Goal: Information Seeking & Learning: Learn about a topic

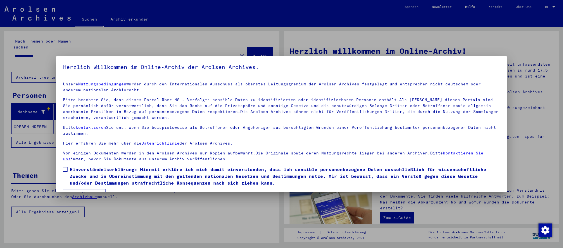
click at [202, 175] on span "Einverständniserklärung: Hiermit erkläre ich mich damit einverstanden, dass ich…" at bounding box center [285, 176] width 430 height 20
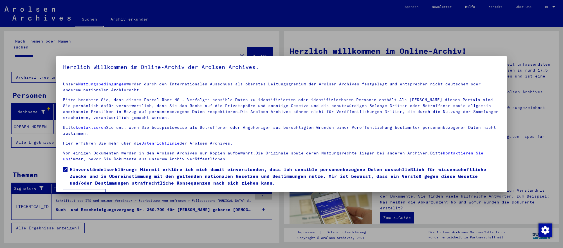
scroll to position [14, 0]
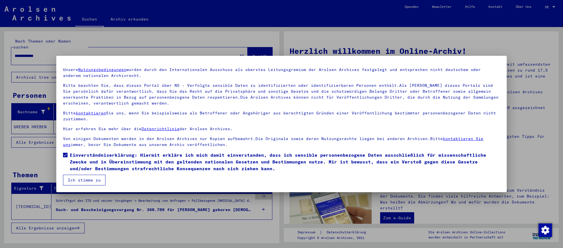
click at [72, 180] on button "Ich stimme zu" at bounding box center [84, 180] width 43 height 11
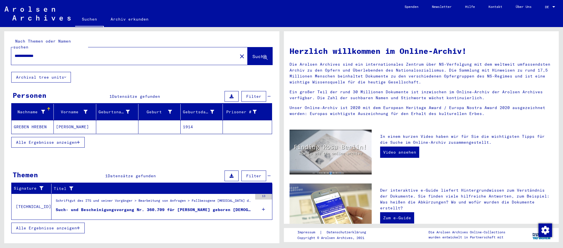
click at [196, 127] on mat-cell "1914" at bounding box center [202, 127] width 42 height 14
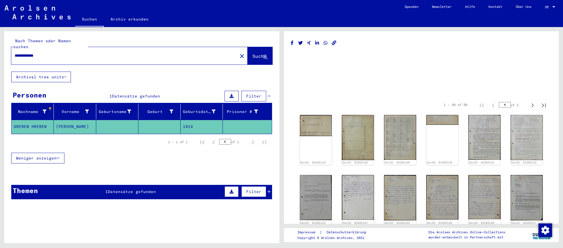
scroll to position [1, 0]
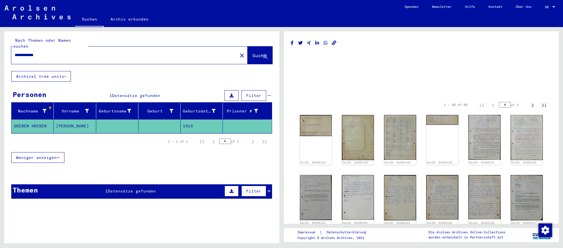
click at [179, 54] on input "**********" at bounding box center [125, 55] width 220 height 6
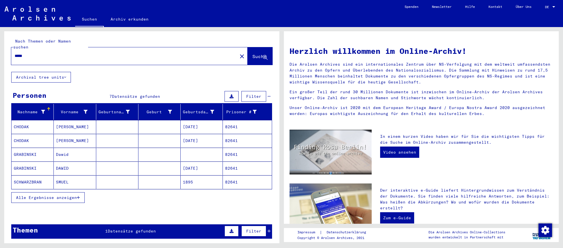
click at [197, 164] on mat-cell "[DATE]" at bounding box center [202, 168] width 42 height 14
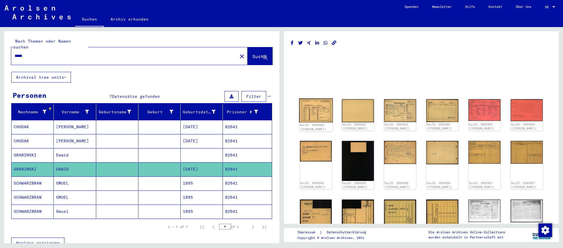
click at [312, 116] on img at bounding box center [316, 110] width 34 height 24
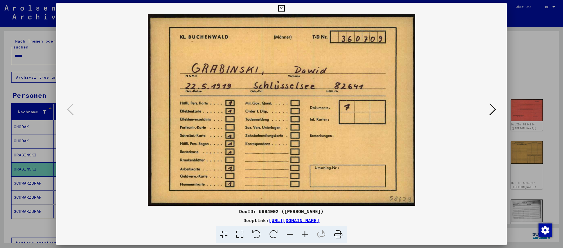
click at [491, 105] on icon at bounding box center [492, 109] width 7 height 14
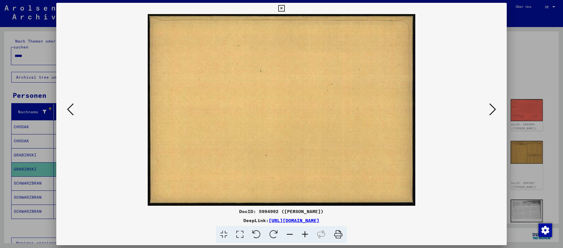
click at [491, 105] on icon at bounding box center [492, 109] width 7 height 14
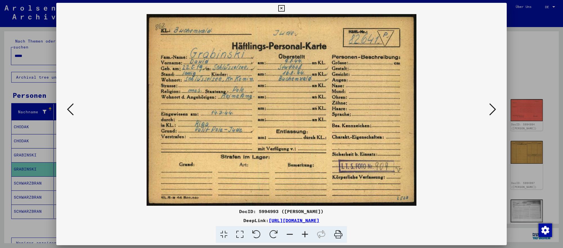
click at [491, 105] on icon at bounding box center [492, 109] width 7 height 14
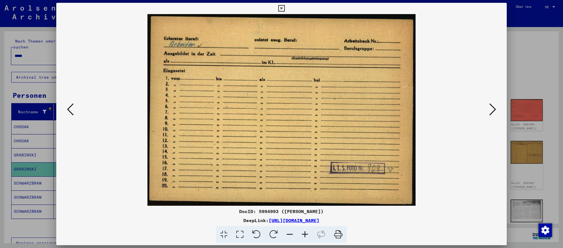
click at [50, 89] on div at bounding box center [281, 124] width 563 height 248
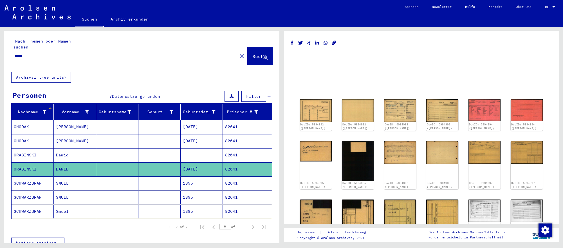
click at [361, 67] on h1 at bounding box center [421, 59] width 261 height 15
click at [47, 53] on input "*****" at bounding box center [125, 56] width 220 height 6
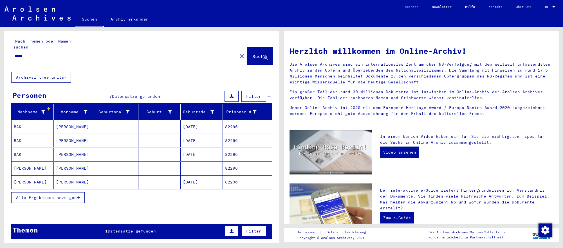
click at [152, 178] on mat-cell at bounding box center [159, 182] width 42 height 14
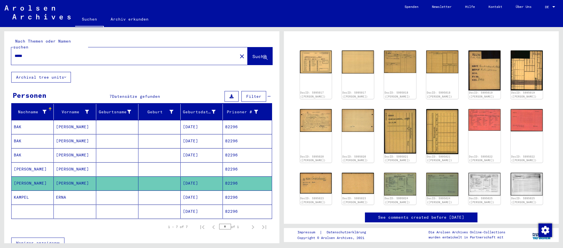
scroll to position [55, 0]
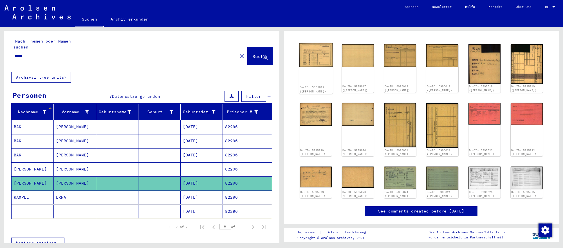
click at [312, 52] on img at bounding box center [316, 55] width 34 height 24
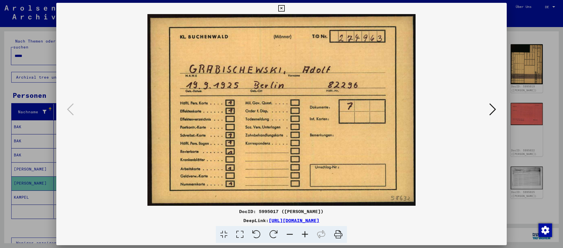
click at [494, 112] on icon at bounding box center [492, 109] width 7 height 14
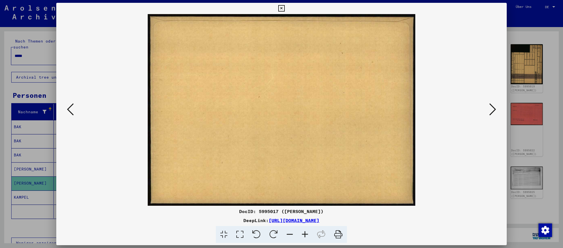
click at [494, 112] on icon at bounding box center [492, 109] width 7 height 14
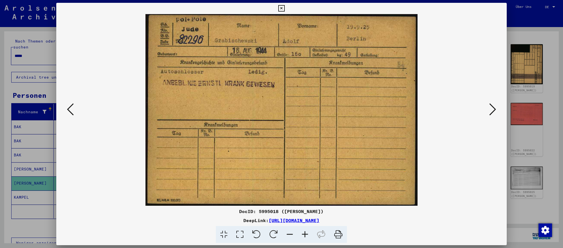
click at [28, 53] on div at bounding box center [281, 124] width 563 height 248
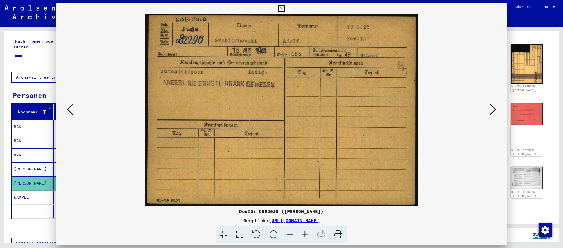
click at [28, 53] on input "*****" at bounding box center [125, 56] width 220 height 6
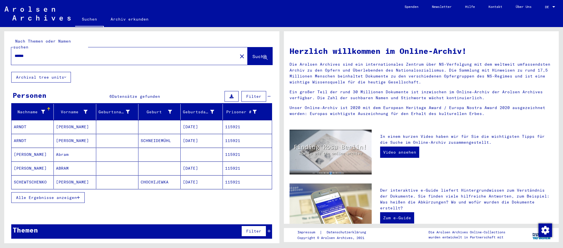
click at [202, 175] on mat-cell "[DATE]" at bounding box center [202, 182] width 42 height 14
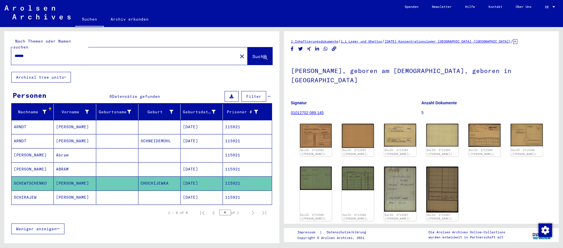
click at [204, 165] on mat-cell "[DATE]" at bounding box center [202, 169] width 42 height 14
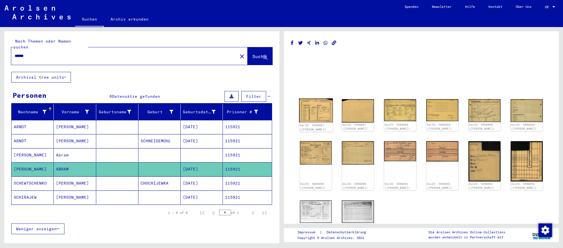
click at [309, 108] on img at bounding box center [316, 110] width 34 height 24
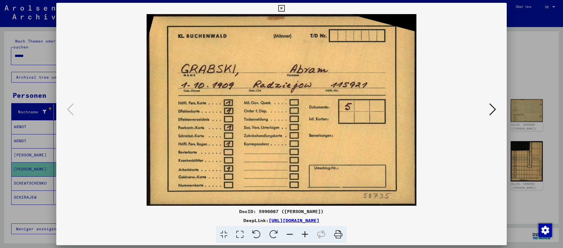
click at [491, 108] on icon at bounding box center [492, 109] width 7 height 14
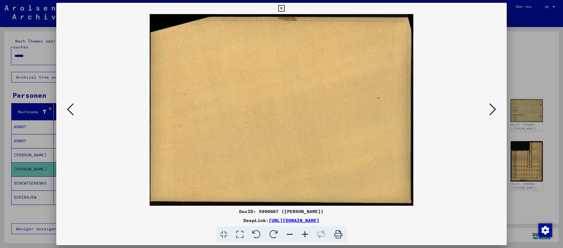
click at [491, 108] on icon at bounding box center [492, 109] width 7 height 14
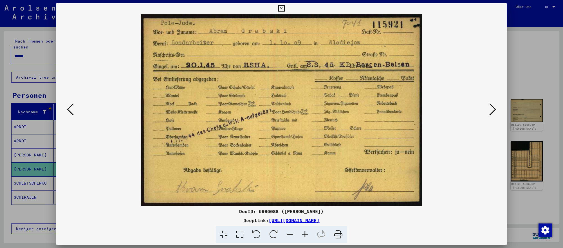
click at [551, 93] on div at bounding box center [281, 124] width 563 height 248
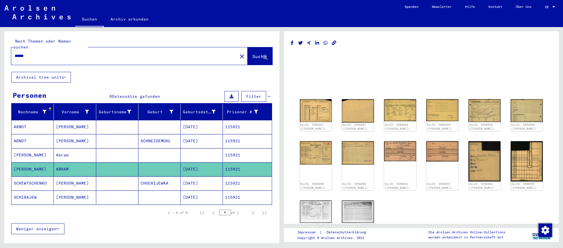
click at [110, 53] on input "******" at bounding box center [125, 56] width 220 height 6
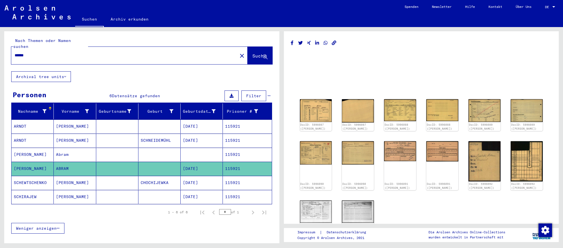
click at [110, 53] on input "******" at bounding box center [125, 55] width 220 height 6
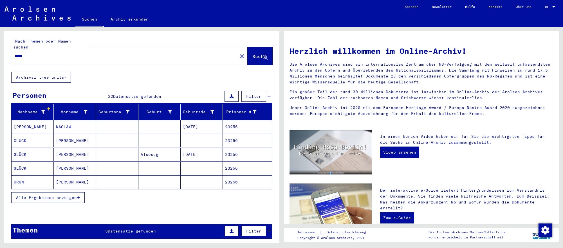
click at [37, 53] on input "*****" at bounding box center [123, 56] width 216 height 6
click at [116, 152] on mat-cell at bounding box center [117, 154] width 42 height 14
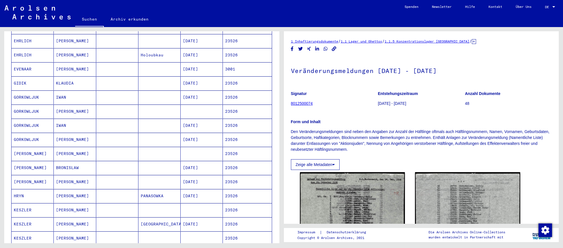
scroll to position [171, 0]
click at [207, 169] on mat-cell "[DATE]" at bounding box center [202, 167] width 42 height 14
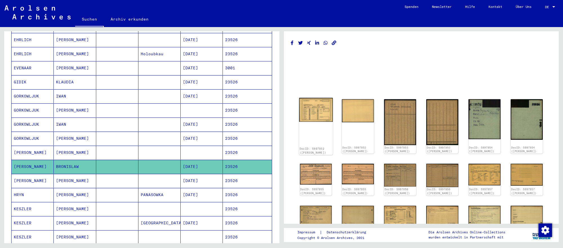
click at [310, 117] on img at bounding box center [316, 110] width 34 height 24
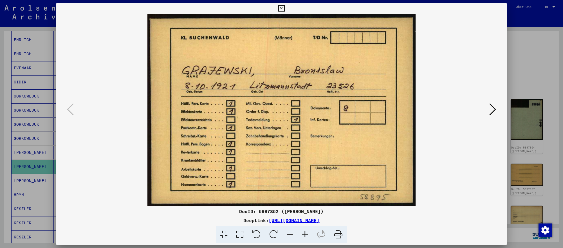
click at [490, 111] on icon at bounding box center [492, 109] width 7 height 14
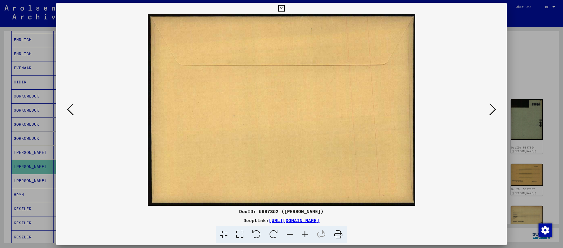
click at [490, 111] on icon at bounding box center [492, 109] width 7 height 14
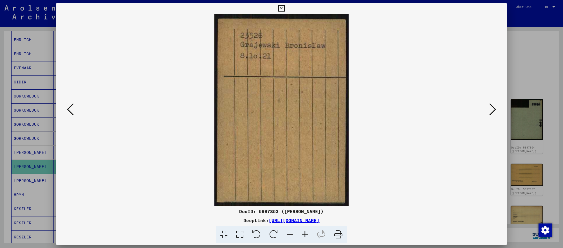
click at [490, 111] on icon at bounding box center [492, 109] width 7 height 14
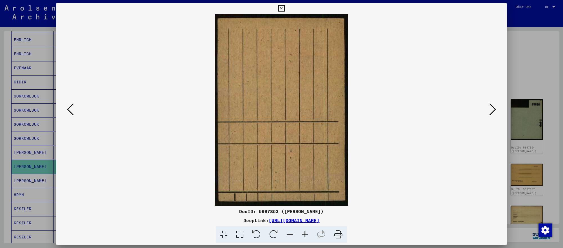
click at [490, 111] on icon at bounding box center [492, 109] width 7 height 14
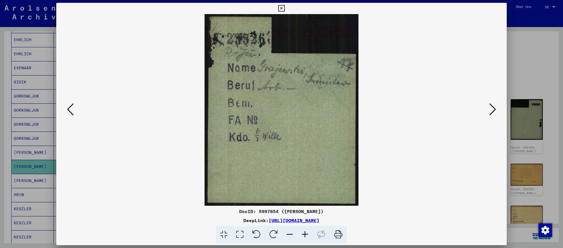
click at [490, 111] on icon at bounding box center [492, 109] width 7 height 14
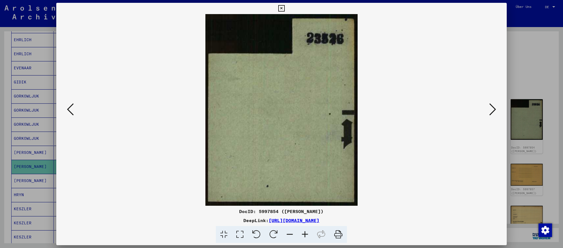
click at [490, 111] on icon at bounding box center [492, 109] width 7 height 14
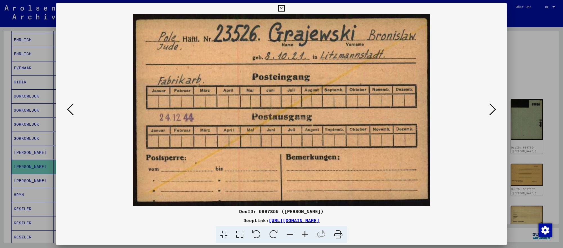
click at [554, 153] on div at bounding box center [281, 124] width 563 height 248
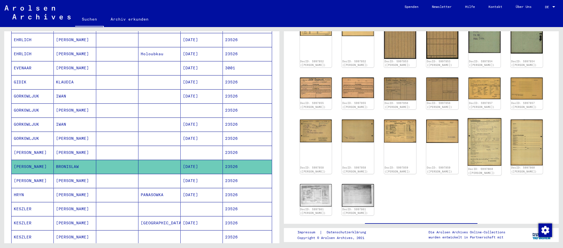
scroll to position [90, 0]
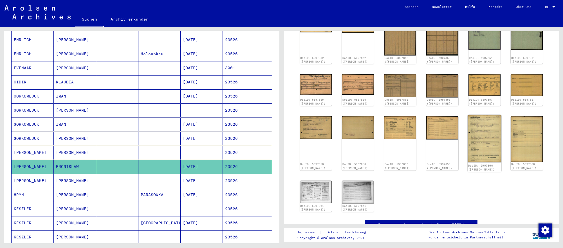
click at [485, 162] on img at bounding box center [485, 139] width 34 height 48
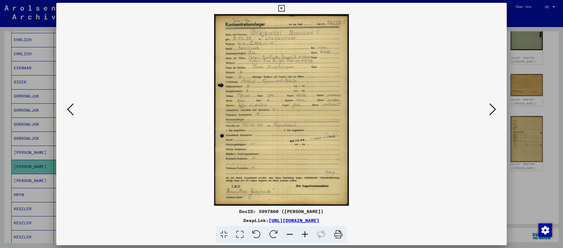
click at [529, 176] on div at bounding box center [281, 124] width 563 height 248
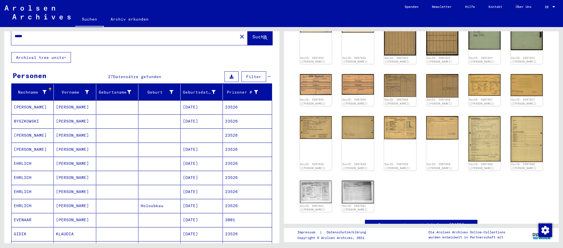
scroll to position [0, 0]
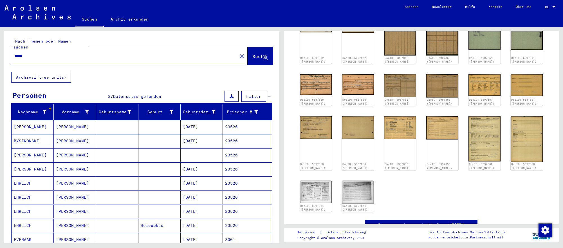
click at [77, 53] on input "*****" at bounding box center [125, 56] width 220 height 6
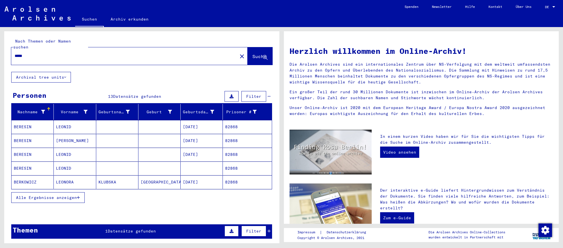
click at [97, 163] on mat-cell at bounding box center [117, 168] width 42 height 14
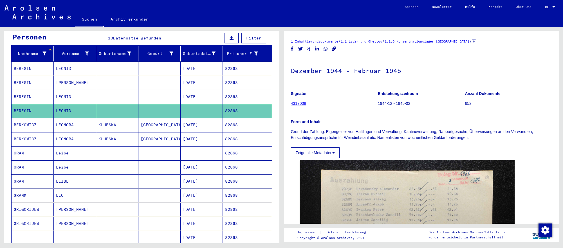
scroll to position [66, 0]
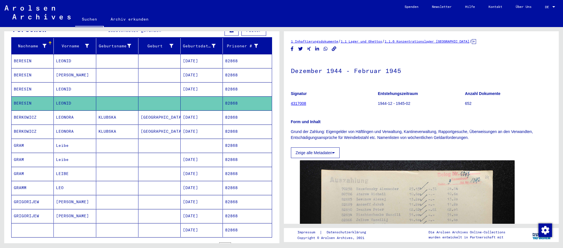
click at [198, 160] on mat-cell "[DATE]" at bounding box center [202, 160] width 42 height 14
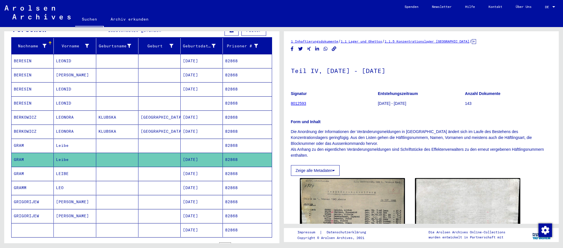
click at [207, 177] on mat-cell "[DATE]" at bounding box center [202, 174] width 42 height 14
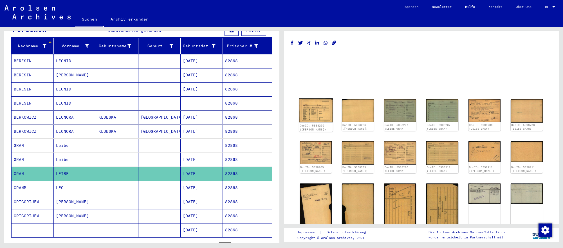
click at [324, 115] on img at bounding box center [316, 110] width 34 height 24
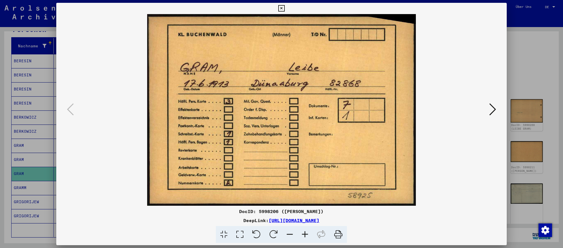
click at [493, 114] on icon at bounding box center [492, 109] width 7 height 14
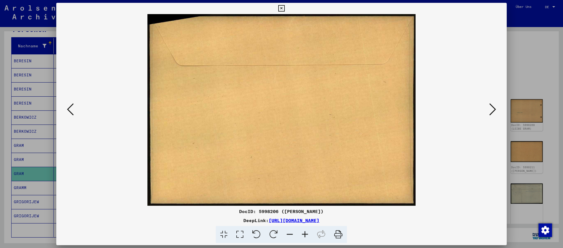
click at [493, 114] on icon at bounding box center [492, 109] width 7 height 14
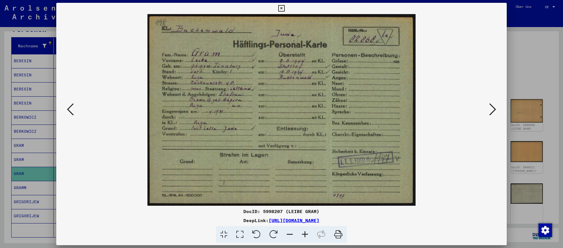
click at [493, 114] on icon at bounding box center [492, 109] width 7 height 14
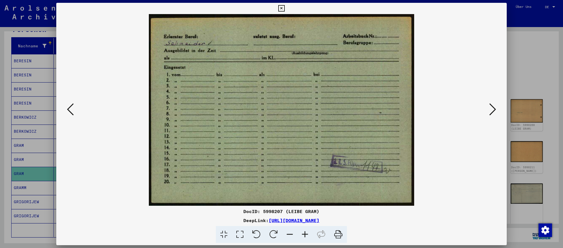
click at [545, 81] on div at bounding box center [281, 124] width 563 height 248
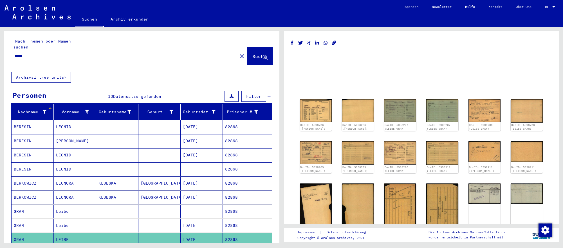
click at [163, 55] on input "*****" at bounding box center [125, 56] width 220 height 6
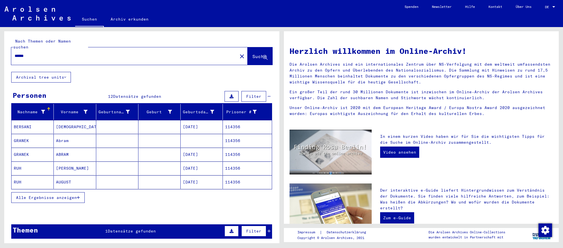
click at [191, 151] on mat-cell "[DATE]" at bounding box center [202, 154] width 42 height 14
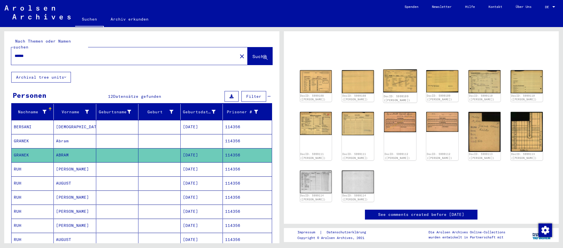
scroll to position [30, 0]
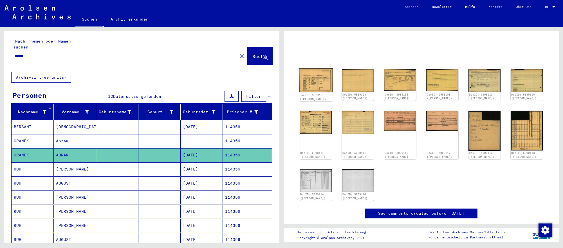
click at [319, 86] on img at bounding box center [316, 80] width 34 height 24
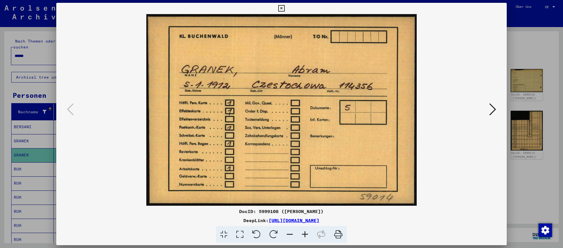
click at [485, 111] on img at bounding box center [281, 109] width 412 height 191
click at [495, 109] on icon at bounding box center [492, 109] width 7 height 14
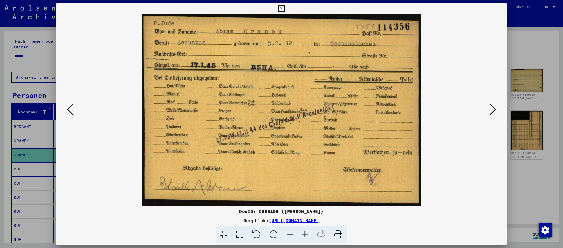
click at [542, 178] on div at bounding box center [281, 124] width 563 height 248
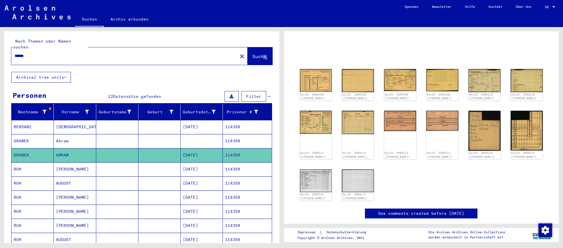
click at [112, 53] on input "******" at bounding box center [125, 56] width 220 height 6
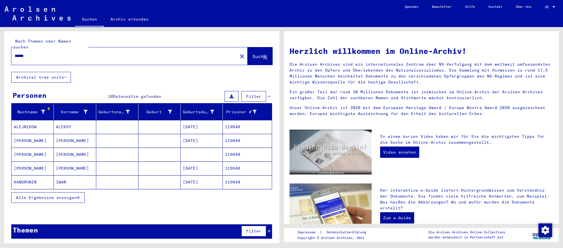
click at [195, 169] on mat-cell "[DATE]" at bounding box center [202, 168] width 42 height 14
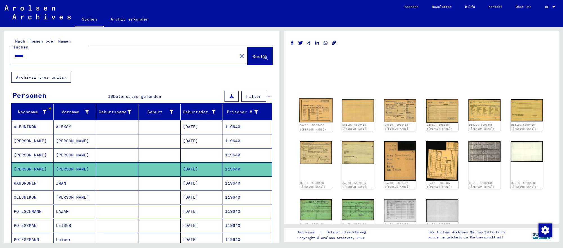
click at [322, 118] on img at bounding box center [316, 110] width 34 height 24
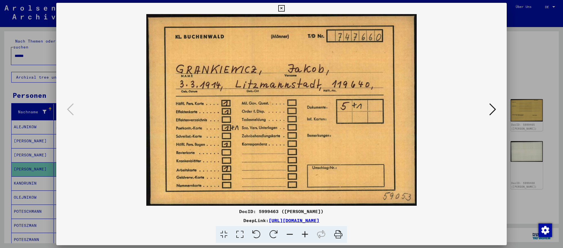
click at [490, 104] on icon at bounding box center [492, 109] width 7 height 14
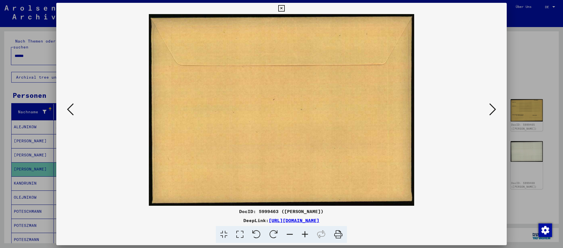
click at [490, 104] on icon at bounding box center [492, 109] width 7 height 14
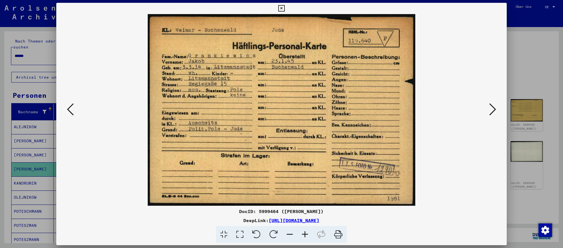
click at [490, 104] on icon at bounding box center [492, 109] width 7 height 14
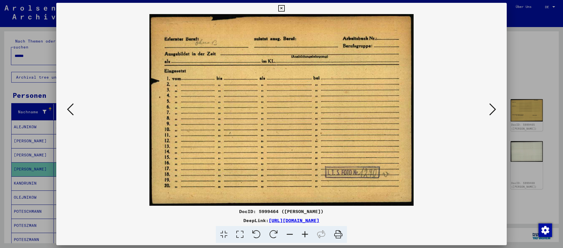
click at [490, 104] on icon at bounding box center [492, 109] width 7 height 14
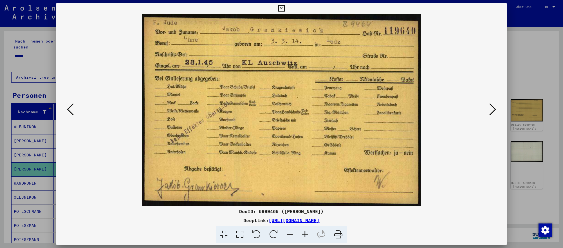
click at [490, 104] on icon at bounding box center [492, 109] width 7 height 14
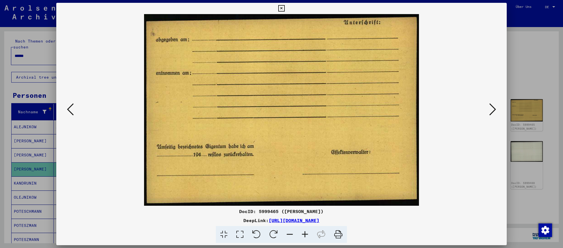
click at [69, 106] on icon at bounding box center [70, 109] width 7 height 14
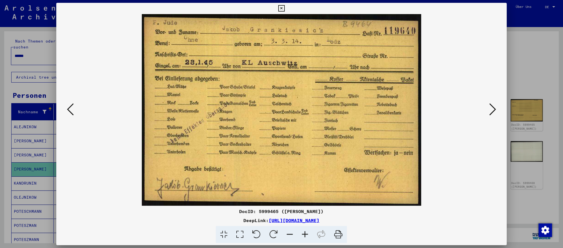
click at [38, 116] on div at bounding box center [281, 124] width 563 height 248
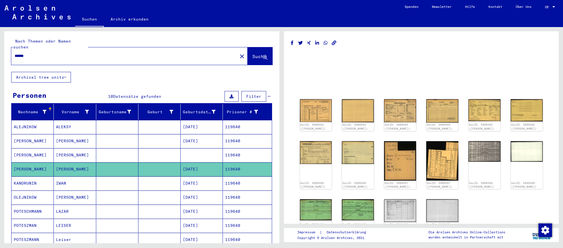
click at [74, 56] on input "******" at bounding box center [125, 56] width 220 height 6
paste input "**"
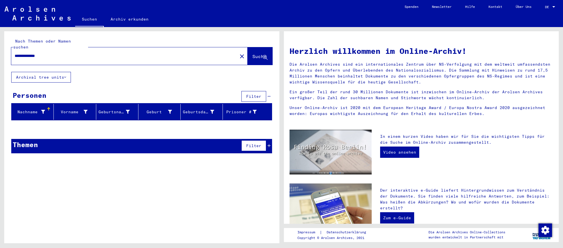
click at [43, 55] on input "**********" at bounding box center [123, 56] width 216 height 6
type input "**********"
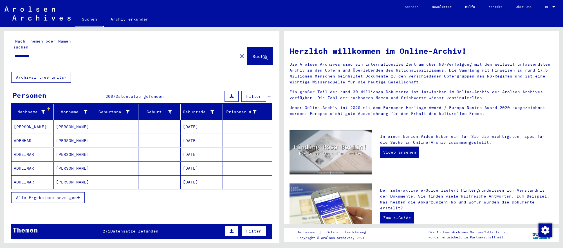
click at [185, 158] on mat-cell "[DATE]" at bounding box center [202, 154] width 42 height 14
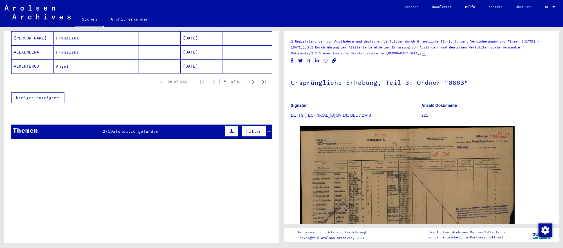
scroll to position [401, 0]
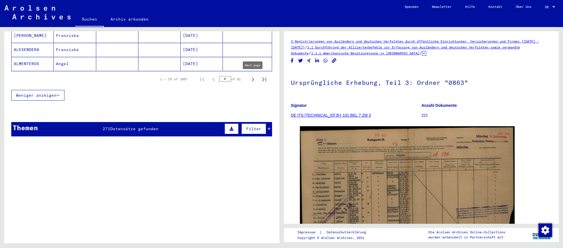
click at [254, 81] on icon "Next page" at bounding box center [253, 79] width 8 height 8
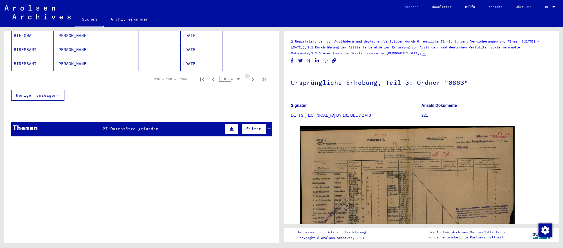
click at [254, 81] on icon "Next page" at bounding box center [253, 79] width 8 height 8
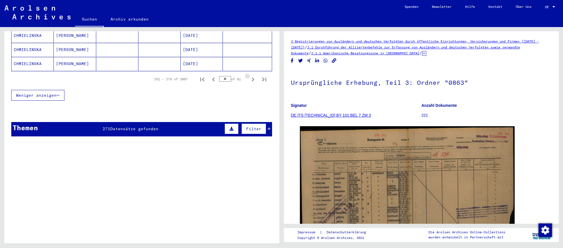
click at [254, 81] on icon "Next page" at bounding box center [253, 79] width 8 height 8
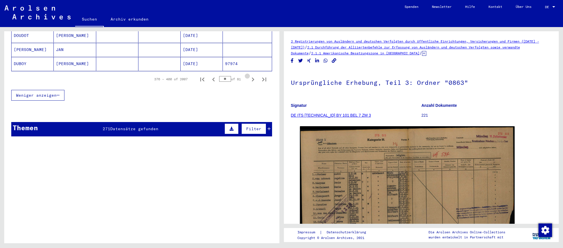
click at [254, 81] on icon "Next page" at bounding box center [253, 79] width 8 height 8
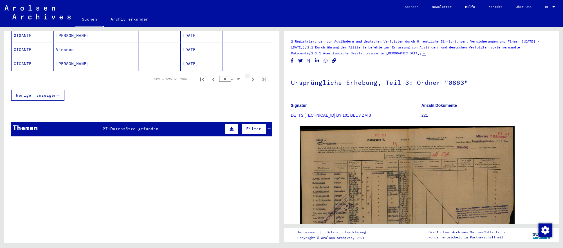
click at [254, 81] on icon "Next page" at bounding box center [253, 79] width 8 height 8
click at [216, 81] on icon "Previous page" at bounding box center [214, 79] width 8 height 8
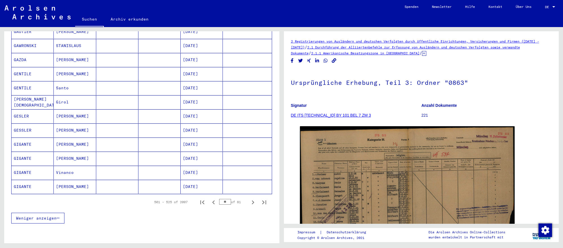
scroll to position [280, 0]
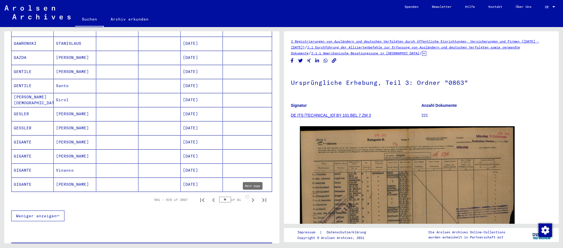
click at [252, 200] on icon "Next page" at bounding box center [253, 200] width 8 height 8
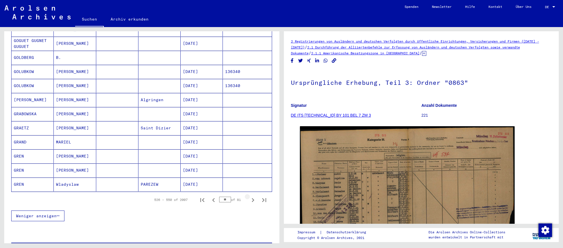
click at [252, 200] on icon "Next page" at bounding box center [253, 200] width 8 height 8
type input "**"
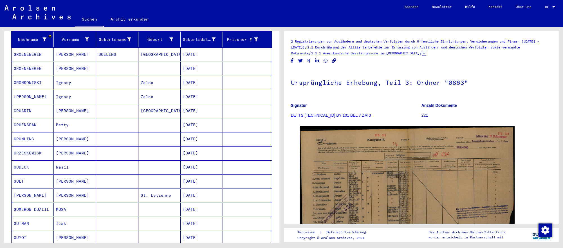
scroll to position [0, 0]
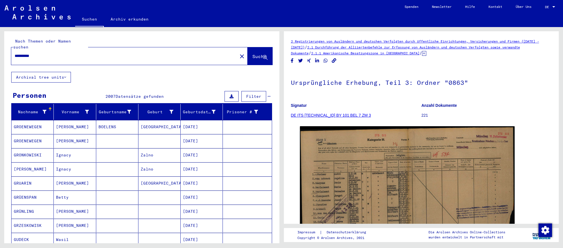
click at [54, 56] on input "**********" at bounding box center [125, 56] width 220 height 6
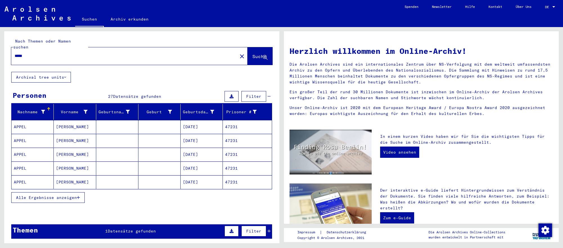
click at [54, 154] on mat-cell "[PERSON_NAME]" at bounding box center [75, 154] width 42 height 14
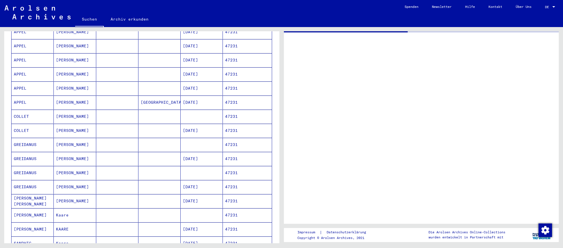
scroll to position [223, 0]
click at [193, 155] on mat-cell "[DATE]" at bounding box center [202, 157] width 42 height 14
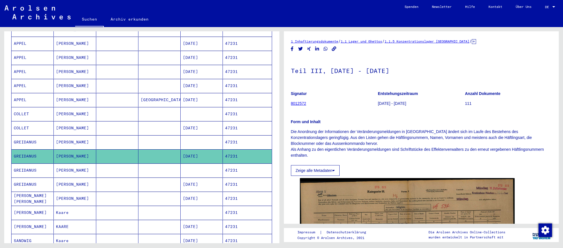
click at [203, 187] on mat-cell "[DATE]" at bounding box center [202, 184] width 42 height 14
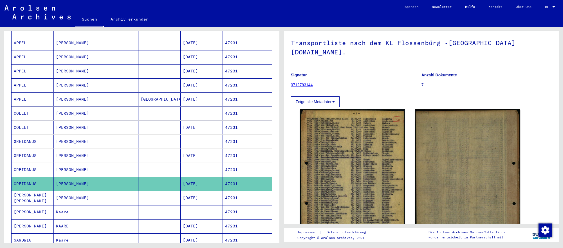
scroll to position [31, 0]
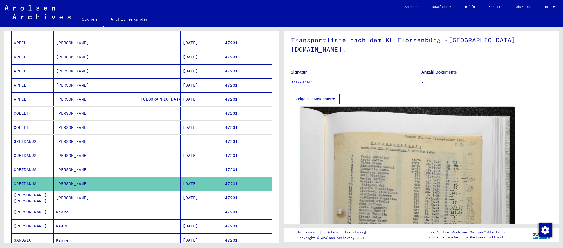
click at [189, 173] on mat-cell at bounding box center [202, 170] width 42 height 14
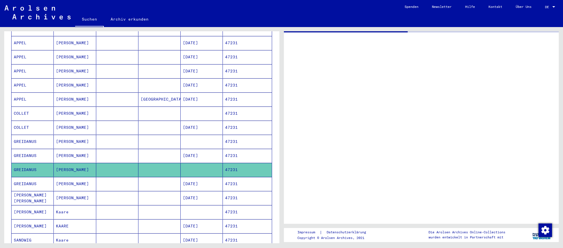
scroll to position [225, 0]
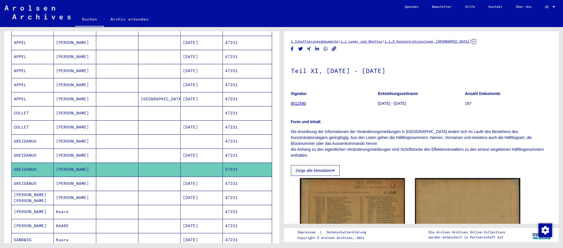
click at [214, 158] on mat-cell "[DATE]" at bounding box center [202, 155] width 42 height 14
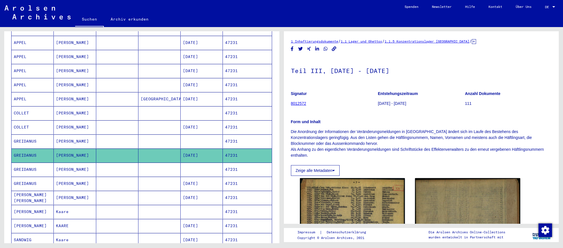
click at [208, 141] on mat-cell at bounding box center [202, 141] width 42 height 14
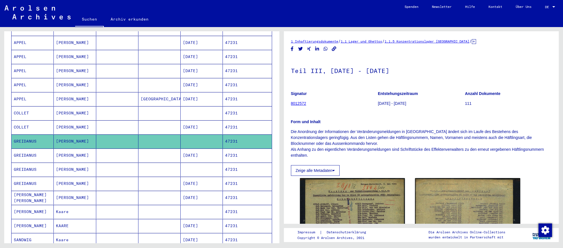
click at [215, 129] on mat-cell "[DATE]" at bounding box center [202, 127] width 42 height 14
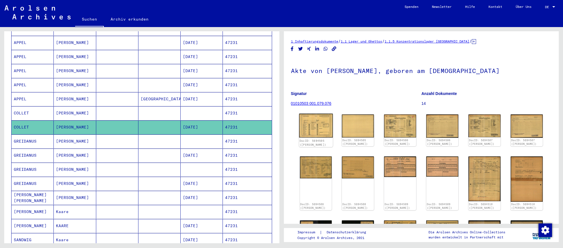
click at [310, 129] on img at bounding box center [316, 125] width 34 height 24
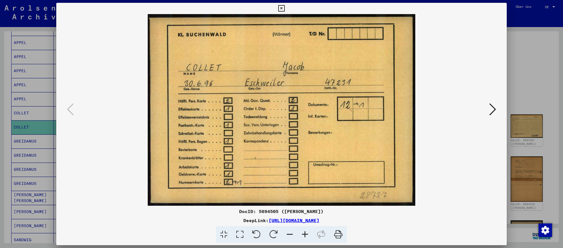
click at [45, 147] on div at bounding box center [281, 124] width 563 height 248
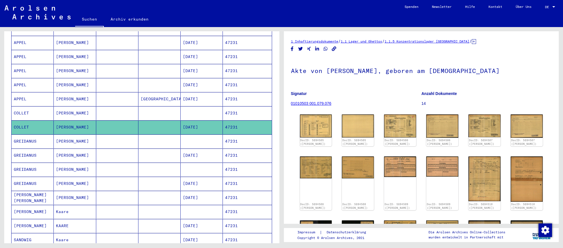
click at [47, 144] on mat-cell "GREIDANUS" at bounding box center [33, 141] width 42 height 14
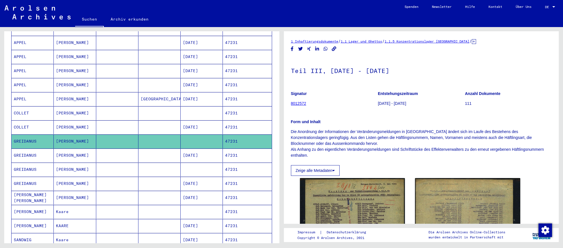
click at [203, 158] on mat-cell "[DATE]" at bounding box center [202, 155] width 42 height 14
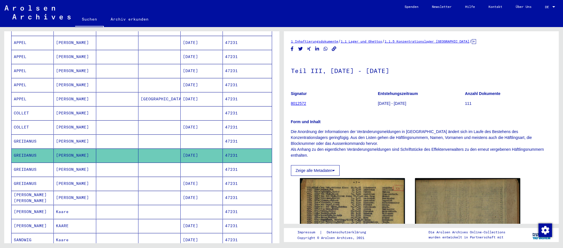
click at [216, 167] on mat-cell at bounding box center [202, 169] width 42 height 14
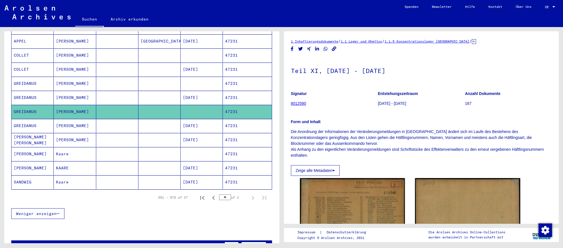
scroll to position [284, 0]
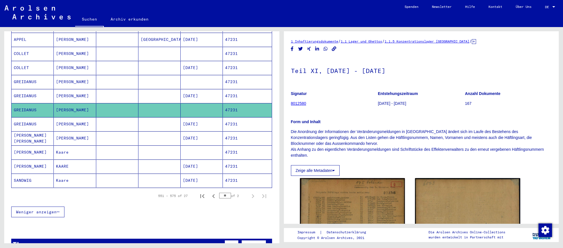
click at [200, 123] on mat-cell "[DATE]" at bounding box center [202, 124] width 42 height 14
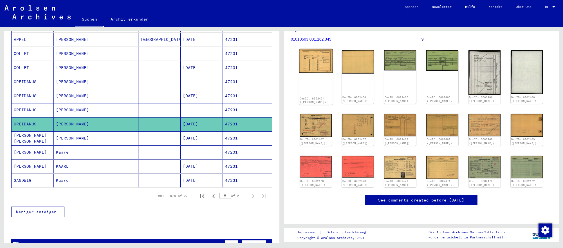
scroll to position [80, 0]
click at [404, 160] on img at bounding box center [400, 167] width 34 height 24
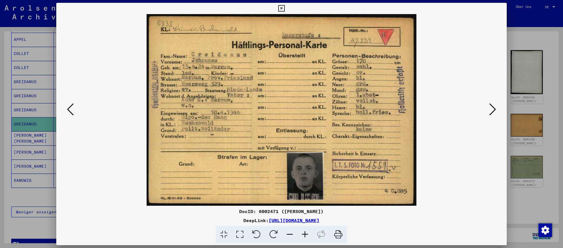
click at [491, 112] on icon at bounding box center [492, 109] width 7 height 14
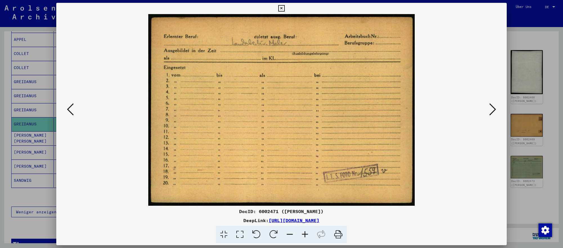
click at [491, 112] on icon at bounding box center [492, 109] width 7 height 14
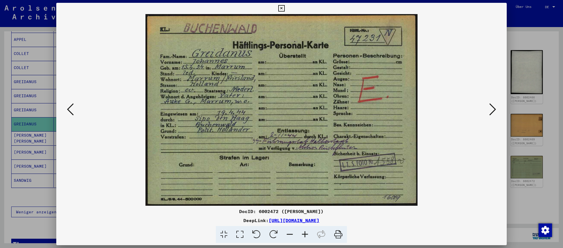
click at [491, 112] on icon at bounding box center [492, 109] width 7 height 14
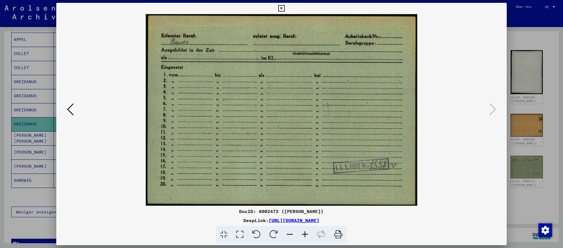
click at [526, 35] on div at bounding box center [281, 124] width 563 height 248
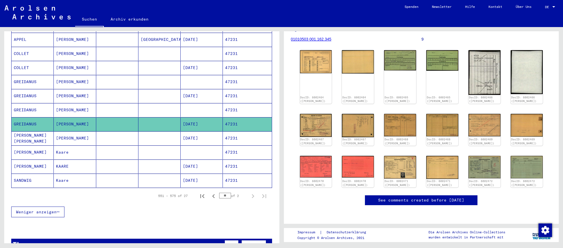
click at [540, 27] on mat-toolbar "Suchen Archiv erkunden Detailfragen/-infos zu den Dokumenten? Stelle hier einen…" at bounding box center [281, 13] width 563 height 27
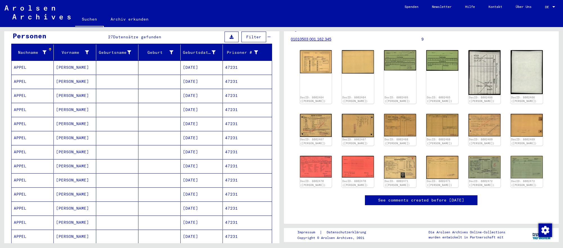
scroll to position [0, 0]
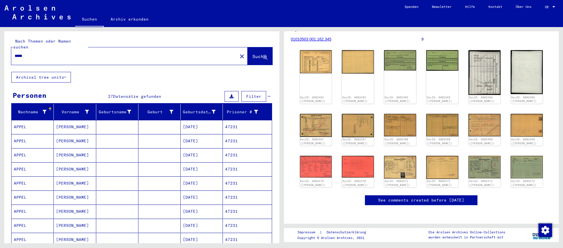
click at [61, 59] on div "*****" at bounding box center [122, 56] width 223 height 13
click at [64, 54] on input "*****" at bounding box center [125, 56] width 220 height 6
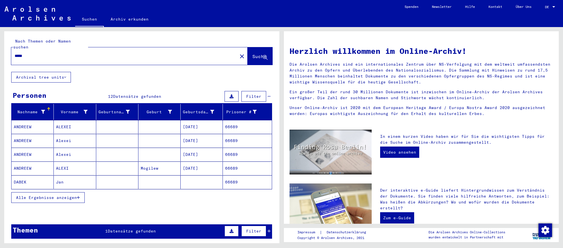
click at [213, 179] on mat-cell at bounding box center [202, 182] width 42 height 14
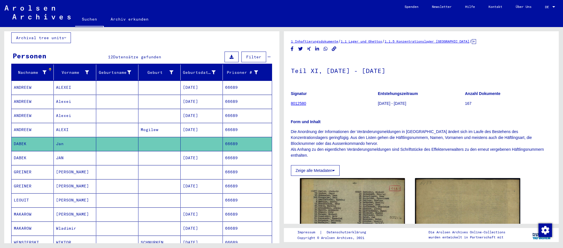
scroll to position [41, 0]
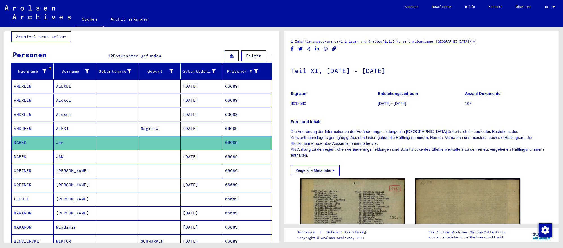
drag, startPoint x: 160, startPoint y: 173, endPoint x: 167, endPoint y: 176, distance: 8.1
click at [160, 173] on mat-cell at bounding box center [159, 171] width 42 height 14
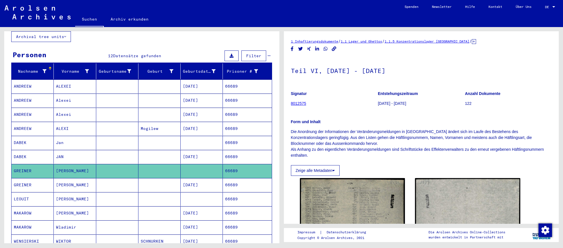
click at [194, 183] on mat-cell "[DATE]" at bounding box center [202, 185] width 42 height 14
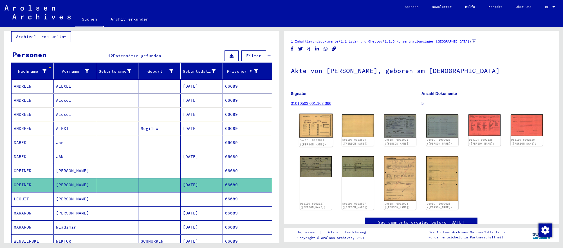
click at [314, 131] on img at bounding box center [316, 125] width 34 height 24
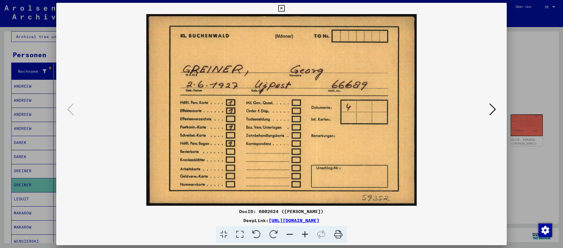
click at [490, 111] on icon at bounding box center [492, 109] width 7 height 14
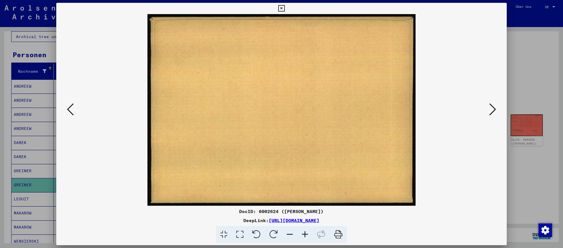
click at [490, 111] on icon at bounding box center [492, 109] width 7 height 14
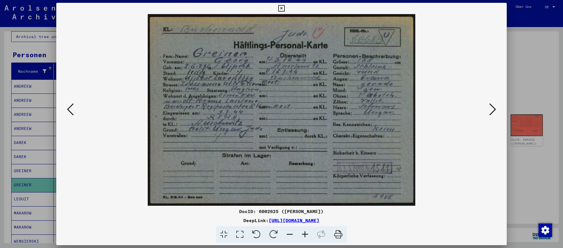
click at [490, 111] on icon at bounding box center [492, 109] width 7 height 14
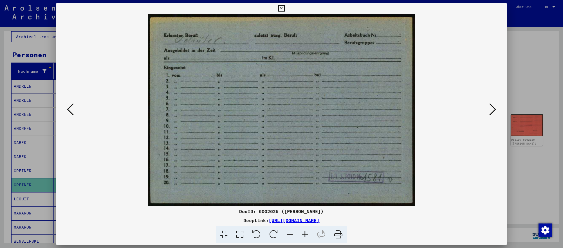
drag, startPoint x: 334, startPoint y: 246, endPoint x: 538, endPoint y: 180, distance: 214.1
click at [538, 180] on div at bounding box center [281, 124] width 563 height 248
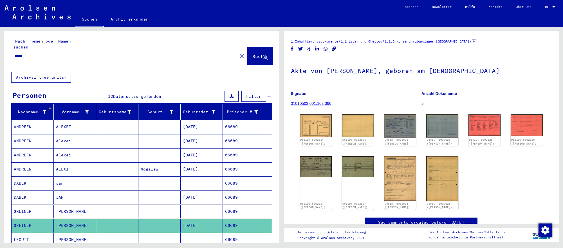
click at [130, 54] on input "*****" at bounding box center [125, 56] width 220 height 6
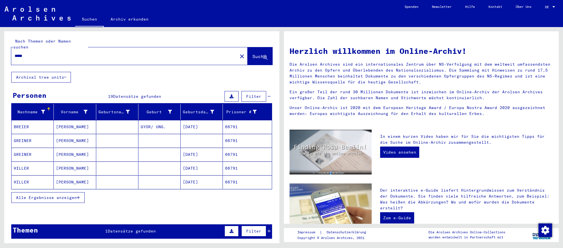
click at [191, 161] on mat-row "[PERSON_NAME] [DATE] 66791" at bounding box center [142, 154] width 260 height 14
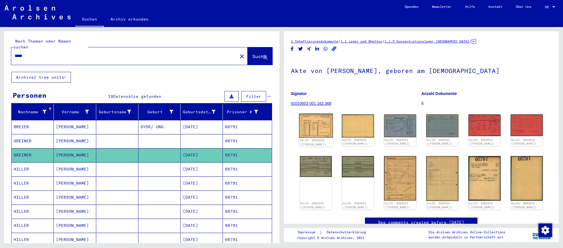
click at [328, 136] on img at bounding box center [316, 125] width 34 height 24
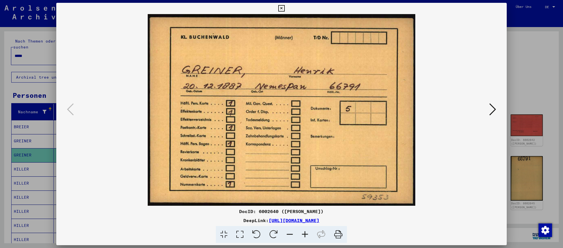
click at [493, 109] on icon at bounding box center [492, 109] width 7 height 14
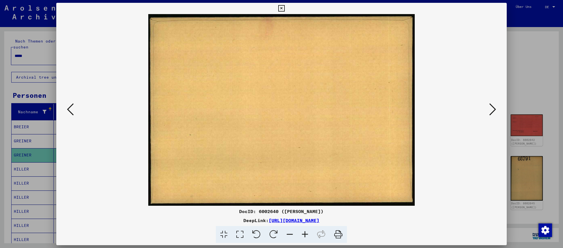
click at [493, 109] on icon at bounding box center [492, 109] width 7 height 14
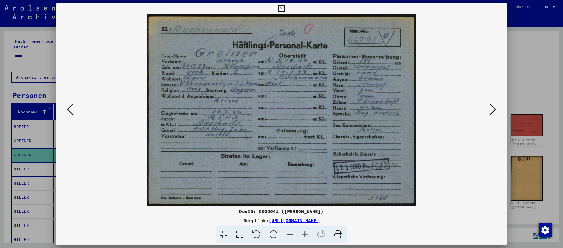
click at [493, 109] on icon at bounding box center [492, 109] width 7 height 14
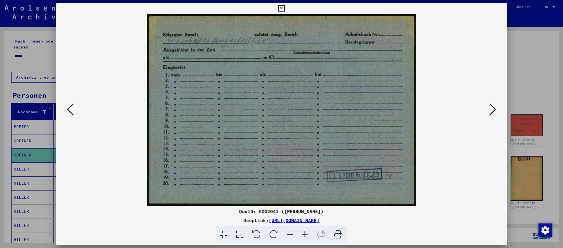
click at [545, 99] on div at bounding box center [281, 124] width 563 height 248
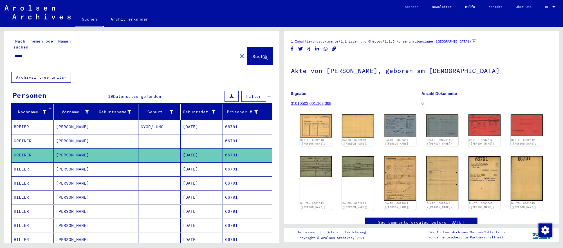
click at [149, 55] on input "*****" at bounding box center [125, 56] width 220 height 6
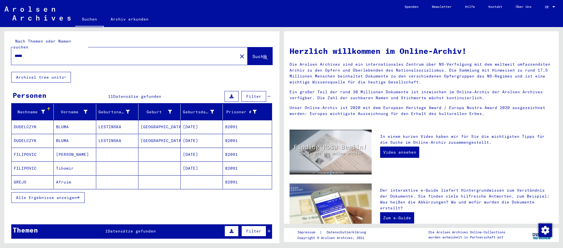
click at [204, 160] on mat-cell "[DATE]" at bounding box center [202, 154] width 42 height 14
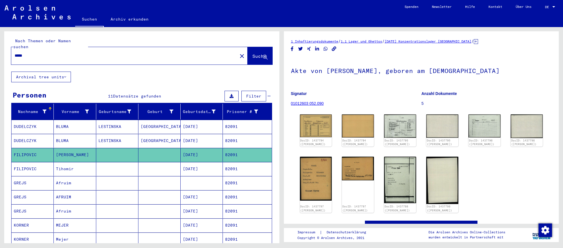
click at [213, 196] on mat-cell "[DATE]" at bounding box center [202, 197] width 42 height 14
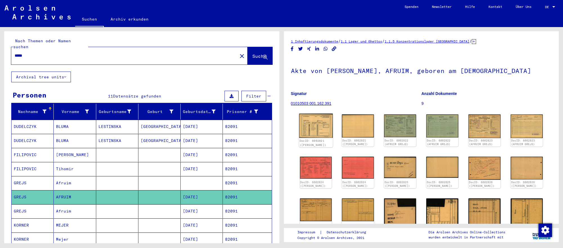
click at [323, 135] on img at bounding box center [316, 125] width 34 height 24
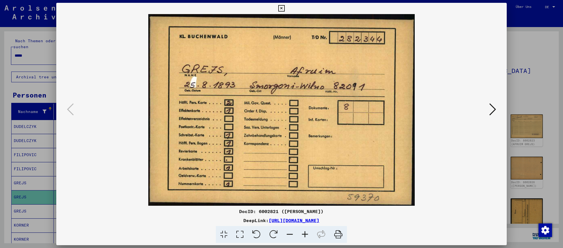
click at [493, 113] on icon at bounding box center [492, 109] width 7 height 14
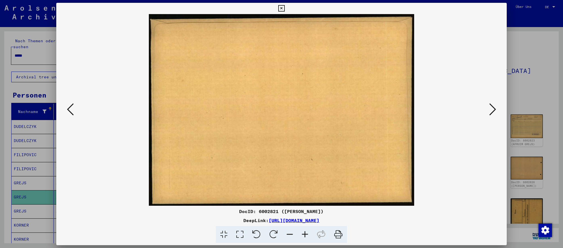
click at [493, 113] on icon at bounding box center [492, 109] width 7 height 14
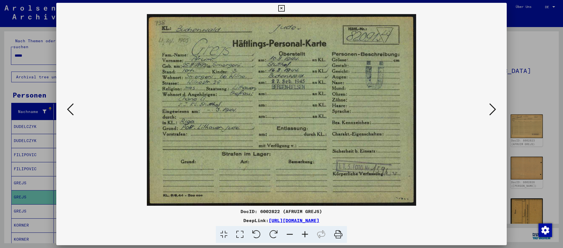
click at [493, 113] on icon at bounding box center [492, 109] width 7 height 14
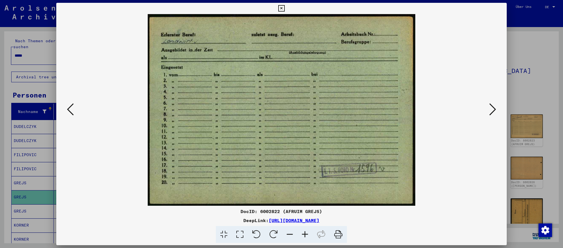
click at [556, 176] on div at bounding box center [281, 124] width 563 height 248
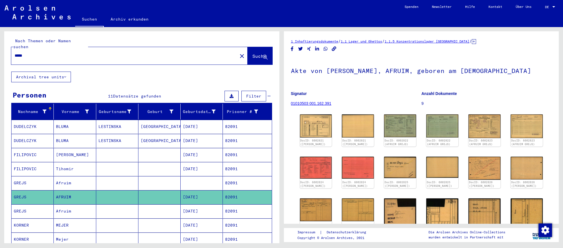
click at [115, 55] on input "*****" at bounding box center [125, 56] width 220 height 6
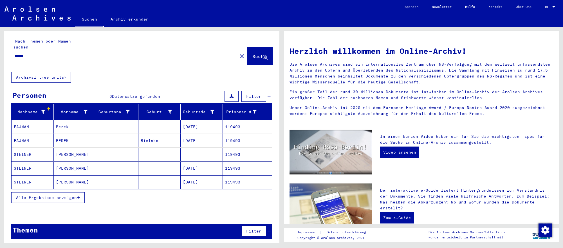
click at [53, 53] on input "******" at bounding box center [123, 56] width 216 height 6
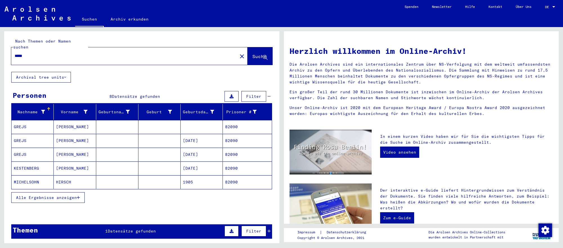
scroll to position [1, 0]
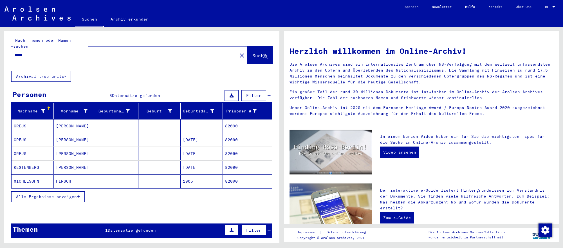
click at [209, 153] on mat-cell "[DATE]" at bounding box center [202, 154] width 42 height 14
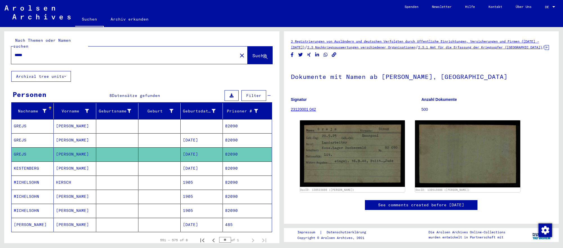
click at [221, 144] on mat-cell "[DATE]" at bounding box center [202, 140] width 42 height 14
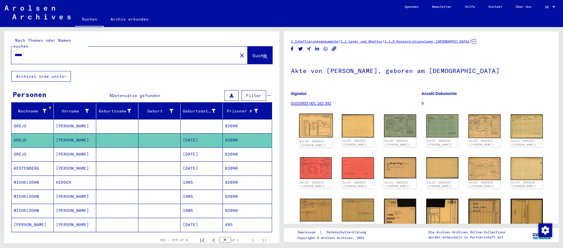
click at [309, 126] on img at bounding box center [316, 125] width 34 height 24
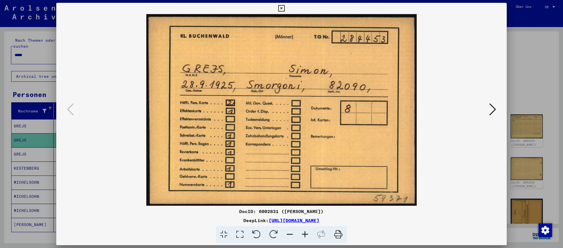
click at [492, 111] on icon at bounding box center [492, 109] width 7 height 14
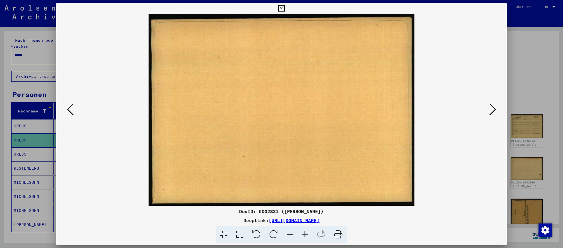
click at [492, 111] on icon at bounding box center [492, 109] width 7 height 14
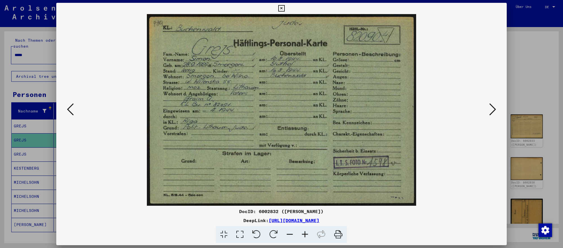
click at [492, 111] on icon at bounding box center [492, 109] width 7 height 14
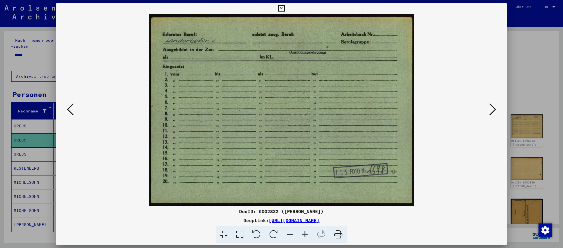
click at [39, 144] on div at bounding box center [281, 124] width 563 height 248
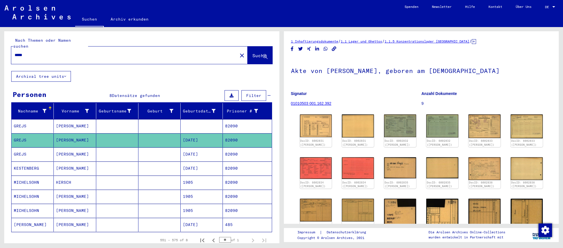
click at [49, 55] on input "*****" at bounding box center [125, 55] width 220 height 6
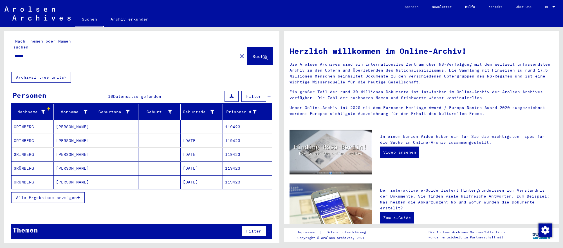
click at [207, 144] on mat-cell "[DATE]" at bounding box center [202, 141] width 42 height 14
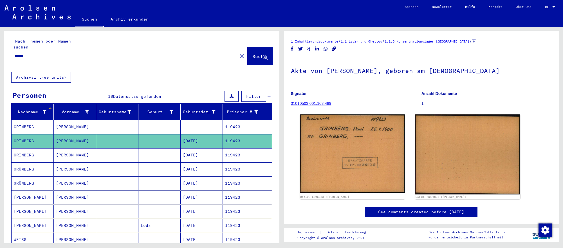
scroll to position [2, 0]
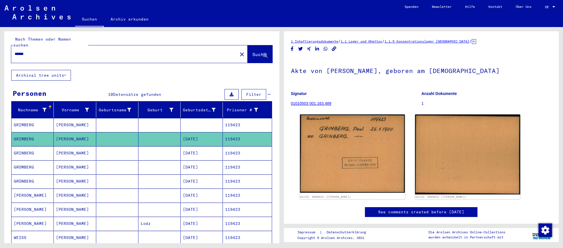
click at [163, 155] on mat-cell at bounding box center [159, 153] width 42 height 14
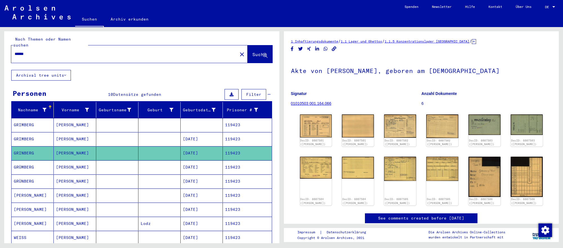
click at [209, 170] on mat-cell "[DATE]" at bounding box center [202, 167] width 42 height 14
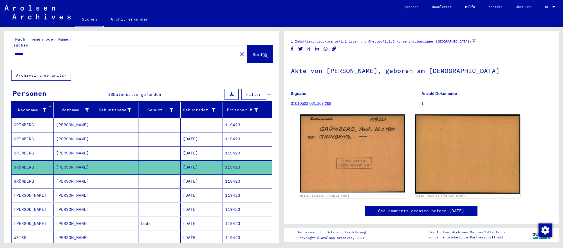
click at [227, 176] on mat-cell "119423" at bounding box center [247, 181] width 49 height 14
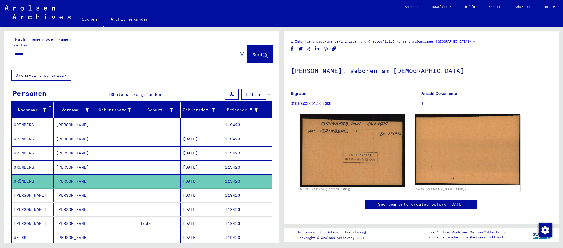
click at [219, 161] on mat-cell "[DATE]" at bounding box center [202, 167] width 42 height 14
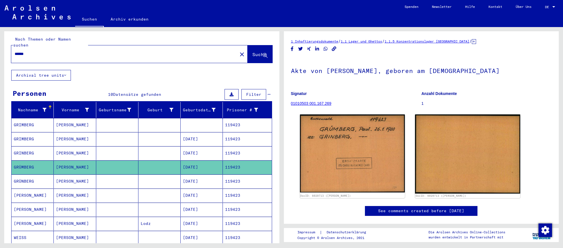
click at [220, 156] on mat-cell "[DATE]" at bounding box center [202, 153] width 42 height 14
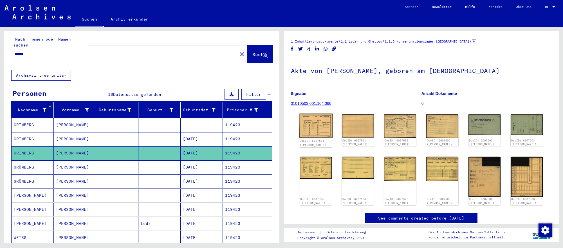
click at [319, 130] on img at bounding box center [316, 125] width 34 height 24
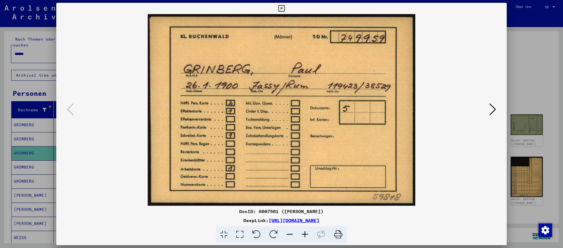
click at [491, 114] on icon at bounding box center [492, 109] width 7 height 14
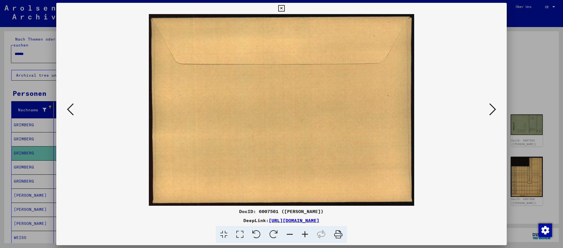
click at [491, 114] on icon at bounding box center [492, 109] width 7 height 14
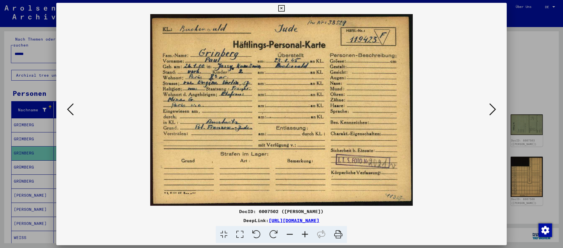
click at [491, 114] on icon at bounding box center [492, 109] width 7 height 14
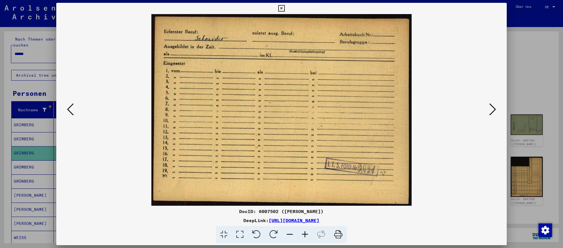
click at [45, 54] on div at bounding box center [281, 124] width 563 height 248
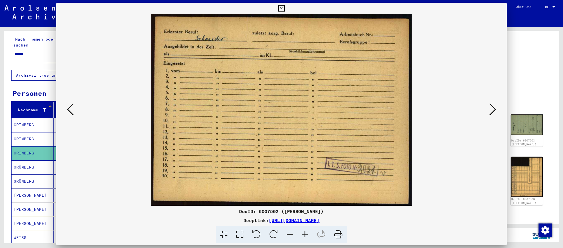
click at [45, 54] on input "******" at bounding box center [125, 54] width 220 height 6
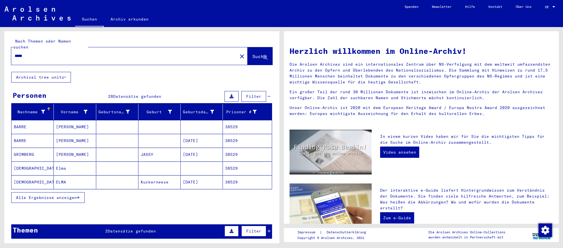
click at [204, 156] on mat-cell "[DATE]" at bounding box center [202, 154] width 42 height 14
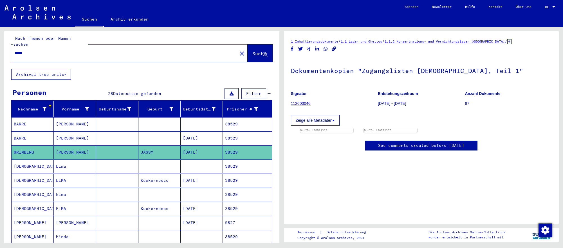
scroll to position [3, 0]
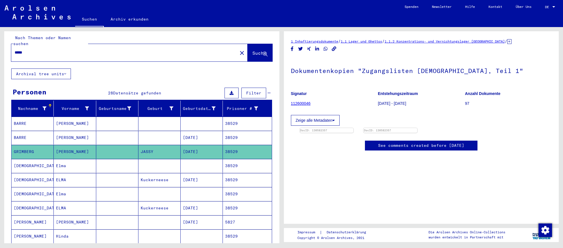
drag, startPoint x: 182, startPoint y: 48, endPoint x: 178, endPoint y: 52, distance: 5.6
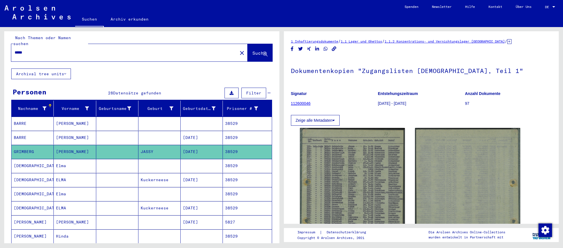
click at [181, 49] on div "*****" at bounding box center [122, 52] width 223 height 13
click at [178, 52] on input "*****" at bounding box center [125, 53] width 220 height 6
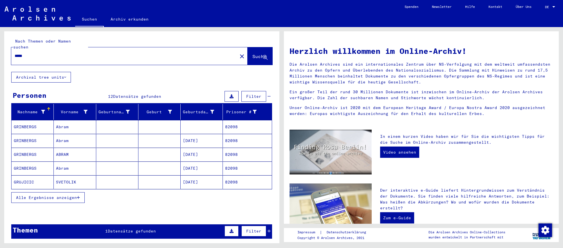
click at [211, 140] on mat-cell "[DATE]" at bounding box center [202, 141] width 42 height 14
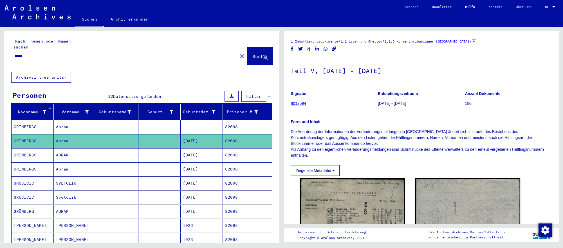
click at [134, 155] on mat-cell at bounding box center [117, 155] width 42 height 14
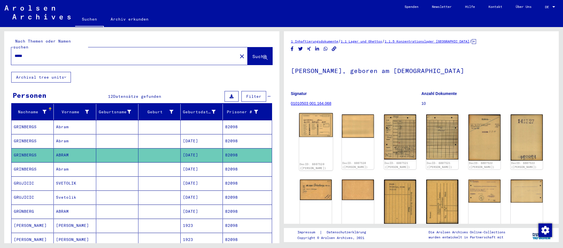
click at [315, 130] on img at bounding box center [316, 125] width 34 height 24
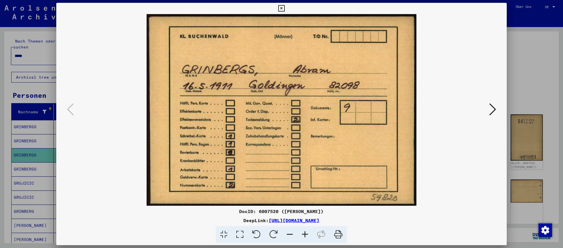
click at [488, 108] on button at bounding box center [493, 110] width 10 height 16
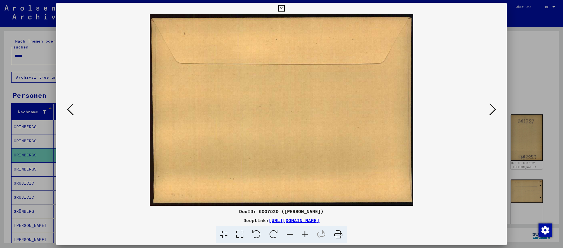
click at [488, 108] on button at bounding box center [493, 110] width 10 height 16
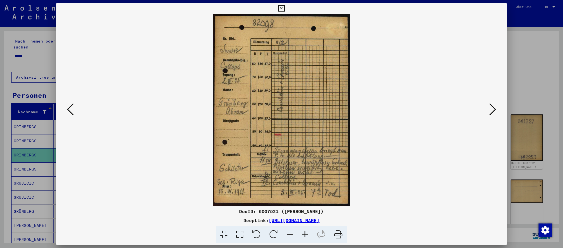
click at [488, 108] on button at bounding box center [493, 110] width 10 height 16
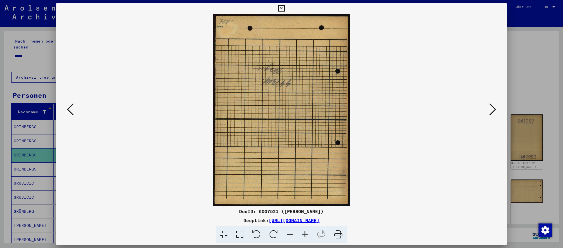
click at [488, 108] on button at bounding box center [493, 110] width 10 height 16
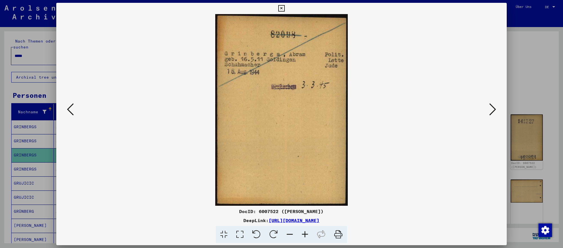
click at [488, 108] on button at bounding box center [493, 110] width 10 height 16
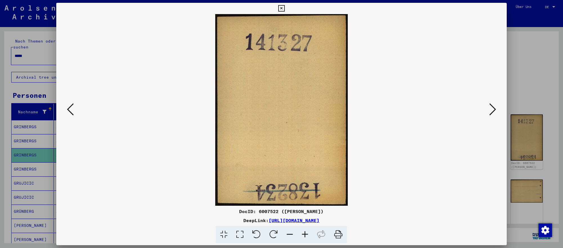
click at [488, 108] on button at bounding box center [493, 110] width 10 height 16
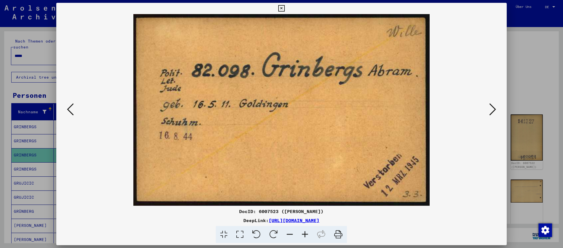
click at [488, 108] on button at bounding box center [493, 110] width 10 height 16
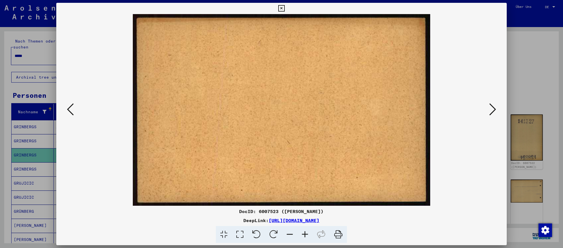
click at [6, 186] on div at bounding box center [281, 124] width 563 height 248
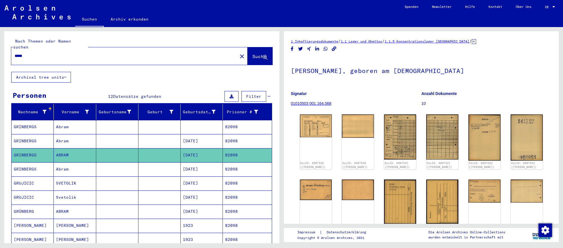
click at [203, 54] on input "*****" at bounding box center [125, 56] width 220 height 6
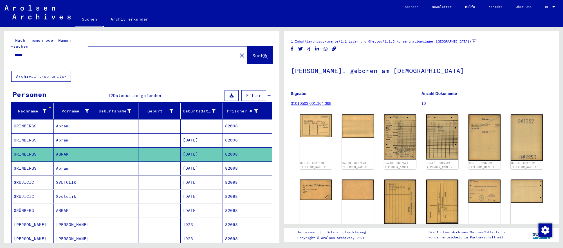
click at [203, 54] on input "*****" at bounding box center [125, 55] width 220 height 6
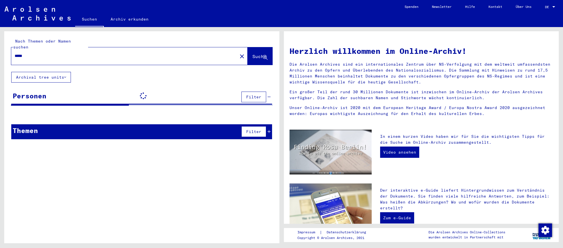
click at [253, 58] on button "Suche" at bounding box center [260, 55] width 25 height 17
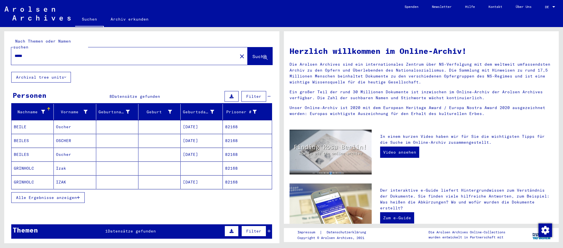
click at [209, 179] on mat-cell "[DATE]" at bounding box center [202, 182] width 42 height 14
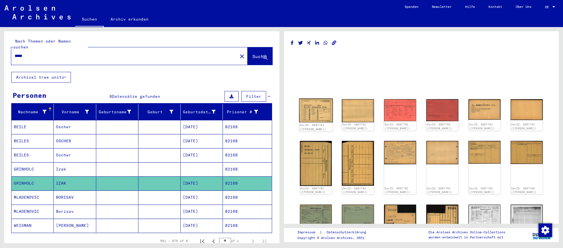
click at [324, 121] on img at bounding box center [316, 110] width 34 height 24
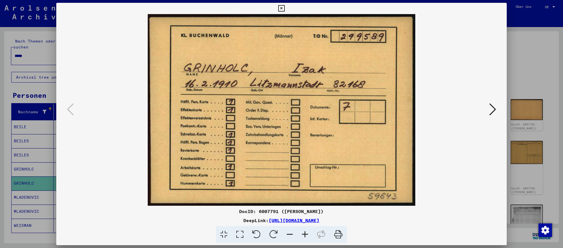
click at [491, 112] on icon at bounding box center [492, 109] width 7 height 14
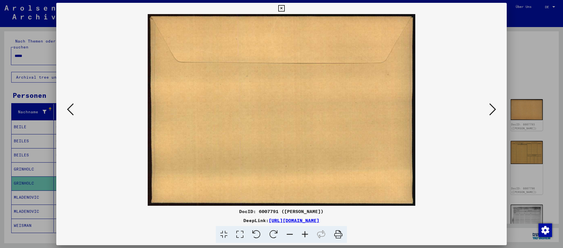
click at [491, 112] on icon at bounding box center [492, 109] width 7 height 14
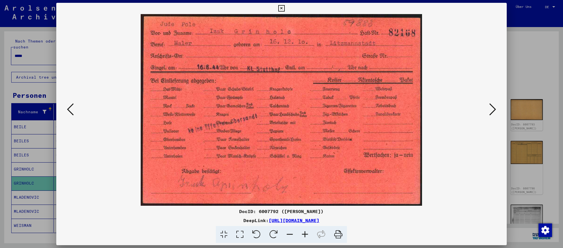
click at [538, 199] on div at bounding box center [281, 124] width 563 height 248
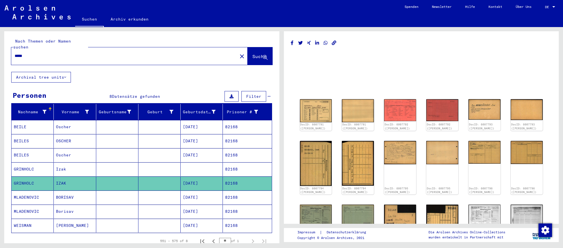
click at [97, 54] on input "*****" at bounding box center [125, 56] width 220 height 6
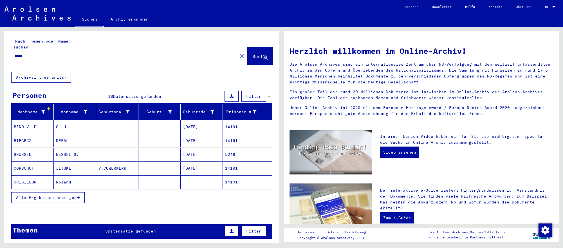
click at [205, 155] on mat-cell "[DATE]" at bounding box center [202, 154] width 42 height 14
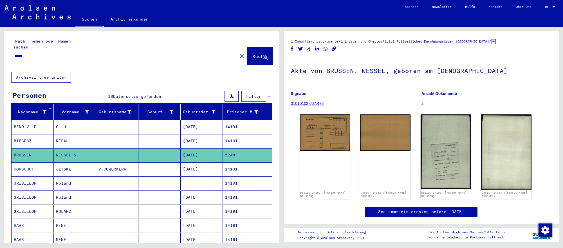
click at [79, 184] on mat-cell "Roland" at bounding box center [75, 183] width 42 height 14
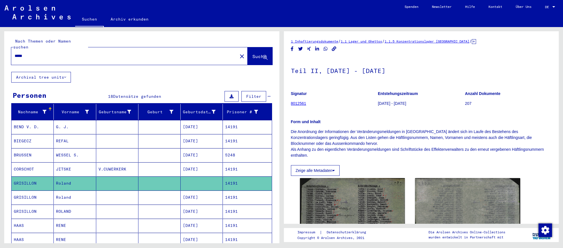
click at [160, 195] on mat-cell at bounding box center [159, 197] width 42 height 14
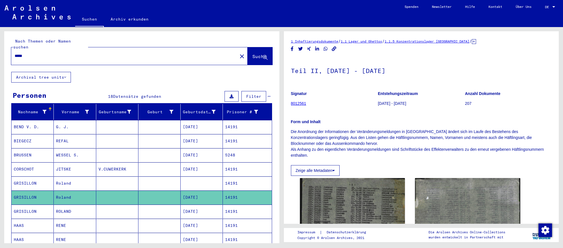
click at [206, 208] on mat-cell "[DATE]" at bounding box center [202, 211] width 42 height 14
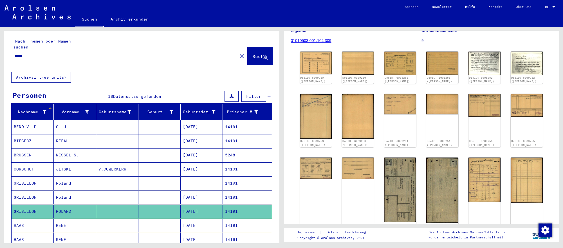
scroll to position [64, 0]
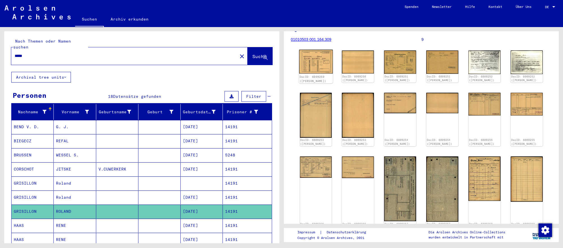
click at [321, 68] on img at bounding box center [316, 62] width 34 height 24
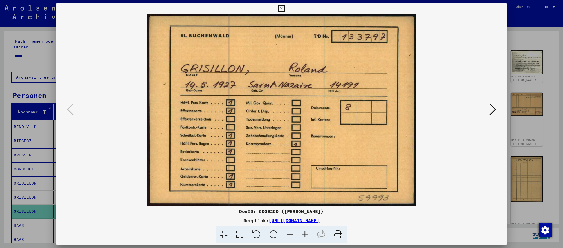
click at [495, 107] on icon at bounding box center [492, 109] width 7 height 14
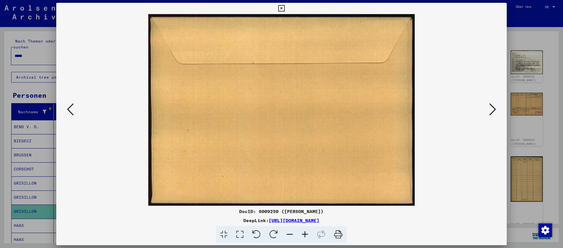
click at [495, 107] on icon at bounding box center [492, 109] width 7 height 14
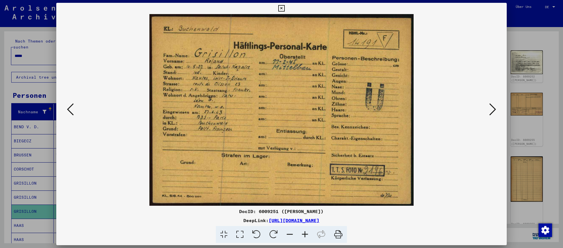
click at [495, 107] on icon at bounding box center [492, 109] width 7 height 14
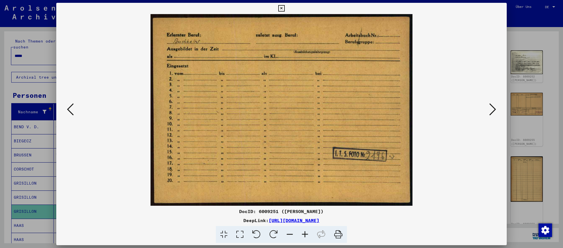
click at [527, 171] on div at bounding box center [281, 124] width 563 height 248
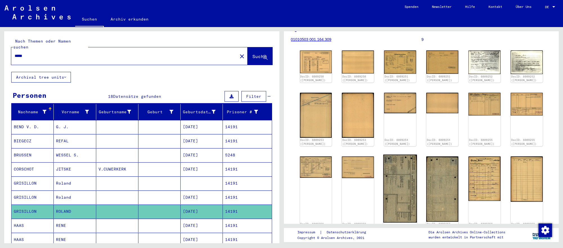
click at [406, 189] on img at bounding box center [400, 188] width 34 height 68
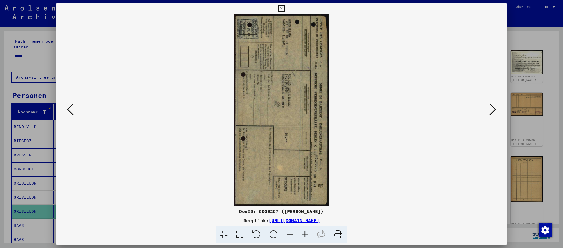
click at [256, 238] on icon at bounding box center [256, 234] width 17 height 17
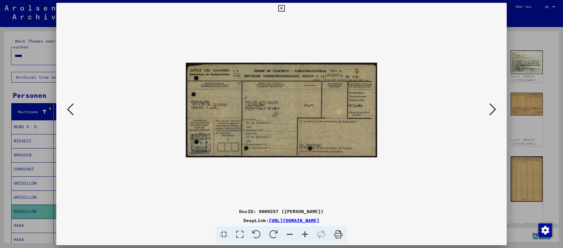
click at [489, 109] on icon at bounding box center [492, 109] width 7 height 14
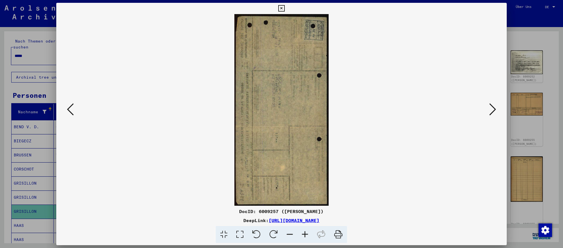
click at [489, 109] on icon at bounding box center [492, 109] width 7 height 14
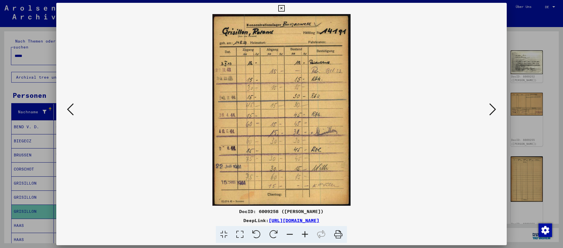
click at [489, 109] on icon at bounding box center [492, 109] width 7 height 14
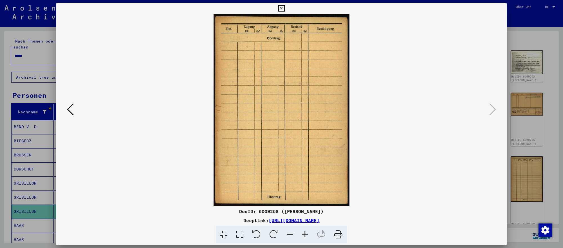
click at [518, 114] on div at bounding box center [281, 124] width 563 height 248
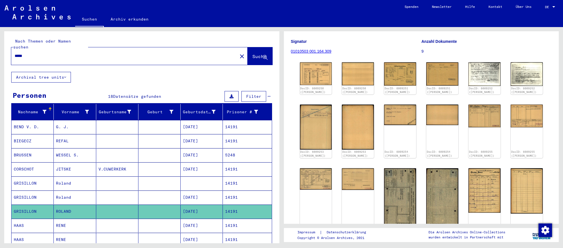
scroll to position [0, 0]
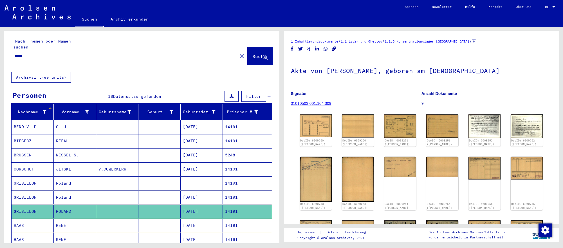
click at [116, 54] on input "*****" at bounding box center [125, 56] width 220 height 6
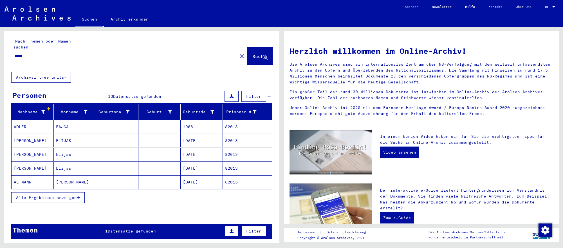
click at [200, 165] on mat-cell "[DATE]" at bounding box center [202, 168] width 42 height 14
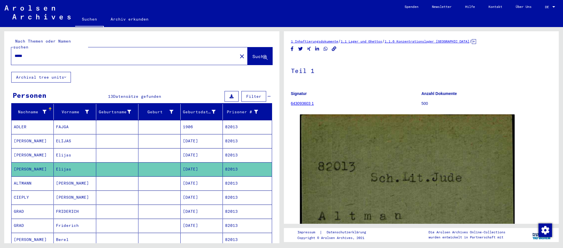
click at [89, 232] on mat-cell "Berel" at bounding box center [75, 239] width 42 height 14
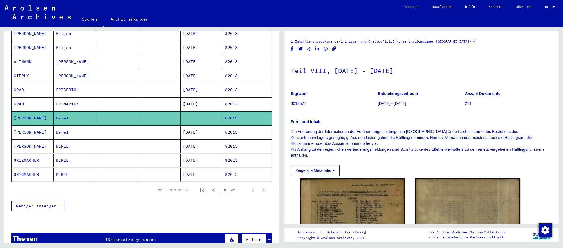
scroll to position [125, 0]
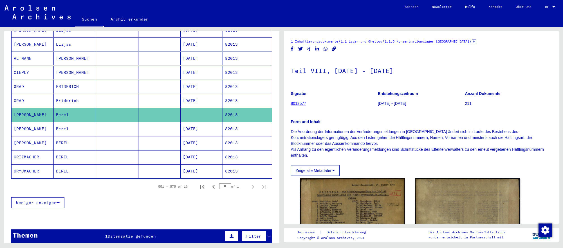
click at [198, 131] on mat-cell "[DATE]" at bounding box center [202, 129] width 42 height 14
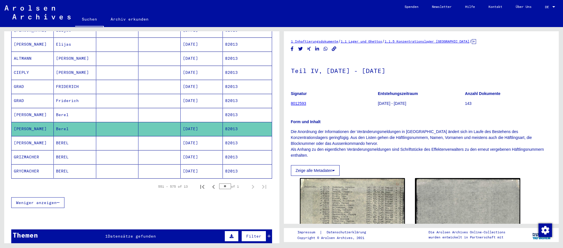
click at [197, 137] on mat-cell "[DATE]" at bounding box center [202, 143] width 42 height 14
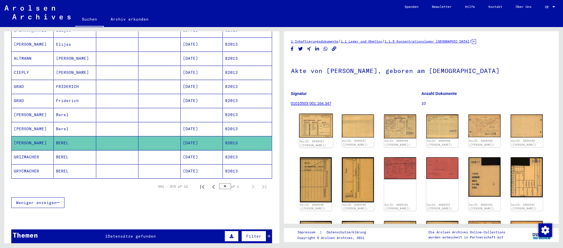
click at [319, 132] on img at bounding box center [316, 125] width 34 height 24
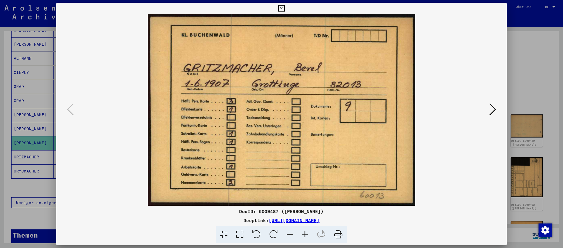
click at [489, 108] on icon at bounding box center [492, 109] width 7 height 14
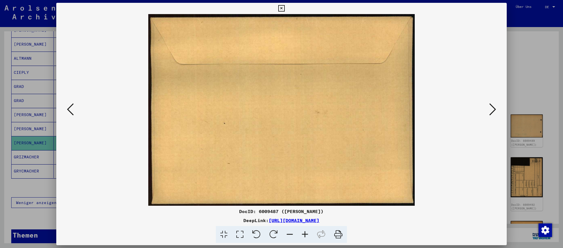
click at [489, 108] on icon at bounding box center [492, 109] width 7 height 14
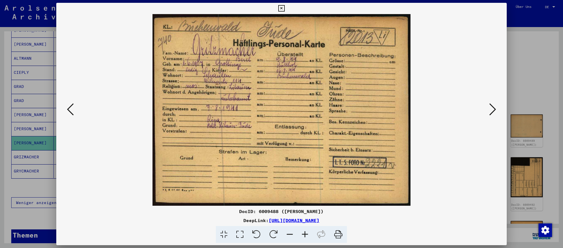
click at [489, 108] on icon at bounding box center [492, 109] width 7 height 14
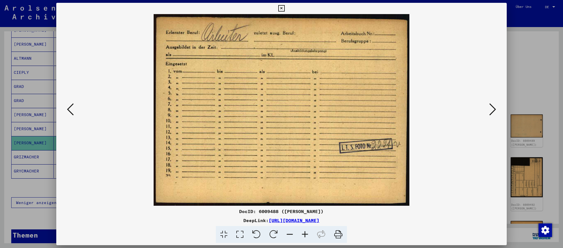
click at [489, 108] on icon at bounding box center [492, 109] width 7 height 14
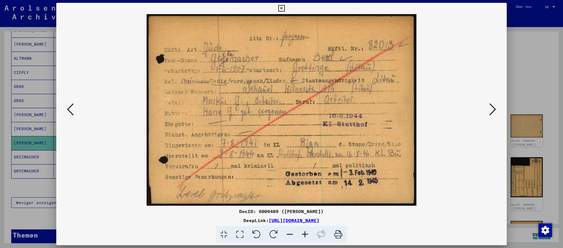
click at [489, 108] on icon at bounding box center [492, 109] width 7 height 14
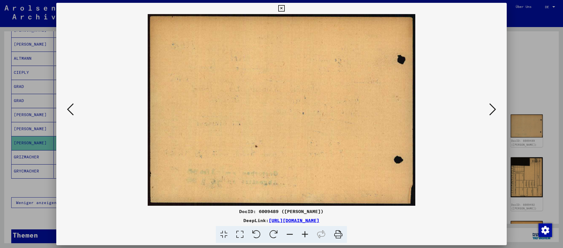
click at [67, 108] on button at bounding box center [70, 110] width 10 height 16
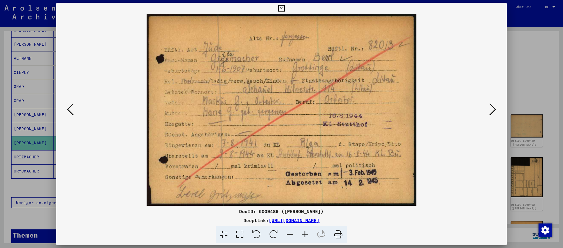
click at [492, 107] on icon at bounding box center [492, 109] width 7 height 14
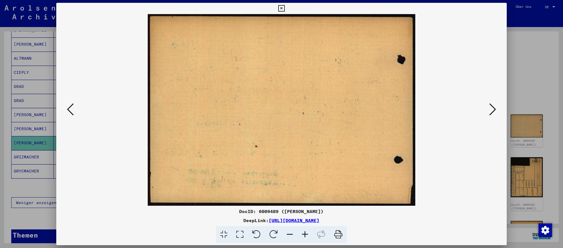
click at [39, 171] on div at bounding box center [281, 124] width 563 height 248
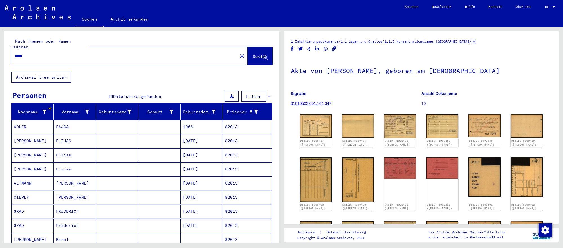
click at [54, 54] on input "*****" at bounding box center [125, 56] width 220 height 6
paste input "text"
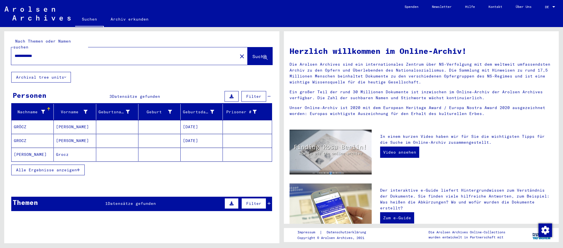
click at [194, 141] on mat-cell "[DATE]" at bounding box center [202, 141] width 42 height 14
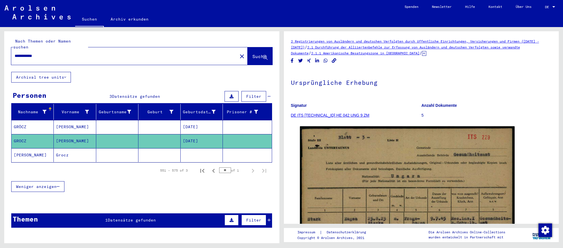
click at [223, 128] on mat-cell at bounding box center [247, 127] width 49 height 14
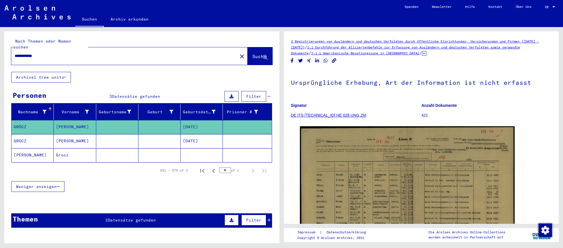
click at [219, 158] on mat-cell at bounding box center [202, 155] width 42 height 14
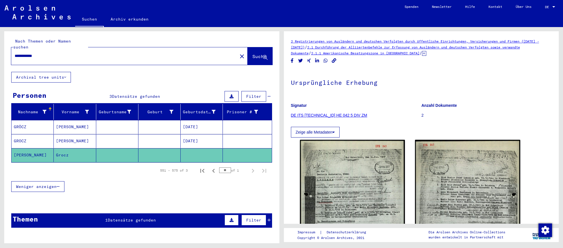
click at [209, 55] on input "**********" at bounding box center [125, 56] width 220 height 6
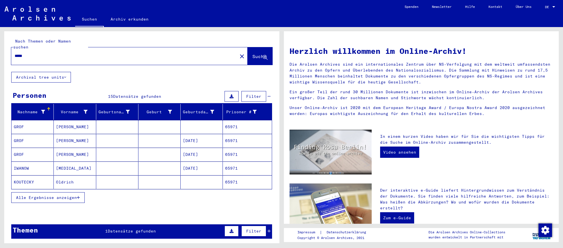
click at [68, 154] on mat-cell "[PERSON_NAME]" at bounding box center [75, 154] width 42 height 14
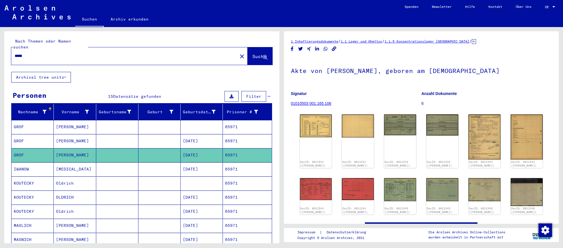
click at [231, 141] on mat-cell "65971" at bounding box center [247, 141] width 49 height 14
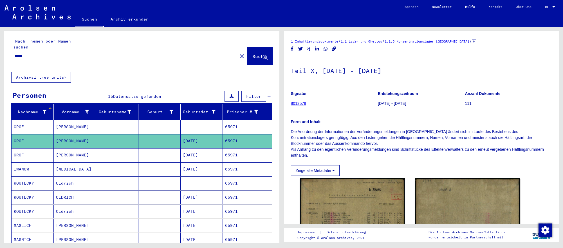
click at [242, 158] on mat-cell "65971" at bounding box center [247, 155] width 49 height 14
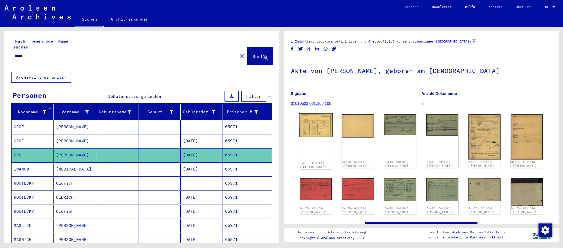
click at [314, 136] on img at bounding box center [316, 125] width 34 height 24
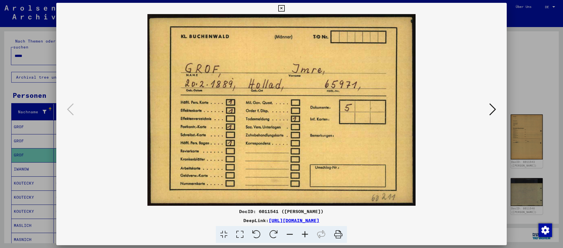
click at [493, 109] on icon at bounding box center [492, 109] width 7 height 14
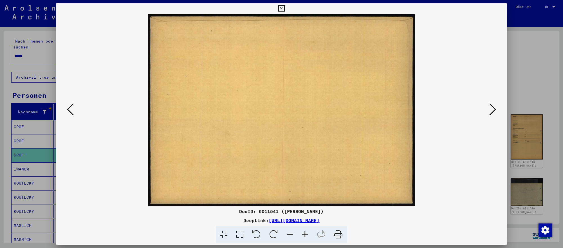
click at [493, 109] on icon at bounding box center [492, 109] width 7 height 14
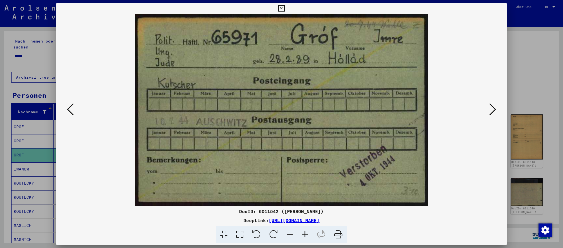
click at [21, 167] on div at bounding box center [281, 124] width 563 height 248
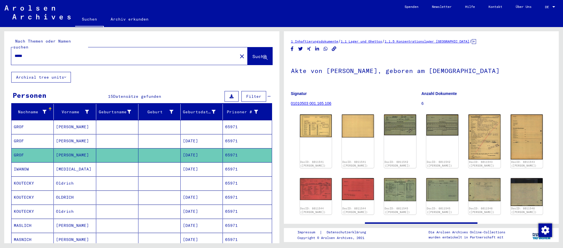
click at [50, 53] on input "*****" at bounding box center [125, 56] width 220 height 6
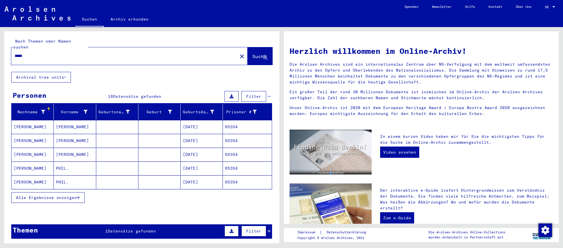
click at [113, 162] on mat-cell at bounding box center [117, 168] width 42 height 14
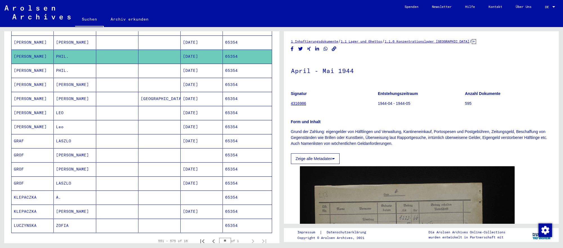
scroll to position [113, 0]
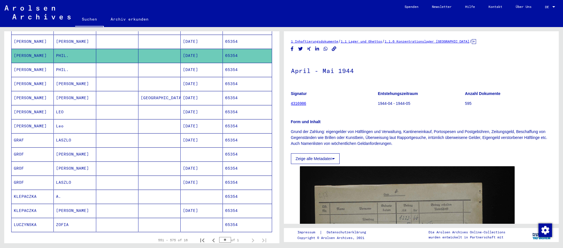
click at [188, 140] on mat-cell "[DATE]" at bounding box center [202, 140] width 42 height 14
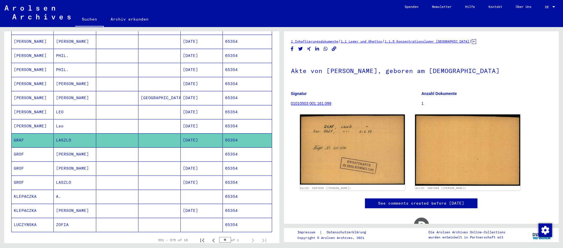
click at [207, 169] on mat-cell "[DATE]" at bounding box center [202, 168] width 42 height 14
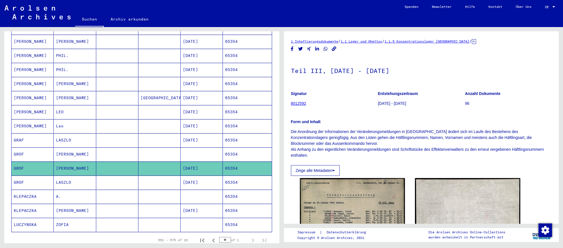
click at [204, 185] on mat-cell "[DATE]" at bounding box center [202, 182] width 42 height 14
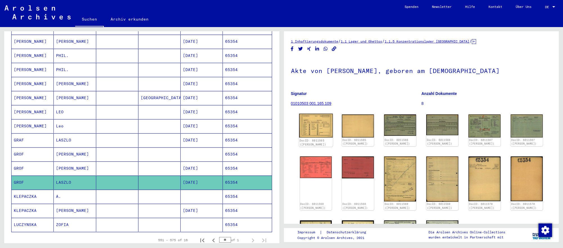
click at [312, 126] on img at bounding box center [316, 125] width 34 height 24
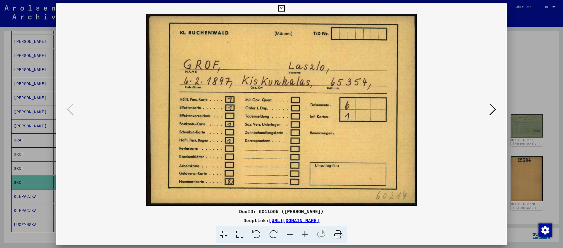
click at [489, 109] on icon at bounding box center [492, 109] width 7 height 14
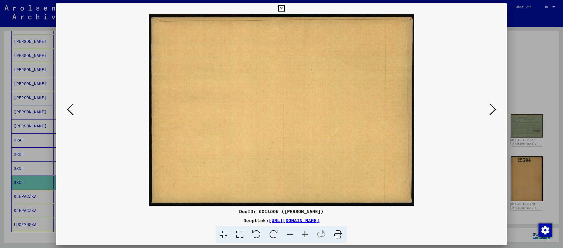
click at [489, 109] on icon at bounding box center [492, 109] width 7 height 14
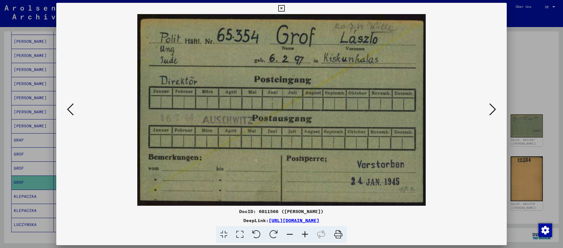
click at [491, 108] on icon at bounding box center [492, 109] width 7 height 14
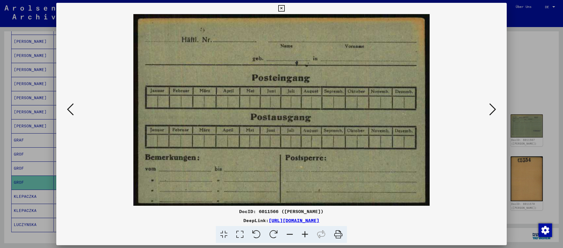
click at [491, 108] on icon at bounding box center [492, 109] width 7 height 14
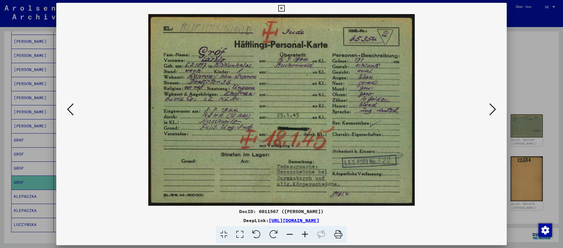
click at [491, 108] on icon at bounding box center [492, 109] width 7 height 14
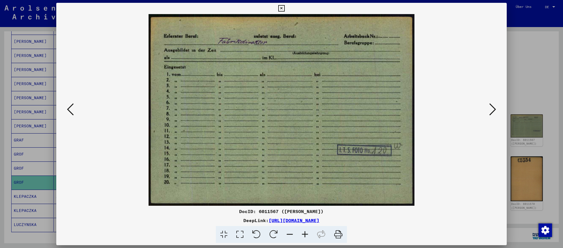
click at [73, 113] on icon at bounding box center [70, 109] width 7 height 14
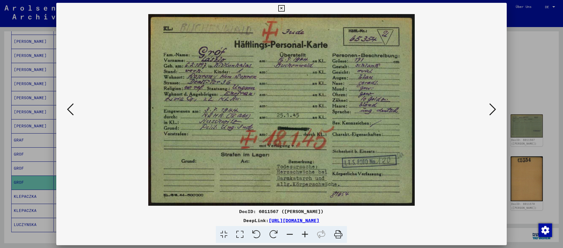
click at [489, 105] on icon at bounding box center [492, 109] width 7 height 14
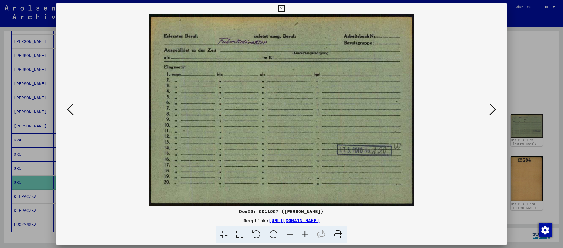
click at [489, 105] on icon at bounding box center [492, 109] width 7 height 14
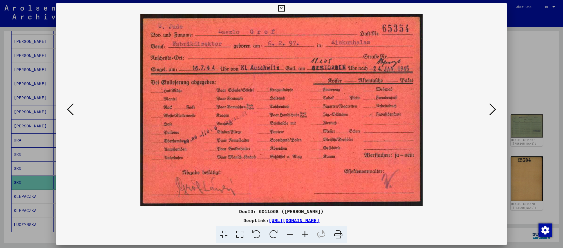
click at [489, 105] on icon at bounding box center [492, 109] width 7 height 14
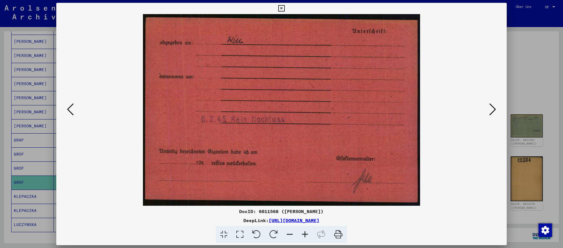
click at [489, 105] on icon at bounding box center [492, 109] width 7 height 14
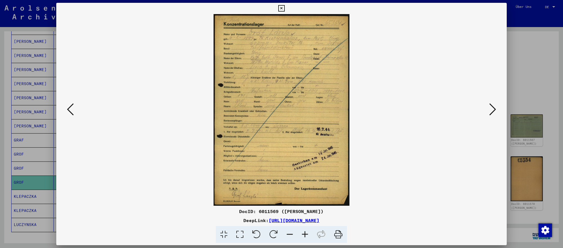
click at [489, 105] on icon at bounding box center [492, 109] width 7 height 14
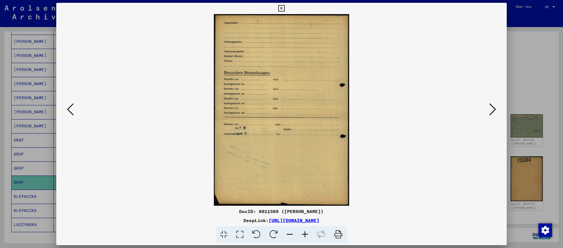
click at [489, 105] on icon at bounding box center [492, 109] width 7 height 14
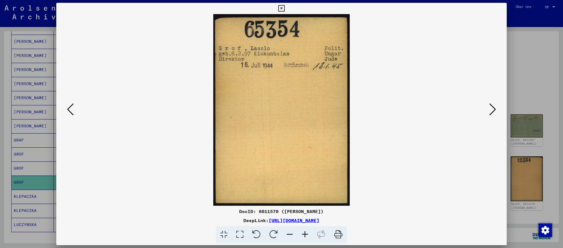
click at [74, 110] on icon at bounding box center [70, 109] width 7 height 14
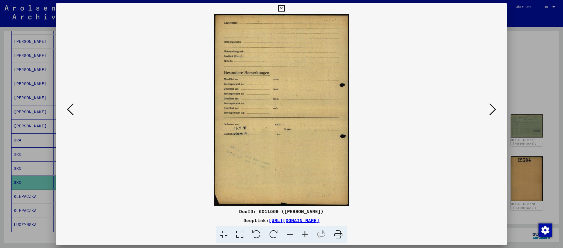
click at [74, 110] on icon at bounding box center [70, 109] width 7 height 14
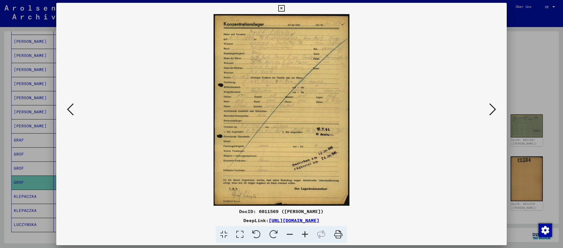
click at [495, 111] on icon at bounding box center [492, 109] width 7 height 14
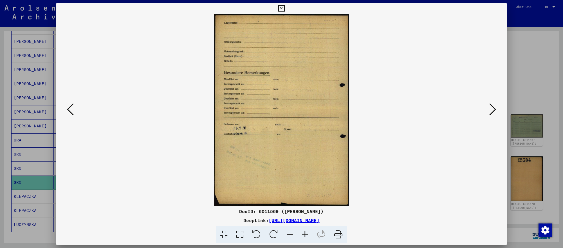
click at [495, 111] on icon at bounding box center [492, 109] width 7 height 14
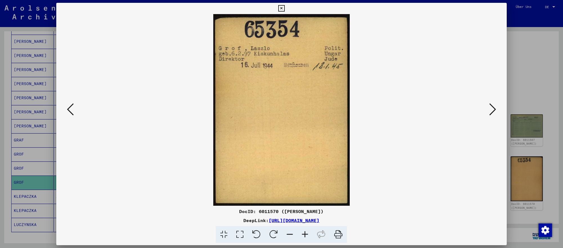
click at [495, 111] on icon at bounding box center [492, 109] width 7 height 14
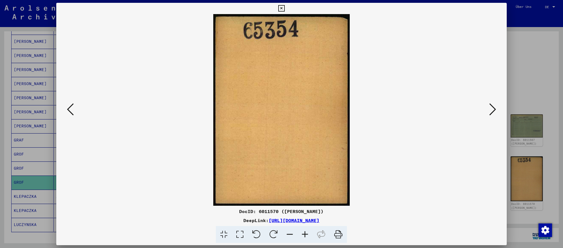
click at [495, 111] on icon at bounding box center [492, 109] width 7 height 14
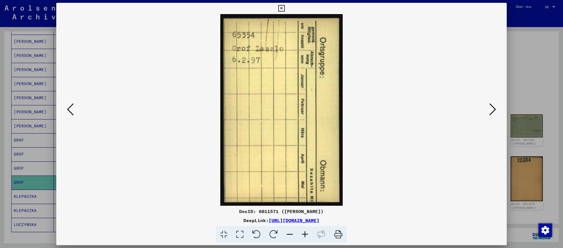
click at [495, 111] on icon at bounding box center [492, 109] width 7 height 14
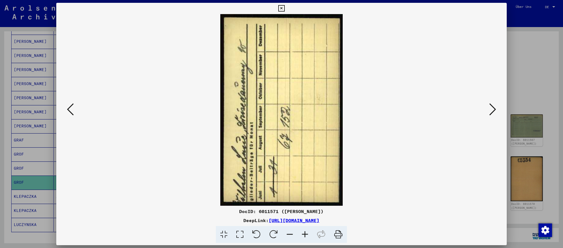
click at [495, 111] on icon at bounding box center [492, 109] width 7 height 14
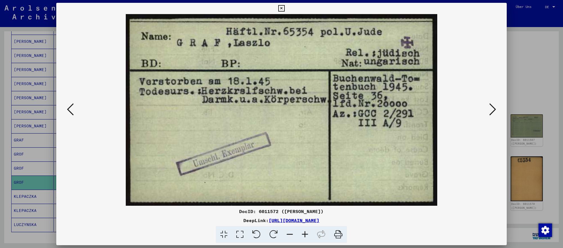
click at [495, 111] on icon at bounding box center [492, 109] width 7 height 14
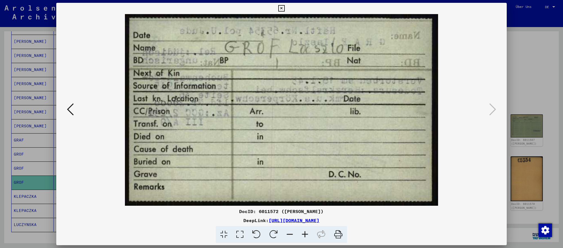
click at [519, 106] on div at bounding box center [281, 124] width 563 height 248
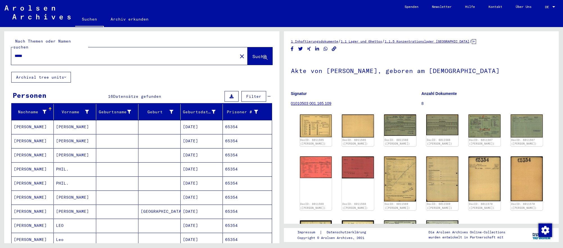
click at [122, 56] on input "*****" at bounding box center [125, 56] width 220 height 6
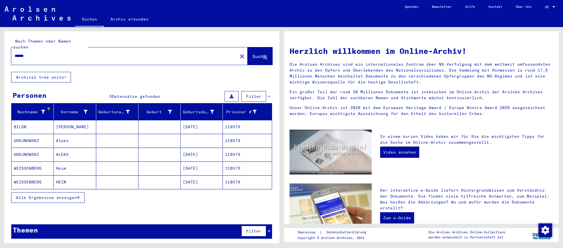
click at [189, 154] on mat-cell "[DATE]" at bounding box center [202, 154] width 42 height 14
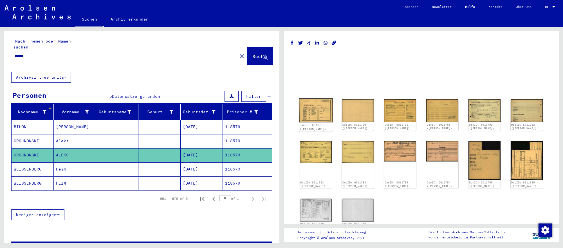
click at [332, 117] on img at bounding box center [316, 110] width 34 height 24
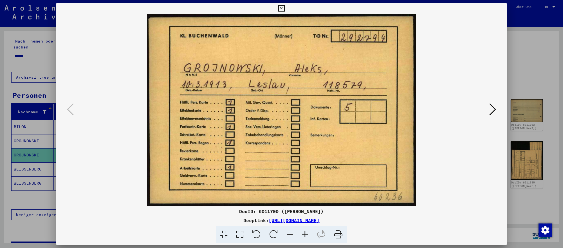
click at [491, 109] on icon at bounding box center [492, 109] width 7 height 14
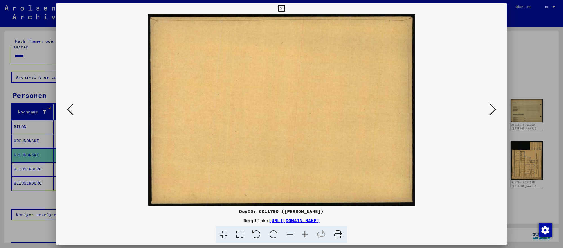
click at [491, 109] on icon at bounding box center [492, 109] width 7 height 14
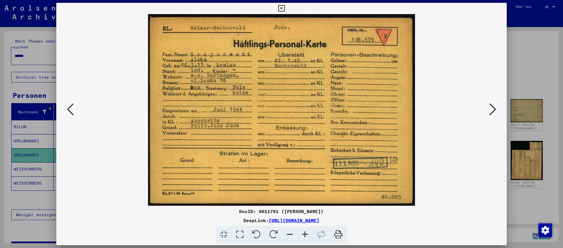
click at [491, 109] on icon at bounding box center [492, 109] width 7 height 14
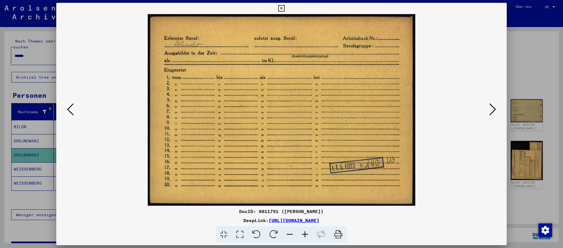
click at [541, 197] on div at bounding box center [281, 124] width 563 height 248
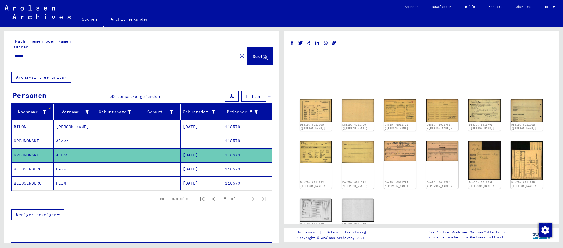
click at [199, 57] on input "******" at bounding box center [125, 56] width 220 height 6
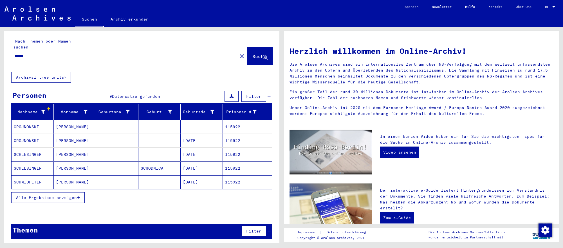
click at [202, 162] on mat-cell "[DATE]" at bounding box center [202, 168] width 42 height 14
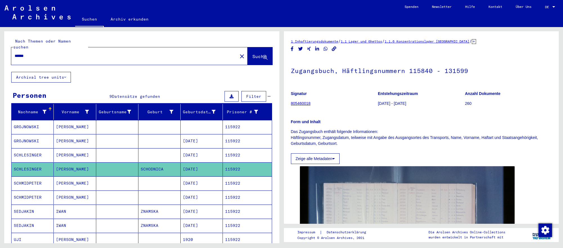
click at [122, 142] on mat-cell at bounding box center [117, 141] width 42 height 14
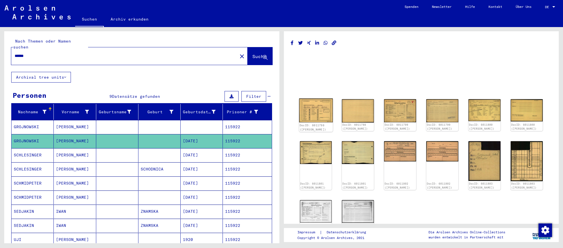
click at [318, 110] on img at bounding box center [316, 110] width 34 height 24
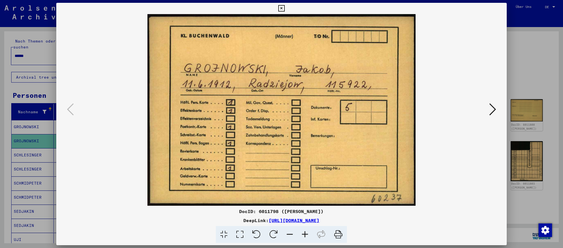
click at [493, 110] on icon at bounding box center [492, 109] width 7 height 14
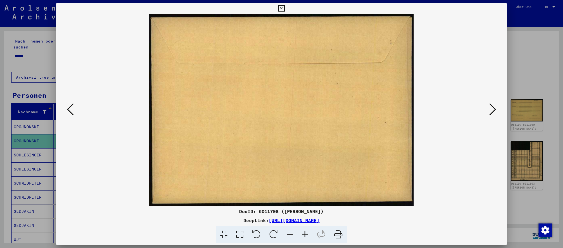
click at [493, 110] on icon at bounding box center [492, 109] width 7 height 14
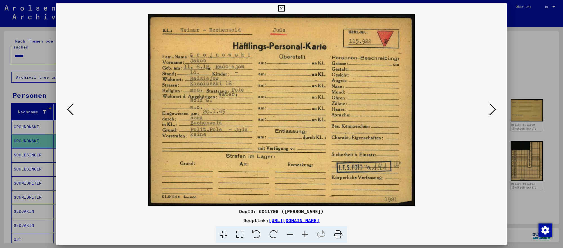
click at [493, 110] on icon at bounding box center [492, 109] width 7 height 14
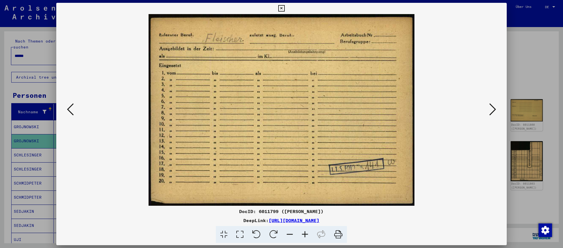
click at [559, 205] on div at bounding box center [281, 124] width 563 height 248
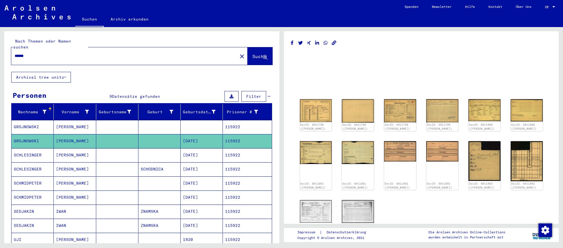
click at [124, 54] on input "******" at bounding box center [125, 56] width 220 height 6
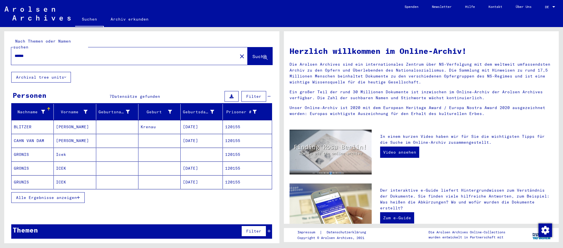
click at [203, 139] on mat-cell "[DATE]" at bounding box center [202, 141] width 42 height 14
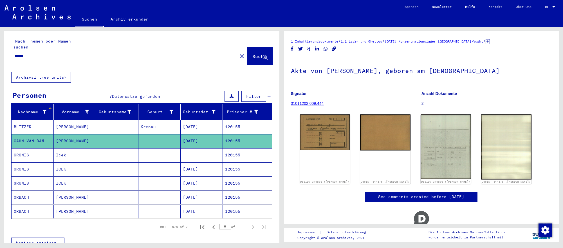
click at [75, 168] on mat-cell "ICEK" at bounding box center [75, 169] width 42 height 14
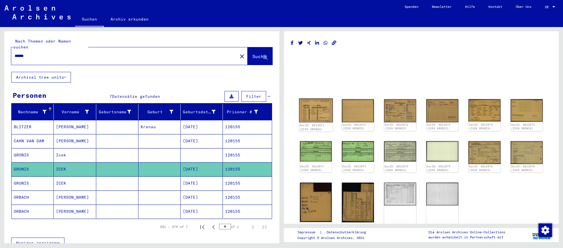
click at [305, 106] on img at bounding box center [316, 110] width 34 height 24
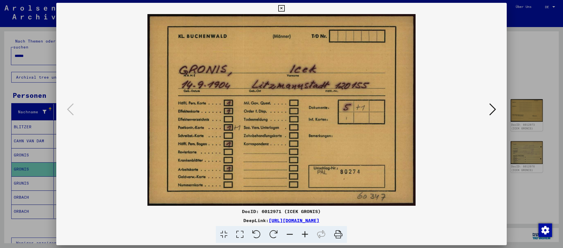
click at [493, 110] on icon at bounding box center [492, 109] width 7 height 14
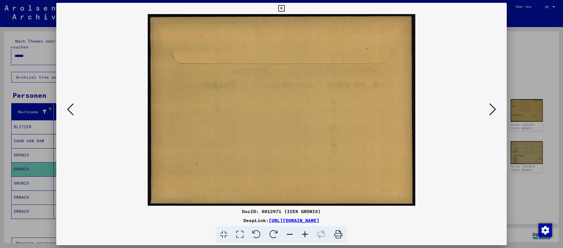
click at [493, 110] on icon at bounding box center [492, 109] width 7 height 14
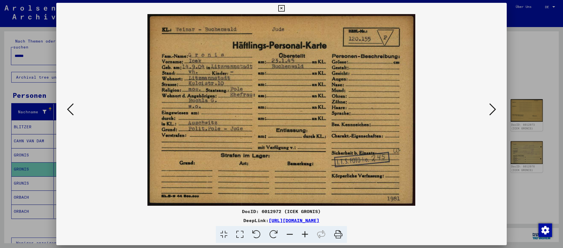
click at [493, 110] on icon at bounding box center [492, 109] width 7 height 14
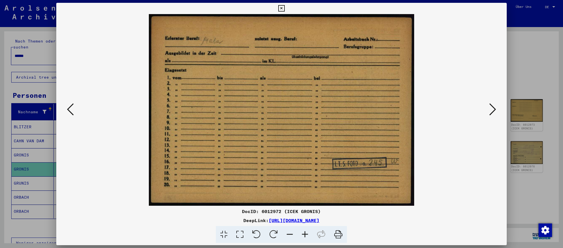
click at [552, 194] on div at bounding box center [281, 124] width 563 height 248
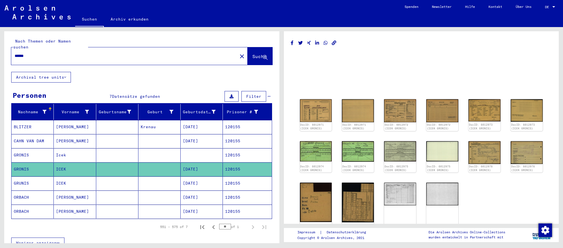
click at [201, 57] on input "******" at bounding box center [125, 56] width 220 height 6
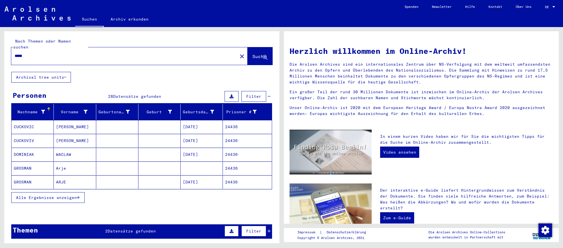
click at [146, 184] on mat-cell at bounding box center [159, 182] width 42 height 14
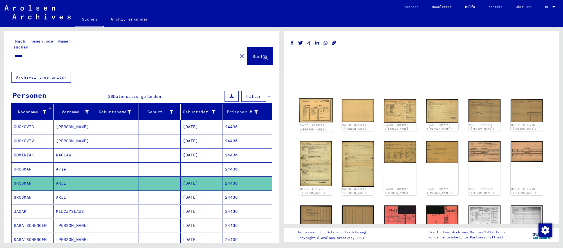
click at [326, 122] on img at bounding box center [316, 110] width 34 height 24
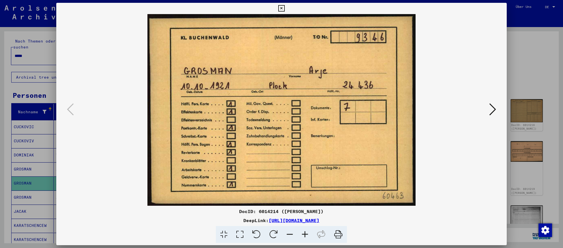
click at [493, 108] on icon at bounding box center [492, 109] width 7 height 14
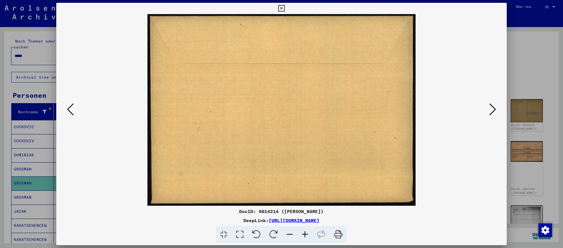
click at [493, 108] on icon at bounding box center [492, 109] width 7 height 14
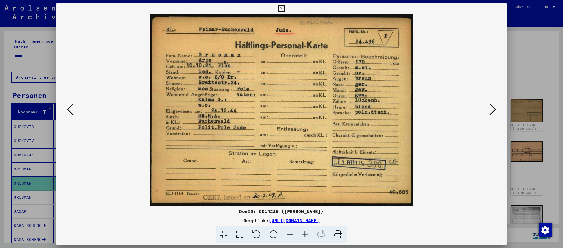
click at [493, 108] on icon at bounding box center [492, 109] width 7 height 14
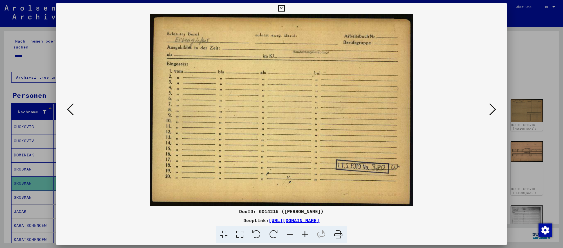
click at [538, 191] on div at bounding box center [281, 124] width 563 height 248
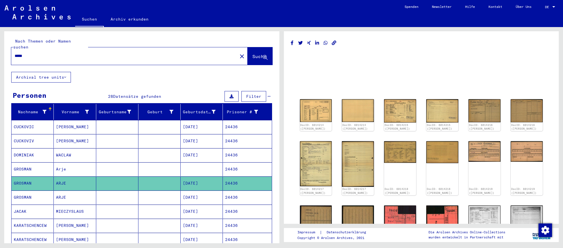
click at [39, 53] on input "*****" at bounding box center [125, 56] width 220 height 6
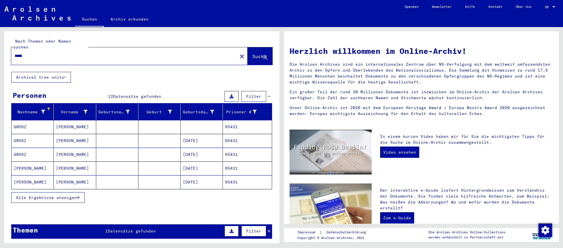
click at [136, 149] on mat-cell at bounding box center [117, 154] width 42 height 14
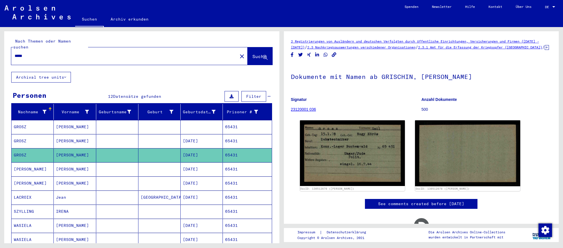
click at [216, 144] on mat-cell "[DATE]" at bounding box center [202, 141] width 42 height 14
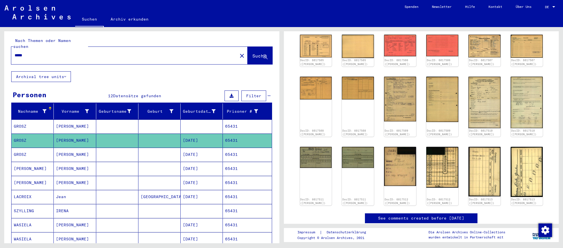
scroll to position [80, 0]
click at [473, 125] on img at bounding box center [485, 102] width 34 height 54
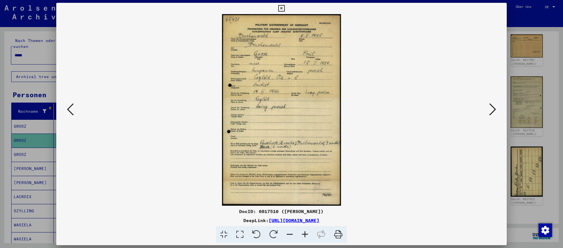
click at [556, 209] on div at bounding box center [281, 124] width 563 height 248
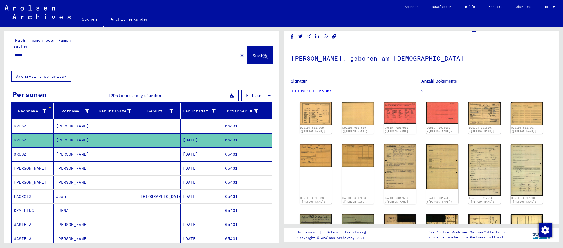
scroll to position [2, 0]
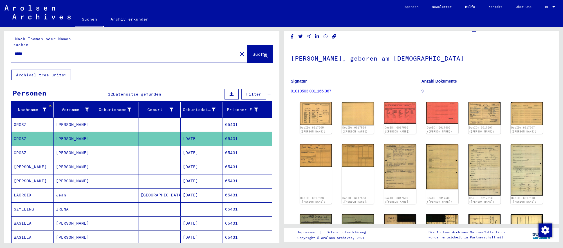
click at [208, 156] on mat-cell "[DATE]" at bounding box center [202, 153] width 42 height 14
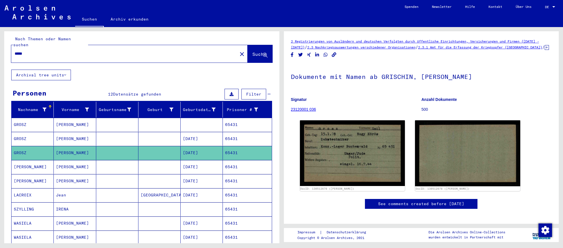
click at [228, 143] on mat-cell "65431" at bounding box center [247, 139] width 49 height 14
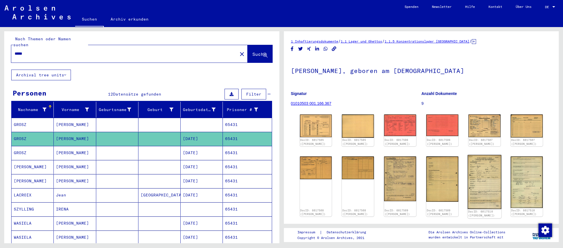
click at [490, 184] on img at bounding box center [485, 182] width 34 height 54
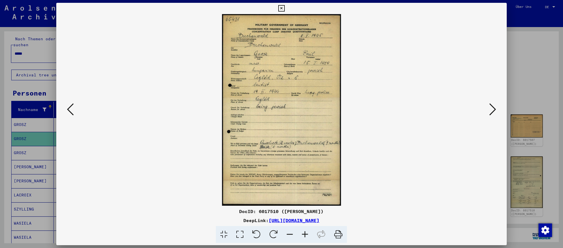
click at [492, 108] on icon at bounding box center [492, 109] width 7 height 14
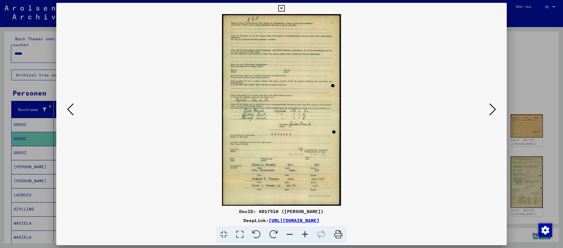
click at [526, 110] on div at bounding box center [281, 124] width 563 height 248
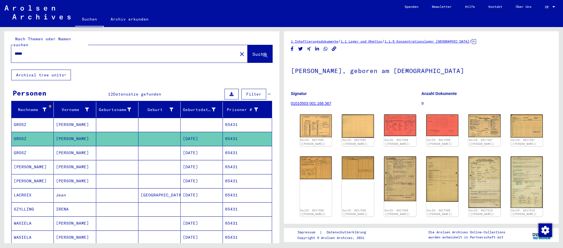
click at [44, 54] on input "*****" at bounding box center [125, 54] width 220 height 6
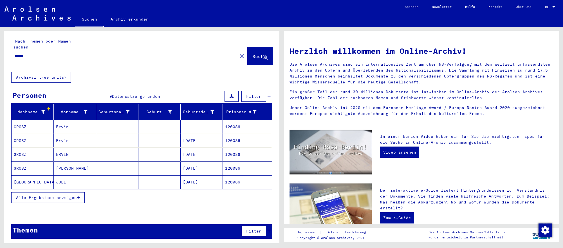
click at [224, 144] on mat-cell "120086" at bounding box center [247, 141] width 49 height 14
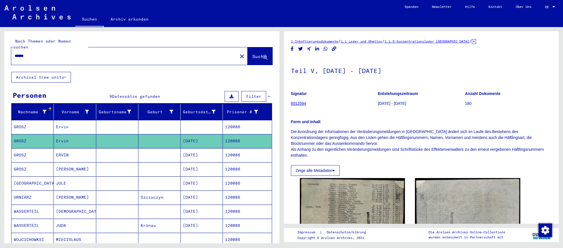
click at [222, 153] on mat-cell "[DATE]" at bounding box center [202, 155] width 42 height 14
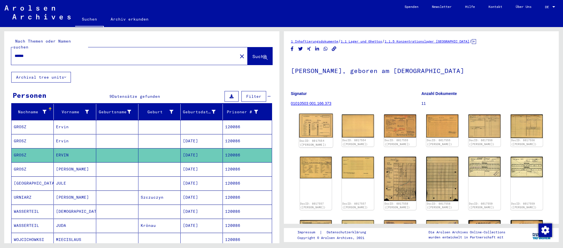
click at [325, 128] on img at bounding box center [316, 125] width 34 height 24
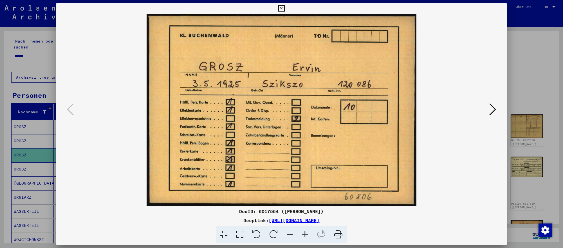
click at [494, 106] on icon at bounding box center [492, 109] width 7 height 14
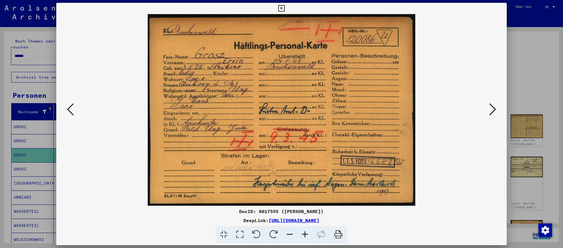
click at [494, 106] on icon at bounding box center [492, 109] width 7 height 14
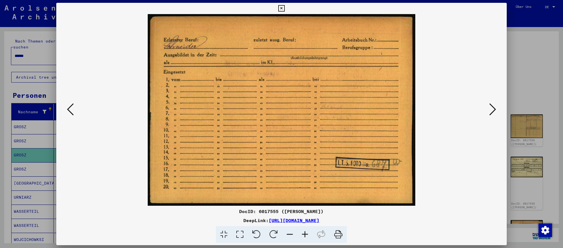
click at [43, 56] on div at bounding box center [281, 124] width 563 height 248
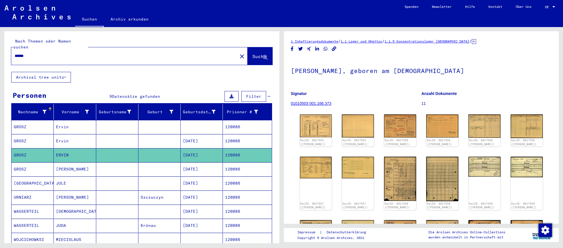
click at [43, 56] on input "******" at bounding box center [125, 56] width 220 height 6
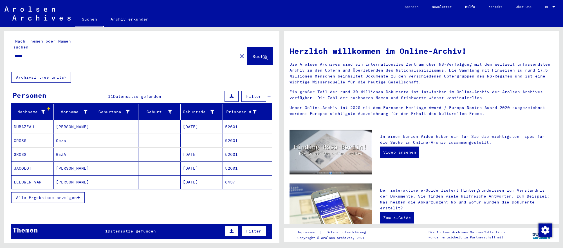
click at [226, 158] on mat-cell "52601" at bounding box center [247, 154] width 49 height 14
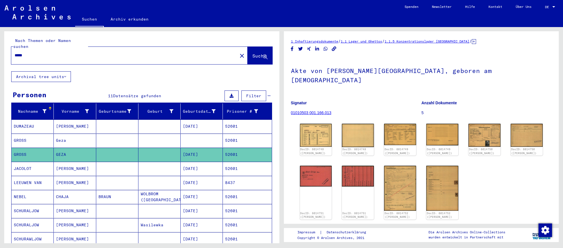
scroll to position [2, 0]
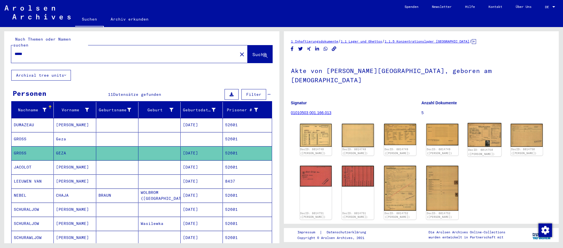
click at [472, 131] on img at bounding box center [485, 135] width 34 height 24
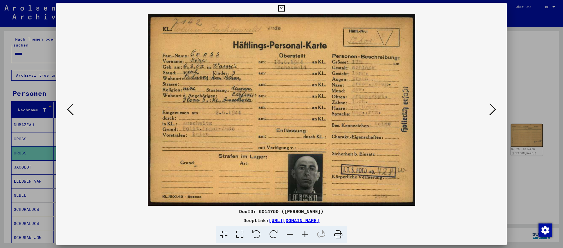
click at [327, 95] on img at bounding box center [281, 109] width 412 height 191
click at [494, 109] on icon at bounding box center [492, 109] width 7 height 14
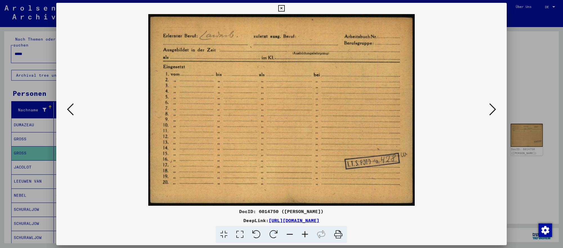
click at [556, 194] on div at bounding box center [281, 124] width 563 height 248
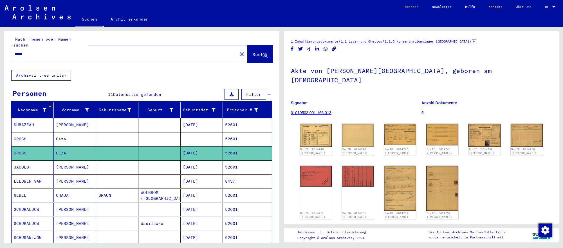
click at [136, 51] on input "*****" at bounding box center [125, 54] width 220 height 6
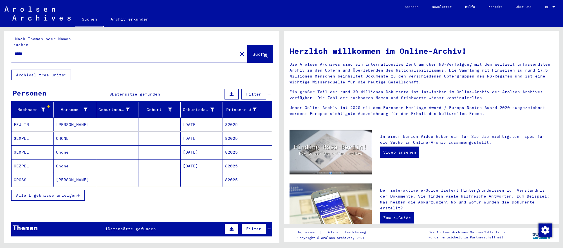
click at [211, 146] on mat-cell "[DATE]" at bounding box center [202, 152] width 42 height 14
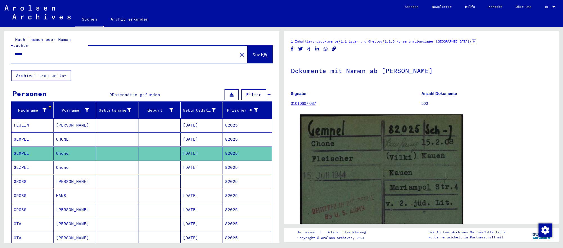
click at [194, 193] on mat-cell "[DATE]" at bounding box center [202, 196] width 42 height 14
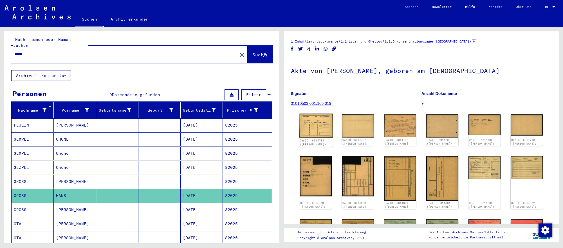
click at [327, 131] on img at bounding box center [316, 125] width 34 height 24
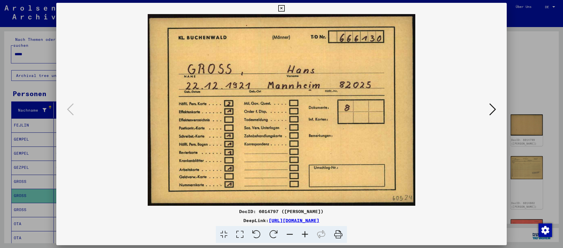
click at [493, 109] on icon at bounding box center [492, 109] width 7 height 14
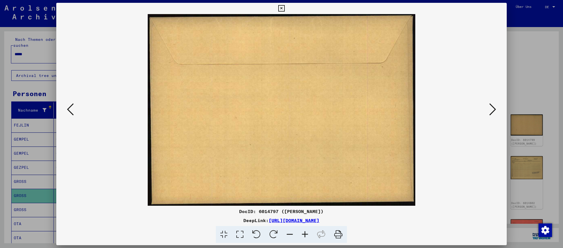
click at [493, 109] on icon at bounding box center [492, 109] width 7 height 14
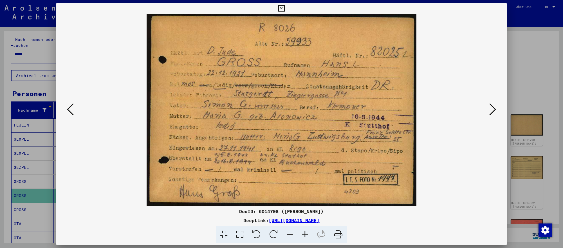
click at [493, 109] on icon at bounding box center [492, 109] width 7 height 14
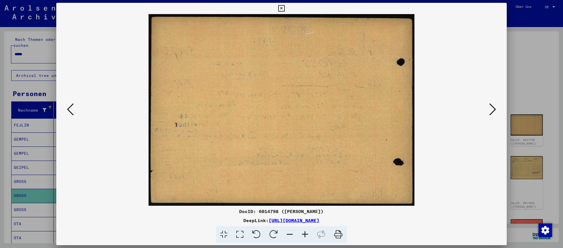
click at [493, 109] on icon at bounding box center [492, 109] width 7 height 14
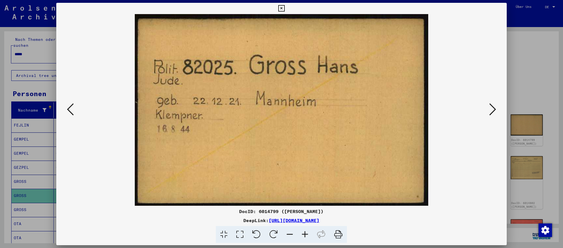
click at [42, 191] on div at bounding box center [281, 124] width 563 height 248
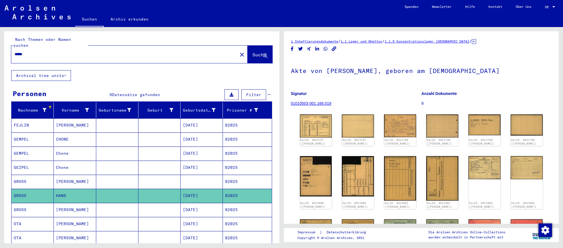
click at [93, 51] on input "*****" at bounding box center [125, 54] width 220 height 6
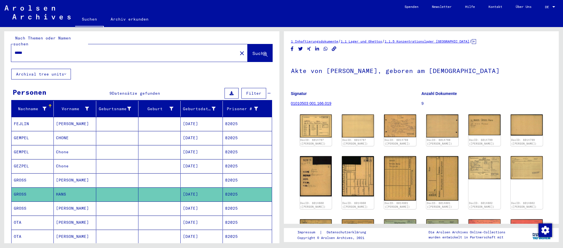
click at [93, 51] on input "*****" at bounding box center [125, 53] width 220 height 6
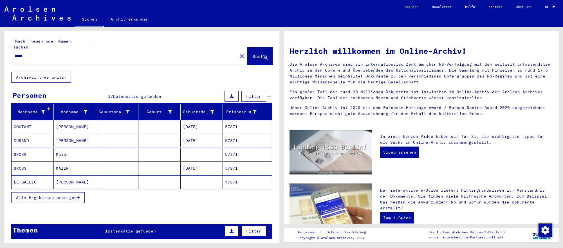
click at [196, 170] on mat-cell "[DATE]" at bounding box center [202, 168] width 42 height 14
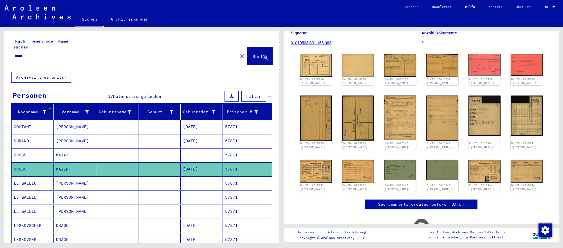
scroll to position [62, 0]
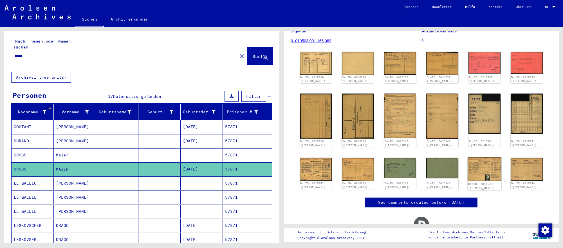
click at [488, 169] on img at bounding box center [485, 169] width 34 height 24
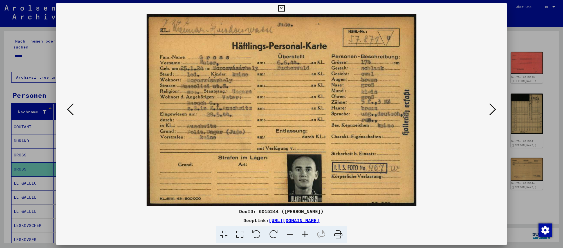
click at [493, 110] on icon at bounding box center [492, 109] width 7 height 14
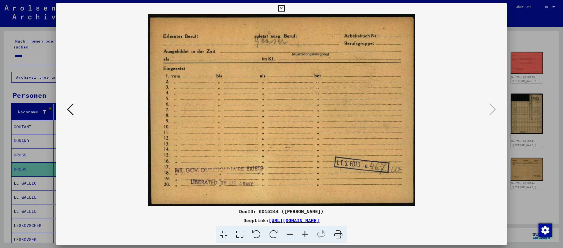
click at [30, 173] on div at bounding box center [281, 124] width 563 height 248
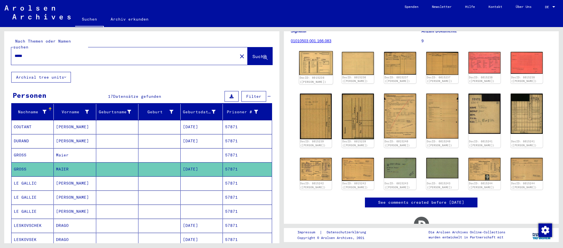
click at [328, 68] on img at bounding box center [316, 63] width 34 height 24
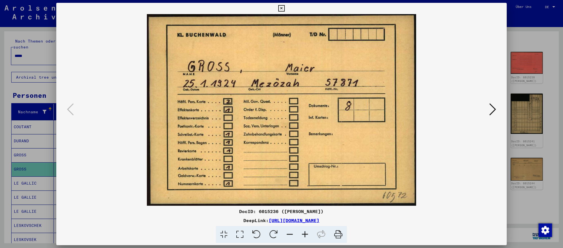
click at [493, 106] on icon at bounding box center [492, 109] width 7 height 14
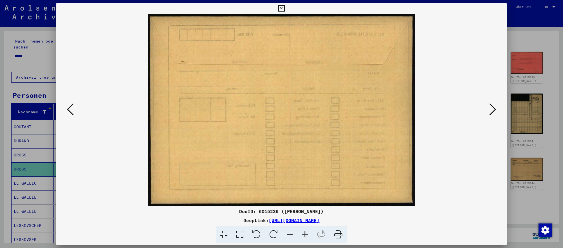
click at [493, 106] on icon at bounding box center [492, 109] width 7 height 14
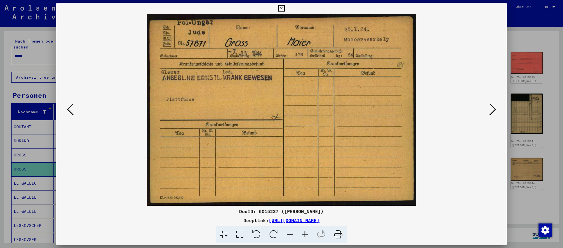
click at [555, 115] on div at bounding box center [281, 124] width 563 height 248
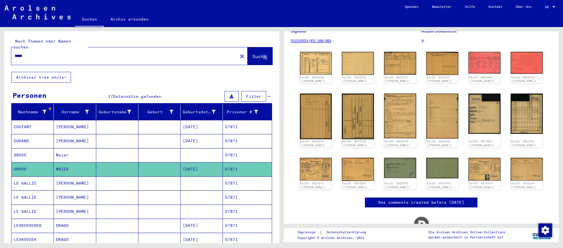
click at [49, 53] on input "*****" at bounding box center [125, 56] width 220 height 6
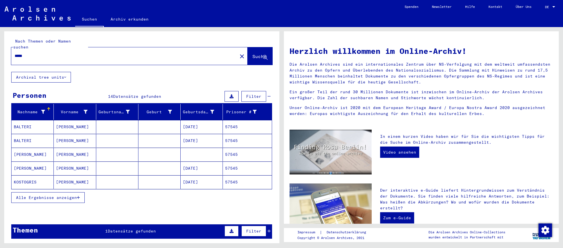
click at [96, 154] on mat-cell at bounding box center [117, 154] width 42 height 14
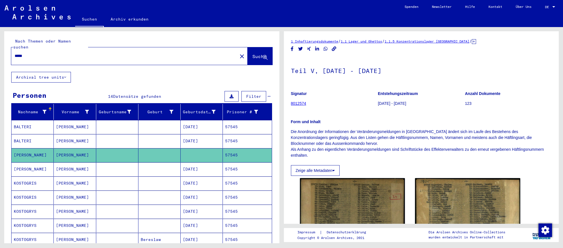
click at [214, 168] on mat-cell "[DATE]" at bounding box center [202, 169] width 42 height 14
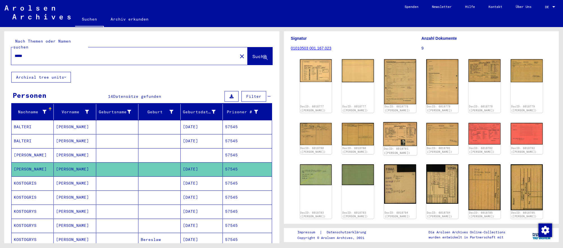
scroll to position [56, 0]
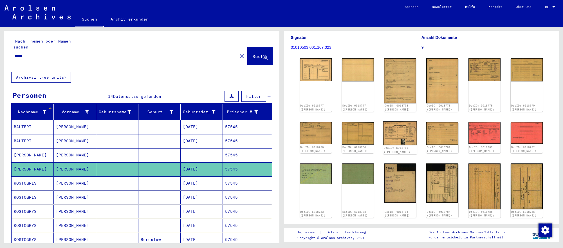
click at [396, 137] on img at bounding box center [400, 133] width 34 height 24
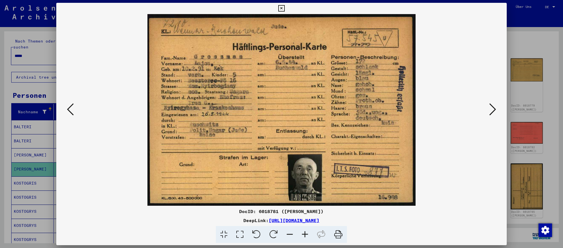
click at [490, 109] on icon at bounding box center [492, 109] width 7 height 14
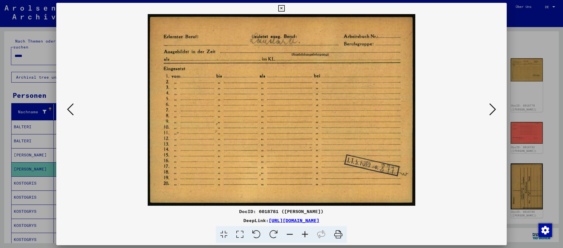
click at [490, 109] on icon at bounding box center [492, 109] width 7 height 14
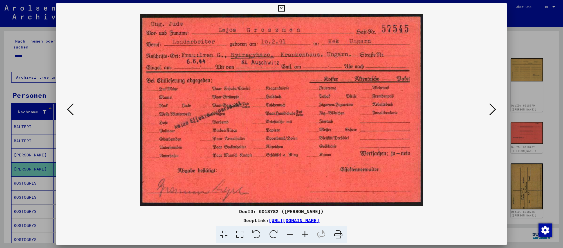
click at [542, 154] on div at bounding box center [281, 124] width 563 height 248
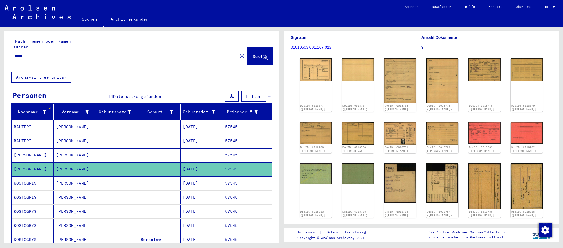
click at [181, 53] on input "*****" at bounding box center [125, 56] width 220 height 6
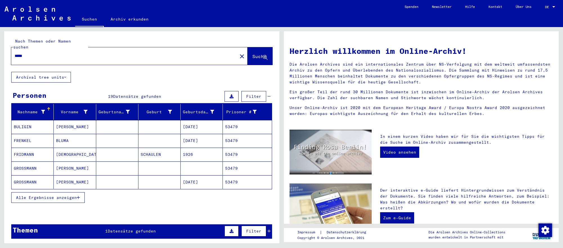
click at [210, 181] on mat-cell "[DATE]" at bounding box center [202, 182] width 42 height 14
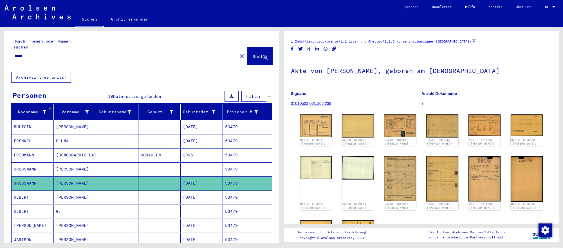
click at [48, 55] on input "*****" at bounding box center [125, 56] width 220 height 6
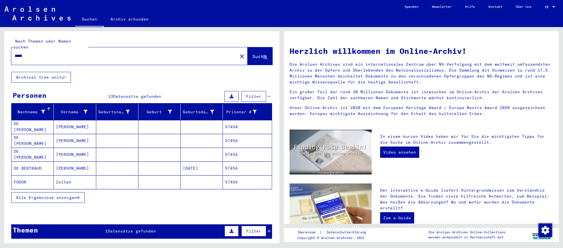
click at [53, 55] on input "*****" at bounding box center [123, 56] width 216 height 6
click at [203, 168] on mat-cell "[DATE]" at bounding box center [202, 168] width 42 height 14
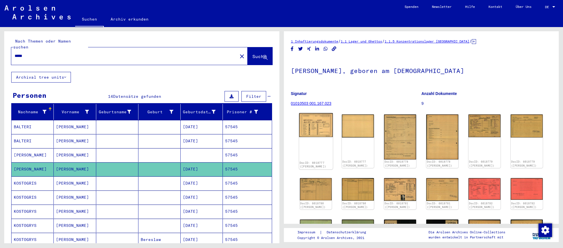
click at [313, 128] on img at bounding box center [316, 125] width 34 height 24
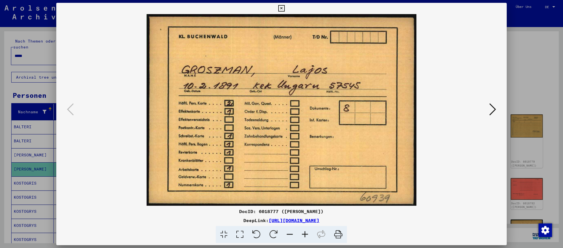
click at [536, 179] on div at bounding box center [281, 124] width 563 height 248
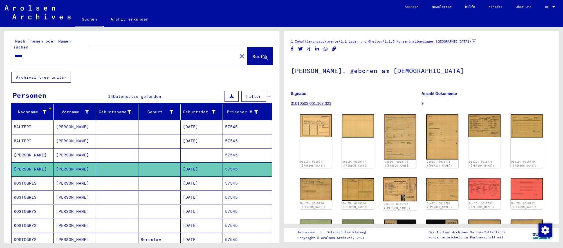
click at [395, 193] on img at bounding box center [400, 189] width 34 height 24
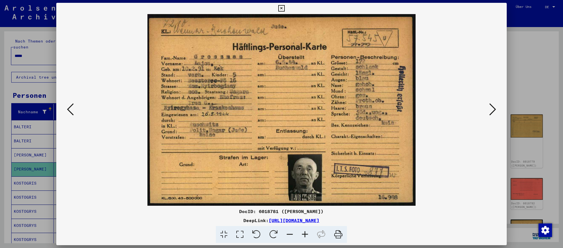
click at [524, 132] on div at bounding box center [281, 124] width 563 height 248
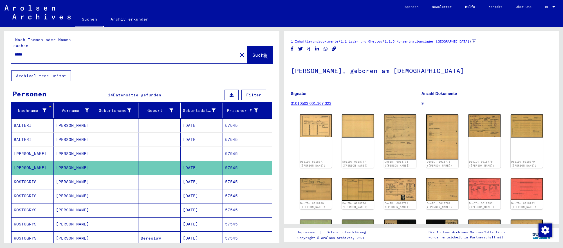
click at [31, 55] on input "*****" at bounding box center [125, 55] width 220 height 6
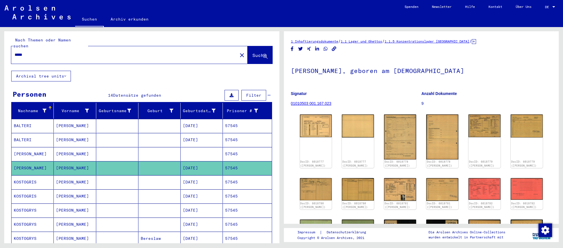
scroll to position [1, 0]
click at [31, 55] on input "*****" at bounding box center [125, 55] width 220 height 6
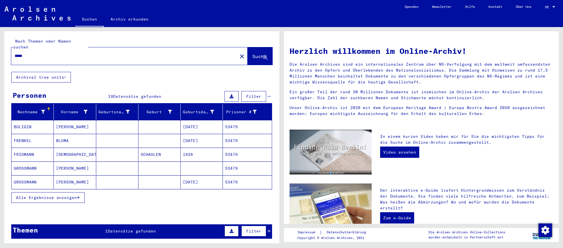
click at [184, 176] on mat-cell "[DATE]" at bounding box center [202, 182] width 42 height 14
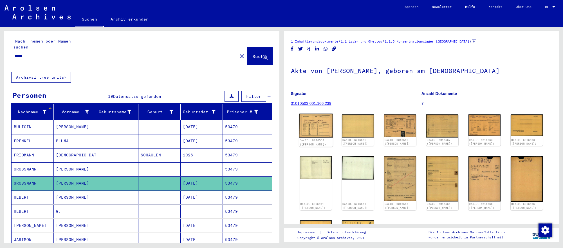
click at [319, 123] on img at bounding box center [316, 125] width 34 height 24
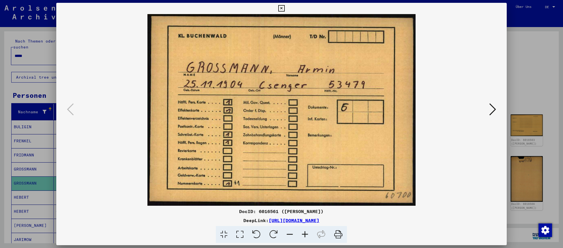
click at [491, 109] on icon at bounding box center [492, 109] width 7 height 14
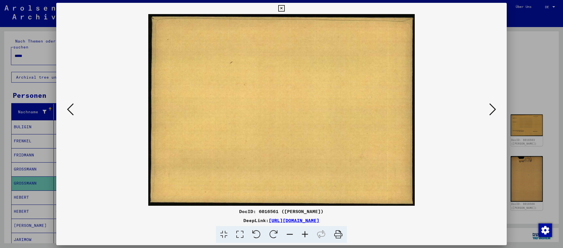
click at [491, 109] on icon at bounding box center [492, 109] width 7 height 14
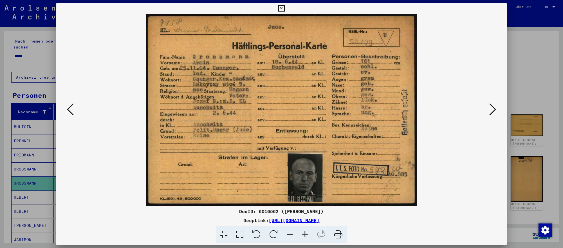
click at [494, 108] on icon at bounding box center [492, 109] width 7 height 14
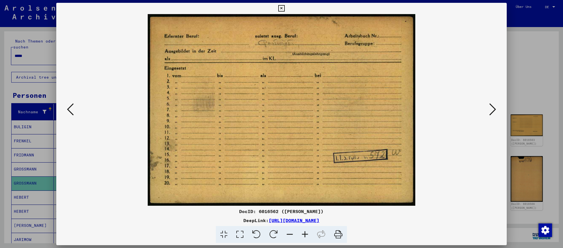
click at [494, 108] on icon at bounding box center [492, 109] width 7 height 14
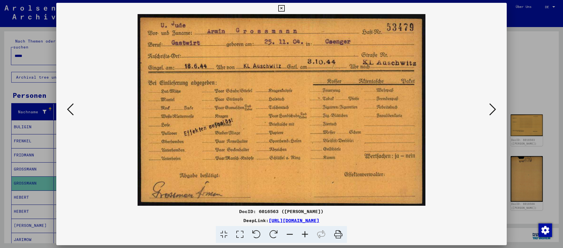
click at [494, 108] on icon at bounding box center [492, 109] width 7 height 14
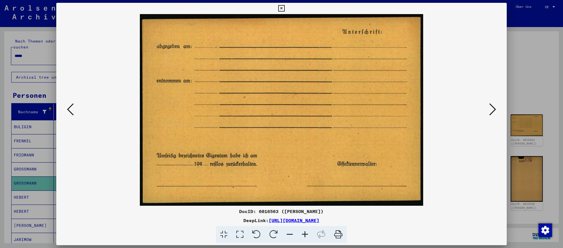
click at [71, 107] on icon at bounding box center [70, 109] width 7 height 14
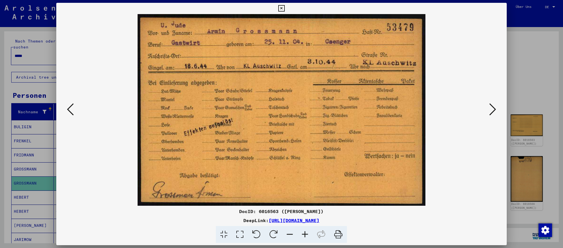
click at [519, 70] on div at bounding box center [281, 124] width 563 height 248
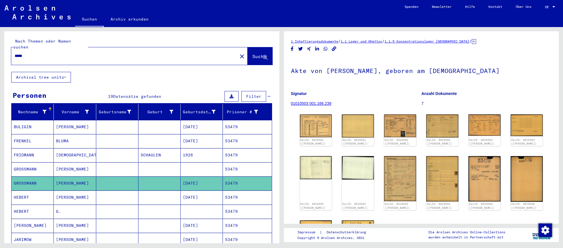
click at [519, 70] on h1 "Akte von [PERSON_NAME], geboren am [DEMOGRAPHIC_DATA]" at bounding box center [421, 70] width 261 height 25
click at [554, 147] on yv-its-full-details "1 Inhaftierungsdokumente / 1.1 Lager und Ghettos / 1.1.5 Konzentrationslager [G…" at bounding box center [421, 158] width 275 height 240
click at [138, 54] on input "*****" at bounding box center [125, 56] width 220 height 6
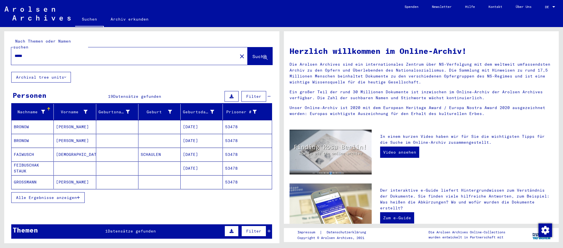
click at [131, 184] on mat-cell at bounding box center [117, 182] width 42 height 14
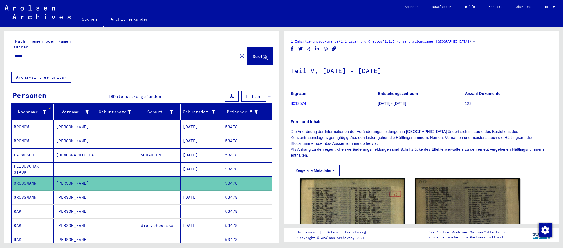
click at [188, 193] on mat-cell "[DATE]" at bounding box center [202, 197] width 42 height 14
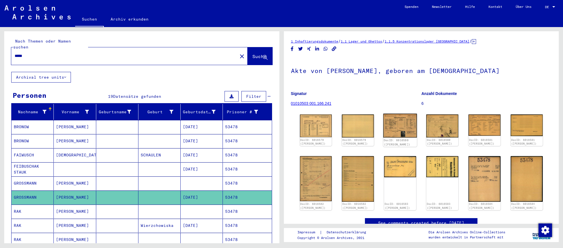
click at [398, 128] on img at bounding box center [400, 125] width 34 height 24
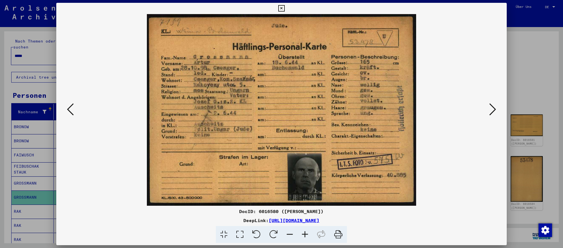
click at [490, 111] on icon at bounding box center [492, 109] width 7 height 14
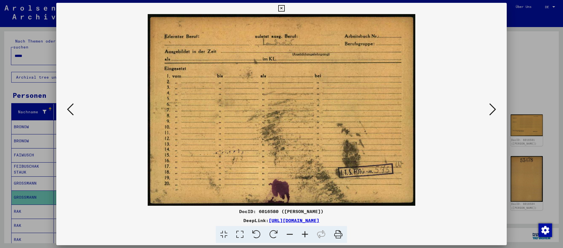
click at [32, 55] on div at bounding box center [281, 124] width 563 height 248
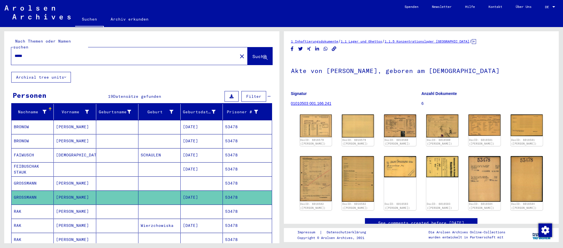
click at [32, 55] on input "*****" at bounding box center [125, 56] width 220 height 6
paste input "****"
type input "**********"
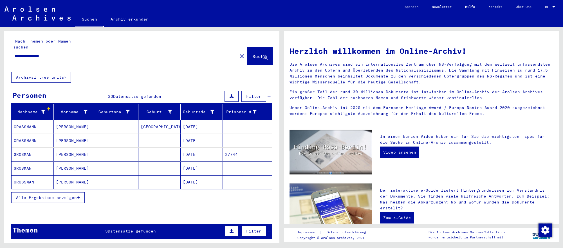
click at [217, 168] on mat-cell "[DATE]" at bounding box center [202, 168] width 42 height 14
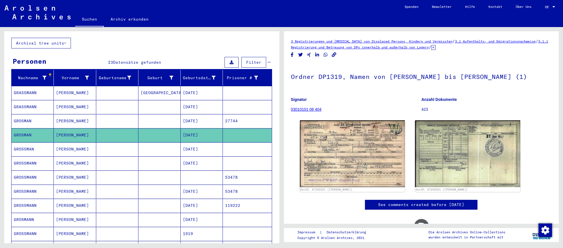
click at [208, 172] on mat-cell at bounding box center [202, 177] width 42 height 14
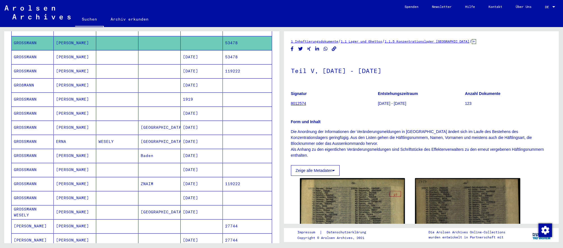
scroll to position [181, 0]
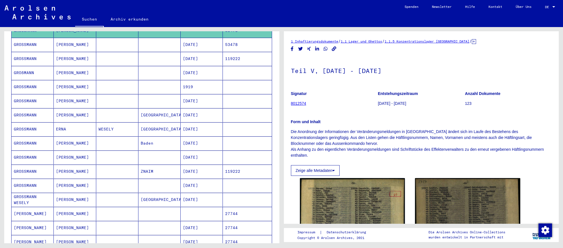
click at [206, 210] on mat-cell at bounding box center [202, 214] width 42 height 14
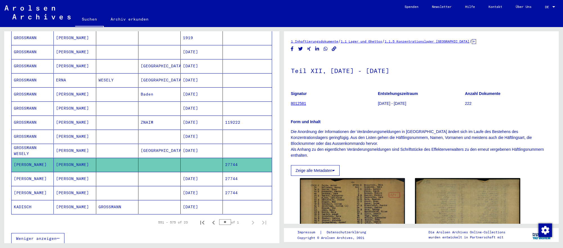
scroll to position [235, 0]
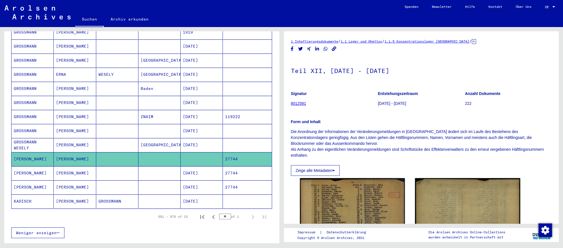
click at [226, 217] on input "**" at bounding box center [225, 216] width 12 height 6
type input "*"
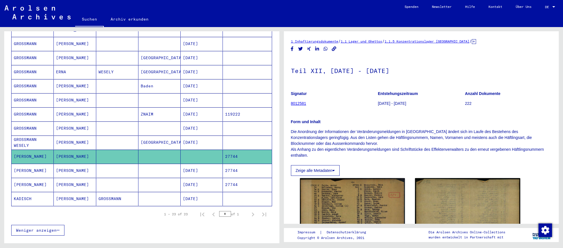
click at [206, 170] on mat-cell "[DATE]" at bounding box center [202, 171] width 42 height 14
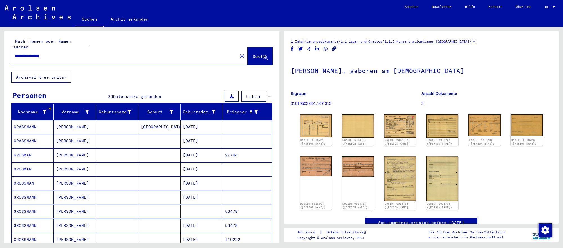
click at [216, 124] on mat-cell "[DATE]" at bounding box center [202, 127] width 42 height 14
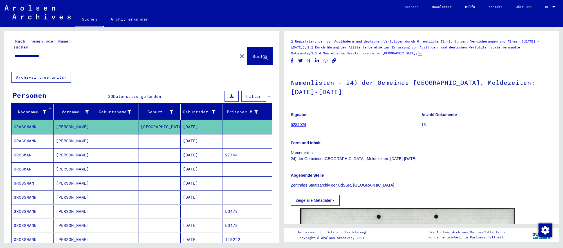
click at [229, 143] on mat-cell at bounding box center [247, 141] width 49 height 14
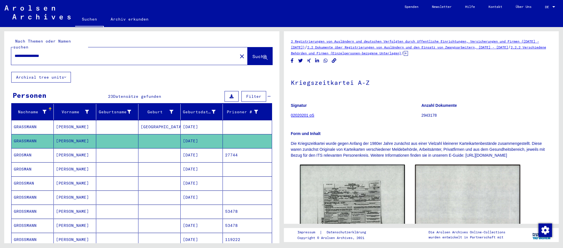
click at [234, 152] on mat-cell "27744" at bounding box center [247, 155] width 49 height 14
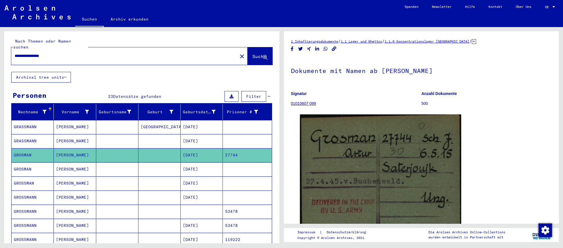
click at [220, 176] on mat-cell "[DATE]" at bounding box center [202, 183] width 42 height 14
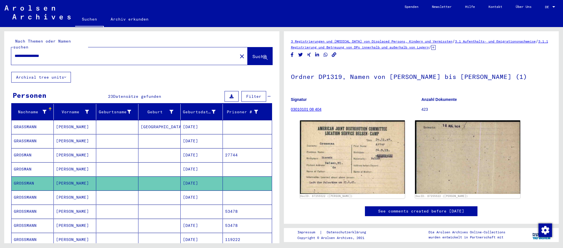
click at [224, 173] on mat-cell at bounding box center [247, 169] width 49 height 14
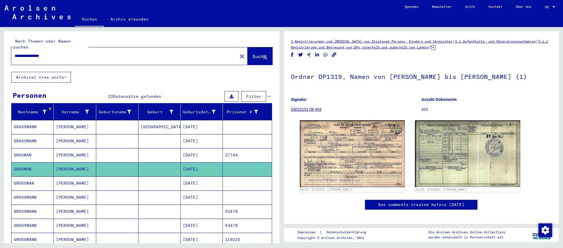
click at [227, 188] on mat-cell at bounding box center [247, 183] width 49 height 14
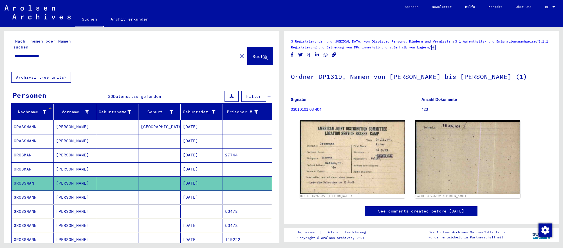
click at [225, 193] on mat-cell at bounding box center [247, 197] width 49 height 14
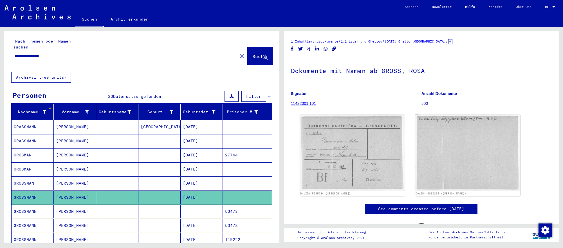
click at [234, 209] on mat-cell "53478" at bounding box center [247, 211] width 49 height 14
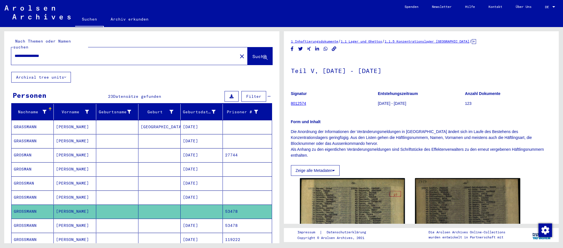
click at [253, 223] on mat-cell "53478" at bounding box center [247, 225] width 49 height 14
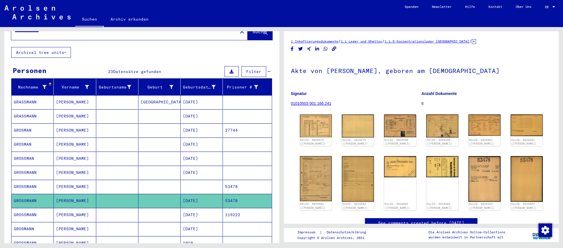
scroll to position [46, 0]
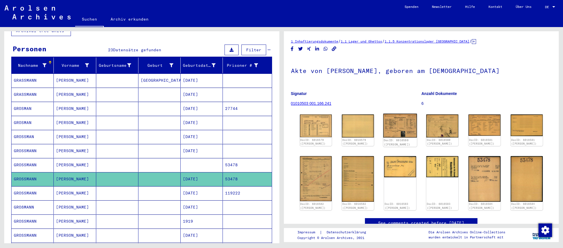
click at [393, 132] on img at bounding box center [400, 125] width 34 height 24
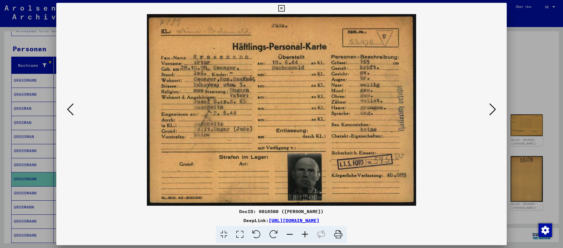
click at [514, 85] on div at bounding box center [281, 124] width 563 height 248
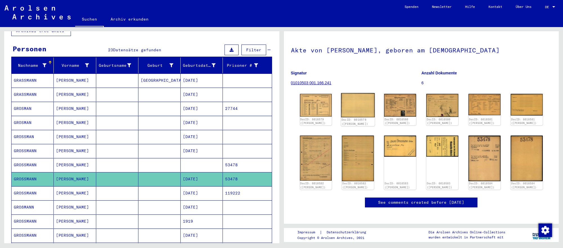
scroll to position [21, 0]
click at [323, 111] on img at bounding box center [316, 105] width 34 height 24
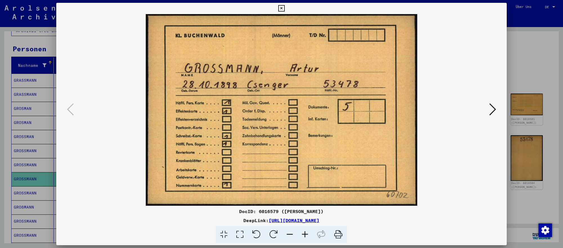
click at [489, 111] on icon at bounding box center [492, 109] width 7 height 14
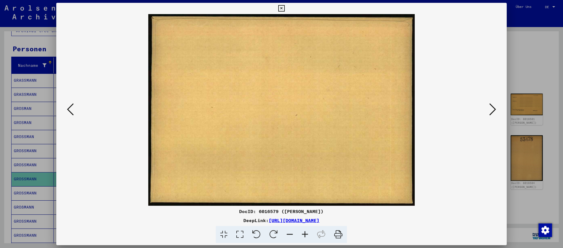
click at [489, 111] on icon at bounding box center [492, 109] width 7 height 14
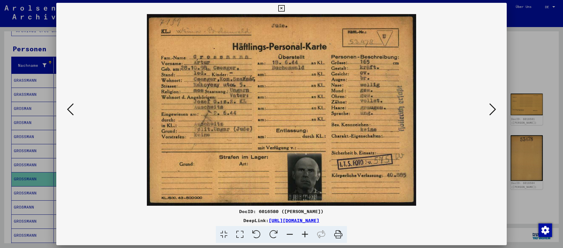
click at [489, 111] on icon at bounding box center [492, 109] width 7 height 14
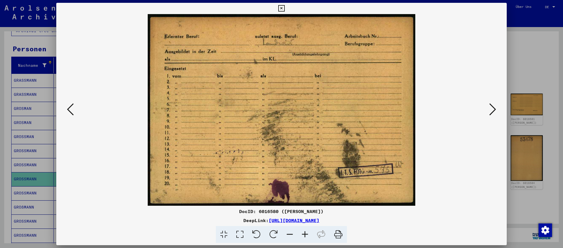
click at [489, 111] on icon at bounding box center [492, 109] width 7 height 14
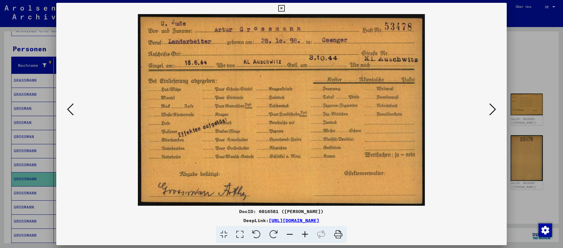
click at [489, 111] on icon at bounding box center [492, 109] width 7 height 14
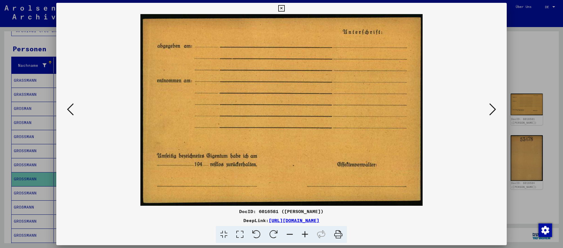
click at [489, 111] on icon at bounding box center [492, 109] width 7 height 14
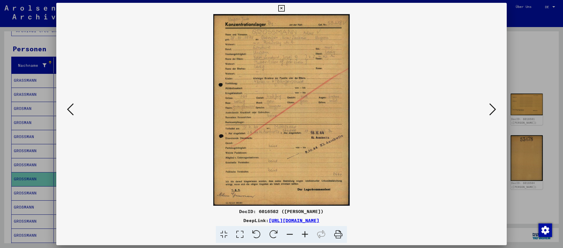
click at [489, 111] on icon at bounding box center [492, 109] width 7 height 14
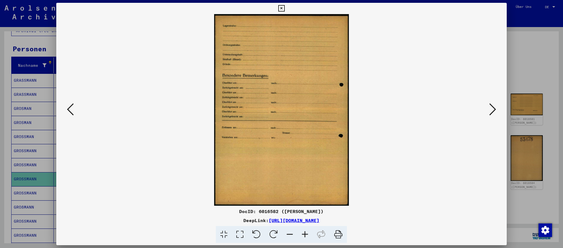
click at [489, 111] on icon at bounding box center [492, 109] width 7 height 14
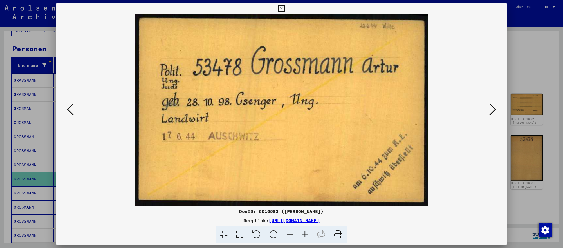
click at [46, 175] on div at bounding box center [281, 124] width 563 height 248
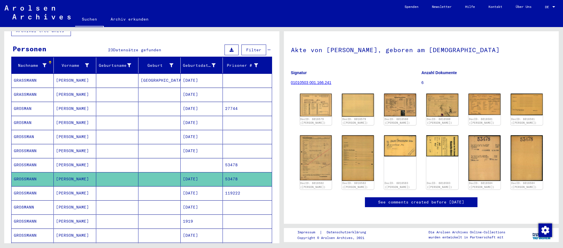
click at [63, 194] on mat-cell "[PERSON_NAME]" at bounding box center [75, 193] width 42 height 14
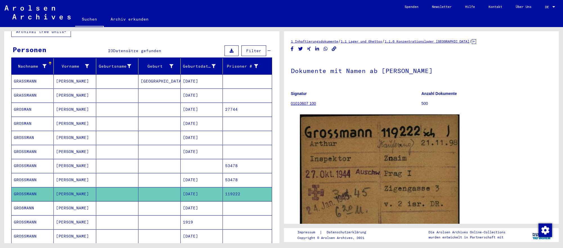
click at [244, 203] on mat-cell at bounding box center [247, 208] width 49 height 14
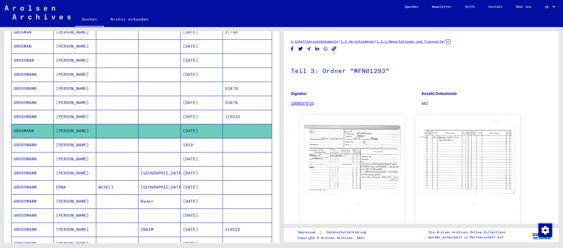
scroll to position [124, 0]
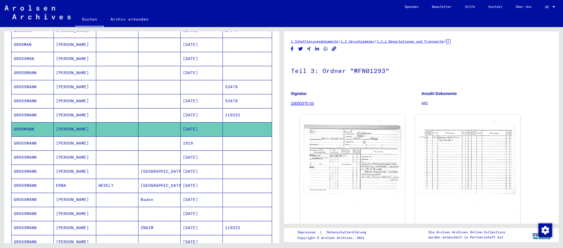
click at [252, 146] on mat-cell at bounding box center [247, 143] width 49 height 14
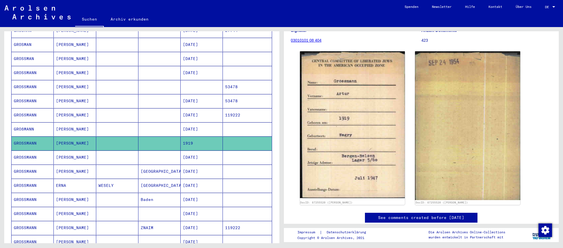
scroll to position [72, 0]
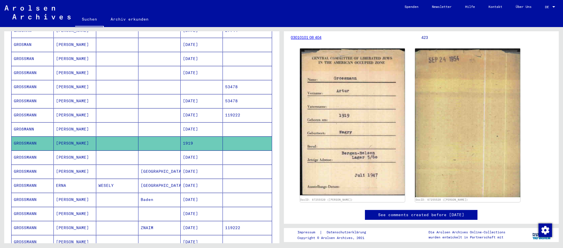
click at [254, 159] on mat-cell at bounding box center [247, 157] width 49 height 14
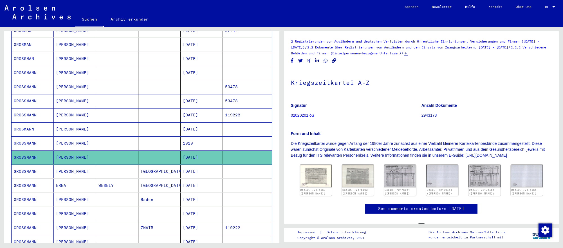
click at [254, 174] on mat-cell at bounding box center [247, 171] width 49 height 14
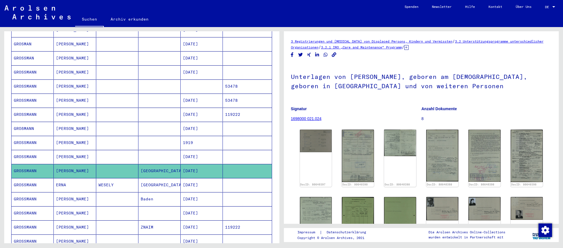
click at [247, 182] on mat-cell at bounding box center [247, 185] width 49 height 14
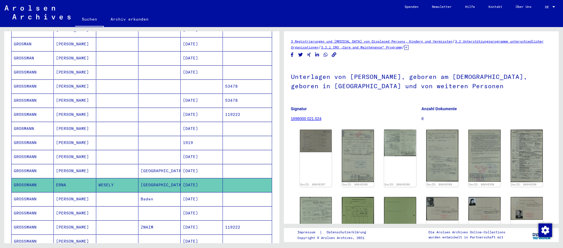
scroll to position [126, 0]
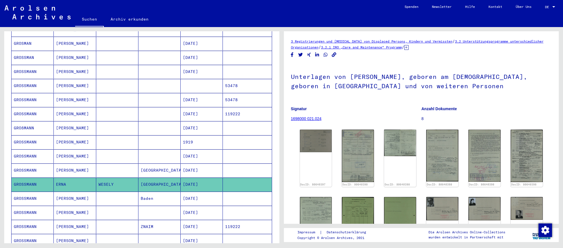
click at [263, 172] on mat-cell at bounding box center [247, 170] width 49 height 14
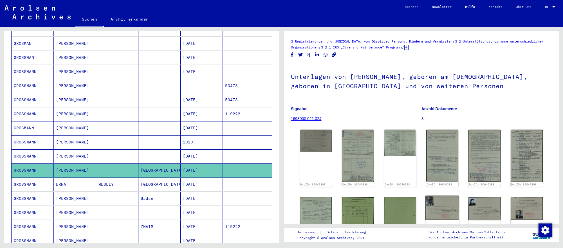
click at [458, 213] on img at bounding box center [443, 207] width 34 height 24
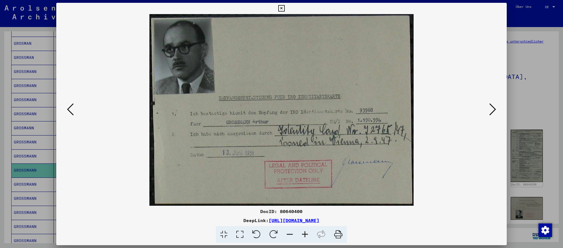
click at [536, 119] on div at bounding box center [281, 124] width 563 height 248
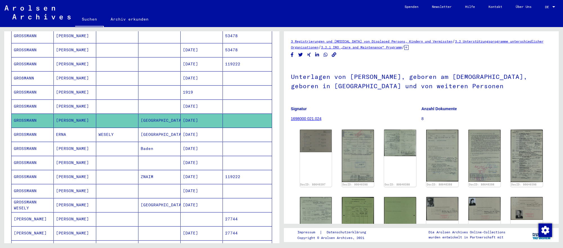
scroll to position [176, 0]
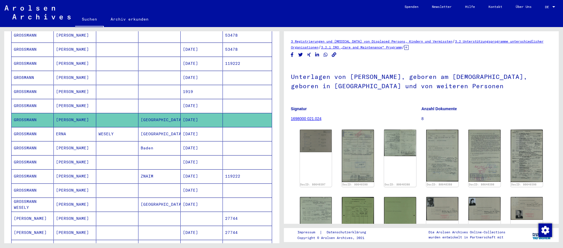
click at [231, 134] on mat-cell at bounding box center [247, 134] width 49 height 14
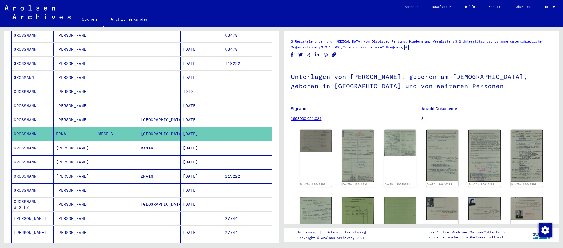
click at [226, 151] on mat-cell at bounding box center [247, 148] width 49 height 14
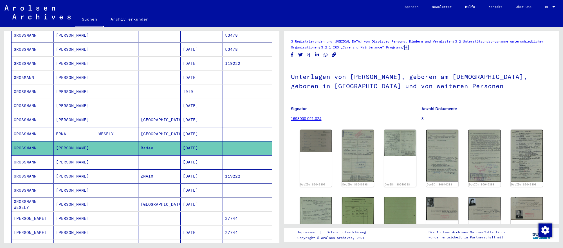
click at [232, 160] on mat-cell at bounding box center [247, 162] width 49 height 14
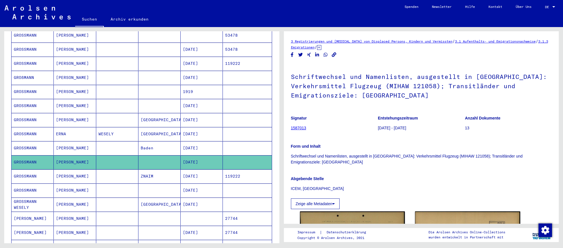
drag, startPoint x: 247, startPoint y: 178, endPoint x: 250, endPoint y: 186, distance: 8.7
click at [247, 178] on mat-cell "119222" at bounding box center [247, 176] width 49 height 14
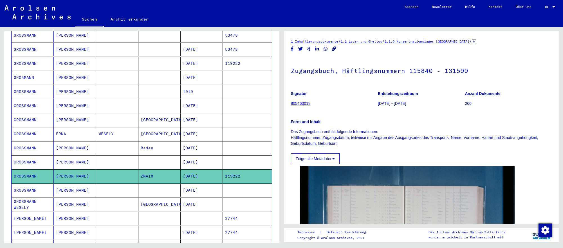
click at [251, 189] on mat-cell at bounding box center [247, 190] width 49 height 14
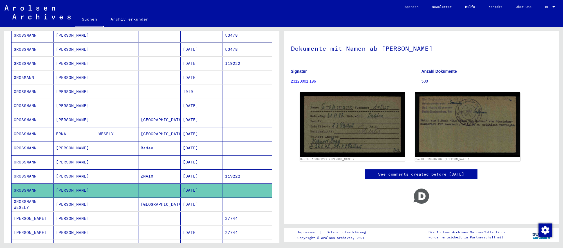
scroll to position [178, 0]
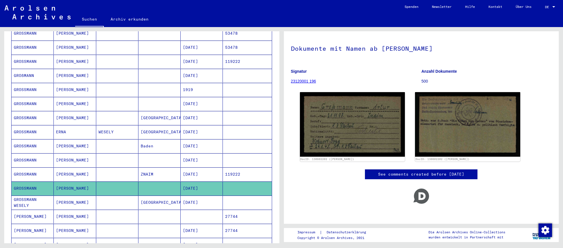
click at [258, 200] on mat-cell at bounding box center [247, 202] width 49 height 14
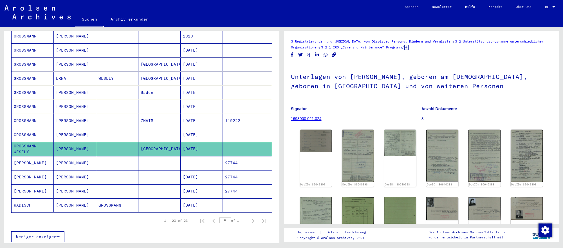
scroll to position [233, 0]
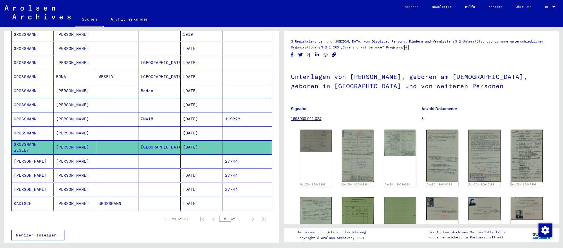
click at [259, 161] on mat-cell "27744" at bounding box center [247, 161] width 49 height 14
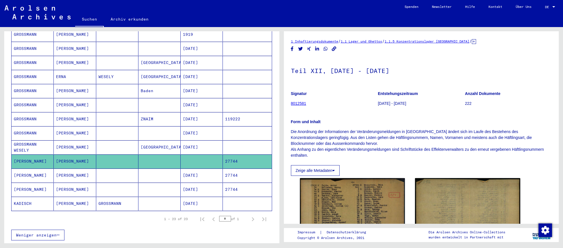
click at [246, 176] on mat-cell "27744" at bounding box center [247, 175] width 49 height 14
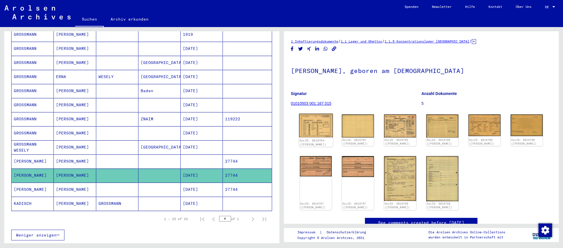
click at [319, 137] on img at bounding box center [316, 125] width 34 height 24
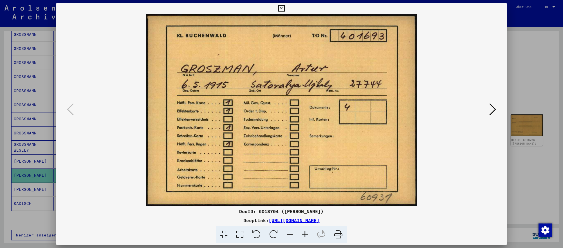
click at [490, 109] on icon at bounding box center [492, 109] width 7 height 14
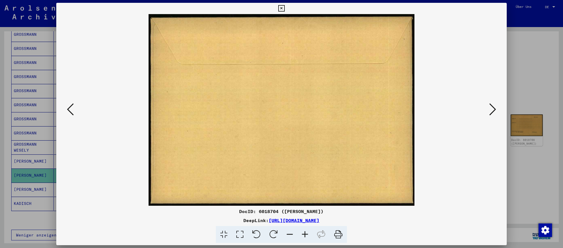
click at [490, 109] on icon at bounding box center [492, 109] width 7 height 14
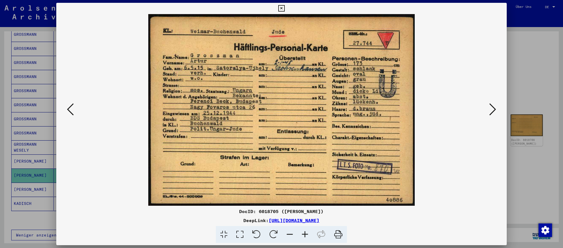
click at [490, 109] on icon at bounding box center [492, 109] width 7 height 14
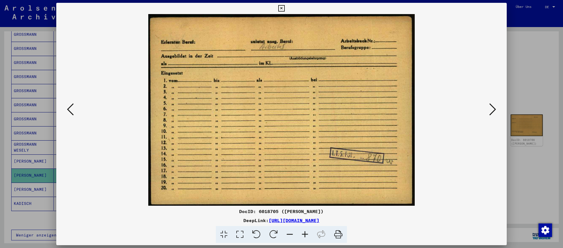
click at [490, 109] on icon at bounding box center [492, 109] width 7 height 14
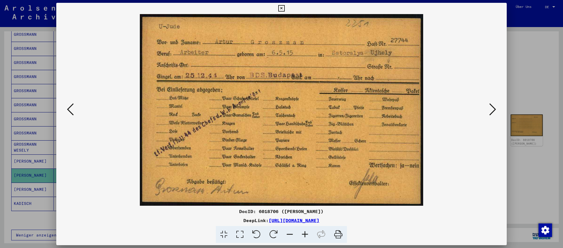
click at [490, 109] on icon at bounding box center [492, 109] width 7 height 14
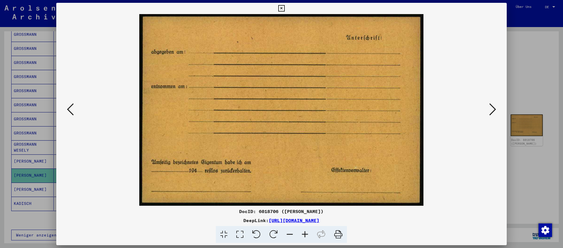
click at [490, 109] on icon at bounding box center [492, 109] width 7 height 14
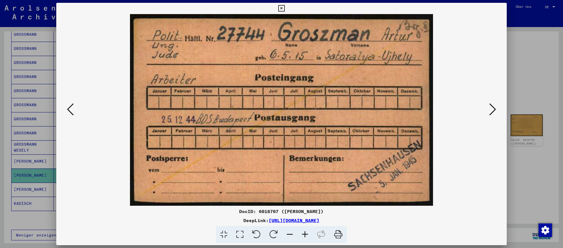
click at [490, 109] on icon at bounding box center [492, 109] width 7 height 14
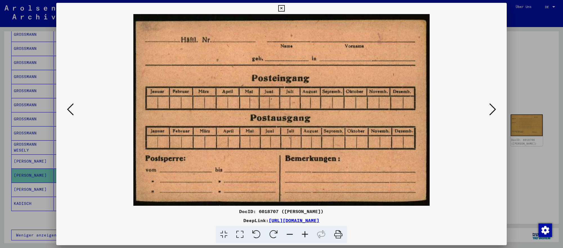
click at [490, 109] on icon at bounding box center [492, 109] width 7 height 14
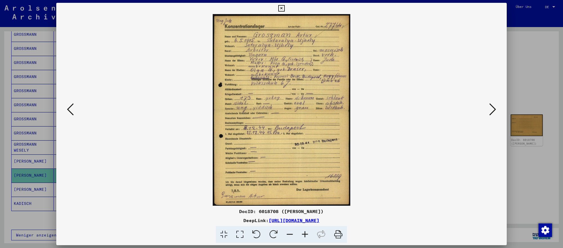
click at [490, 109] on icon at bounding box center [492, 109] width 7 height 14
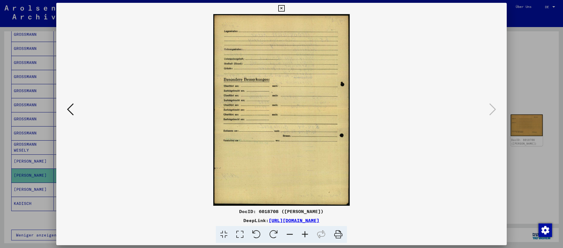
click at [29, 190] on div at bounding box center [281, 124] width 563 height 248
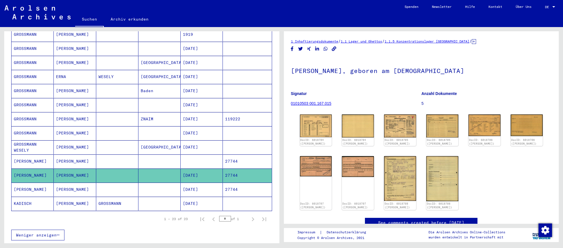
click at [29, 190] on mat-cell "[PERSON_NAME]" at bounding box center [33, 189] width 42 height 14
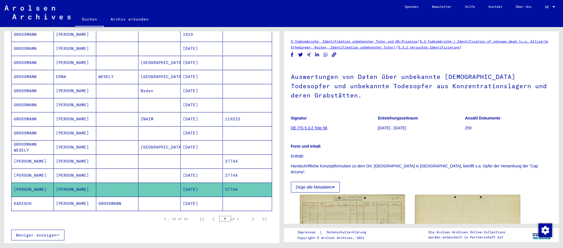
click at [254, 204] on mat-cell at bounding box center [247, 203] width 49 height 14
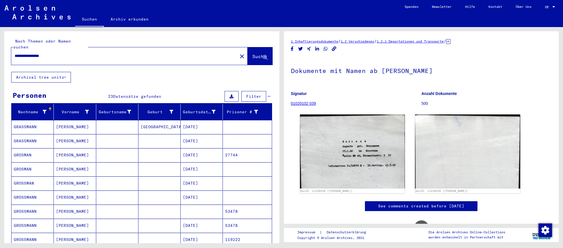
click at [84, 55] on input "**********" at bounding box center [125, 56] width 220 height 6
type input "**********"
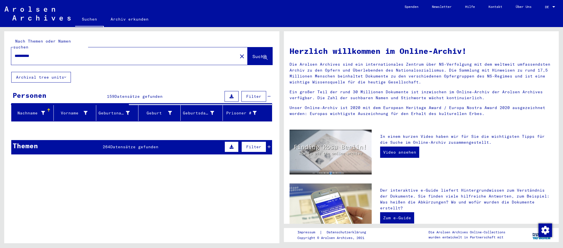
scroll to position [1, 0]
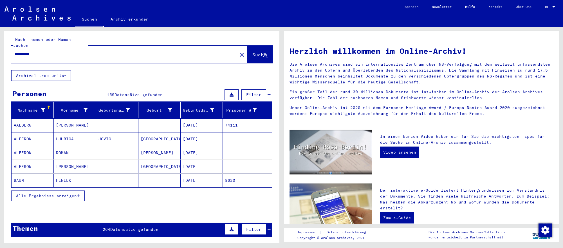
click at [180, 146] on mat-cell "[GEOGRAPHIC_DATA]" at bounding box center [159, 139] width 42 height 14
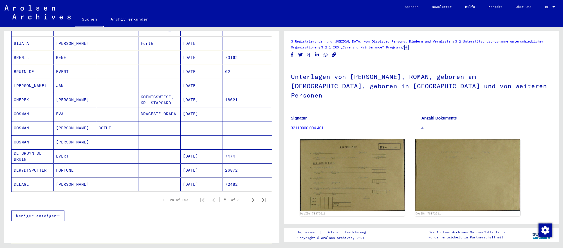
scroll to position [281, 0]
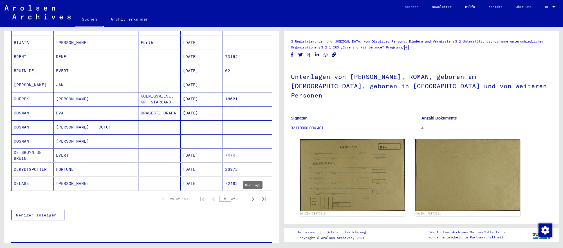
click at [252, 199] on icon "Next page" at bounding box center [253, 199] width 8 height 8
type input "*"
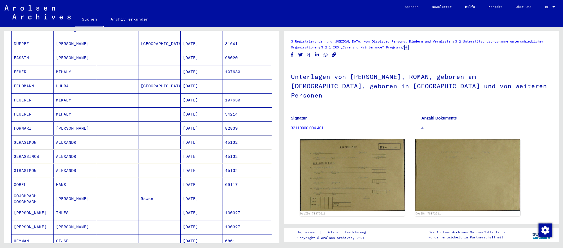
scroll to position [0, 0]
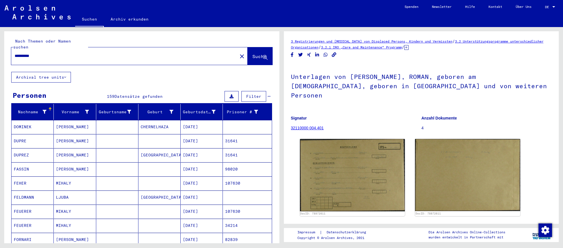
click at [53, 56] on input "**********" at bounding box center [125, 56] width 220 height 6
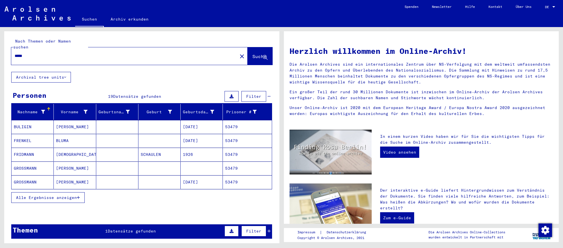
click at [204, 184] on mat-cell "[DATE]" at bounding box center [202, 182] width 42 height 14
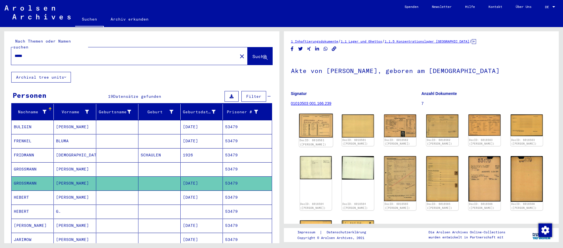
click at [317, 127] on img at bounding box center [316, 125] width 34 height 24
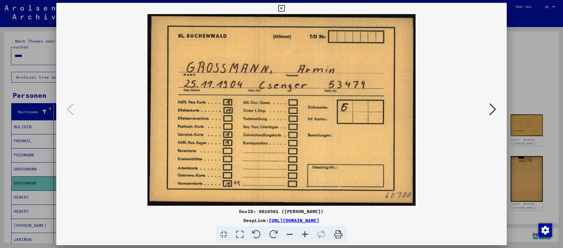
click at [519, 226] on div at bounding box center [281, 124] width 563 height 248
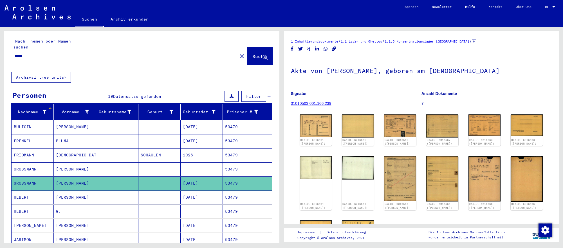
click at [35, 55] on input "*****" at bounding box center [125, 56] width 220 height 6
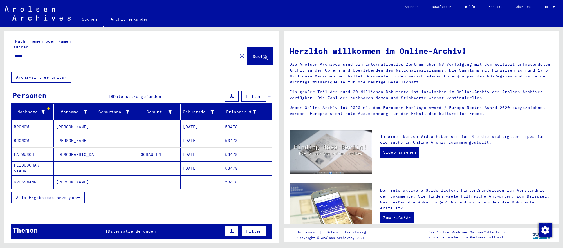
click at [191, 178] on mat-cell at bounding box center [202, 182] width 42 height 14
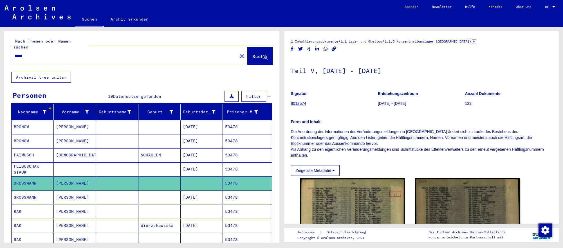
click at [200, 194] on mat-cell "[DATE]" at bounding box center [202, 197] width 42 height 14
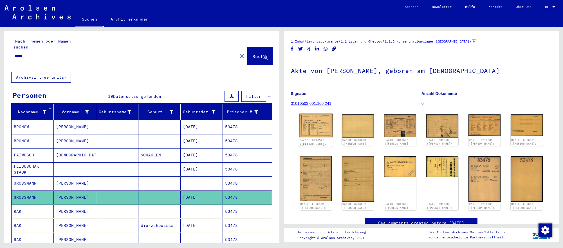
click at [323, 131] on img at bounding box center [316, 125] width 34 height 24
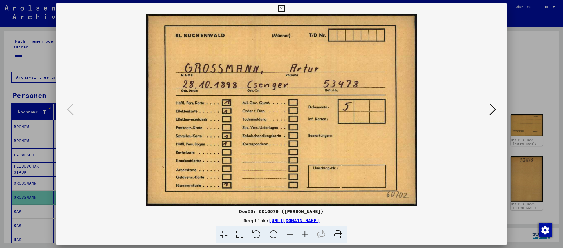
click at [522, 105] on div at bounding box center [281, 124] width 563 height 248
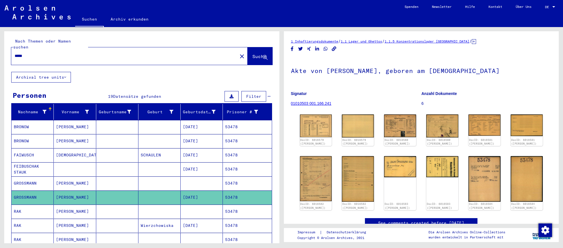
click at [55, 54] on input "*****" at bounding box center [125, 56] width 220 height 6
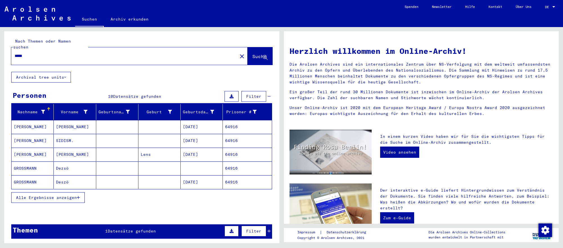
click at [220, 168] on mat-cell at bounding box center [202, 168] width 42 height 14
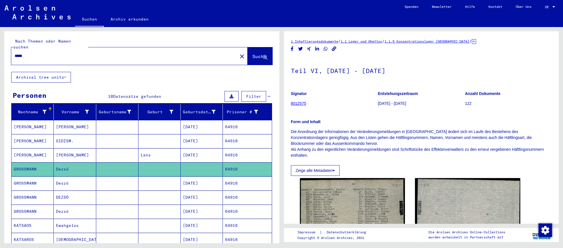
click at [41, 178] on mat-cell "GROSSMANN" at bounding box center [33, 183] width 42 height 14
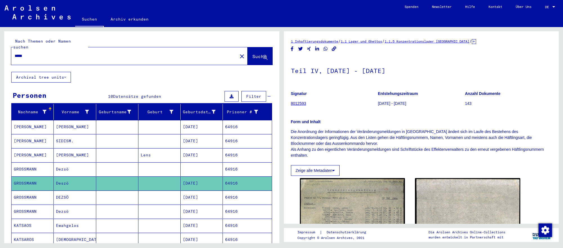
click at [221, 195] on mat-cell "[DATE]" at bounding box center [202, 197] width 42 height 14
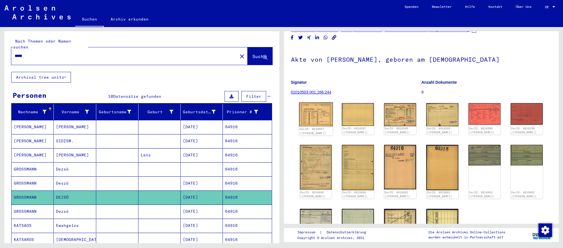
scroll to position [3, 0]
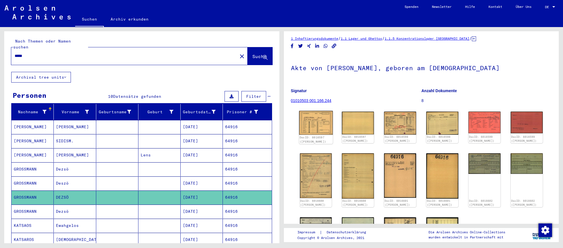
click at [323, 127] on img at bounding box center [316, 123] width 34 height 24
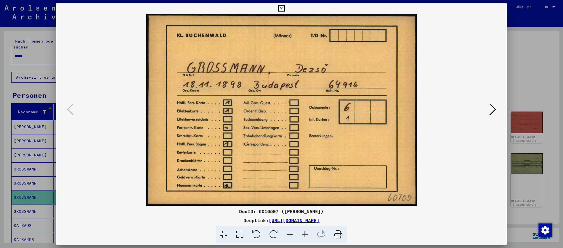
click at [492, 109] on icon at bounding box center [492, 109] width 7 height 14
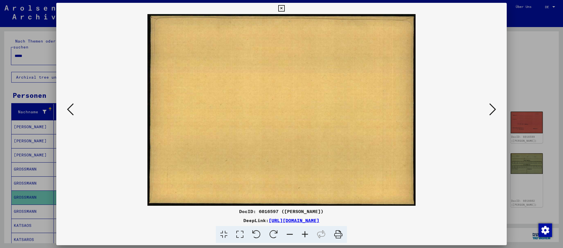
click at [492, 109] on icon at bounding box center [492, 109] width 7 height 14
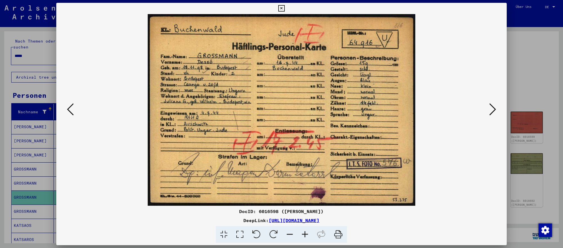
click at [492, 109] on icon at bounding box center [492, 109] width 7 height 14
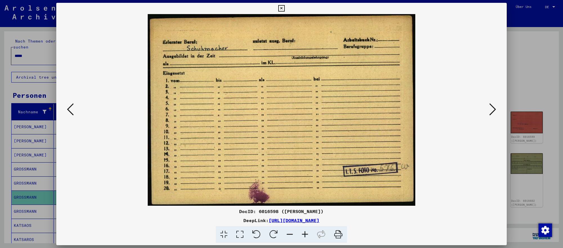
click at [558, 199] on div at bounding box center [281, 124] width 563 height 248
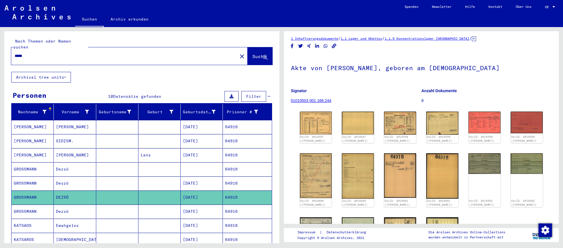
click at [95, 55] on input "*****" at bounding box center [125, 56] width 220 height 6
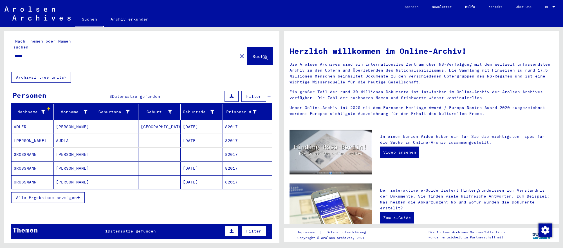
click at [204, 165] on mat-cell "[DATE]" at bounding box center [202, 168] width 42 height 14
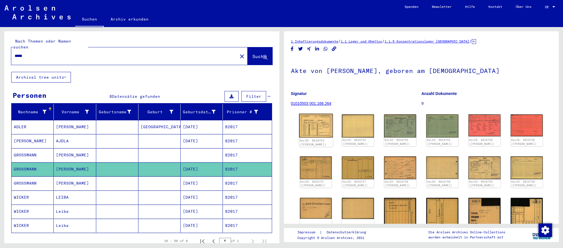
click at [327, 135] on img at bounding box center [316, 125] width 34 height 24
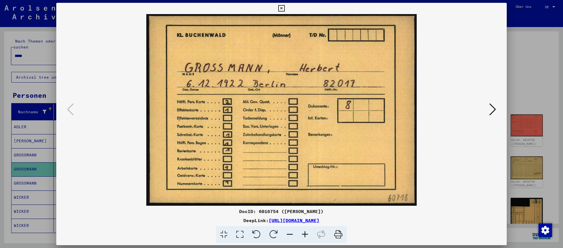
click at [490, 108] on icon at bounding box center [492, 109] width 7 height 14
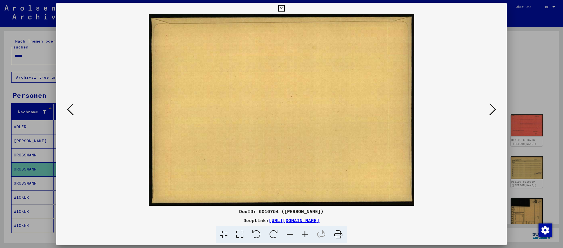
click at [490, 108] on icon at bounding box center [492, 109] width 7 height 14
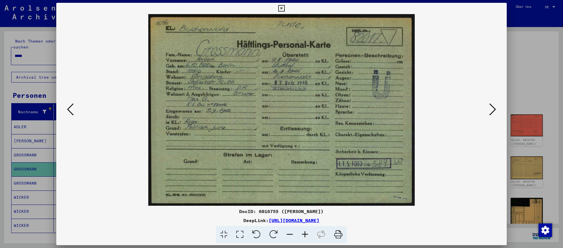
click at [490, 108] on icon at bounding box center [492, 109] width 7 height 14
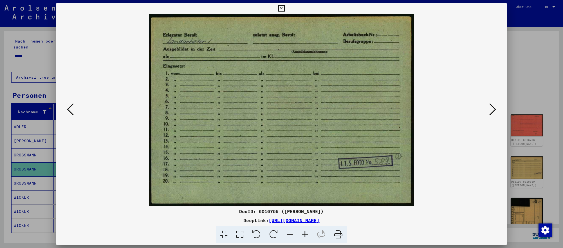
click at [551, 116] on div at bounding box center [281, 124] width 563 height 248
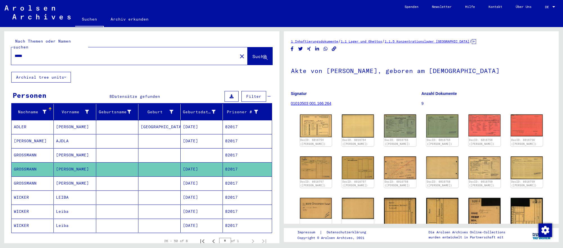
click at [167, 54] on input "*****" at bounding box center [125, 56] width 220 height 6
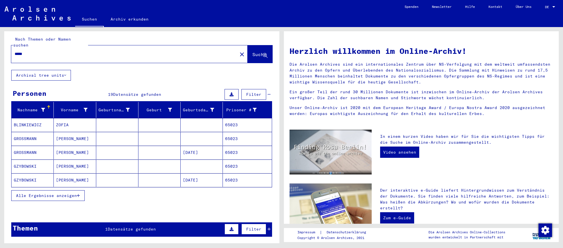
scroll to position [3, 0]
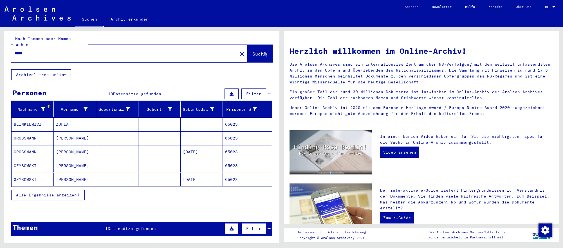
click at [199, 144] on mat-cell at bounding box center [202, 138] width 42 height 14
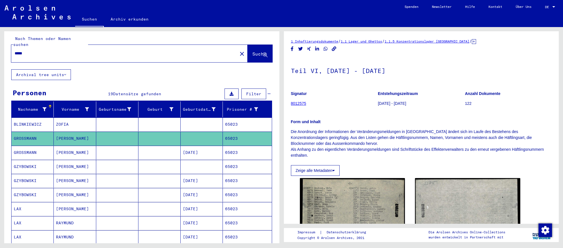
click at [198, 149] on mat-cell "[DATE]" at bounding box center [202, 153] width 42 height 14
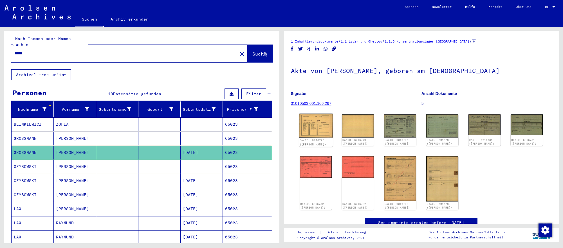
click at [324, 132] on img at bounding box center [316, 125] width 34 height 24
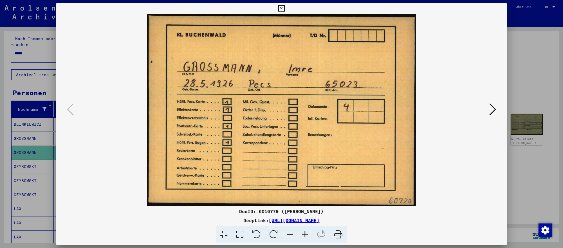
click at [492, 112] on icon at bounding box center [492, 109] width 7 height 14
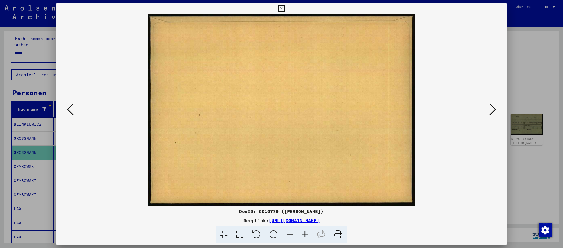
click at [492, 112] on icon at bounding box center [492, 109] width 7 height 14
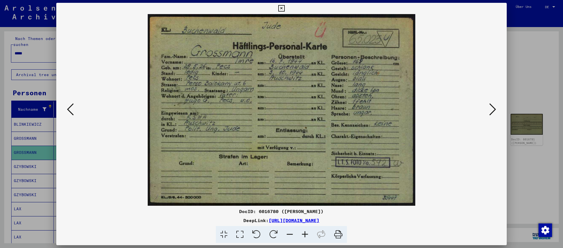
click at [492, 112] on icon at bounding box center [492, 109] width 7 height 14
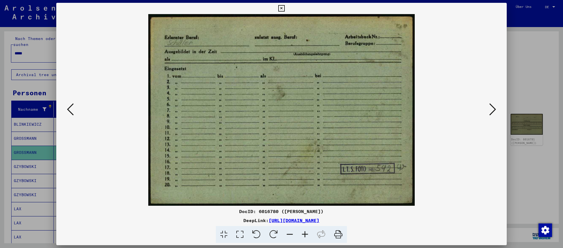
click at [537, 186] on div at bounding box center [281, 124] width 563 height 248
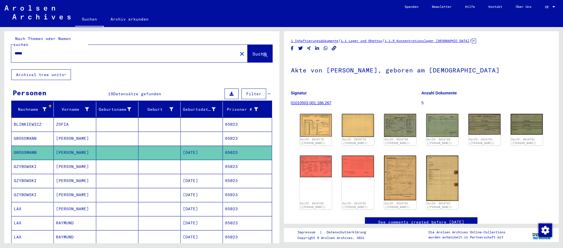
click at [172, 53] on input "*****" at bounding box center [125, 53] width 220 height 6
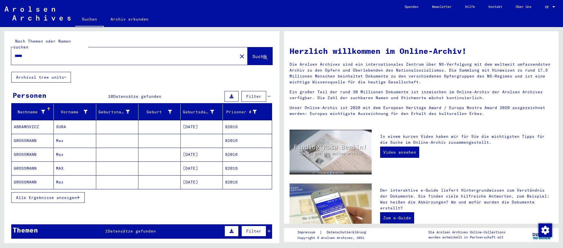
click at [176, 156] on mat-cell at bounding box center [159, 154] width 42 height 14
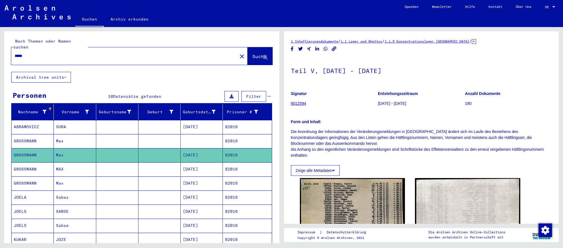
click at [203, 172] on mat-cell "[DATE]" at bounding box center [202, 169] width 42 height 14
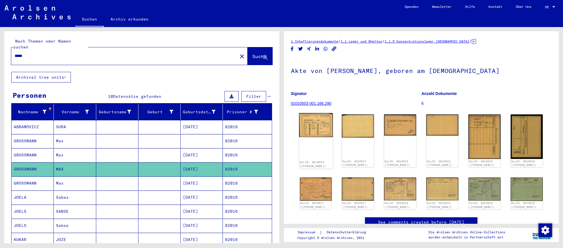
click at [325, 134] on img at bounding box center [316, 125] width 34 height 24
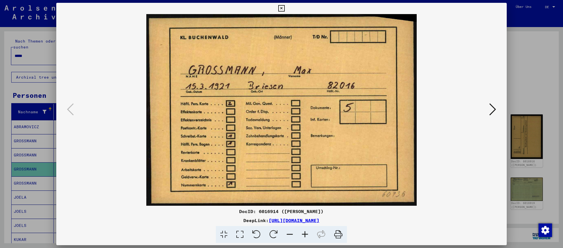
click at [494, 111] on icon at bounding box center [492, 109] width 7 height 14
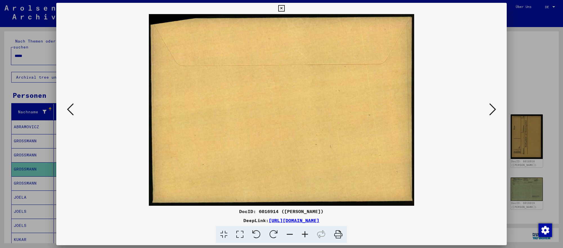
click at [494, 111] on icon at bounding box center [492, 109] width 7 height 14
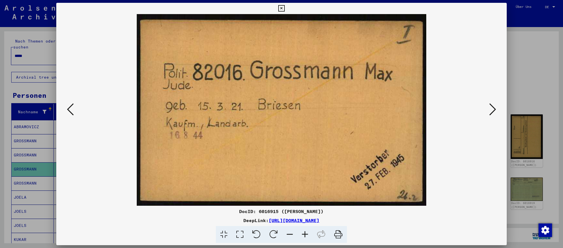
click at [494, 111] on icon at bounding box center [492, 109] width 7 height 14
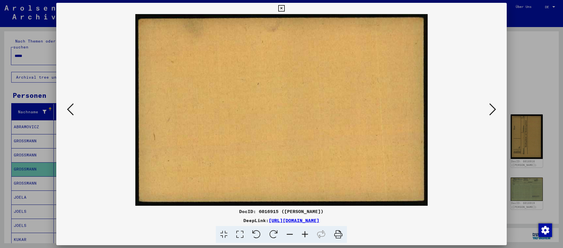
click at [494, 111] on icon at bounding box center [492, 109] width 7 height 14
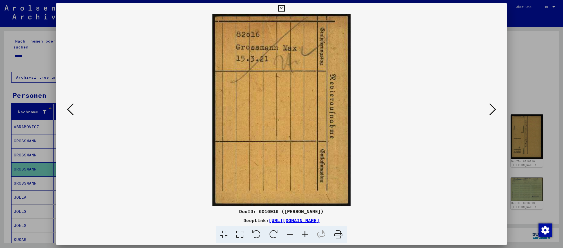
click at [494, 111] on icon at bounding box center [492, 109] width 7 height 14
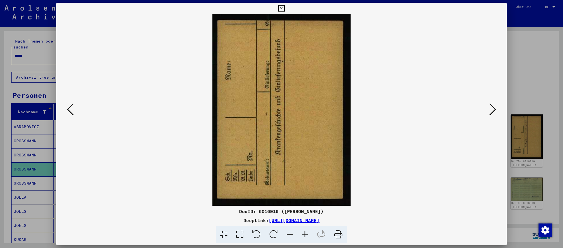
click at [494, 111] on icon at bounding box center [492, 109] width 7 height 14
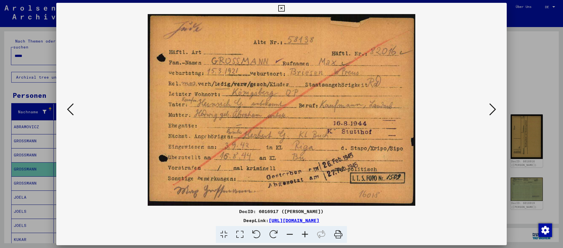
click at [494, 111] on icon at bounding box center [492, 109] width 7 height 14
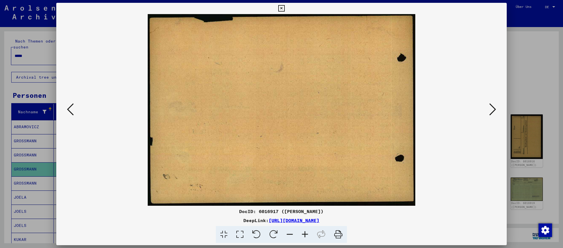
click at [494, 111] on icon at bounding box center [492, 109] width 7 height 14
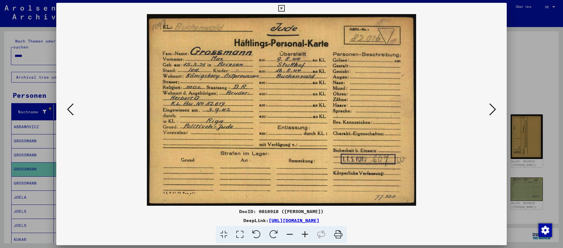
click at [494, 111] on icon at bounding box center [492, 109] width 7 height 14
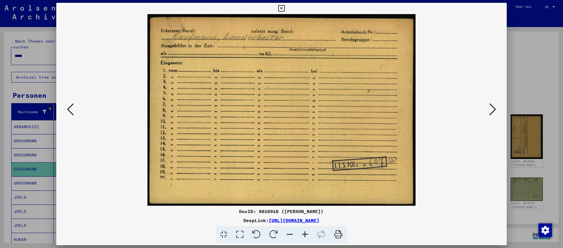
click at [535, 97] on div at bounding box center [281, 124] width 563 height 248
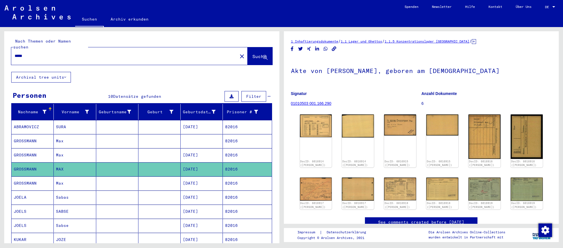
click at [145, 55] on input "*****" at bounding box center [125, 56] width 220 height 6
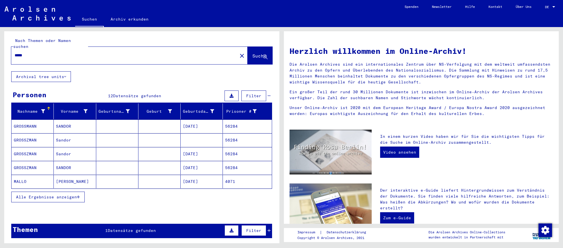
scroll to position [2, 0]
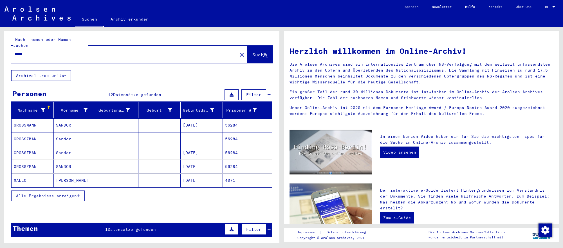
click at [209, 156] on mat-cell "[DATE]" at bounding box center [202, 153] width 42 height 14
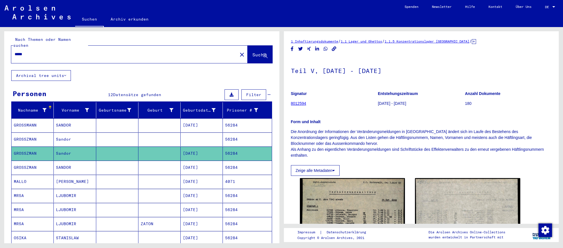
click at [235, 167] on mat-cell "56284" at bounding box center [247, 167] width 49 height 14
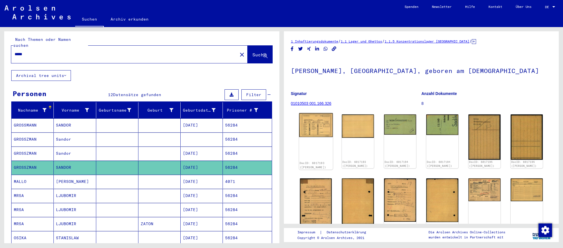
click at [323, 136] on img at bounding box center [316, 125] width 34 height 24
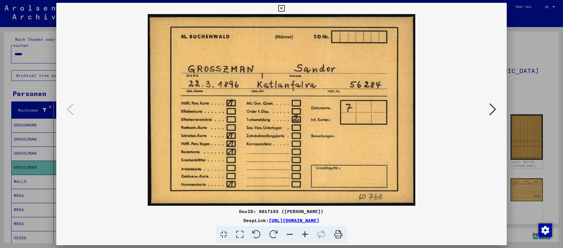
click at [493, 113] on icon at bounding box center [492, 109] width 7 height 14
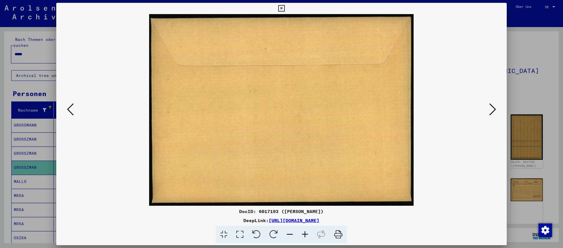
click at [493, 113] on icon at bounding box center [492, 109] width 7 height 14
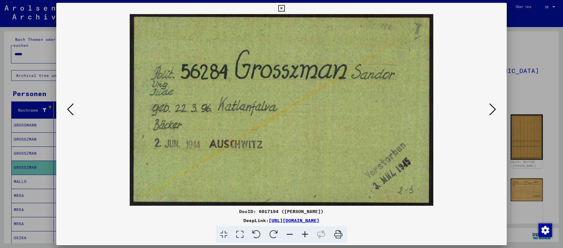
click at [74, 105] on icon at bounding box center [70, 109] width 7 height 14
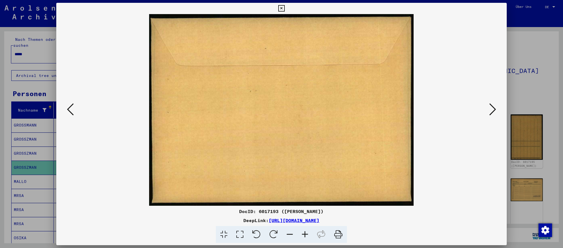
click at [74, 105] on icon at bounding box center [70, 109] width 7 height 14
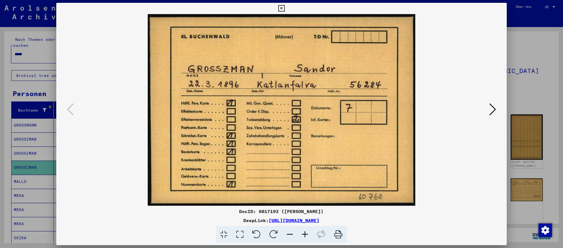
click at [532, 205] on div at bounding box center [281, 124] width 563 height 248
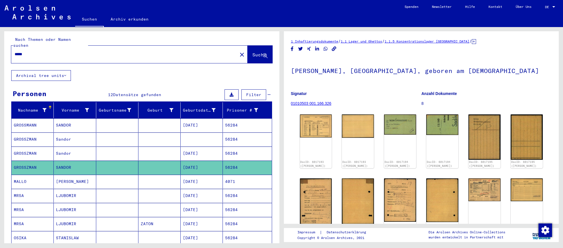
click at [60, 53] on input "*****" at bounding box center [125, 54] width 220 height 6
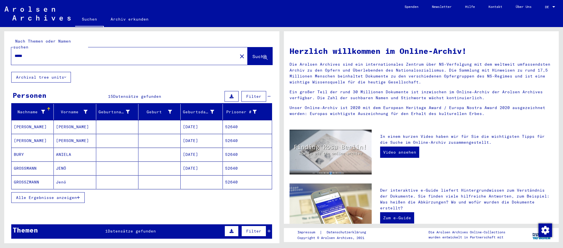
click at [192, 181] on mat-cell at bounding box center [202, 182] width 42 height 14
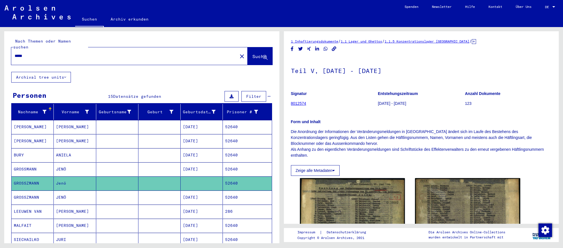
scroll to position [1, 0]
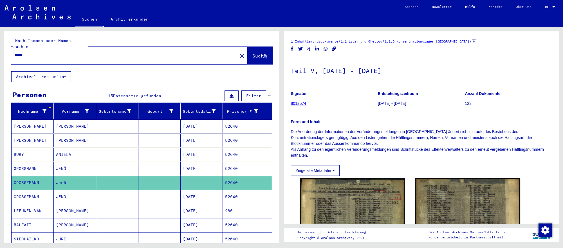
click at [205, 195] on mat-cell "[DATE]" at bounding box center [202, 197] width 42 height 14
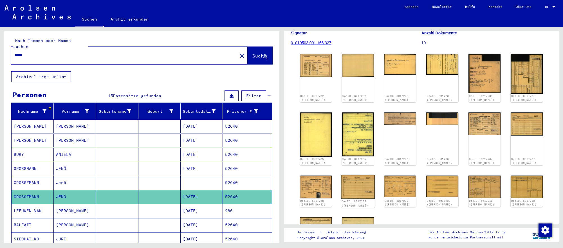
scroll to position [72, 0]
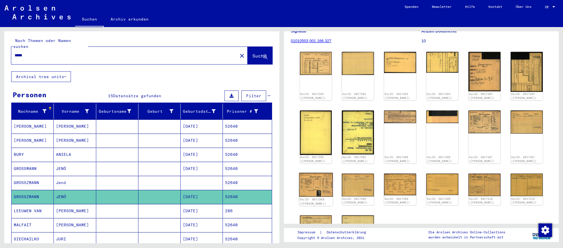
click at [319, 173] on img at bounding box center [316, 185] width 34 height 24
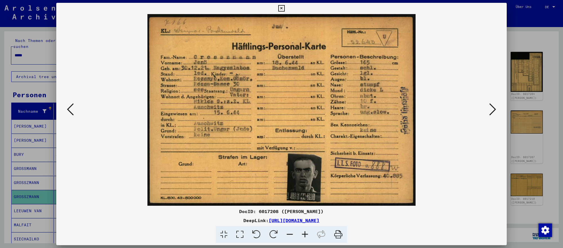
click at [30, 197] on div at bounding box center [281, 124] width 563 height 248
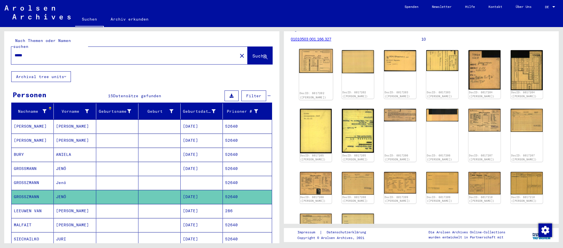
click at [301, 55] on img at bounding box center [316, 61] width 34 height 24
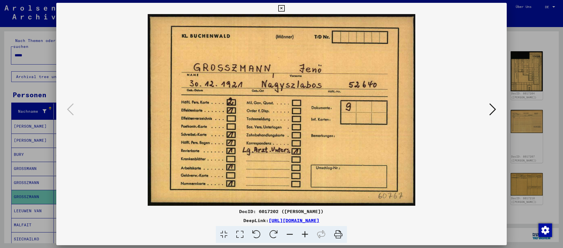
click at [489, 108] on icon at bounding box center [492, 109] width 7 height 14
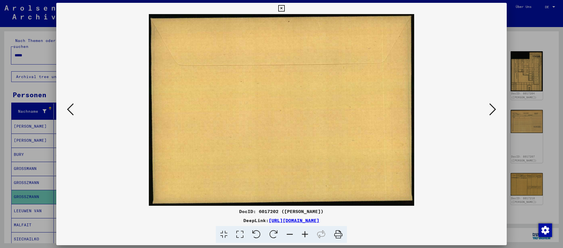
click at [489, 108] on icon at bounding box center [492, 109] width 7 height 14
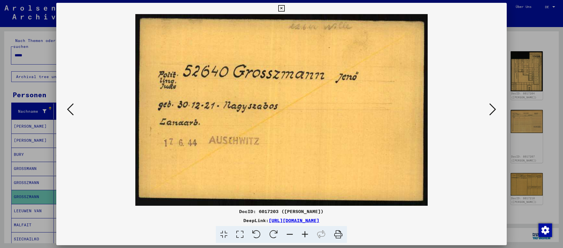
click at [548, 148] on div at bounding box center [281, 124] width 563 height 248
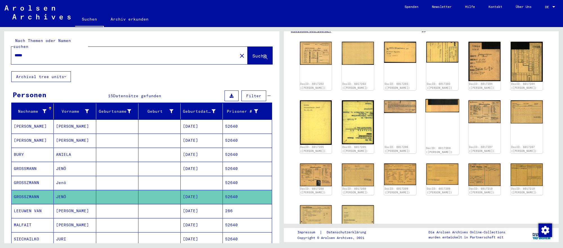
scroll to position [117, 0]
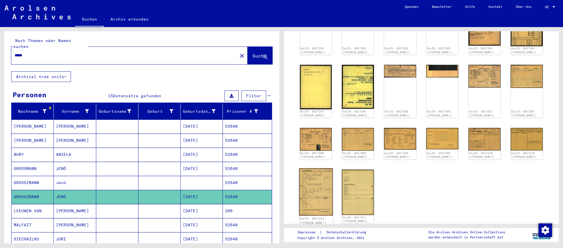
click at [318, 187] on img at bounding box center [316, 191] width 34 height 47
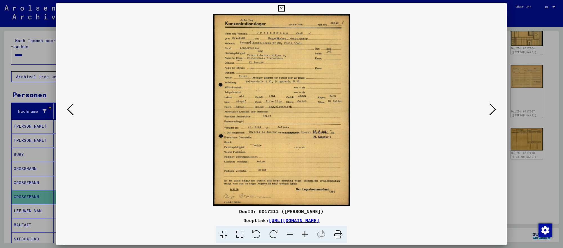
click at [524, 171] on div at bounding box center [281, 124] width 563 height 248
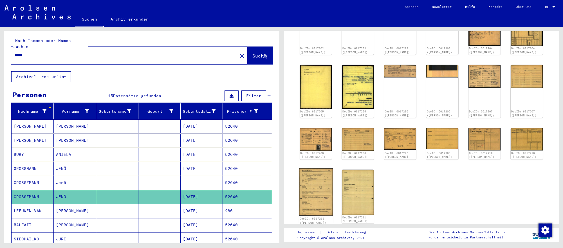
click at [328, 188] on img at bounding box center [316, 191] width 34 height 47
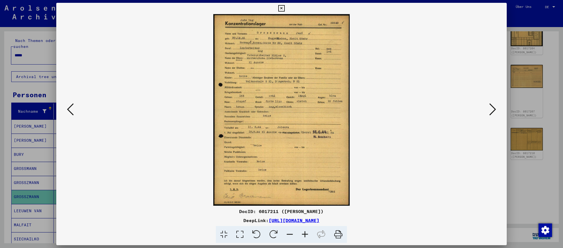
click at [523, 183] on div at bounding box center [281, 124] width 563 height 248
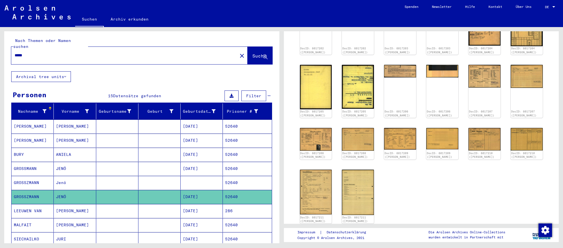
click at [41, 171] on mat-cell "GROSSMANN" at bounding box center [33, 169] width 42 height 14
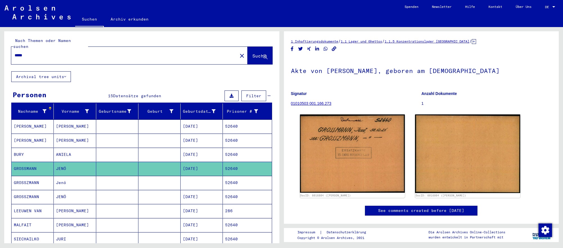
click at [78, 57] on div "*****" at bounding box center [122, 55] width 223 height 13
click at [79, 54] on input "*****" at bounding box center [125, 55] width 220 height 6
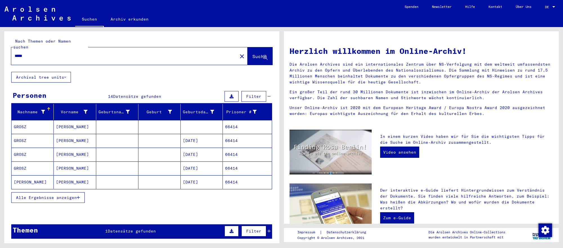
click at [192, 151] on mat-cell "[DATE]" at bounding box center [202, 154] width 42 height 14
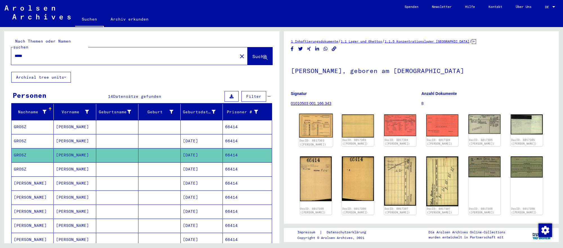
click at [314, 130] on img at bounding box center [316, 125] width 34 height 24
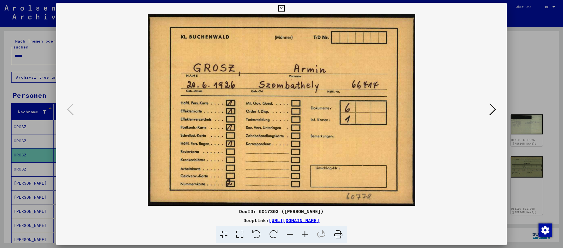
click at [489, 111] on icon at bounding box center [492, 109] width 7 height 14
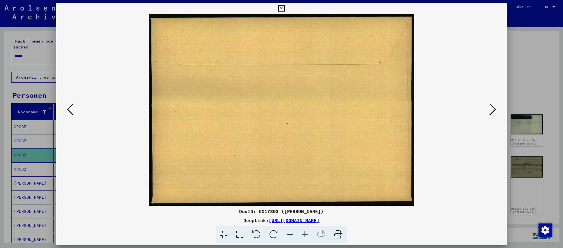
click at [489, 111] on icon at bounding box center [492, 109] width 7 height 14
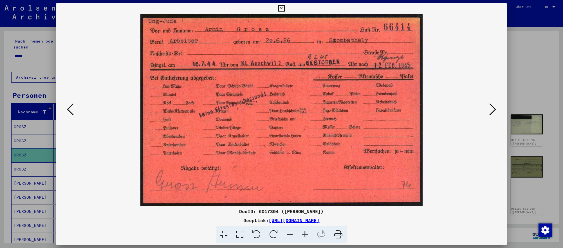
click at [549, 216] on div at bounding box center [281, 124] width 563 height 248
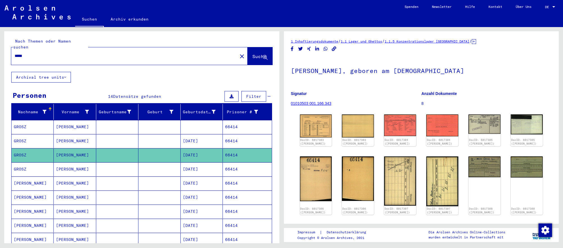
click at [117, 55] on input "*****" at bounding box center [125, 56] width 220 height 6
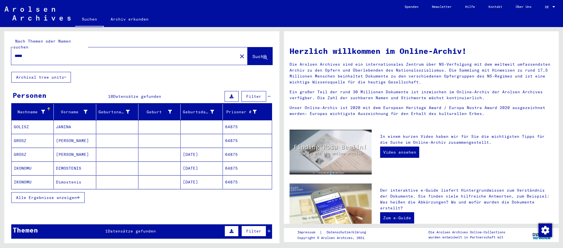
click at [196, 153] on mat-cell "[DATE]" at bounding box center [202, 154] width 42 height 14
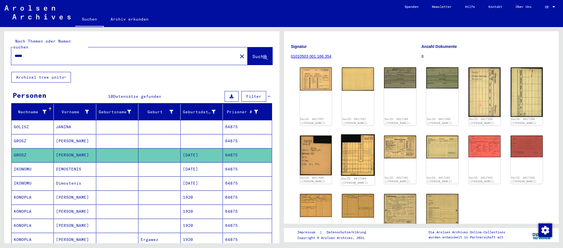
scroll to position [74, 0]
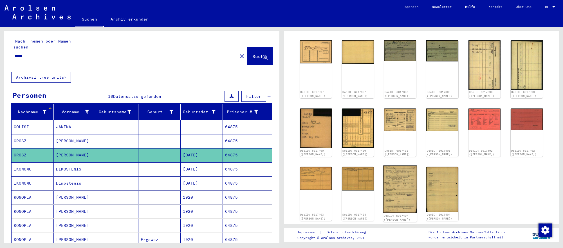
click at [405, 200] on img at bounding box center [400, 189] width 34 height 47
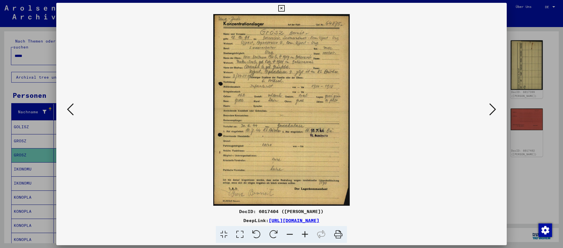
click at [536, 180] on div at bounding box center [281, 124] width 563 height 248
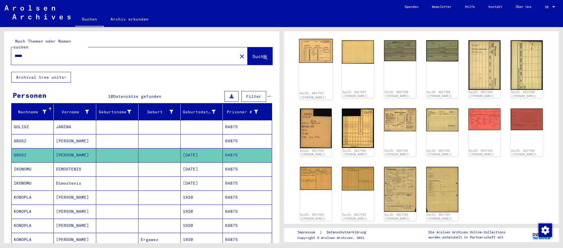
click at [322, 52] on img at bounding box center [316, 51] width 34 height 24
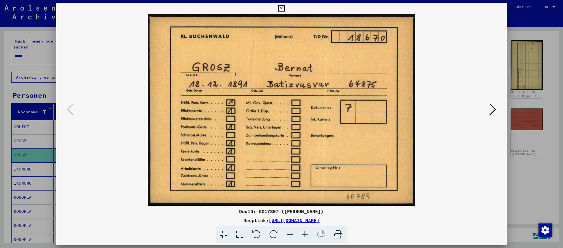
click at [490, 109] on icon at bounding box center [492, 109] width 7 height 14
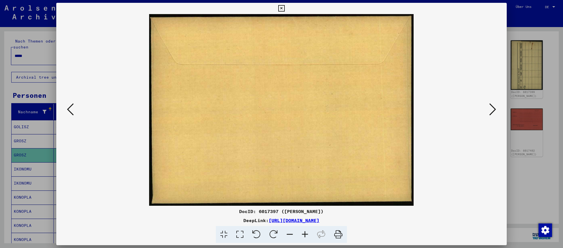
click at [490, 109] on icon at bounding box center [492, 109] width 7 height 14
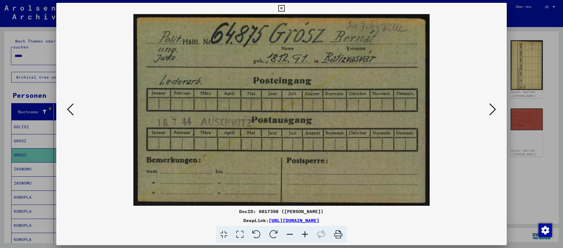
click at [547, 210] on div at bounding box center [281, 124] width 563 height 248
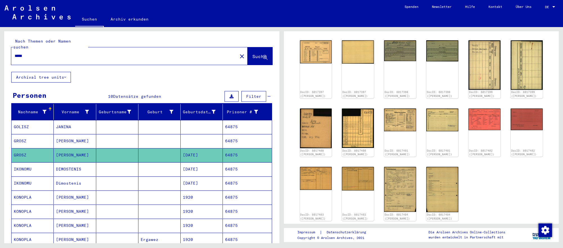
click at [153, 54] on input "*****" at bounding box center [125, 56] width 220 height 6
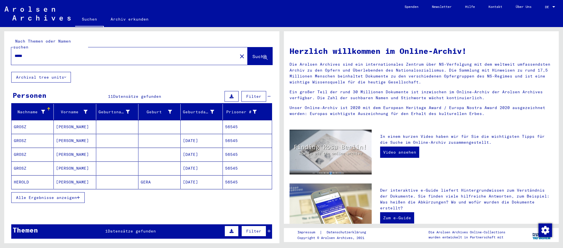
click at [212, 156] on mat-cell "[DATE]" at bounding box center [202, 154] width 42 height 14
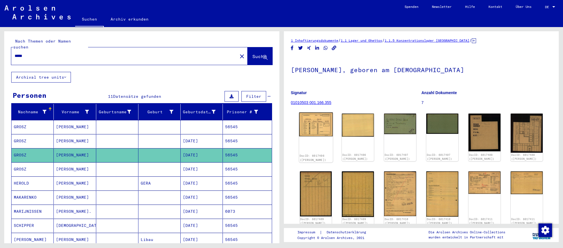
click at [318, 134] on img at bounding box center [316, 124] width 34 height 24
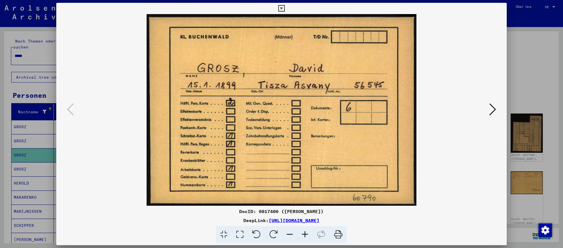
scroll to position [2, 0]
click at [494, 112] on icon at bounding box center [492, 109] width 7 height 14
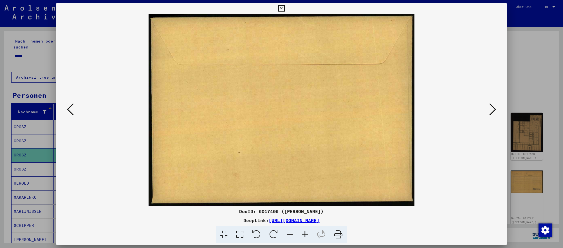
click at [494, 112] on icon at bounding box center [492, 109] width 7 height 14
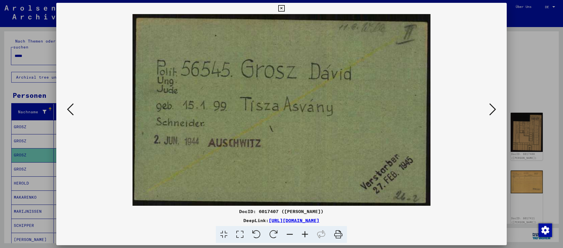
click at [556, 187] on div at bounding box center [281, 124] width 563 height 248
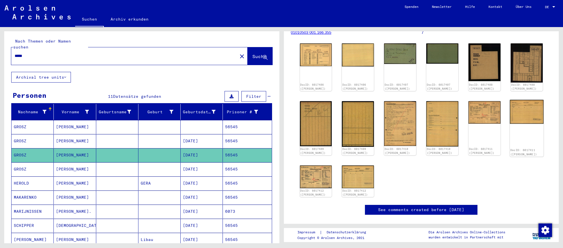
scroll to position [0, 0]
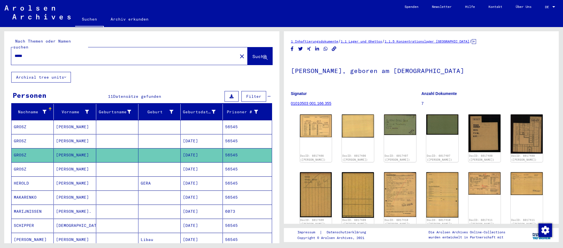
click at [162, 55] on input "*****" at bounding box center [125, 56] width 220 height 6
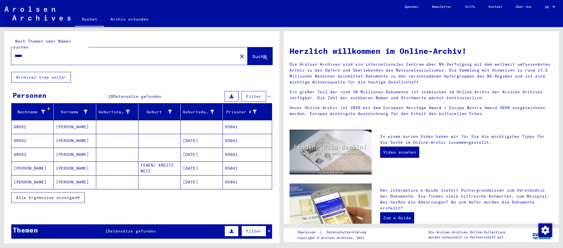
click at [214, 148] on mat-cell "[DATE]" at bounding box center [202, 154] width 42 height 14
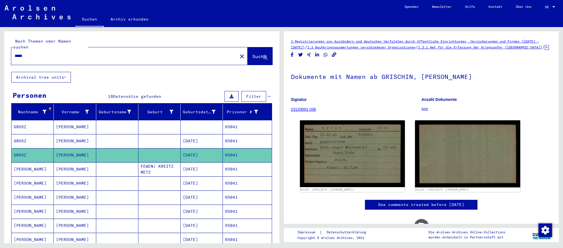
drag, startPoint x: 214, startPoint y: 134, endPoint x: 213, endPoint y: 137, distance: 2.9
click at [214, 135] on mat-cell "[DATE]" at bounding box center [202, 141] width 42 height 14
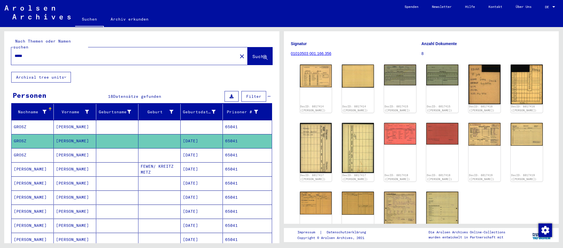
scroll to position [49, 0]
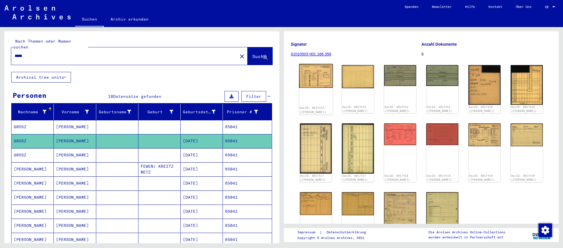
click at [320, 77] on img at bounding box center [316, 76] width 34 height 24
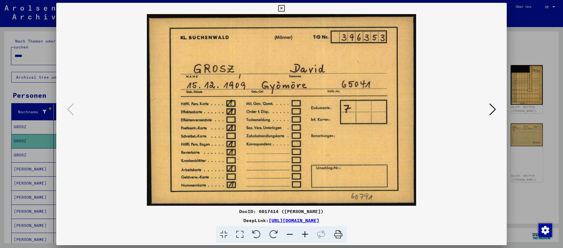
click at [491, 112] on icon at bounding box center [492, 109] width 7 height 14
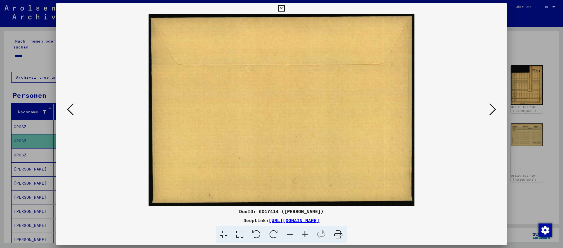
click at [491, 112] on icon at bounding box center [492, 109] width 7 height 14
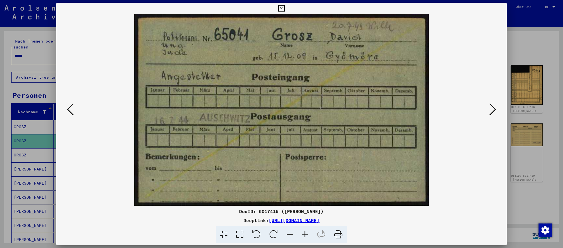
click at [539, 193] on div at bounding box center [281, 124] width 563 height 248
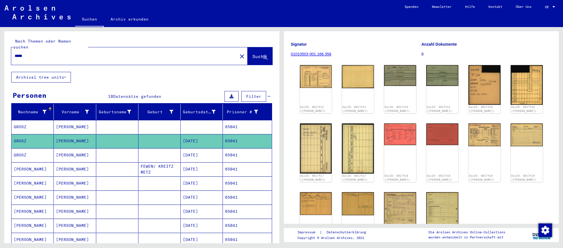
click at [152, 55] on input "*****" at bounding box center [125, 56] width 220 height 6
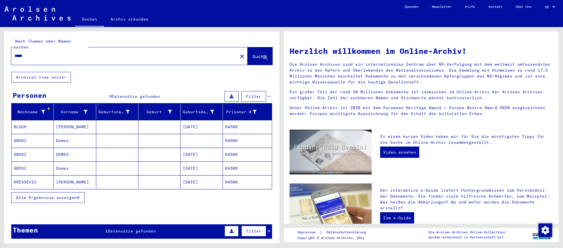
click at [202, 153] on mat-cell "[DATE]" at bounding box center [202, 154] width 42 height 14
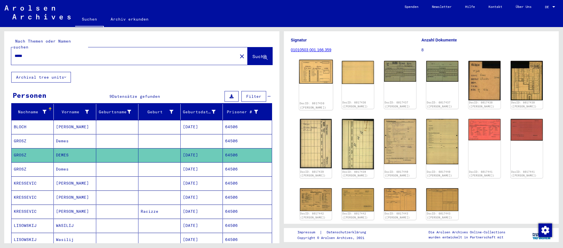
scroll to position [62, 0]
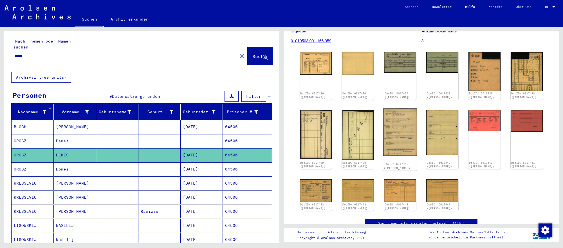
click at [387, 132] on img at bounding box center [400, 131] width 34 height 47
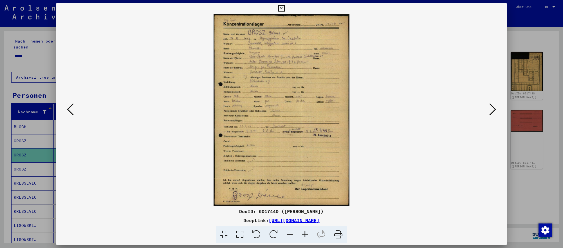
click at [528, 184] on div at bounding box center [281, 124] width 563 height 248
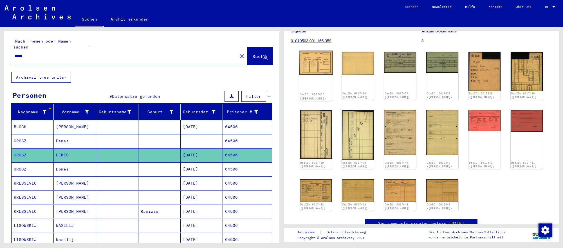
click at [326, 73] on img at bounding box center [316, 63] width 34 height 24
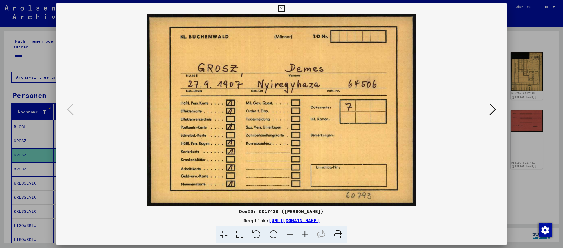
click at [492, 110] on icon at bounding box center [492, 109] width 7 height 14
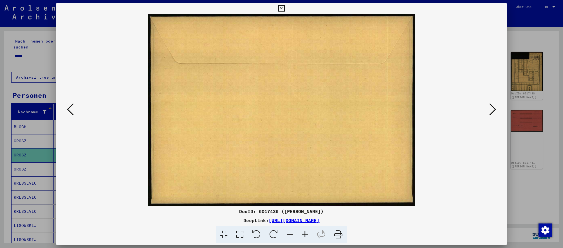
click at [492, 110] on icon at bounding box center [492, 109] width 7 height 14
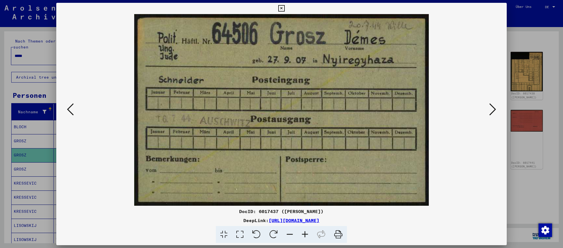
click at [549, 214] on div at bounding box center [281, 124] width 563 height 248
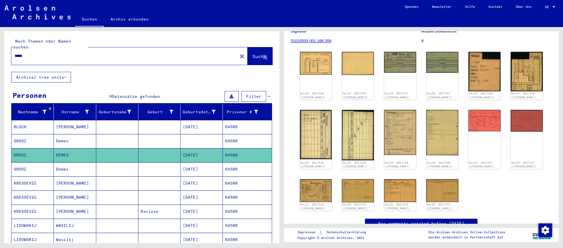
click at [146, 56] on input "*****" at bounding box center [125, 56] width 220 height 6
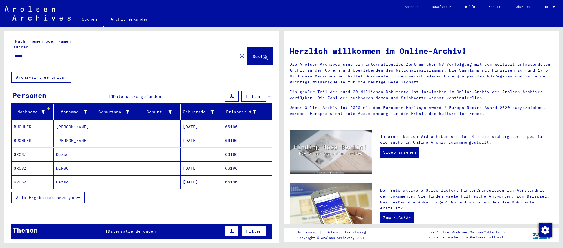
click at [215, 169] on mat-cell "[DATE]" at bounding box center [202, 168] width 42 height 14
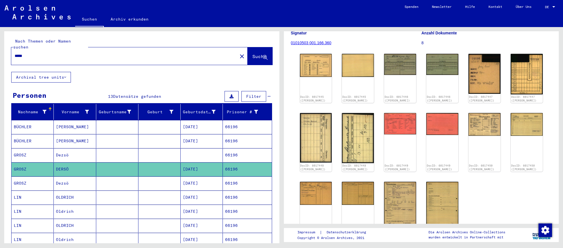
scroll to position [63, 0]
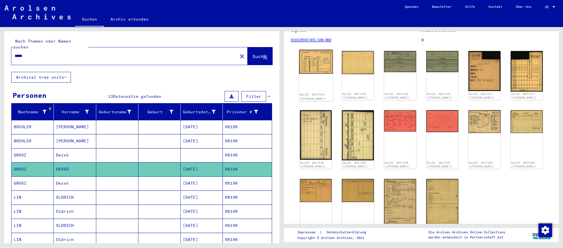
click at [321, 71] on img at bounding box center [316, 62] width 34 height 24
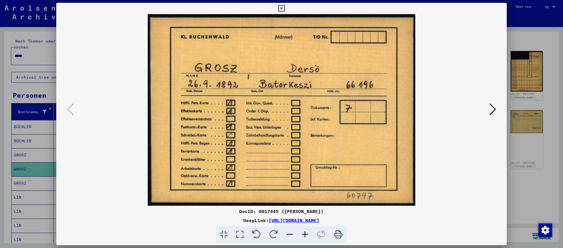
click at [493, 111] on icon at bounding box center [492, 109] width 7 height 14
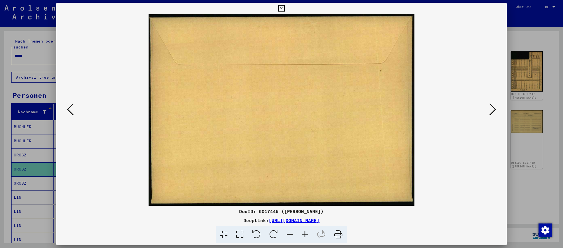
click at [493, 111] on icon at bounding box center [492, 109] width 7 height 14
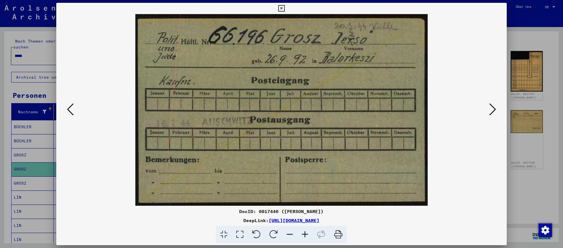
click at [550, 188] on div at bounding box center [281, 124] width 563 height 248
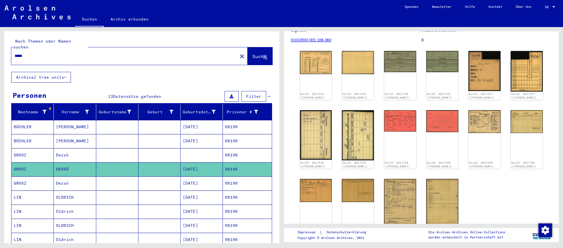
click at [202, 54] on input "*****" at bounding box center [125, 56] width 220 height 6
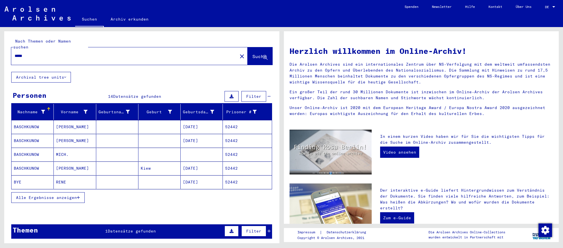
click at [206, 175] on mat-row "BASCHKUNOW [PERSON_NAME] [DATE] 52442" at bounding box center [142, 168] width 260 height 14
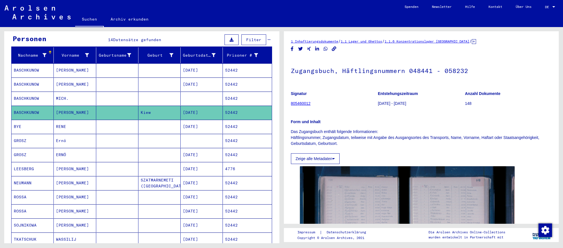
click at [202, 155] on mat-cell "[DATE]" at bounding box center [202, 155] width 42 height 14
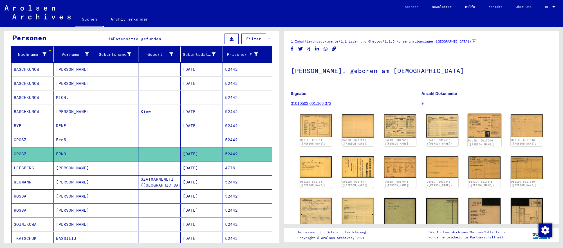
click at [480, 126] on img at bounding box center [485, 125] width 34 height 24
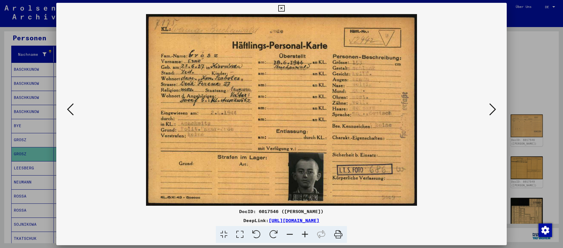
click at [488, 105] on button at bounding box center [493, 110] width 10 height 16
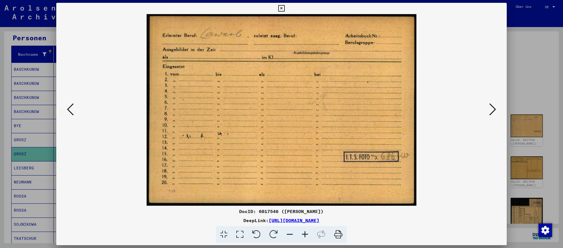
click at [551, 141] on div at bounding box center [281, 124] width 563 height 248
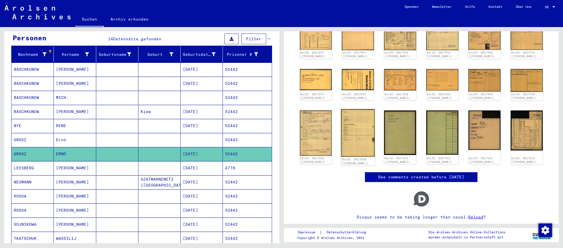
scroll to position [88, 0]
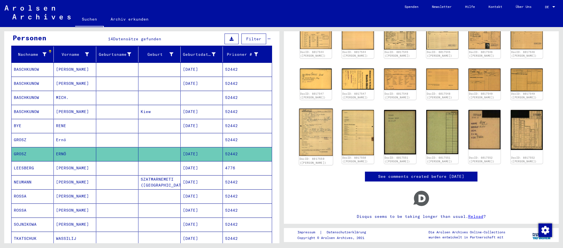
click at [328, 141] on img at bounding box center [316, 131] width 34 height 47
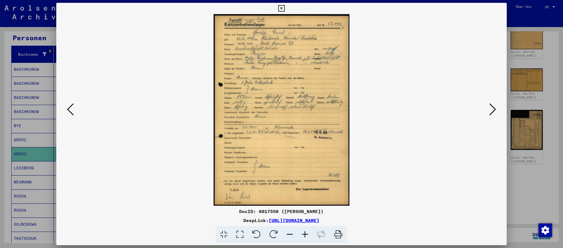
click at [535, 175] on div at bounding box center [281, 124] width 563 height 248
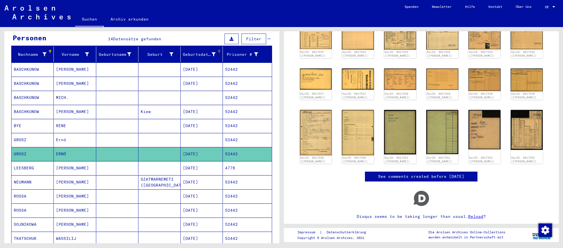
scroll to position [0, 0]
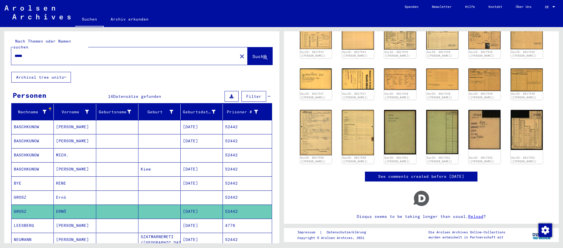
click at [184, 54] on input "*****" at bounding box center [125, 56] width 220 height 6
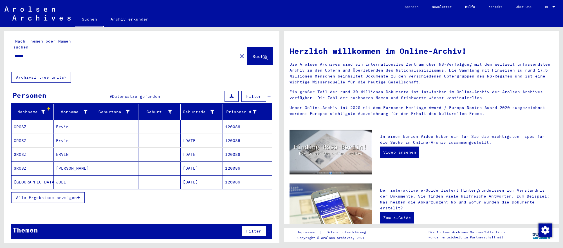
click at [214, 154] on mat-cell "[DATE]" at bounding box center [202, 154] width 42 height 14
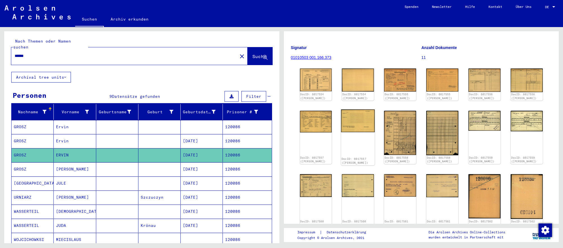
scroll to position [3, 0]
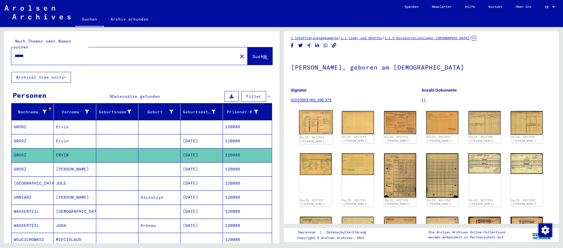
click at [308, 124] on img at bounding box center [316, 122] width 34 height 24
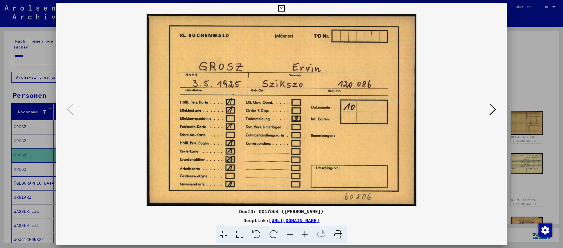
click at [495, 111] on icon at bounding box center [492, 109] width 7 height 14
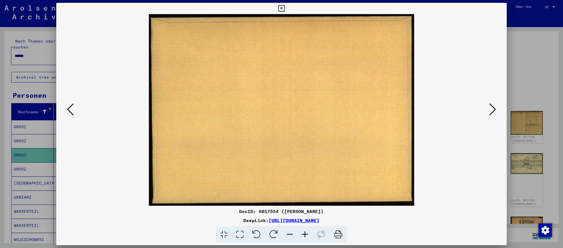
click at [495, 111] on icon at bounding box center [492, 109] width 7 height 14
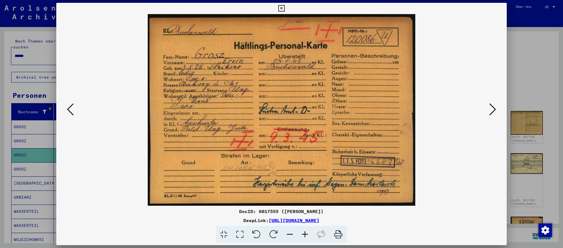
click at [495, 111] on icon at bounding box center [492, 109] width 7 height 14
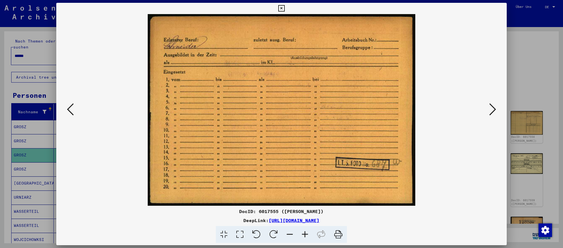
click at [534, 203] on div at bounding box center [281, 124] width 563 height 248
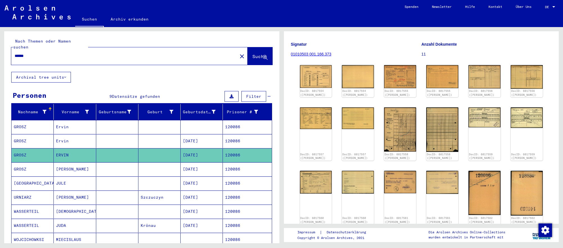
scroll to position [0, 0]
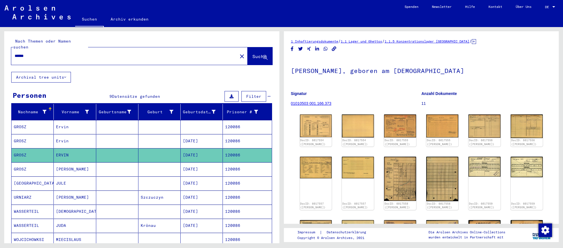
click at [172, 53] on input "******" at bounding box center [125, 56] width 220 height 6
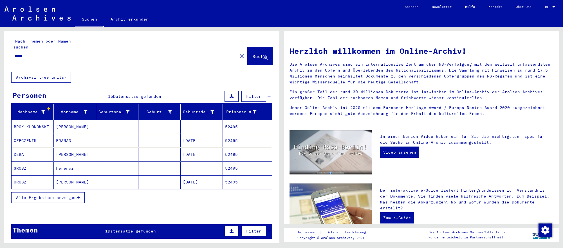
click at [205, 178] on mat-cell "[DATE]" at bounding box center [202, 182] width 42 height 14
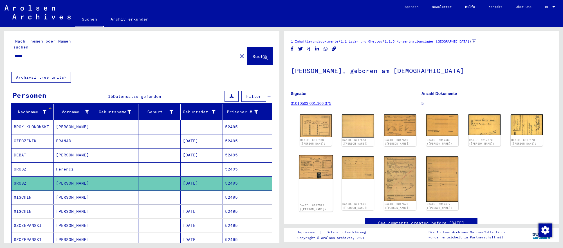
click at [322, 165] on img at bounding box center [316, 167] width 34 height 24
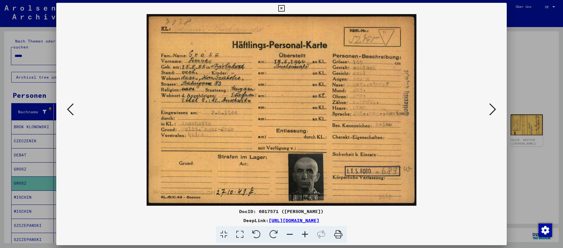
click at [488, 106] on button at bounding box center [493, 110] width 10 height 16
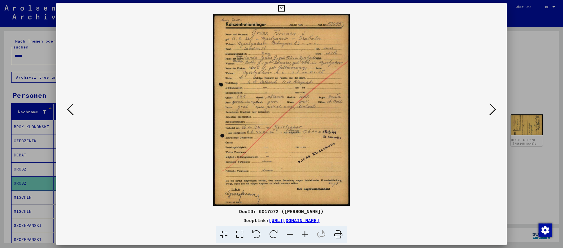
click at [549, 110] on div at bounding box center [281, 124] width 563 height 248
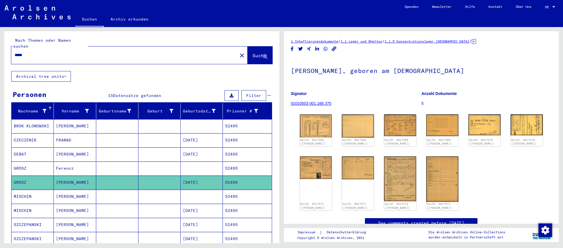
click at [135, 54] on input "*****" at bounding box center [125, 55] width 220 height 6
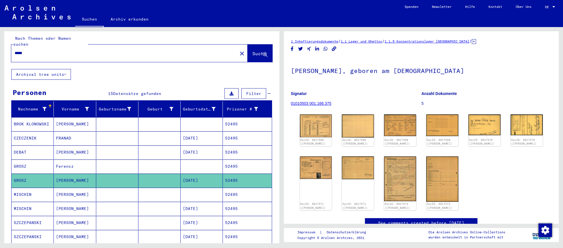
click at [135, 54] on input "*****" at bounding box center [125, 53] width 220 height 6
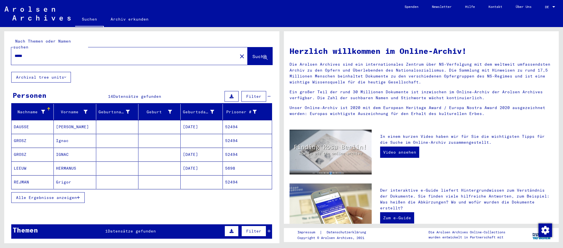
click at [212, 157] on mat-cell "[DATE]" at bounding box center [202, 154] width 42 height 14
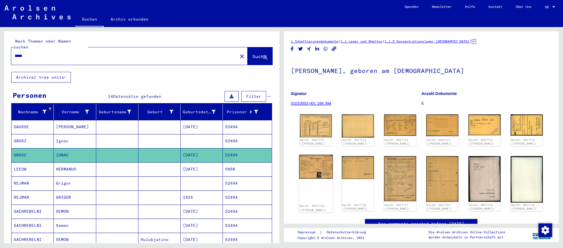
click at [302, 171] on img at bounding box center [316, 167] width 34 height 24
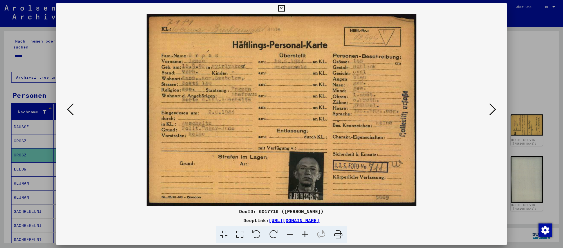
click at [490, 108] on icon at bounding box center [492, 109] width 7 height 14
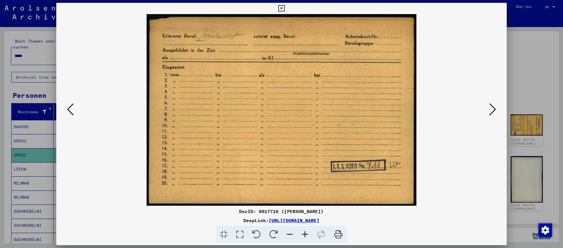
click at [490, 108] on icon at bounding box center [492, 109] width 7 height 14
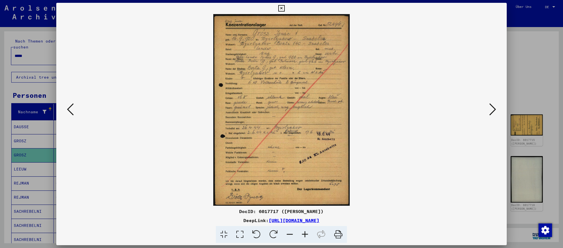
click at [552, 91] on div at bounding box center [281, 124] width 563 height 248
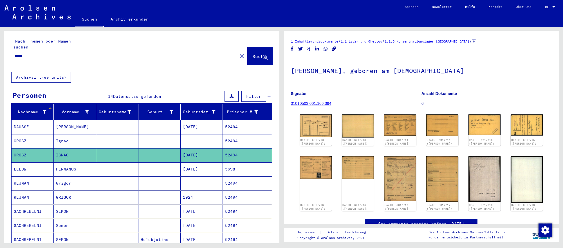
click at [156, 53] on input "*****" at bounding box center [125, 56] width 220 height 6
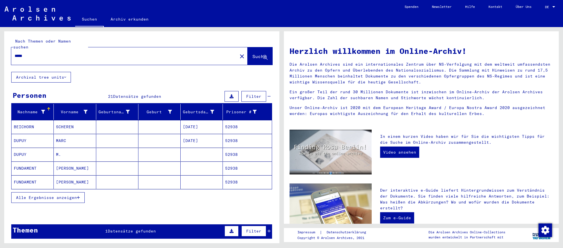
click at [58, 156] on mat-cell "M." at bounding box center [75, 154] width 42 height 14
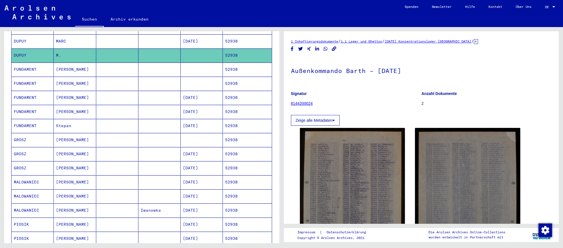
scroll to position [102, 0]
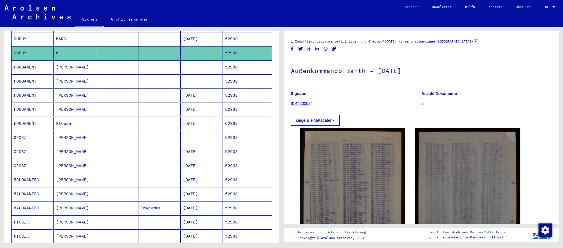
click at [198, 150] on mat-cell "[DATE]" at bounding box center [202, 152] width 42 height 14
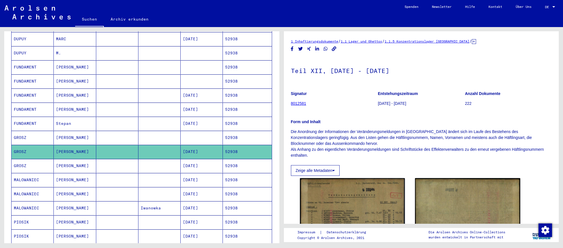
click at [211, 167] on mat-cell "[DATE]" at bounding box center [202, 166] width 42 height 14
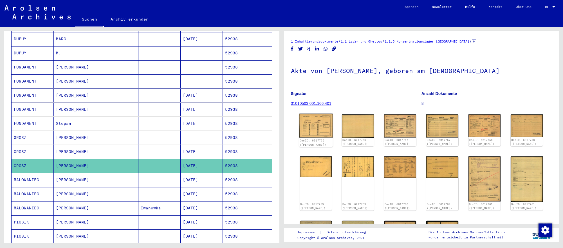
click at [324, 131] on img at bounding box center [316, 125] width 34 height 24
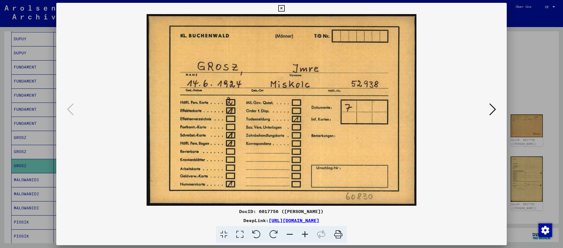
click at [491, 109] on icon at bounding box center [492, 109] width 7 height 14
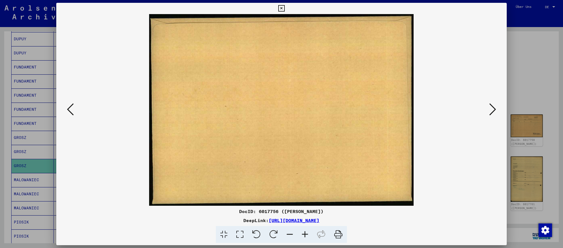
click at [491, 109] on icon at bounding box center [492, 109] width 7 height 14
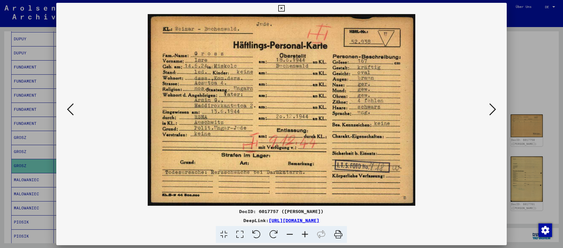
click at [491, 109] on icon at bounding box center [492, 109] width 7 height 14
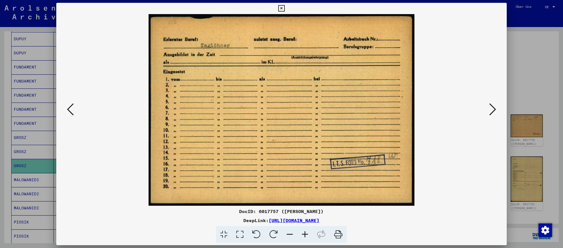
click at [542, 93] on div at bounding box center [281, 124] width 563 height 248
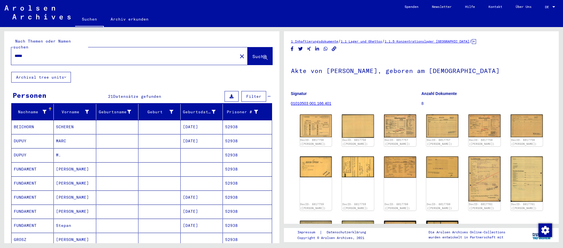
click at [71, 53] on input "*****" at bounding box center [125, 56] width 220 height 6
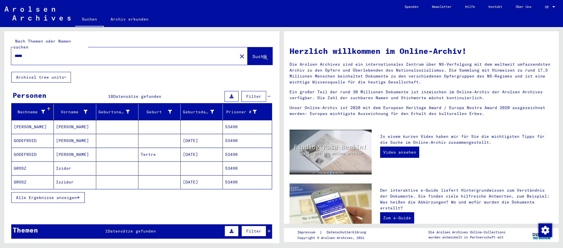
click at [193, 182] on mat-cell "[DATE]" at bounding box center [202, 182] width 42 height 14
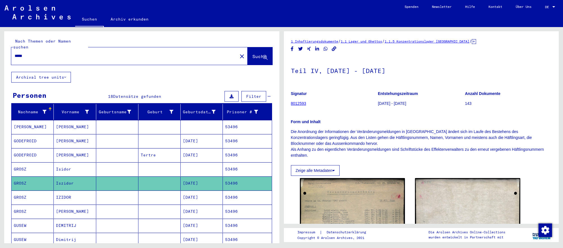
click at [232, 195] on mat-cell "53496" at bounding box center [247, 197] width 49 height 14
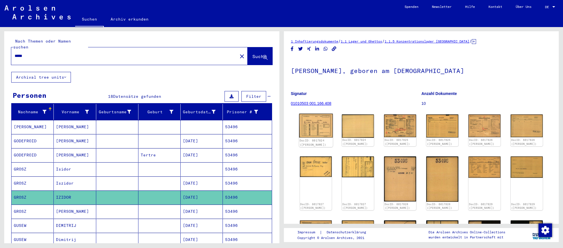
click at [325, 124] on img at bounding box center [316, 125] width 34 height 24
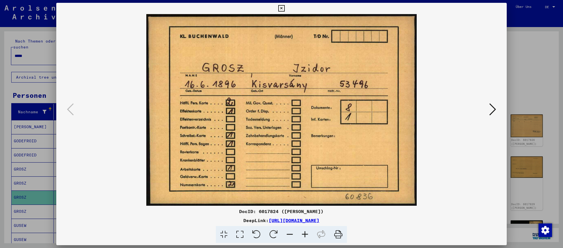
click at [494, 110] on icon at bounding box center [492, 109] width 7 height 14
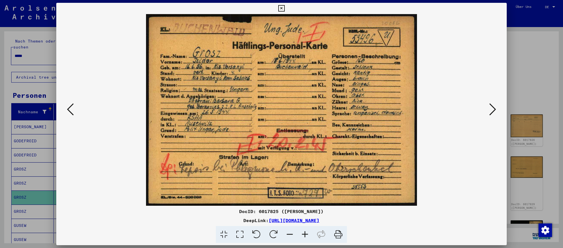
click at [494, 110] on icon at bounding box center [492, 109] width 7 height 14
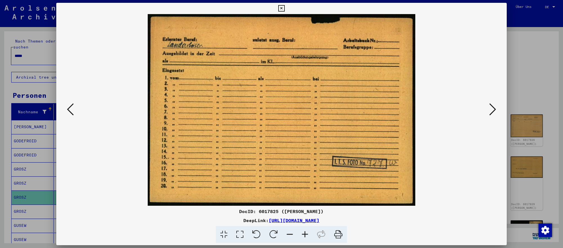
click at [534, 103] on div at bounding box center [281, 124] width 563 height 248
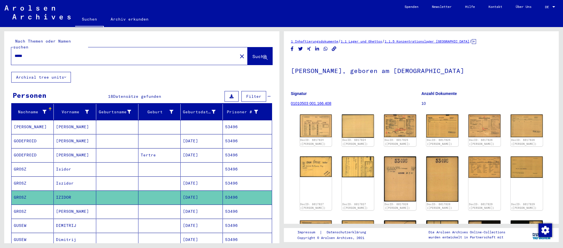
click at [206, 56] on input "*****" at bounding box center [125, 56] width 220 height 6
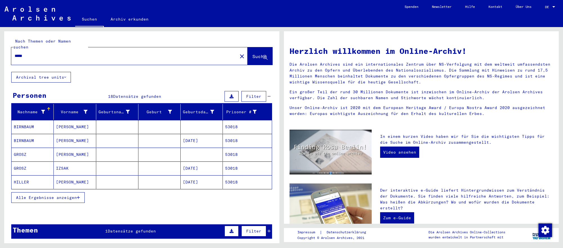
click at [186, 167] on mat-cell "[DATE]" at bounding box center [202, 168] width 42 height 14
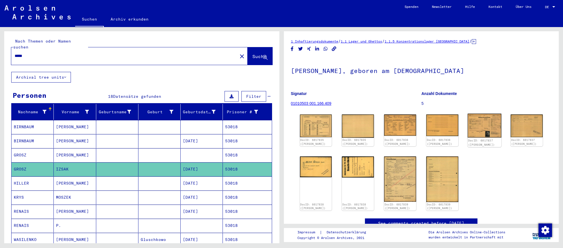
click at [474, 129] on img at bounding box center [485, 125] width 34 height 24
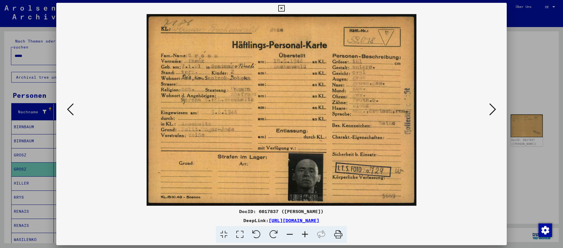
click at [521, 98] on div at bounding box center [281, 124] width 563 height 248
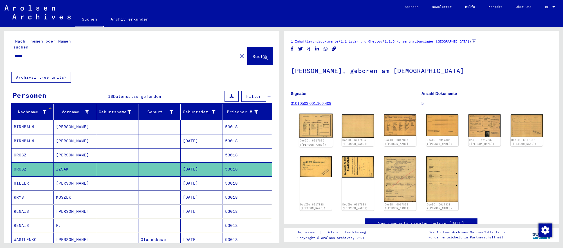
click at [301, 128] on img at bounding box center [316, 125] width 34 height 24
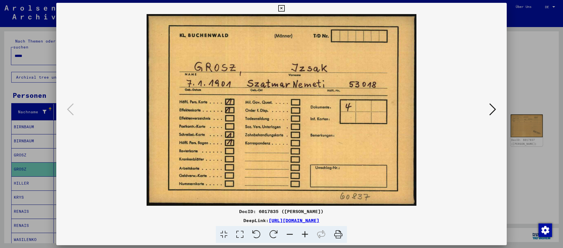
click at [490, 110] on icon at bounding box center [492, 109] width 7 height 14
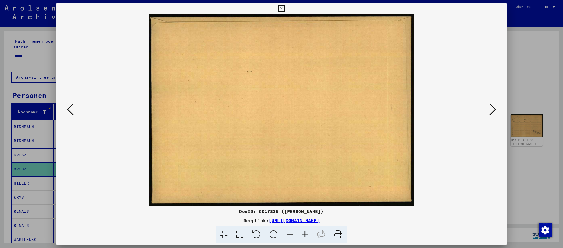
click at [490, 110] on icon at bounding box center [492, 109] width 7 height 14
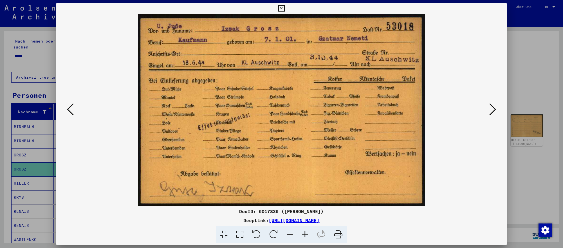
click at [536, 94] on div at bounding box center [281, 124] width 563 height 248
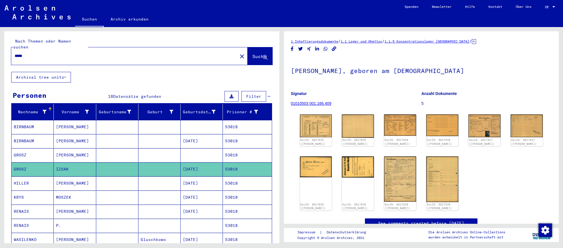
click at [140, 53] on input "*****" at bounding box center [125, 56] width 220 height 6
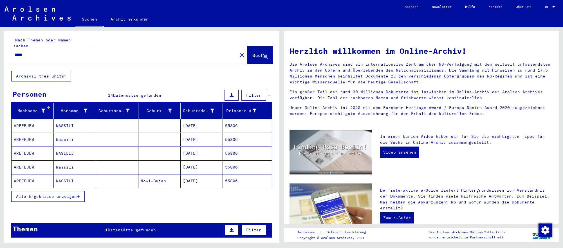
click at [201, 175] on mat-cell "[DATE]" at bounding box center [202, 181] width 42 height 14
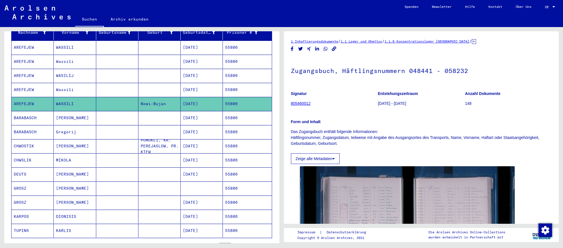
scroll to position [80, 0]
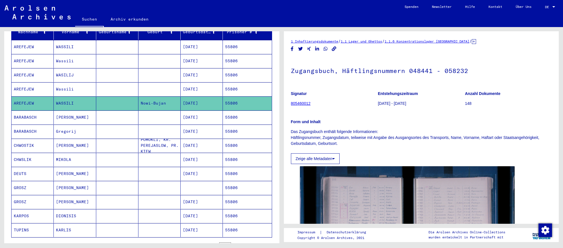
click at [191, 200] on mat-cell "[DATE]" at bounding box center [202, 202] width 42 height 14
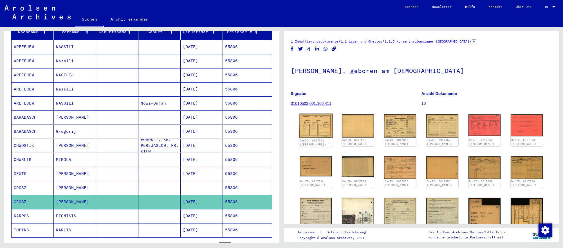
scroll to position [0, 0]
click at [320, 135] on img at bounding box center [316, 125] width 34 height 24
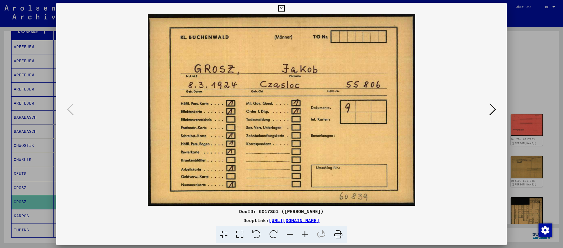
click at [491, 112] on icon at bounding box center [492, 109] width 7 height 14
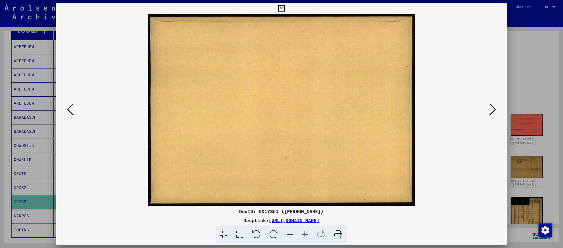
click at [491, 112] on icon at bounding box center [492, 109] width 7 height 14
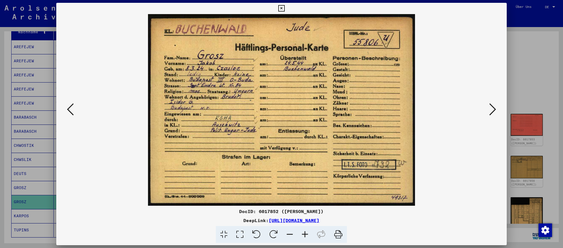
click at [491, 112] on icon at bounding box center [492, 109] width 7 height 14
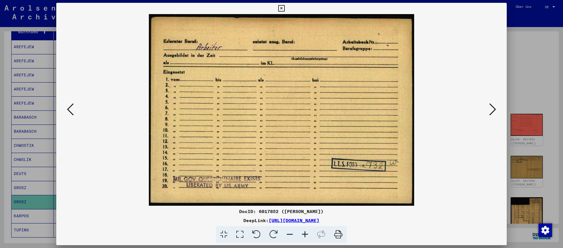
click at [551, 138] on div at bounding box center [281, 124] width 563 height 248
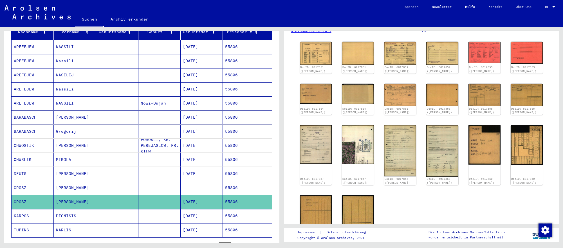
scroll to position [85, 0]
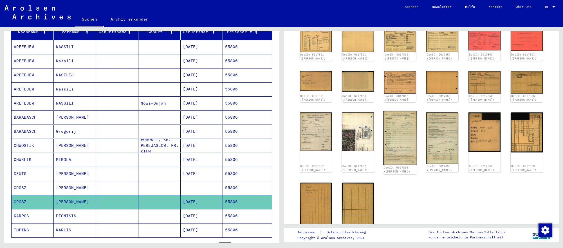
click at [401, 140] on img at bounding box center [400, 138] width 34 height 54
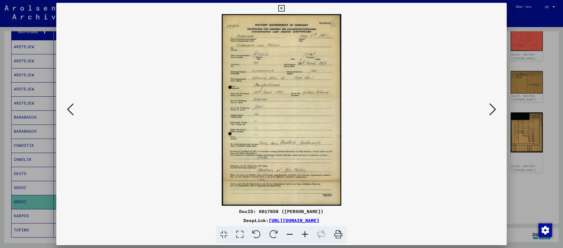
click at [524, 184] on div at bounding box center [281, 124] width 563 height 248
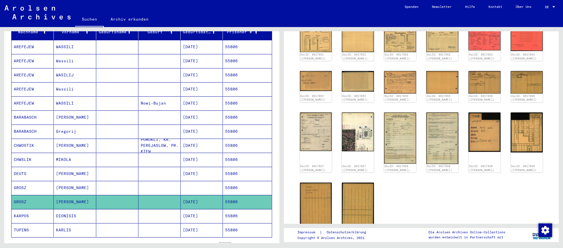
click at [541, 185] on div "DocID: 6017851 ([PERSON_NAME]) DocID: 6017851 ([PERSON_NAME]) DocID: 6017852 ([…" at bounding box center [422, 132] width 248 height 211
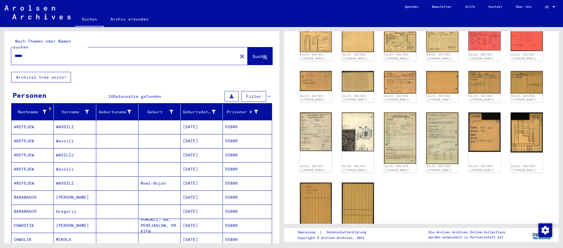
click at [140, 56] on input "*****" at bounding box center [125, 56] width 220 height 6
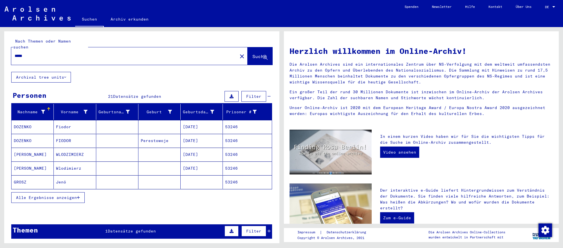
click at [171, 175] on mat-cell at bounding box center [159, 182] width 42 height 14
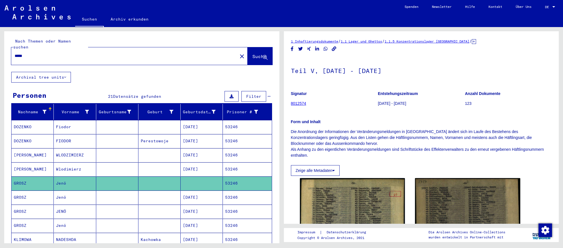
click at [212, 198] on mat-cell "[DATE]" at bounding box center [202, 197] width 42 height 14
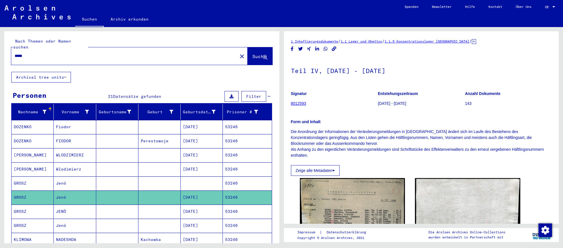
click at [234, 217] on mat-cell "53246" at bounding box center [247, 211] width 49 height 14
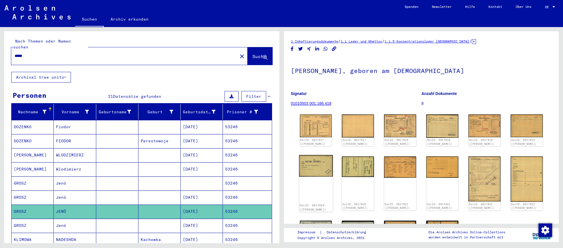
scroll to position [24, 0]
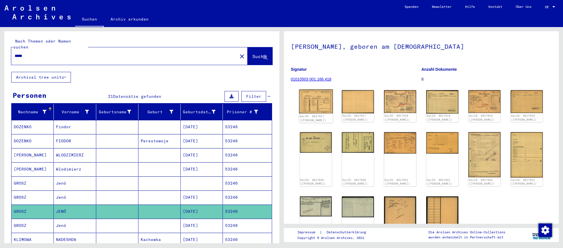
click at [321, 113] on img at bounding box center [316, 101] width 34 height 24
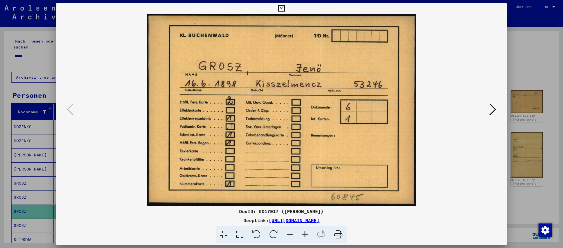
click at [492, 110] on icon at bounding box center [492, 109] width 7 height 14
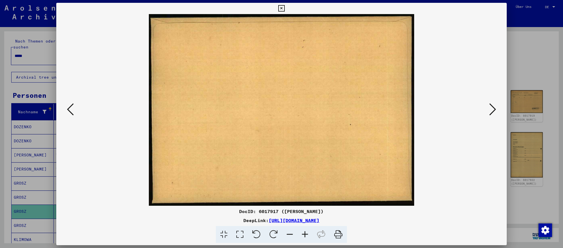
click at [492, 110] on icon at bounding box center [492, 109] width 7 height 14
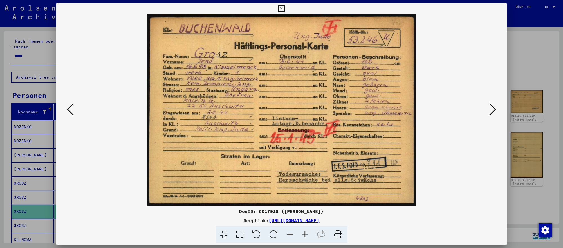
click at [492, 110] on icon at bounding box center [492, 109] width 7 height 14
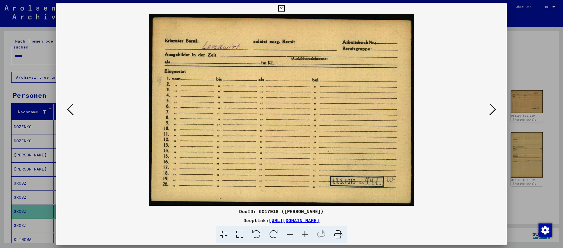
click at [553, 188] on div at bounding box center [281, 124] width 563 height 248
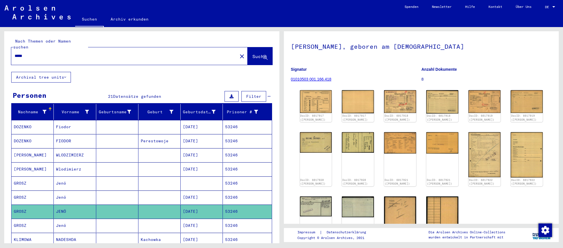
scroll to position [24, 0]
click at [37, 54] on input "*****" at bounding box center [125, 56] width 220 height 6
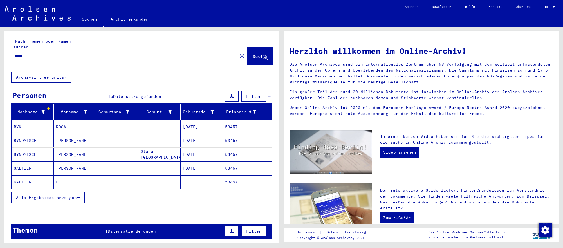
click at [124, 180] on mat-cell at bounding box center [117, 182] width 42 height 14
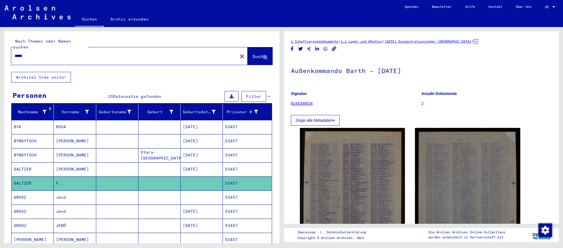
click at [200, 215] on mat-cell "[DATE]" at bounding box center [202, 211] width 42 height 14
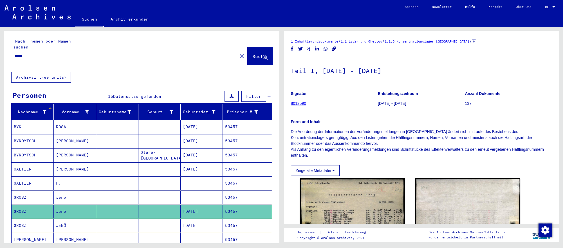
click at [188, 225] on mat-cell "[DATE]" at bounding box center [202, 225] width 42 height 14
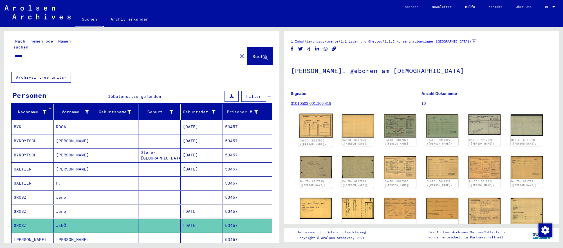
click at [311, 125] on img at bounding box center [316, 125] width 34 height 24
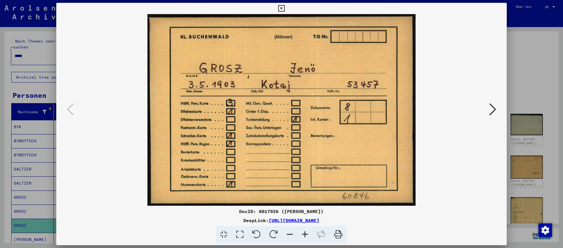
click at [493, 113] on icon at bounding box center [492, 109] width 7 height 14
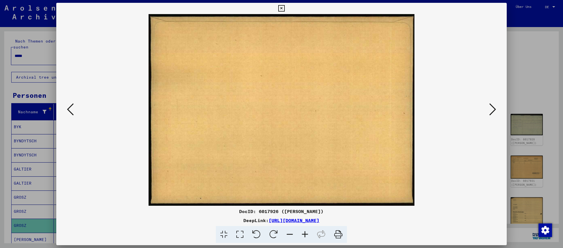
click at [493, 113] on icon at bounding box center [492, 109] width 7 height 14
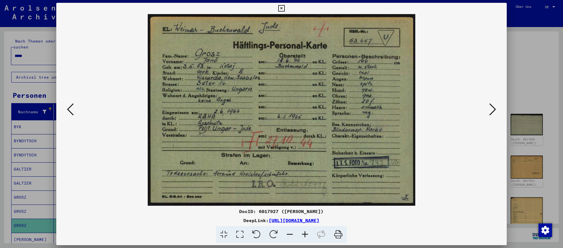
click at [493, 113] on icon at bounding box center [492, 109] width 7 height 14
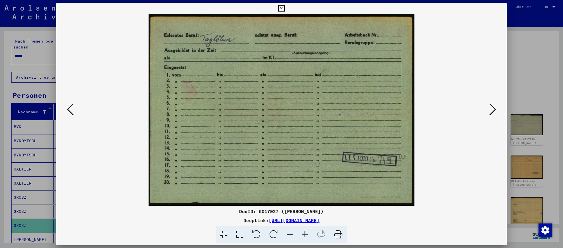
click at [40, 168] on div at bounding box center [281, 124] width 563 height 248
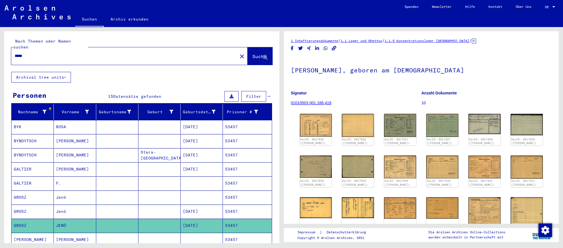
click at [148, 206] on mat-cell at bounding box center [159, 211] width 42 height 14
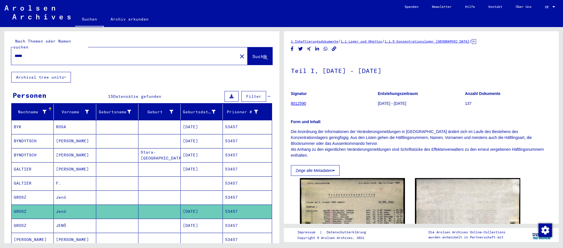
click at [207, 201] on mat-cell at bounding box center [202, 197] width 42 height 14
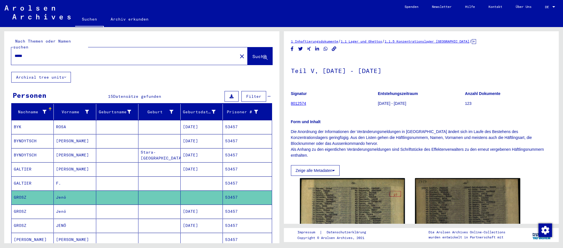
click at [126, 57] on input "*****" at bounding box center [125, 56] width 220 height 6
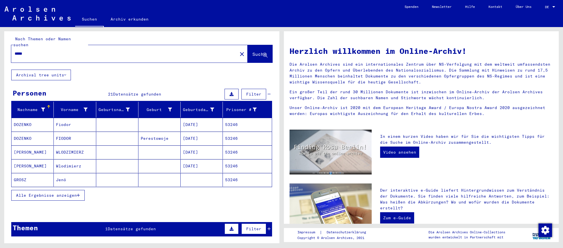
click at [198, 174] on mat-cell at bounding box center [202, 180] width 42 height 14
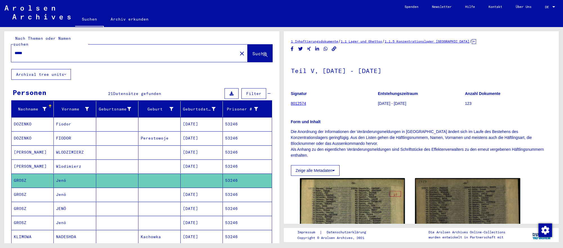
scroll to position [2, 0]
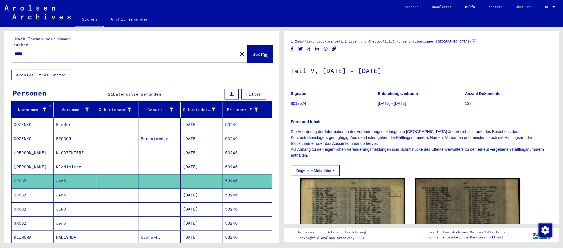
click at [220, 193] on mat-cell "[DATE]" at bounding box center [202, 195] width 42 height 14
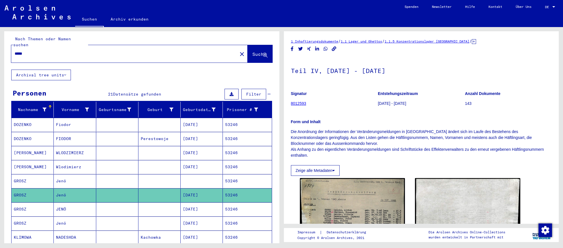
click at [229, 208] on mat-cell "53246" at bounding box center [247, 209] width 49 height 14
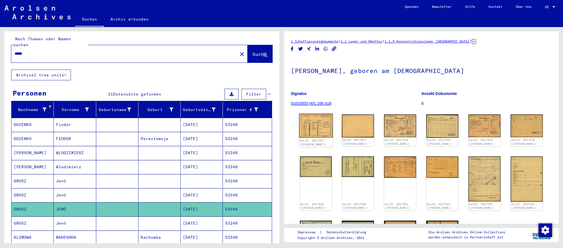
click at [323, 126] on img at bounding box center [316, 125] width 34 height 24
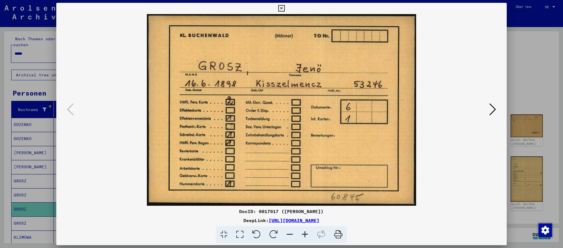
click at [536, 72] on div at bounding box center [281, 124] width 563 height 248
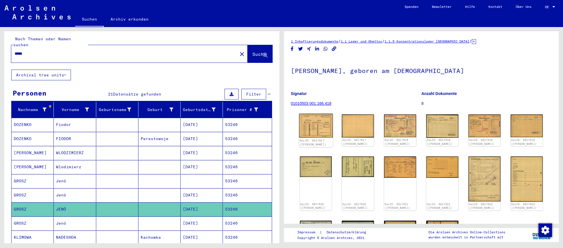
click at [317, 130] on img at bounding box center [316, 125] width 34 height 24
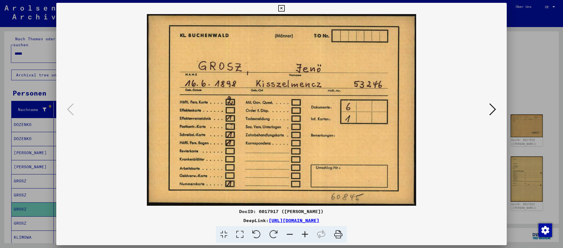
click at [492, 111] on icon at bounding box center [492, 109] width 7 height 14
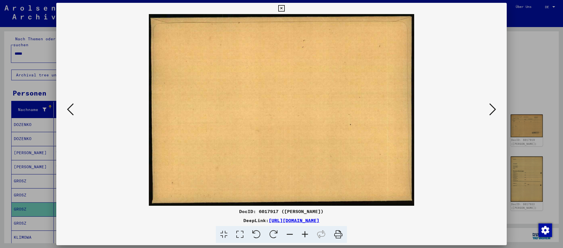
click at [492, 111] on icon at bounding box center [492, 109] width 7 height 14
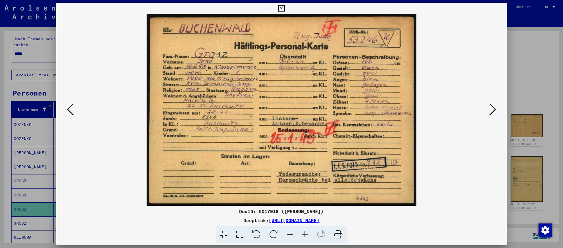
click at [492, 111] on icon at bounding box center [492, 109] width 7 height 14
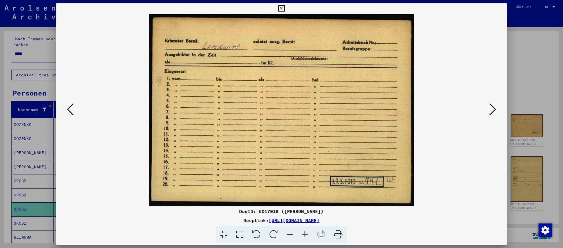
click at [37, 52] on div at bounding box center [281, 124] width 563 height 248
click at [37, 52] on input "*****" at bounding box center [125, 54] width 220 height 6
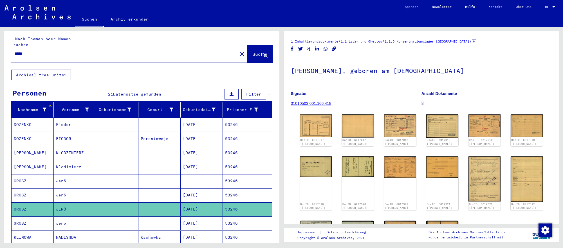
click at [37, 52] on input "*****" at bounding box center [125, 54] width 220 height 6
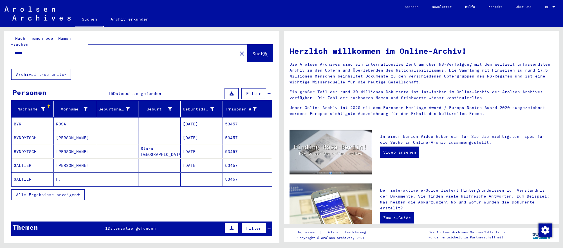
scroll to position [5, 0]
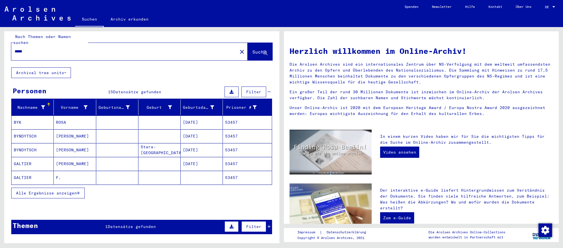
click at [105, 180] on mat-cell at bounding box center [117, 178] width 42 height 14
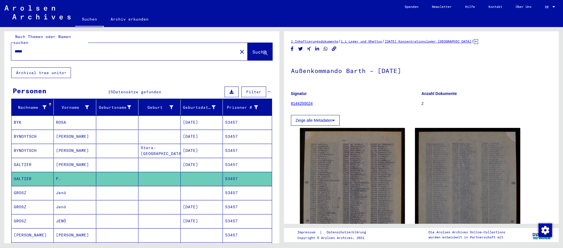
click at [152, 212] on mat-cell at bounding box center [159, 207] width 42 height 14
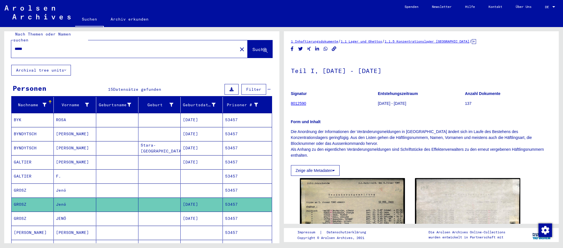
scroll to position [8, 0]
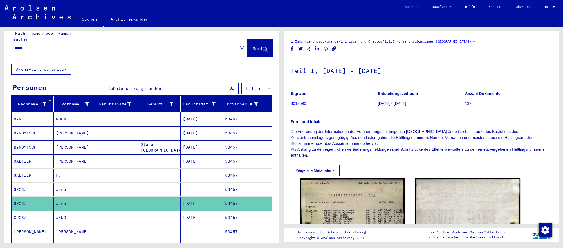
click at [190, 214] on mat-cell "[DATE]" at bounding box center [202, 218] width 42 height 14
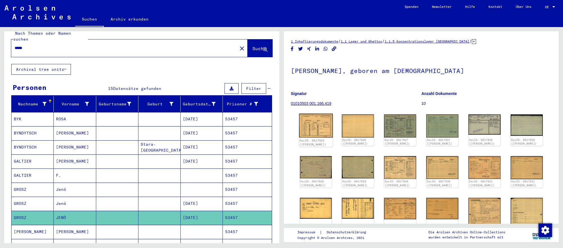
click at [319, 134] on img at bounding box center [316, 125] width 34 height 24
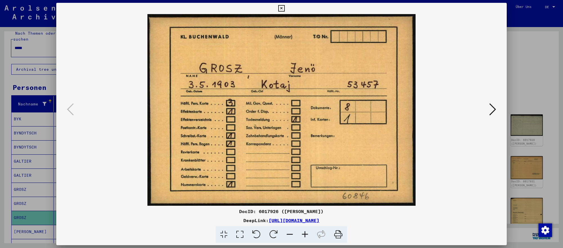
click at [490, 109] on icon at bounding box center [492, 109] width 7 height 14
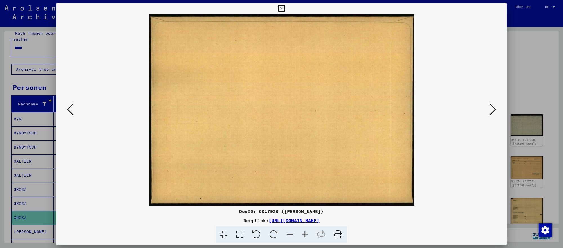
click at [490, 109] on icon at bounding box center [492, 109] width 7 height 14
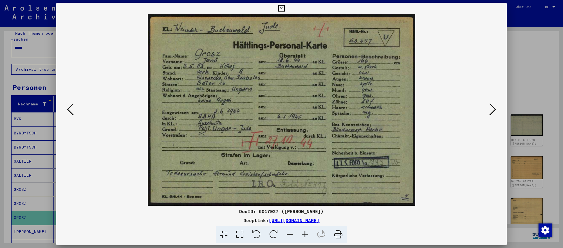
click at [494, 110] on icon at bounding box center [492, 109] width 7 height 14
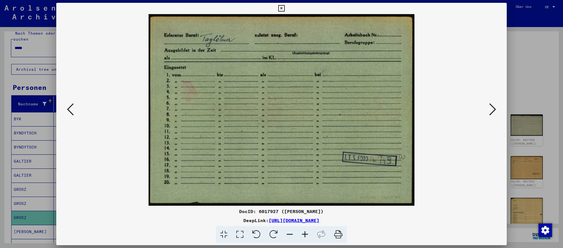
click at [542, 139] on div at bounding box center [281, 124] width 563 height 248
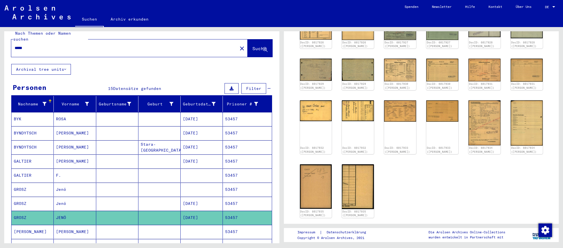
scroll to position [39, 0]
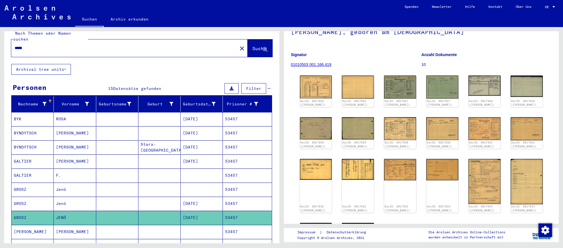
click at [32, 45] on input "*****" at bounding box center [125, 48] width 220 height 6
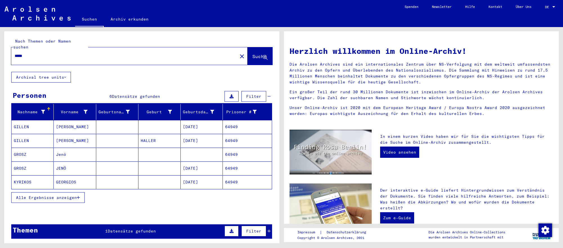
click at [212, 171] on mat-cell "[DATE]" at bounding box center [202, 168] width 42 height 14
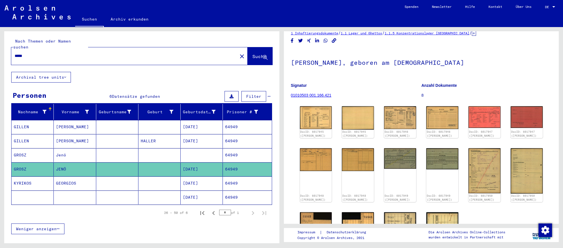
scroll to position [38, 0]
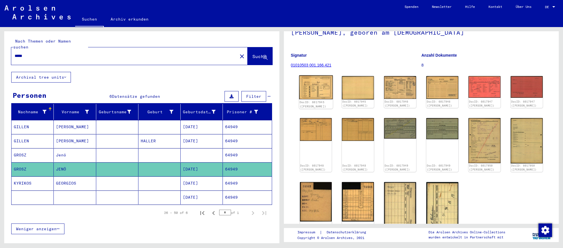
click at [318, 94] on img at bounding box center [316, 87] width 34 height 24
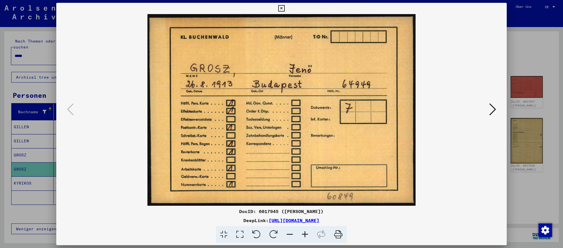
click at [493, 108] on icon at bounding box center [492, 109] width 7 height 14
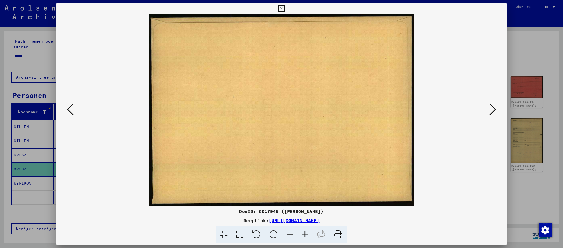
click at [493, 108] on icon at bounding box center [492, 109] width 7 height 14
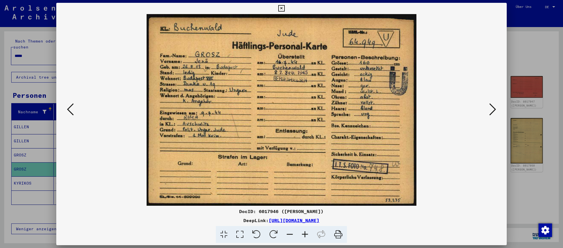
click at [493, 108] on icon at bounding box center [492, 109] width 7 height 14
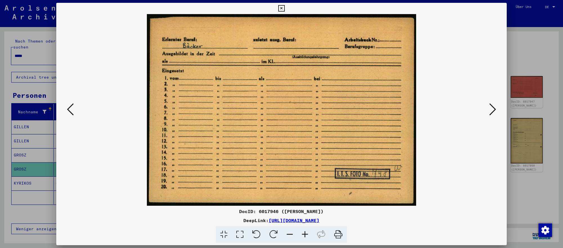
click at [547, 198] on div at bounding box center [281, 124] width 563 height 248
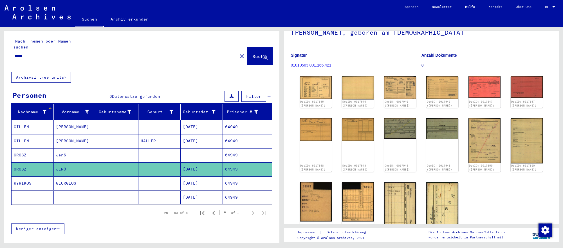
click at [189, 56] on input "*****" at bounding box center [125, 56] width 220 height 6
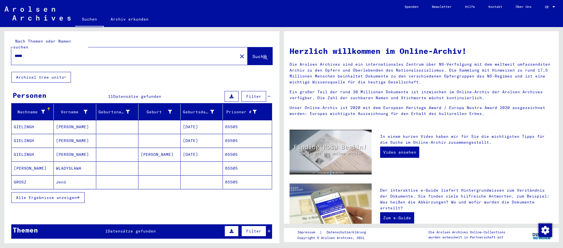
click at [191, 180] on mat-cell at bounding box center [202, 182] width 42 height 14
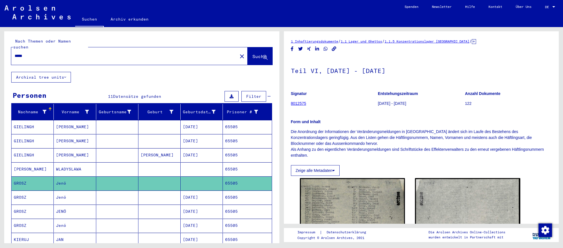
click at [215, 198] on mat-cell "[DATE]" at bounding box center [202, 197] width 42 height 14
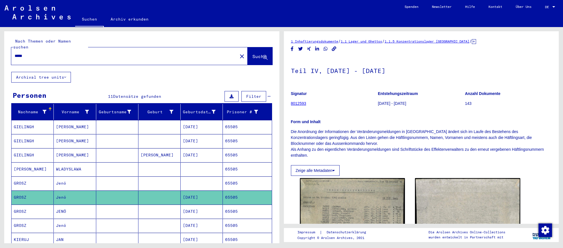
click at [235, 205] on mat-cell "65505" at bounding box center [247, 211] width 49 height 14
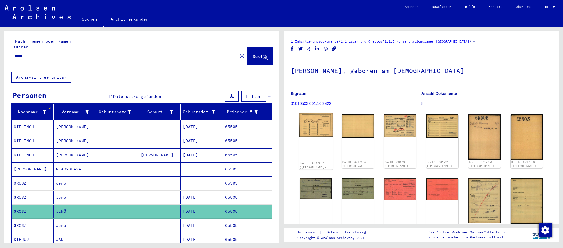
click at [306, 123] on img at bounding box center [316, 125] width 34 height 24
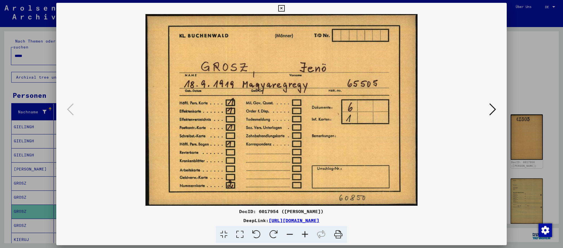
click at [491, 109] on icon at bounding box center [492, 109] width 7 height 14
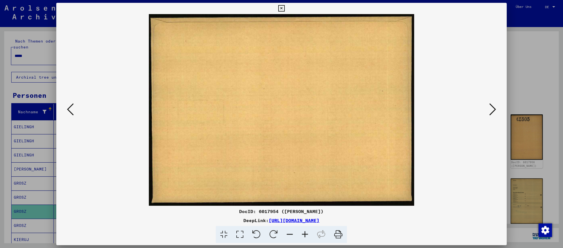
click at [491, 109] on icon at bounding box center [492, 109] width 7 height 14
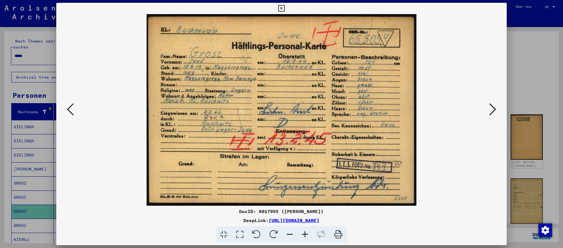
click at [491, 109] on icon at bounding box center [492, 109] width 7 height 14
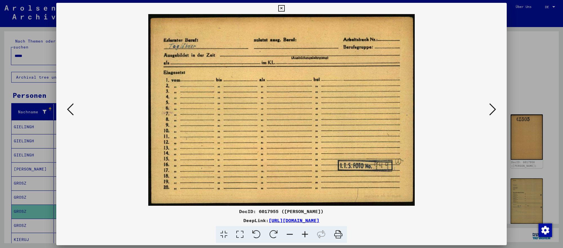
click at [548, 182] on div at bounding box center [281, 124] width 563 height 248
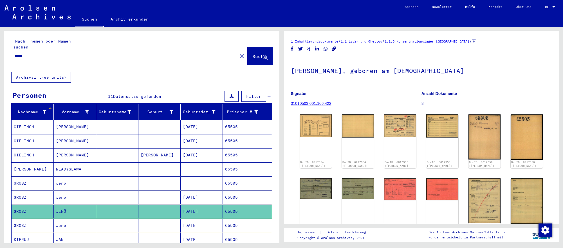
click at [119, 57] on input "*****" at bounding box center [125, 56] width 220 height 6
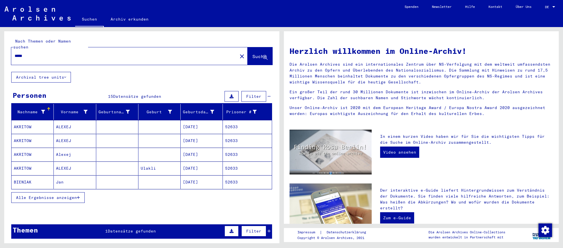
click at [205, 178] on mat-cell "[DATE]" at bounding box center [202, 182] width 42 height 14
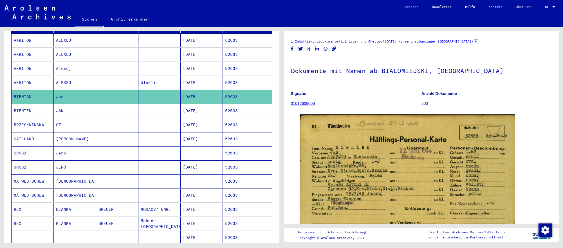
scroll to position [89, 0]
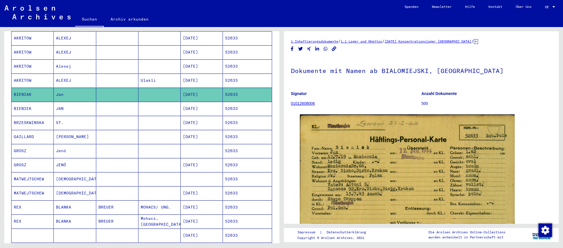
click at [210, 165] on mat-cell "[DATE]" at bounding box center [202, 165] width 42 height 14
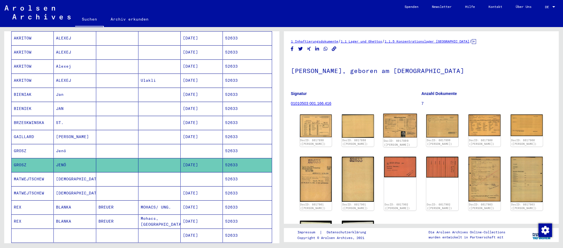
click at [392, 129] on img at bounding box center [400, 125] width 34 height 24
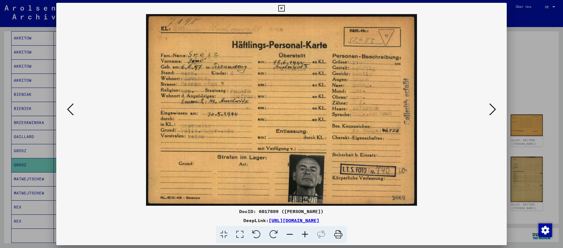
click at [494, 110] on icon at bounding box center [492, 109] width 7 height 14
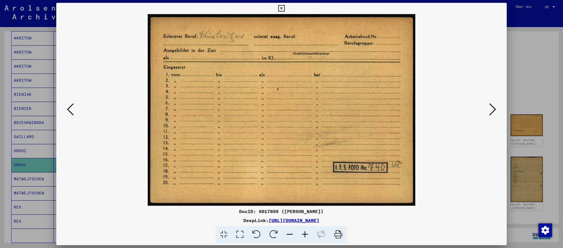
click at [494, 110] on icon at bounding box center [492, 109] width 7 height 14
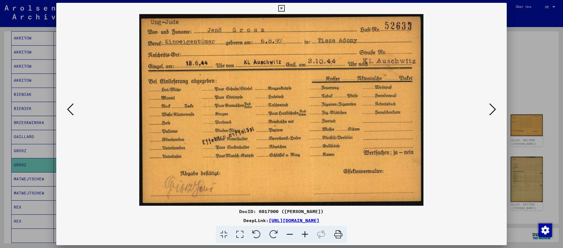
click at [542, 77] on div at bounding box center [281, 124] width 563 height 248
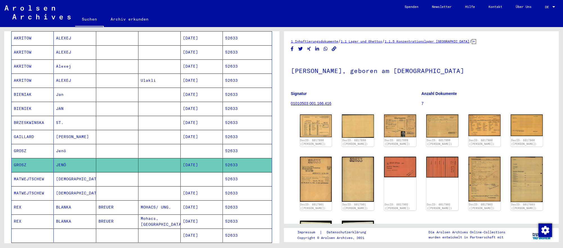
click at [523, 39] on div "1 Inhaftierungsdokumente / 1.1 Lager und Ghettos / 1.1.5 Konzentrationslager [G…" at bounding box center [421, 127] width 275 height 192
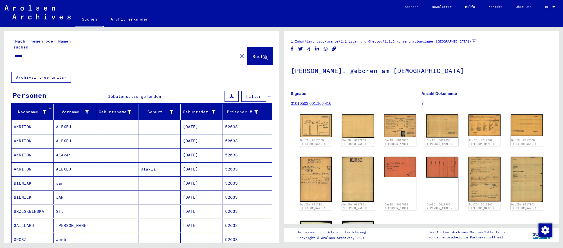
click at [113, 53] on input "*****" at bounding box center [125, 56] width 220 height 6
type input "*****"
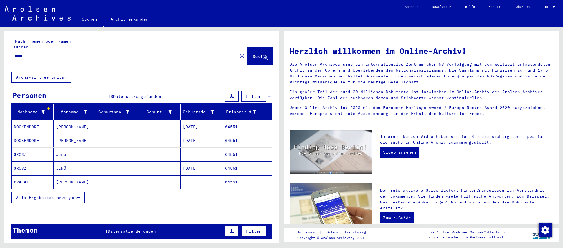
click at [90, 161] on mat-cell "JENÖ" at bounding box center [75, 168] width 42 height 14
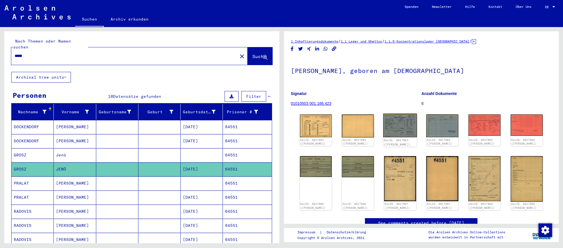
scroll to position [32, 0]
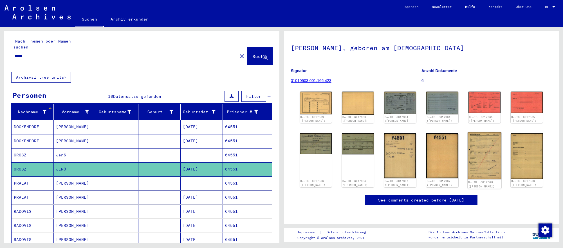
click at [489, 147] on img at bounding box center [485, 155] width 34 height 47
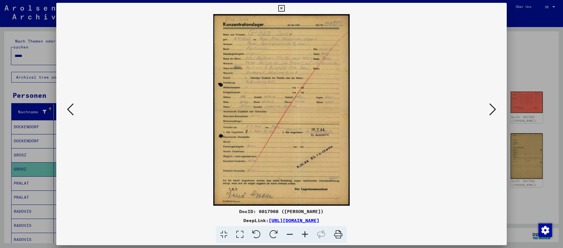
click at [526, 206] on div at bounding box center [281, 124] width 563 height 248
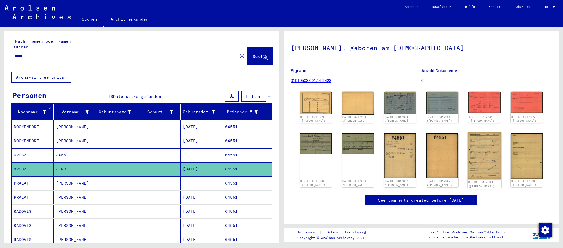
click at [483, 144] on img at bounding box center [485, 155] width 34 height 47
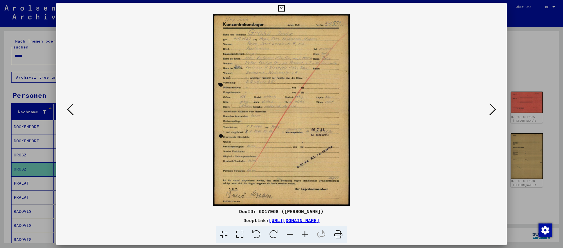
click at [44, 58] on div at bounding box center [281, 124] width 563 height 248
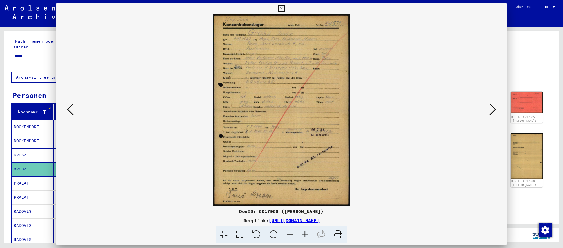
click at [44, 58] on div "*****" at bounding box center [122, 56] width 223 height 13
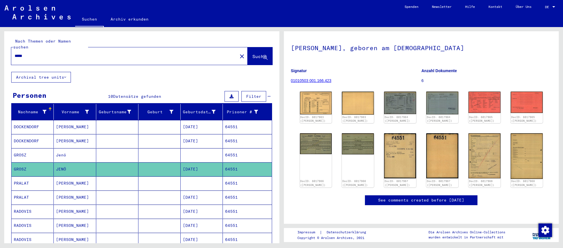
click at [48, 55] on input "*****" at bounding box center [125, 56] width 220 height 6
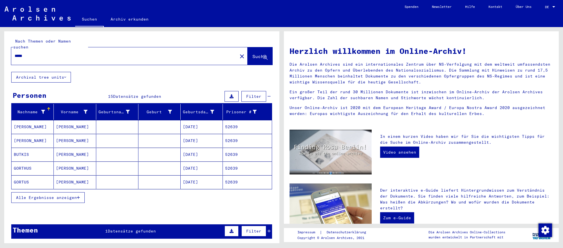
click at [197, 176] on mat-cell "12/21/1926" at bounding box center [202, 182] width 42 height 14
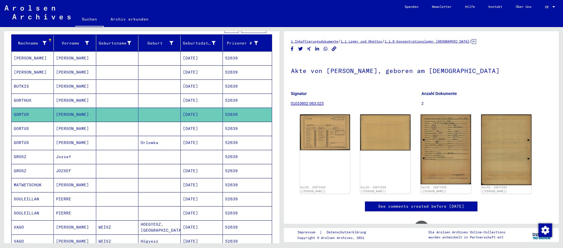
click at [200, 174] on mat-cell "06/13/1926" at bounding box center [202, 171] width 42 height 14
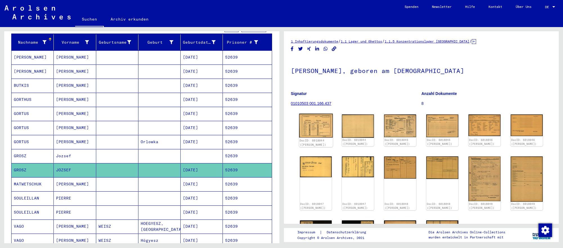
click at [323, 130] on img at bounding box center [316, 125] width 34 height 24
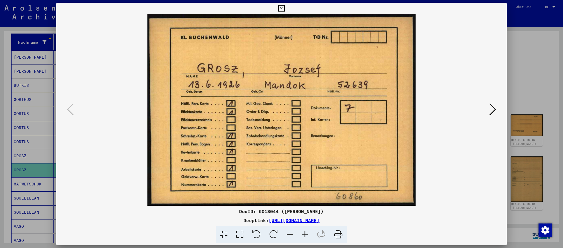
click at [489, 109] on icon at bounding box center [492, 109] width 7 height 14
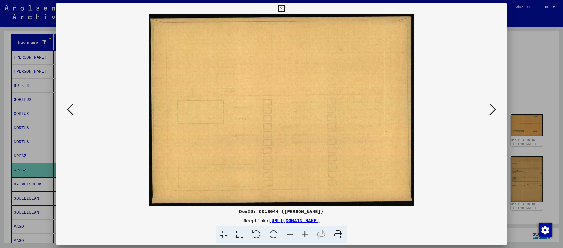
click at [489, 109] on icon at bounding box center [492, 109] width 7 height 14
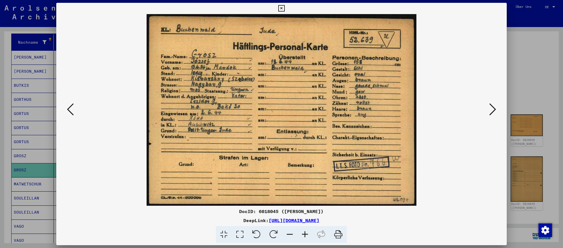
click at [489, 109] on icon at bounding box center [492, 109] width 7 height 14
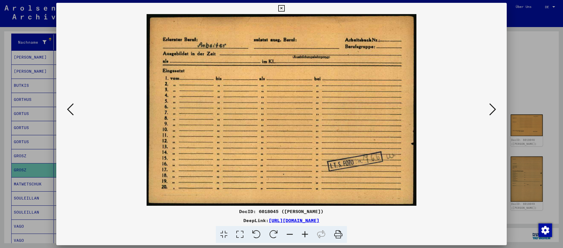
click at [535, 179] on div at bounding box center [281, 124] width 563 height 248
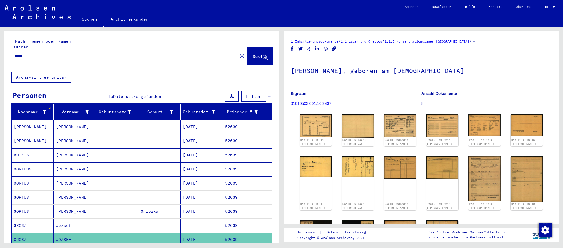
click at [182, 53] on input "*****" at bounding box center [125, 56] width 220 height 6
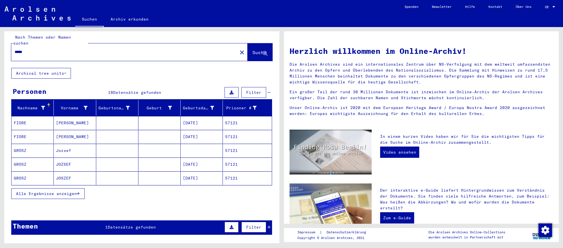
scroll to position [4, 0]
click at [194, 158] on mat-cell "[DATE]" at bounding box center [202, 165] width 42 height 14
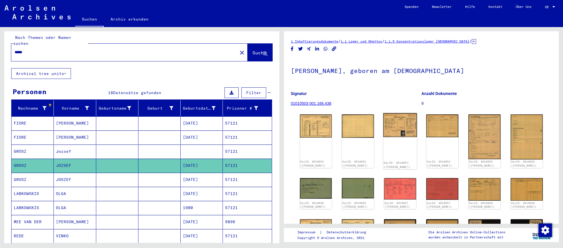
click at [399, 126] on img at bounding box center [400, 125] width 34 height 24
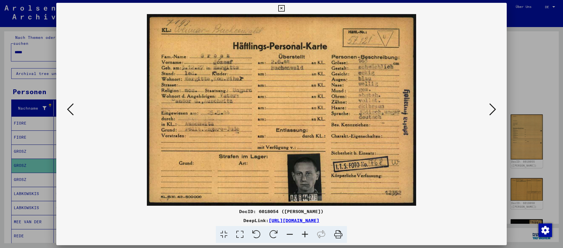
click at [493, 105] on icon at bounding box center [492, 109] width 7 height 14
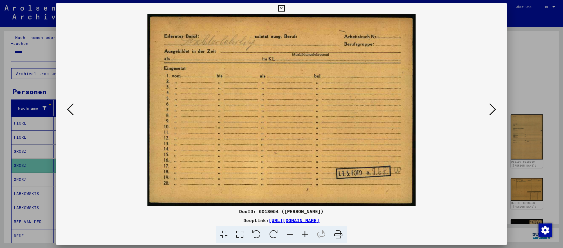
click at [548, 161] on div at bounding box center [281, 124] width 563 height 248
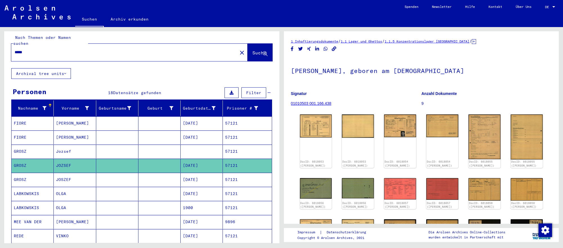
click at [159, 54] on div "*****" at bounding box center [122, 52] width 223 height 13
click at [160, 52] on input "*****" at bounding box center [125, 52] width 220 height 6
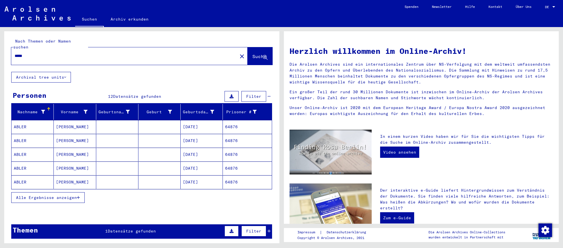
click at [201, 151] on mat-cell "02/23/1907" at bounding box center [202, 154] width 42 height 14
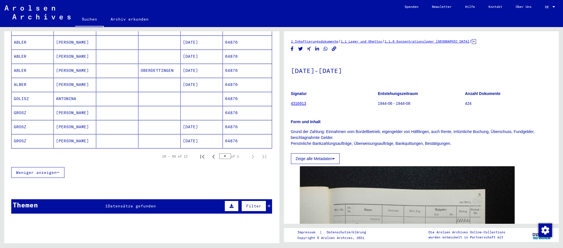
scroll to position [141, 0]
click at [204, 127] on mat-cell "11/12/1927" at bounding box center [202, 127] width 42 height 14
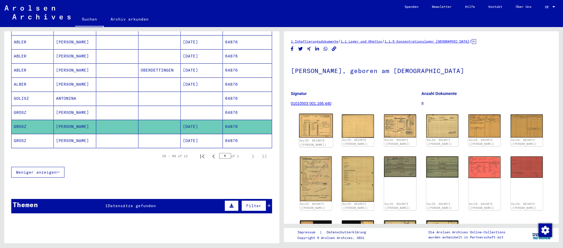
click at [328, 137] on img at bounding box center [316, 125] width 34 height 24
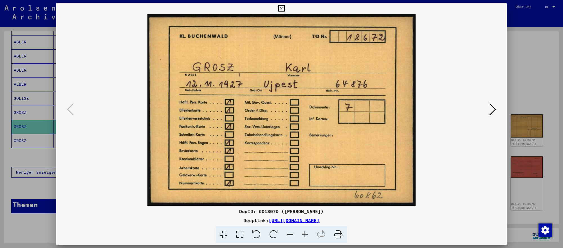
click at [492, 108] on icon at bounding box center [492, 109] width 7 height 14
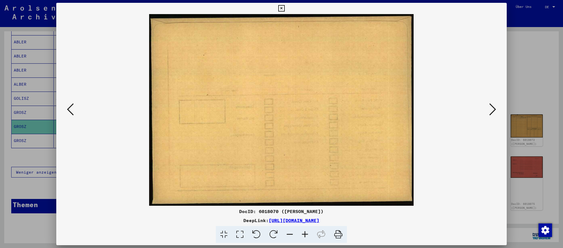
click at [492, 108] on icon at bounding box center [492, 109] width 7 height 14
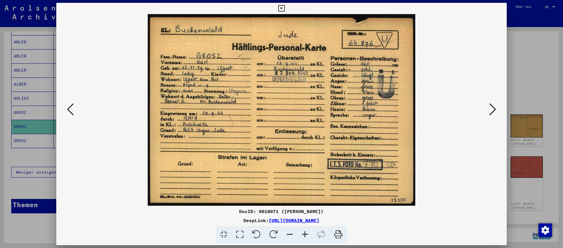
click at [492, 108] on icon at bounding box center [492, 109] width 7 height 14
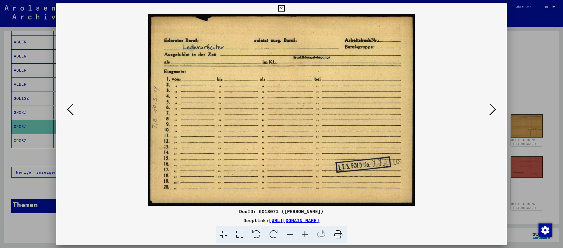
click at [534, 96] on div at bounding box center [281, 124] width 563 height 248
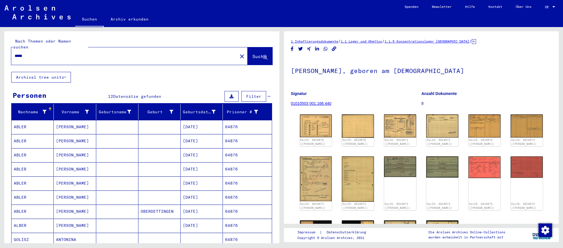
click at [92, 57] on input "*****" at bounding box center [125, 56] width 220 height 6
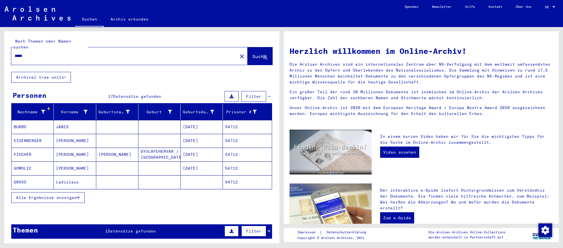
click at [215, 185] on mat-cell at bounding box center [202, 182] width 42 height 14
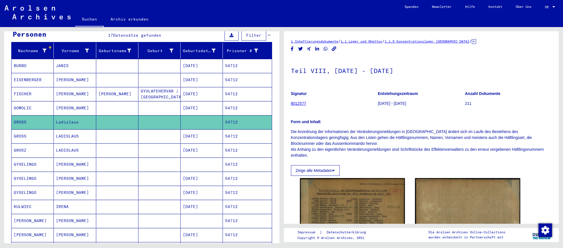
scroll to position [64, 0]
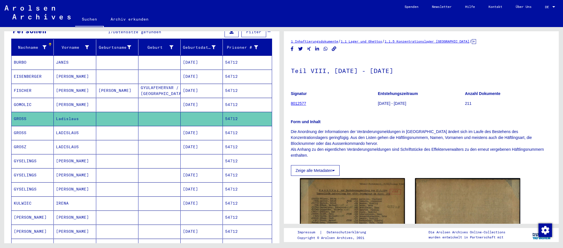
click at [219, 136] on mat-cell "07/22/1901" at bounding box center [202, 133] width 42 height 14
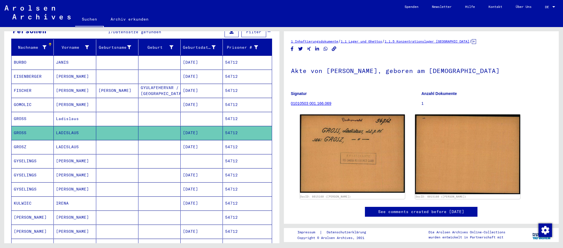
click at [218, 149] on mat-cell "07/22/1901" at bounding box center [202, 147] width 42 height 14
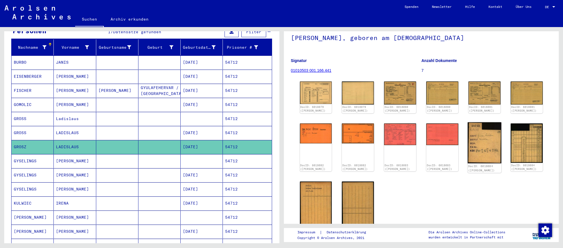
scroll to position [48, 0]
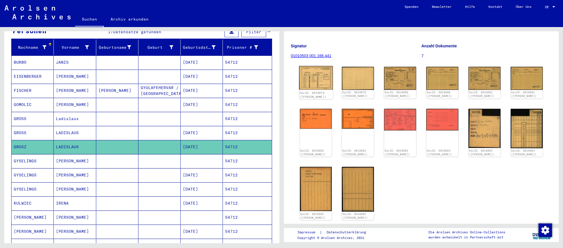
click at [323, 82] on img at bounding box center [316, 78] width 34 height 24
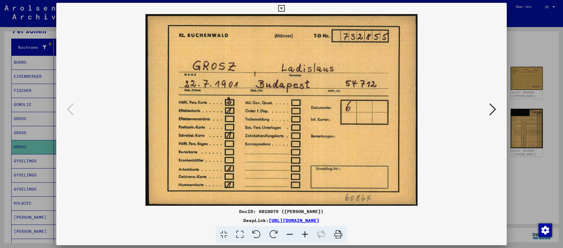
click at [496, 109] on button at bounding box center [493, 110] width 10 height 16
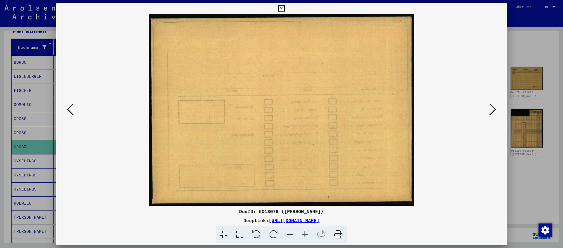
click at [496, 109] on button at bounding box center [493, 110] width 10 height 16
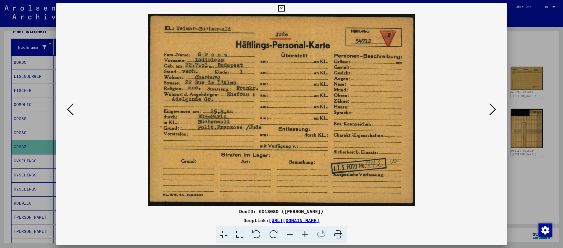
click at [496, 109] on button at bounding box center [493, 110] width 10 height 16
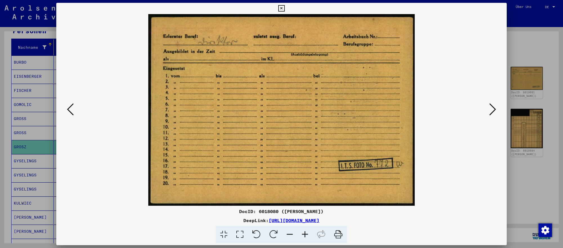
click at [491, 106] on icon at bounding box center [492, 109] width 7 height 14
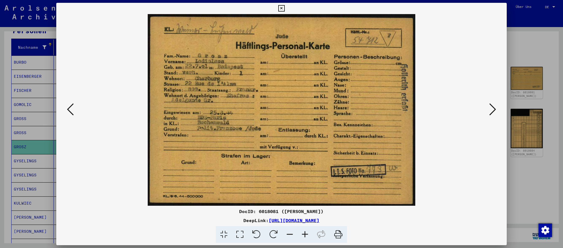
click at [491, 106] on icon at bounding box center [492, 109] width 7 height 14
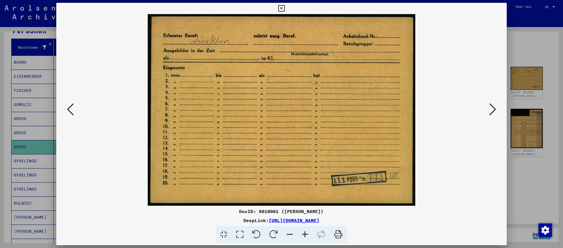
click at [491, 106] on icon at bounding box center [492, 109] width 7 height 14
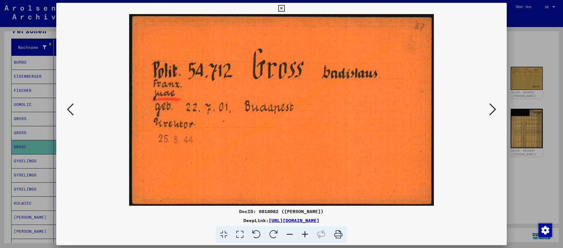
click at [493, 109] on icon at bounding box center [492, 109] width 7 height 14
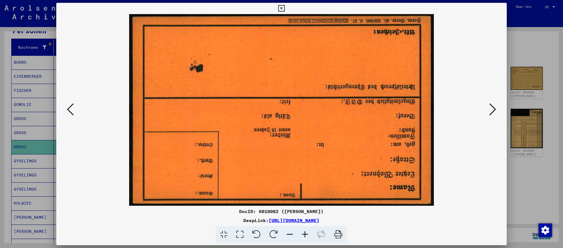
click at [493, 109] on icon at bounding box center [492, 109] width 7 height 14
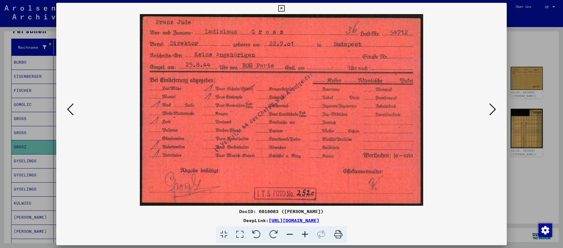
click at [493, 109] on icon at bounding box center [492, 109] width 7 height 14
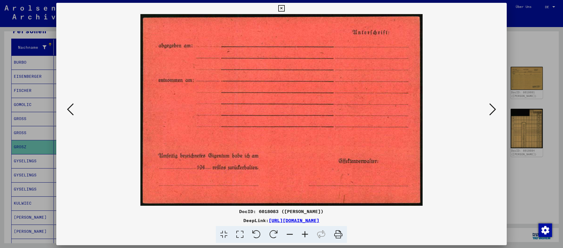
click at [493, 109] on icon at bounding box center [492, 109] width 7 height 14
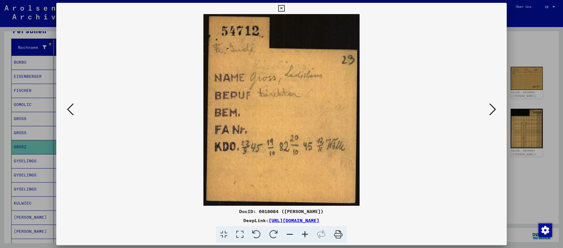
click at [493, 109] on icon at bounding box center [492, 109] width 7 height 14
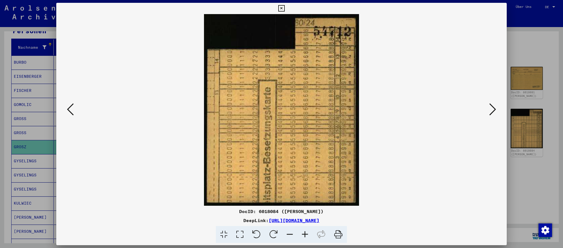
click at [493, 109] on icon at bounding box center [492, 109] width 7 height 14
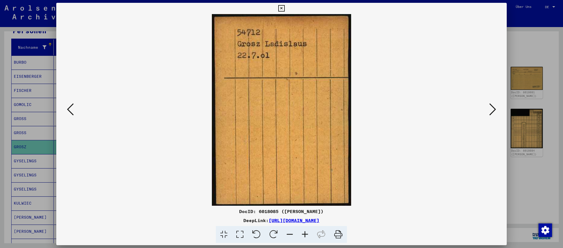
click at [493, 109] on icon at bounding box center [492, 109] width 7 height 14
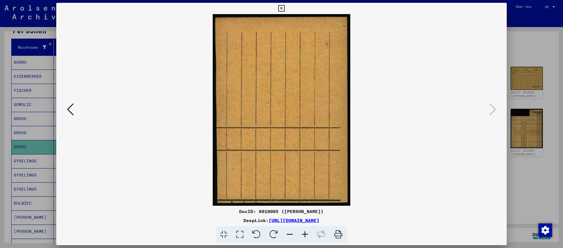
click at [525, 111] on div at bounding box center [281, 124] width 563 height 248
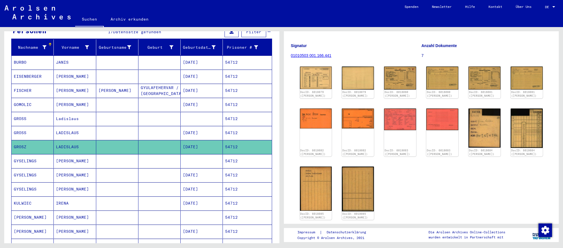
scroll to position [49, 0]
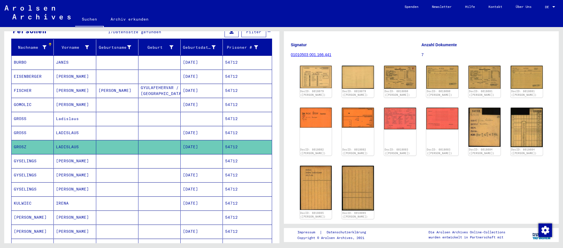
click at [545, 199] on div "DocID: 6018079 (LADISLAUS GROSZ) DocID: 6018079 (LADISLAUS GROSZ) DocID: 601808…" at bounding box center [421, 142] width 261 height 158
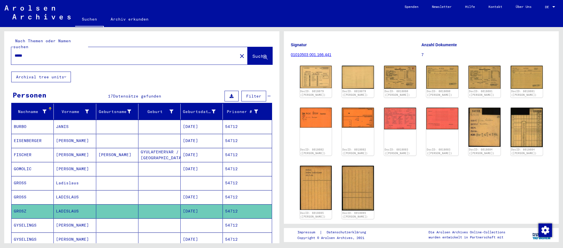
scroll to position [0, 0]
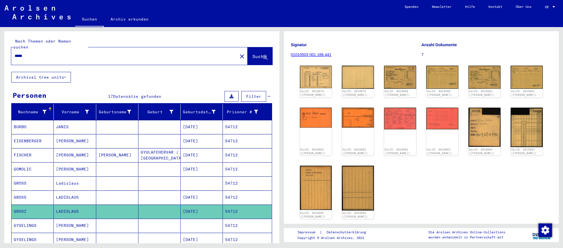
click at [81, 56] on input "*****" at bounding box center [125, 56] width 220 height 6
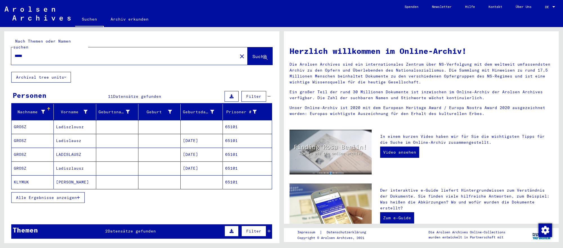
click at [170, 138] on mat-cell at bounding box center [159, 141] width 42 height 14
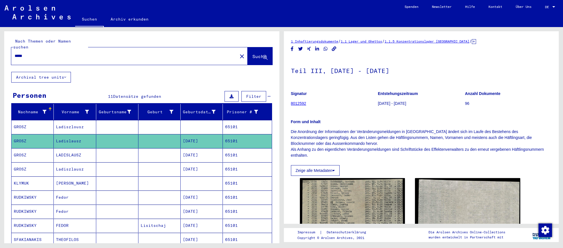
click at [221, 155] on mat-cell "01/26/1914" at bounding box center [202, 155] width 42 height 14
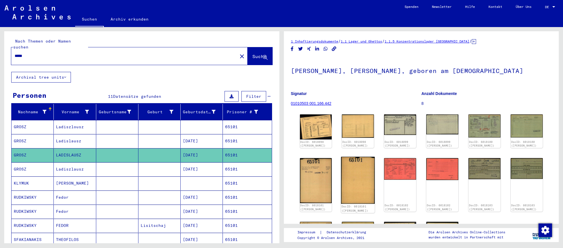
scroll to position [65, 0]
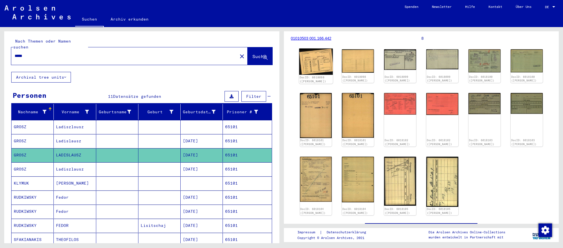
click at [313, 57] on img at bounding box center [316, 61] width 34 height 26
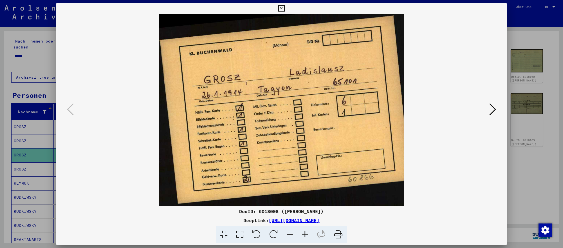
click at [490, 110] on icon at bounding box center [492, 109] width 7 height 14
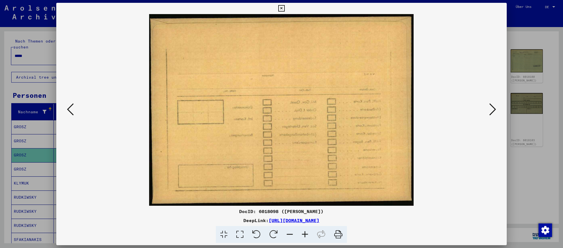
click at [490, 110] on icon at bounding box center [492, 109] width 7 height 14
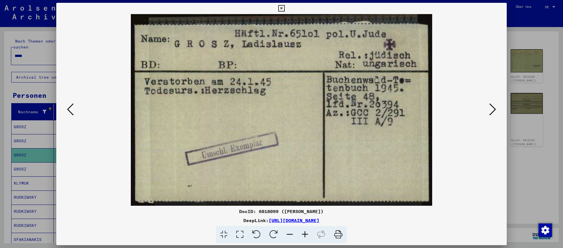
click at [490, 110] on icon at bounding box center [492, 109] width 7 height 14
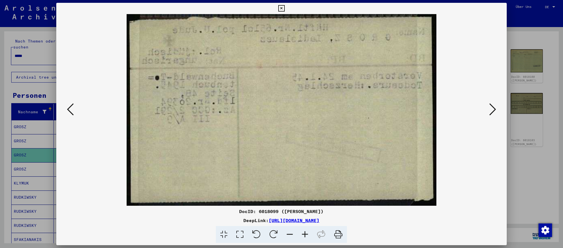
click at [490, 110] on icon at bounding box center [492, 109] width 7 height 14
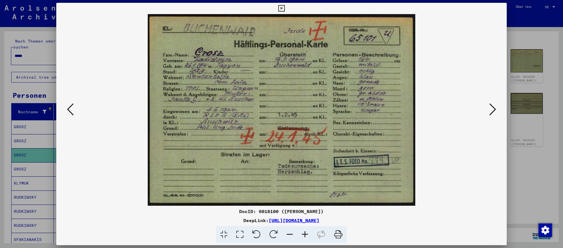
click at [490, 110] on icon at bounding box center [492, 109] width 7 height 14
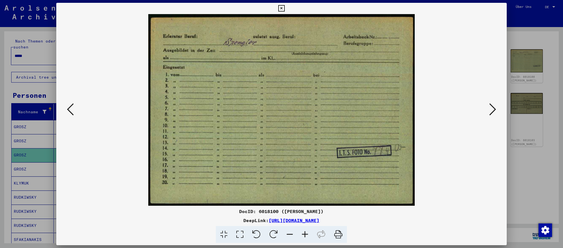
click at [536, 167] on div at bounding box center [281, 124] width 563 height 248
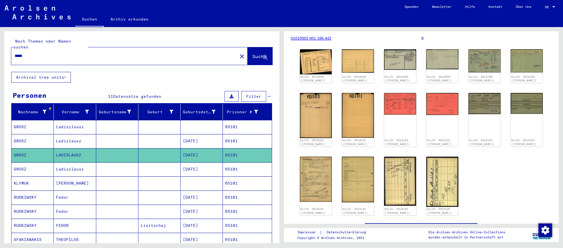
click at [181, 55] on input "*****" at bounding box center [125, 56] width 220 height 6
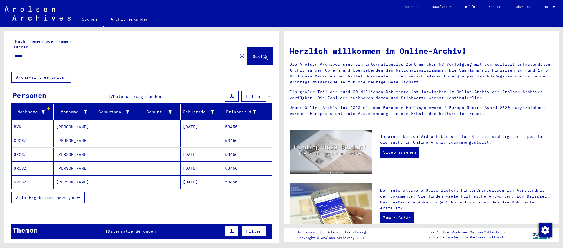
click at [209, 155] on mat-cell "07/10/1925" at bounding box center [202, 154] width 42 height 14
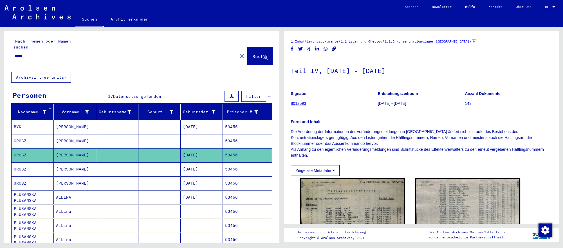
click at [250, 168] on mat-cell "53456" at bounding box center [247, 169] width 49 height 14
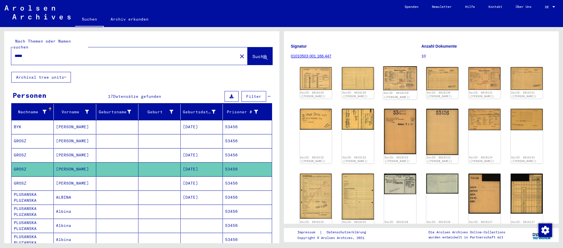
scroll to position [46, 0]
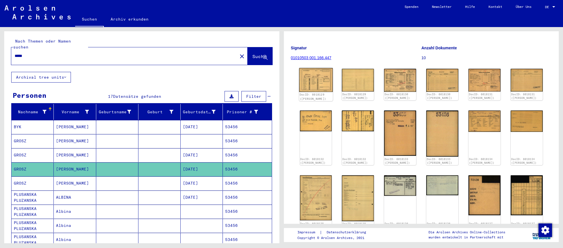
click at [320, 85] on img at bounding box center [316, 80] width 34 height 24
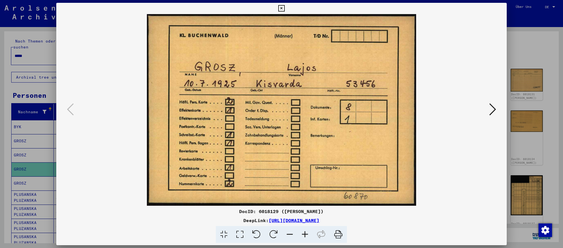
click at [494, 107] on icon at bounding box center [492, 109] width 7 height 14
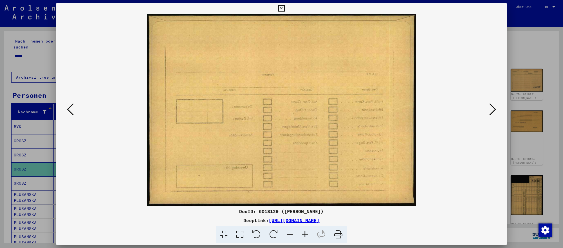
click at [494, 107] on icon at bounding box center [492, 109] width 7 height 14
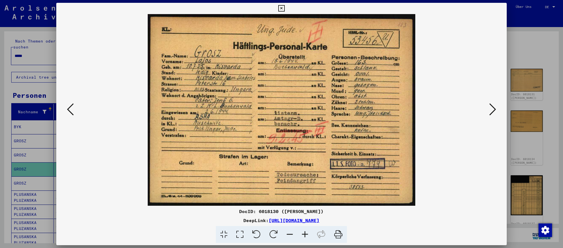
click at [494, 107] on icon at bounding box center [492, 109] width 7 height 14
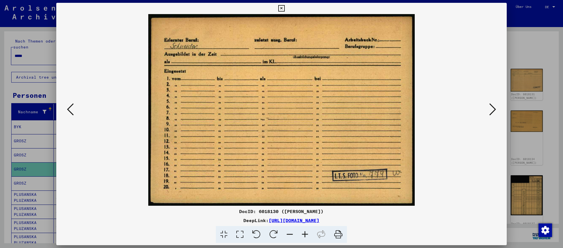
click at [541, 162] on div at bounding box center [281, 124] width 563 height 248
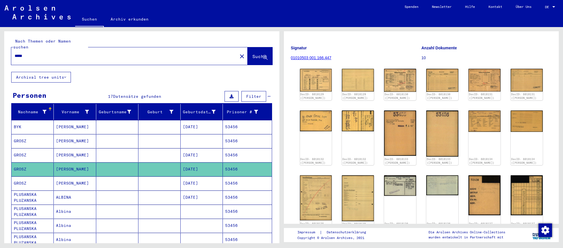
click at [185, 55] on input "*****" at bounding box center [125, 56] width 220 height 6
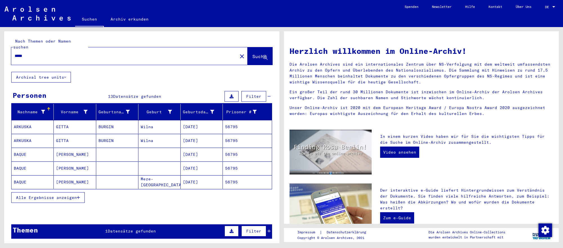
click at [220, 180] on mat-cell "01/18/1920" at bounding box center [202, 182] width 42 height 14
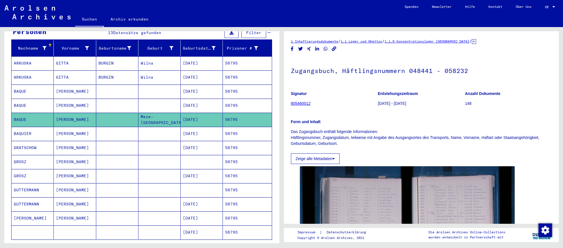
scroll to position [68, 0]
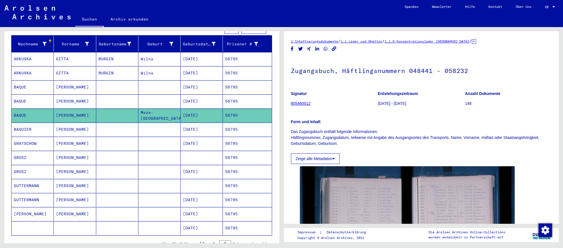
click at [197, 167] on mat-cell "08/14/1900" at bounding box center [202, 172] width 42 height 14
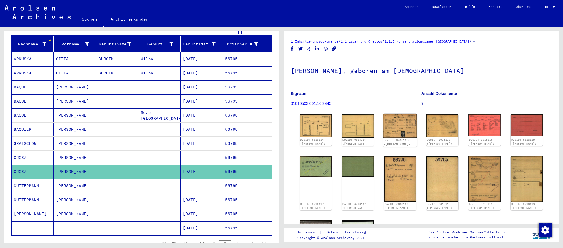
click at [388, 128] on img at bounding box center [400, 125] width 34 height 24
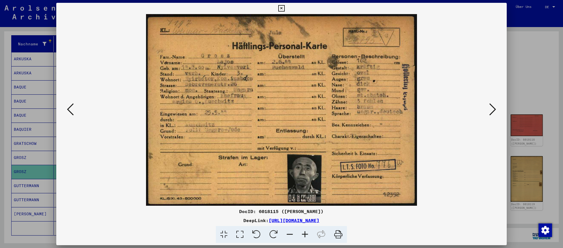
click at [489, 111] on icon at bounding box center [492, 109] width 7 height 14
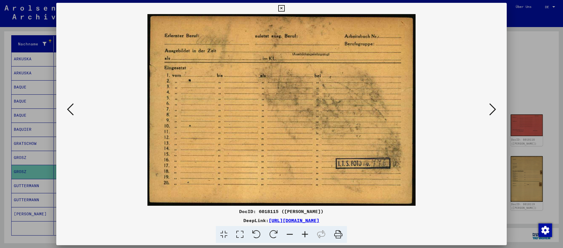
click at [510, 147] on div at bounding box center [281, 124] width 563 height 248
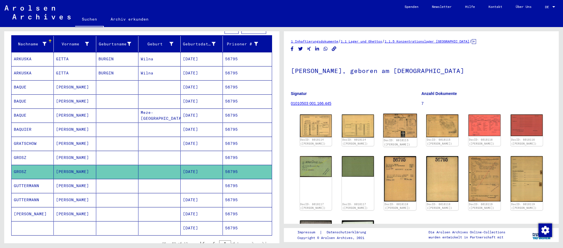
click at [409, 131] on img at bounding box center [400, 125] width 34 height 24
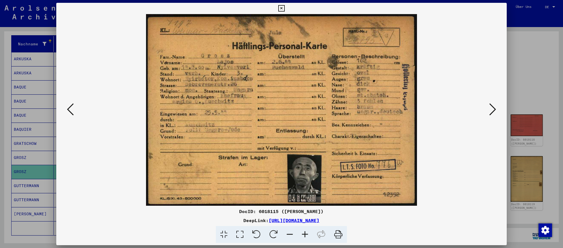
click at [49, 160] on div at bounding box center [281, 124] width 563 height 248
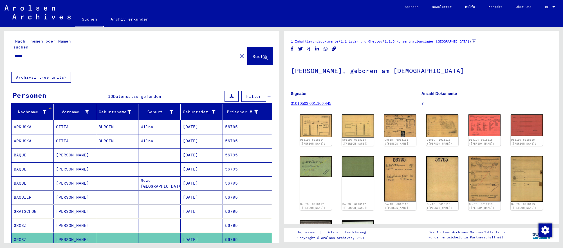
click at [73, 55] on input "*****" at bounding box center [125, 56] width 220 height 6
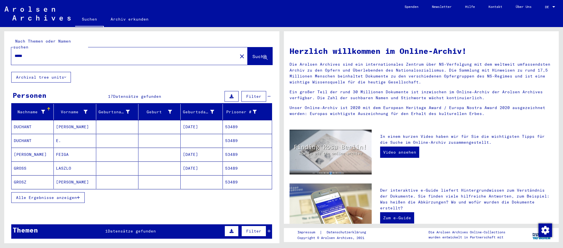
click at [189, 181] on mat-cell at bounding box center [202, 182] width 42 height 14
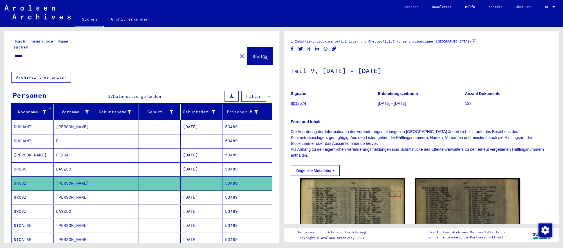
click at [214, 198] on mat-cell "07/06/1927" at bounding box center [202, 197] width 42 height 14
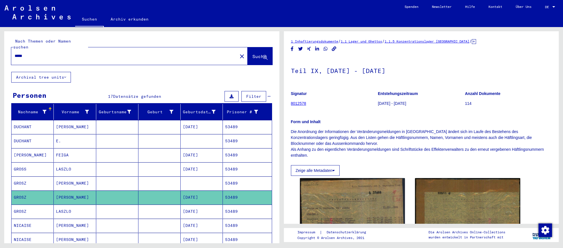
click at [218, 208] on mat-cell "07/06/1927" at bounding box center [202, 211] width 42 height 14
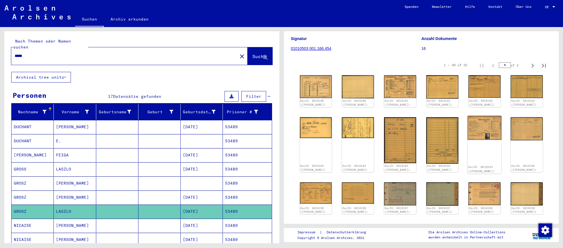
click at [479, 136] on img at bounding box center [485, 128] width 34 height 24
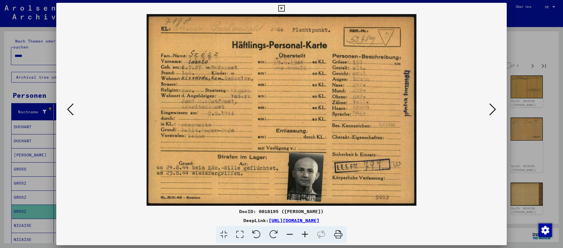
click at [34, 203] on div at bounding box center [281, 124] width 563 height 248
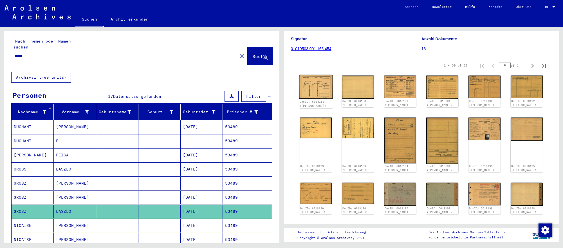
click at [321, 99] on img at bounding box center [316, 87] width 34 height 24
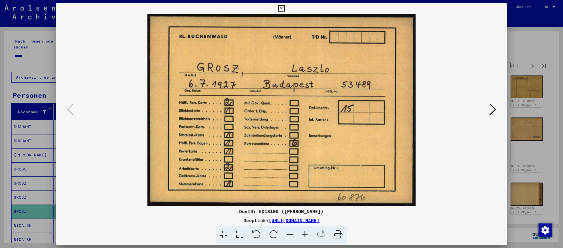
click at [488, 106] on button at bounding box center [493, 110] width 10 height 16
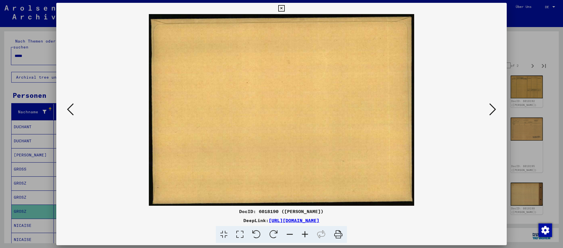
click at [488, 106] on button at bounding box center [493, 110] width 10 height 16
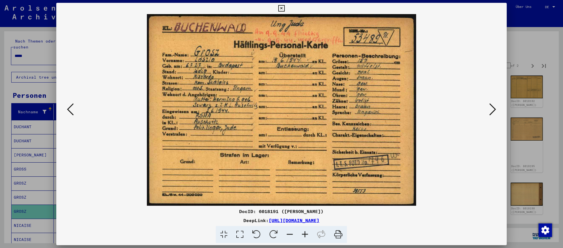
click at [488, 106] on button at bounding box center [493, 110] width 10 height 16
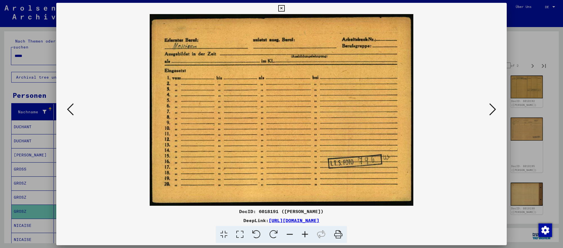
click at [543, 180] on div at bounding box center [281, 124] width 563 height 248
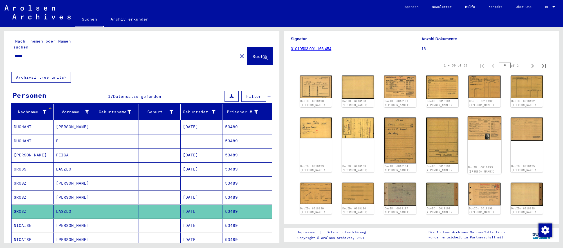
click at [486, 128] on img at bounding box center [485, 128] width 34 height 24
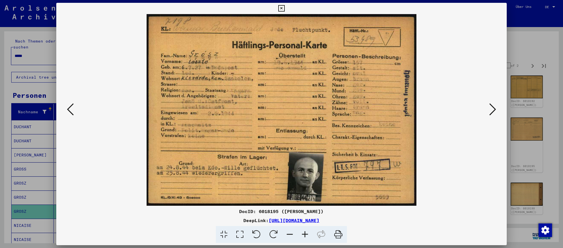
click at [520, 109] on div at bounding box center [281, 124] width 563 height 248
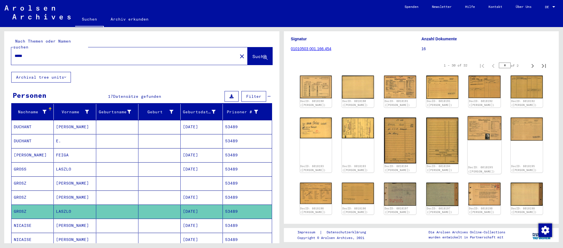
click at [490, 130] on img at bounding box center [485, 128] width 34 height 24
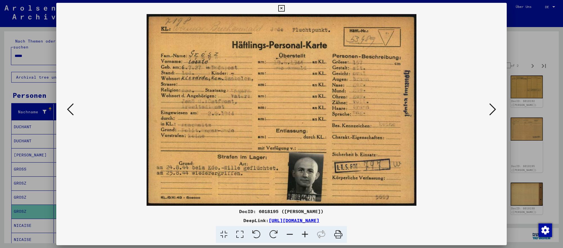
click at [544, 149] on div at bounding box center [281, 124] width 563 height 248
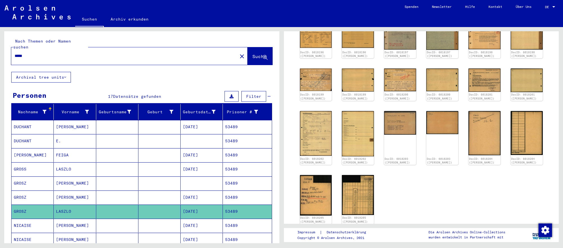
scroll to position [213, 0]
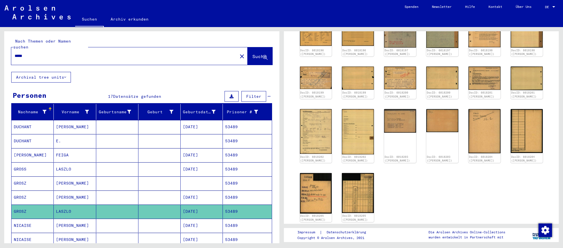
click at [54, 57] on input "*****" at bounding box center [125, 56] width 220 height 6
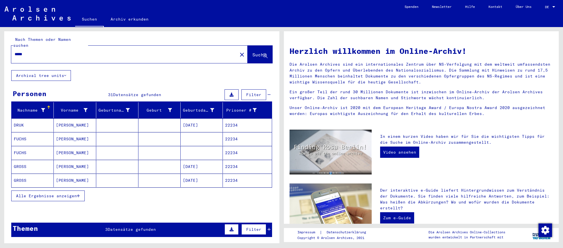
click at [182, 170] on mat-cell "03/27/1906" at bounding box center [202, 167] width 42 height 14
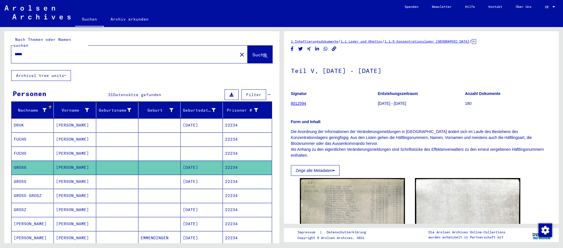
click at [205, 181] on mat-cell "03/27/1906" at bounding box center [202, 182] width 42 height 14
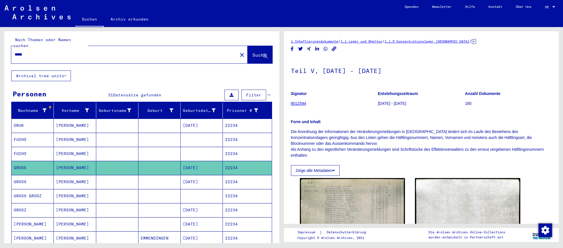
scroll to position [2, 0]
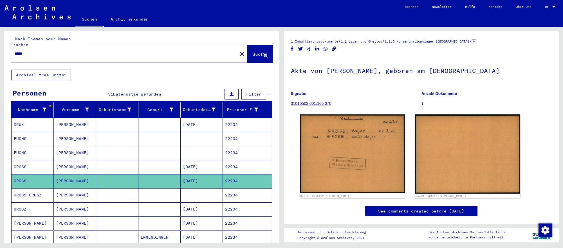
click at [203, 157] on mat-cell at bounding box center [202, 153] width 42 height 14
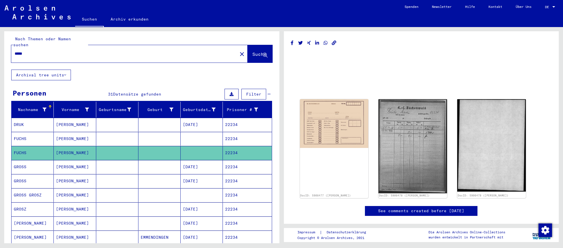
click at [198, 169] on mat-cell "03/27/1906" at bounding box center [202, 167] width 42 height 14
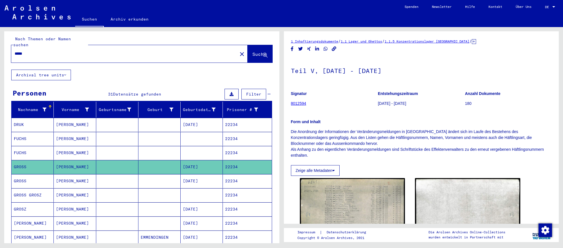
click at [214, 182] on mat-cell "03/27/1906" at bounding box center [202, 181] width 42 height 14
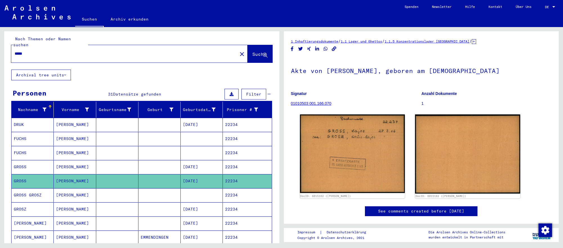
click at [209, 196] on mat-cell at bounding box center [202, 195] width 42 height 14
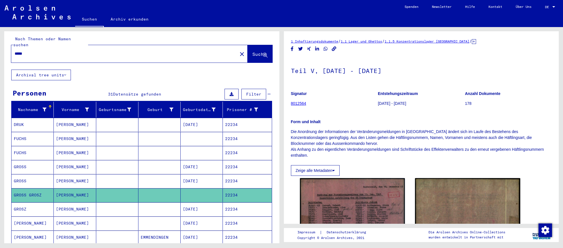
click at [209, 212] on mat-cell "03/27/1906" at bounding box center [202, 209] width 42 height 14
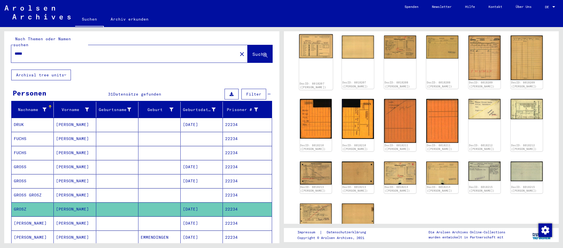
scroll to position [63, 0]
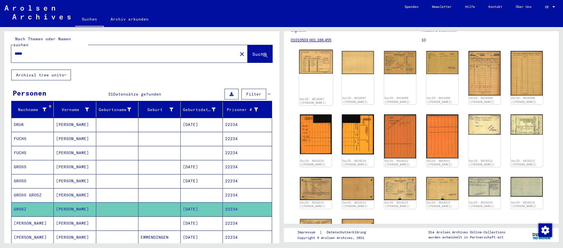
click at [320, 69] on img at bounding box center [316, 62] width 34 height 24
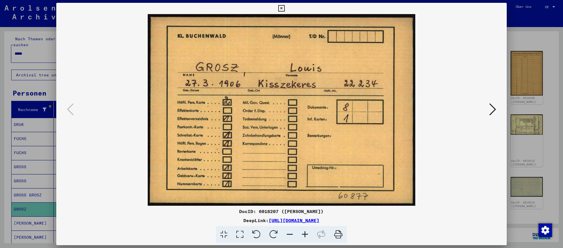
click at [495, 111] on icon at bounding box center [492, 109] width 7 height 14
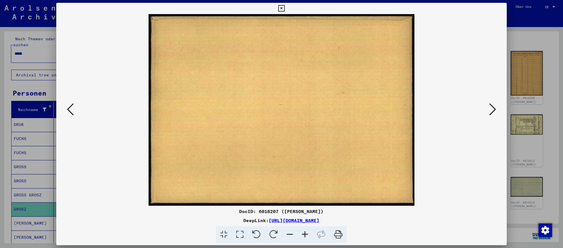
click at [495, 111] on icon at bounding box center [492, 109] width 7 height 14
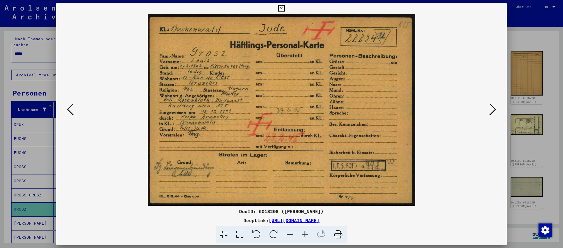
click at [495, 111] on icon at bounding box center [492, 109] width 7 height 14
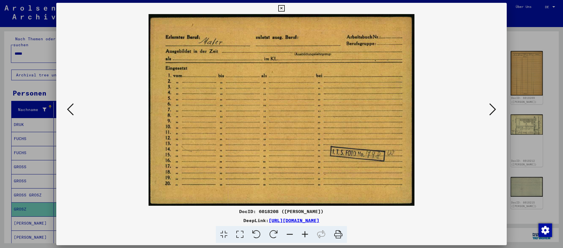
click at [539, 202] on div at bounding box center [281, 124] width 563 height 248
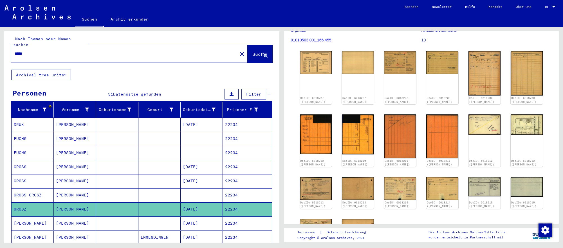
click at [173, 51] on input "*****" at bounding box center [125, 54] width 220 height 6
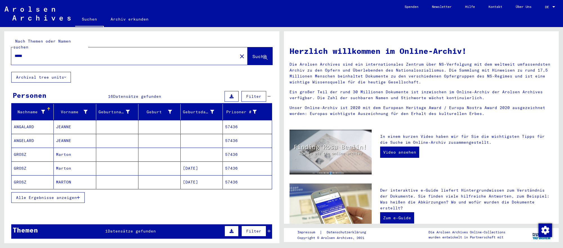
click at [163, 168] on mat-cell at bounding box center [159, 168] width 42 height 14
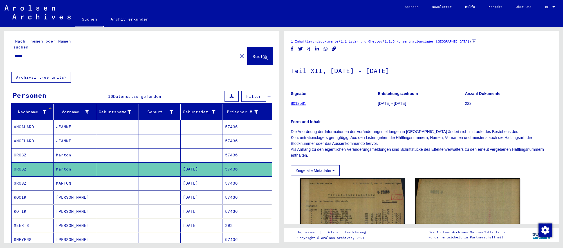
click at [220, 187] on mat-cell "06/15/1886" at bounding box center [202, 183] width 42 height 14
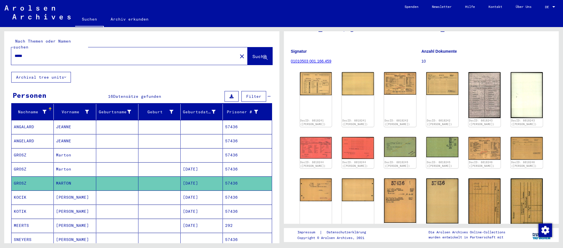
scroll to position [33, 0]
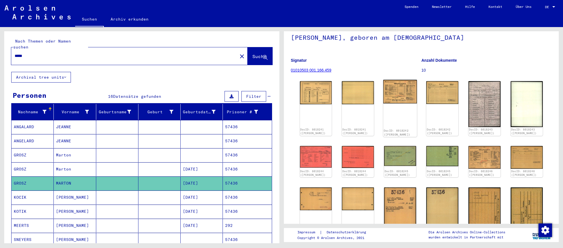
click at [395, 100] on img at bounding box center [400, 92] width 34 height 24
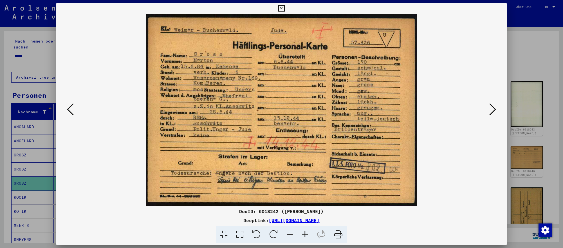
click at [495, 106] on icon at bounding box center [492, 109] width 7 height 14
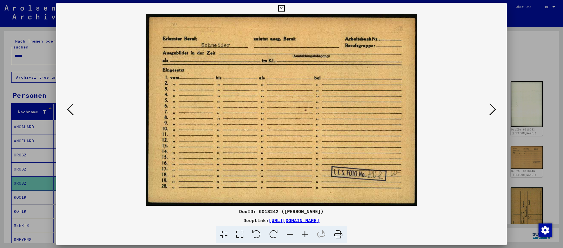
click at [539, 79] on div at bounding box center [281, 124] width 563 height 248
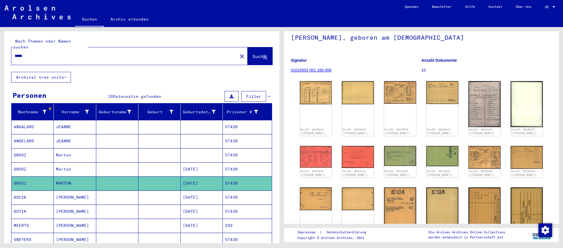
click at [48, 56] on input "*****" at bounding box center [125, 56] width 220 height 6
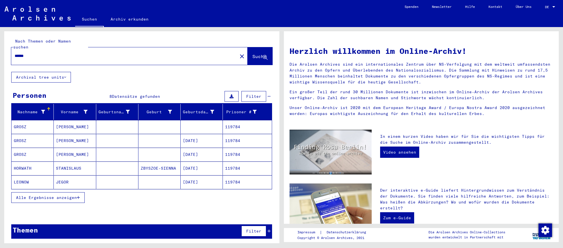
click at [182, 154] on mat-cell "11/14/1925" at bounding box center [202, 154] width 42 height 14
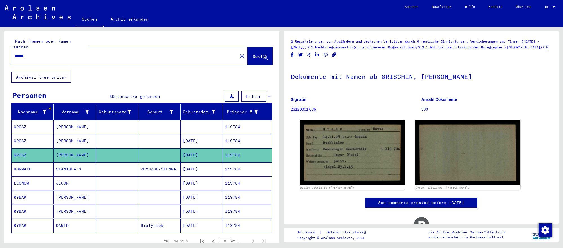
click at [207, 142] on mat-cell "11/14/1925" at bounding box center [202, 141] width 42 height 14
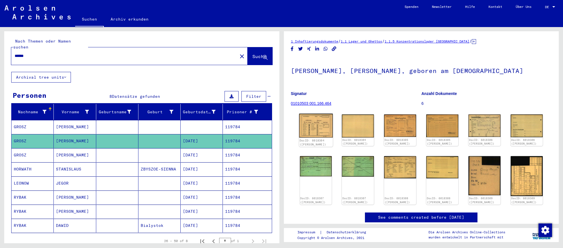
click at [317, 129] on img at bounding box center [316, 125] width 34 height 24
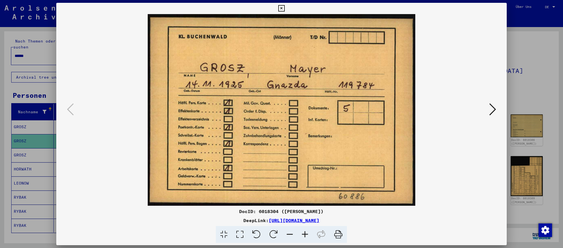
click at [490, 108] on icon at bounding box center [492, 109] width 7 height 14
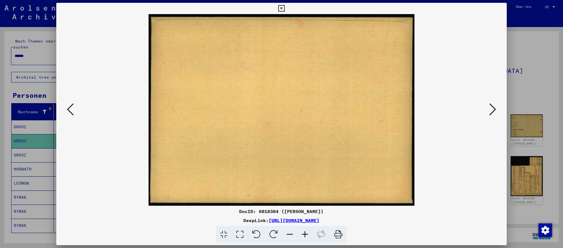
click at [490, 108] on icon at bounding box center [492, 109] width 7 height 14
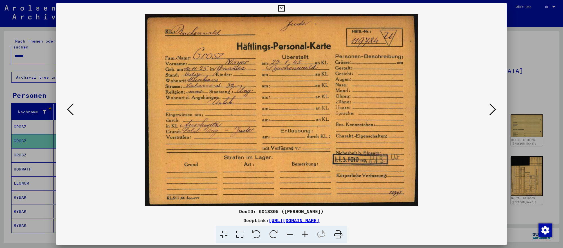
click at [490, 108] on icon at bounding box center [492, 109] width 7 height 14
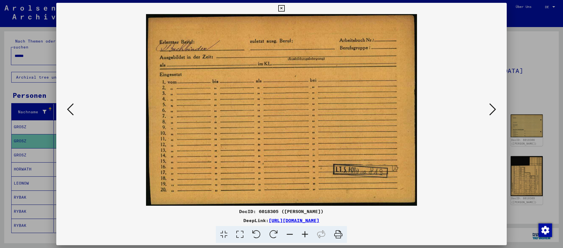
click at [547, 157] on div at bounding box center [281, 124] width 563 height 248
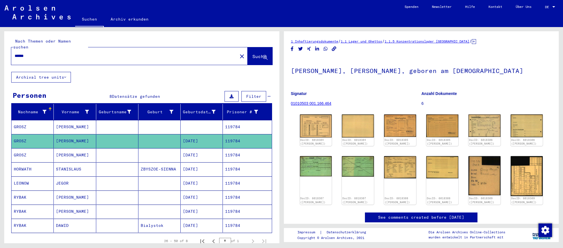
click at [189, 54] on input "******" at bounding box center [125, 56] width 220 height 6
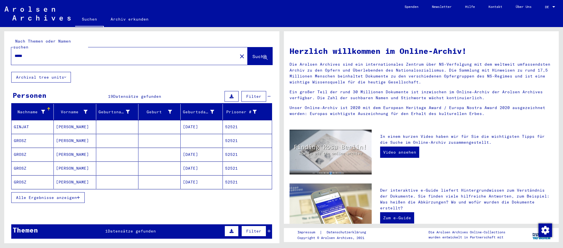
click at [217, 155] on mat-cell "11/07/1897" at bounding box center [202, 154] width 42 height 14
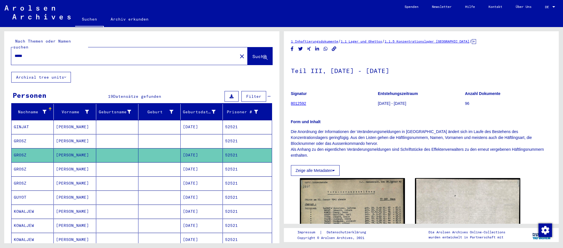
click at [230, 167] on mat-cell "52521" at bounding box center [247, 169] width 49 height 14
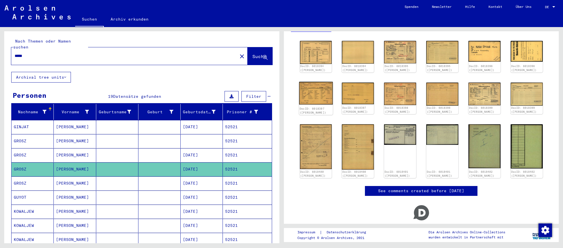
scroll to position [74, 0]
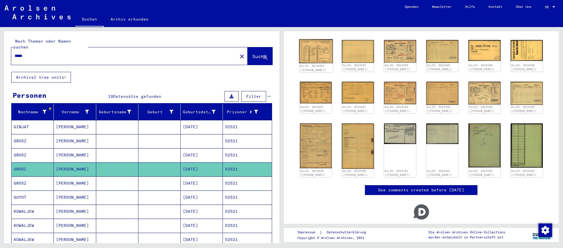
click at [323, 57] on img at bounding box center [316, 51] width 34 height 24
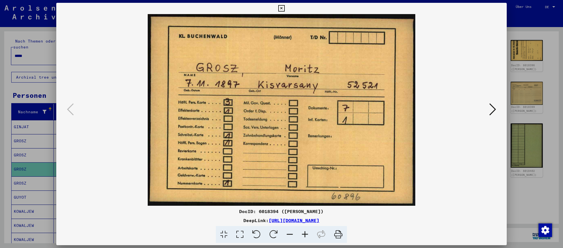
click at [493, 110] on icon at bounding box center [492, 109] width 7 height 14
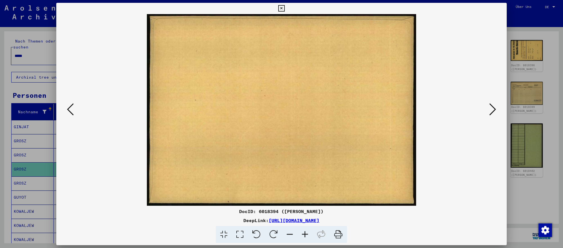
click at [493, 110] on icon at bounding box center [492, 109] width 7 height 14
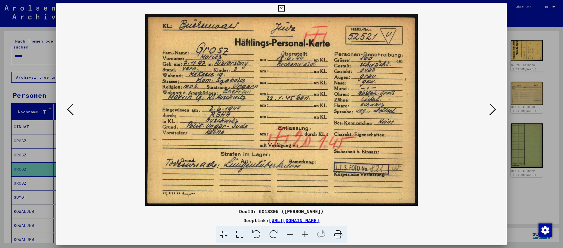
click at [493, 110] on icon at bounding box center [492, 109] width 7 height 14
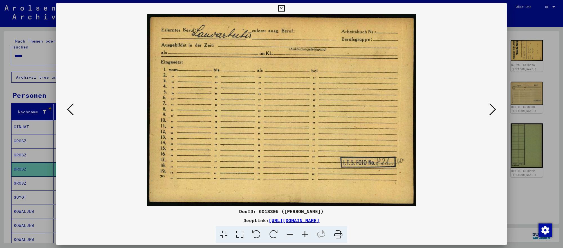
click at [534, 207] on div at bounding box center [281, 124] width 563 height 248
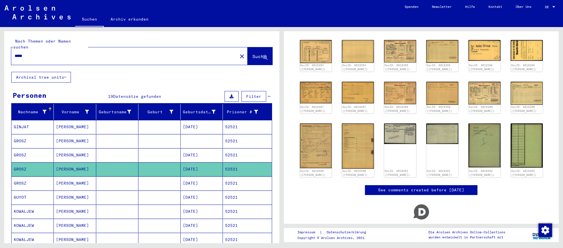
click at [73, 56] on input "*****" at bounding box center [125, 56] width 220 height 6
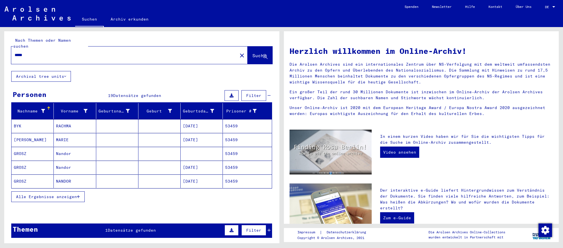
scroll to position [3, 0]
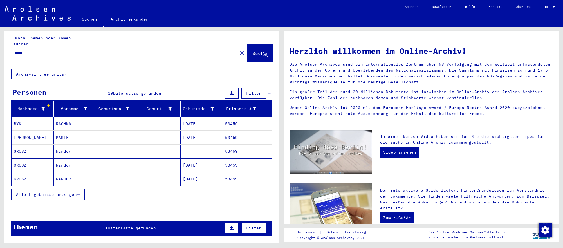
click at [201, 181] on mat-cell "09/06/1926" at bounding box center [202, 179] width 42 height 14
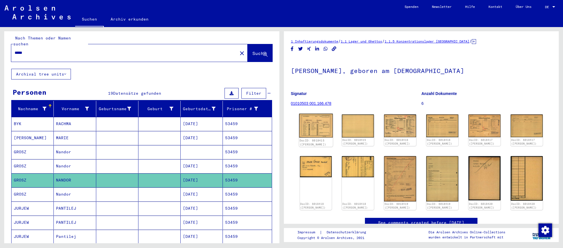
click at [330, 135] on img at bounding box center [316, 125] width 34 height 24
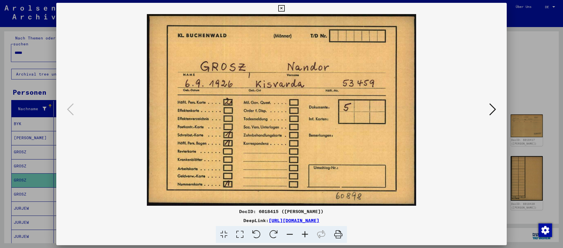
click at [491, 109] on icon at bounding box center [492, 109] width 7 height 14
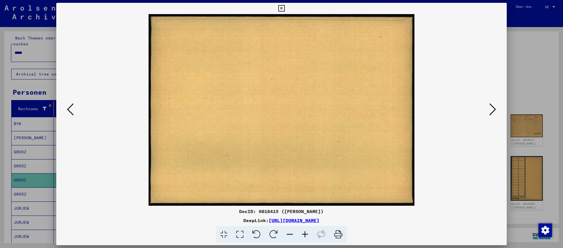
click at [491, 109] on icon at bounding box center [492, 109] width 7 height 14
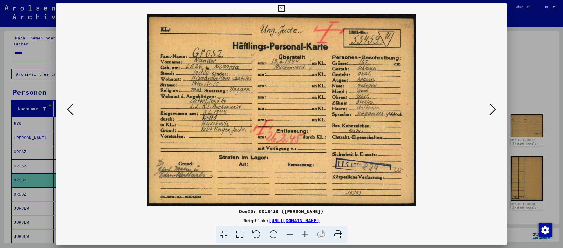
click at [491, 109] on icon at bounding box center [492, 109] width 7 height 14
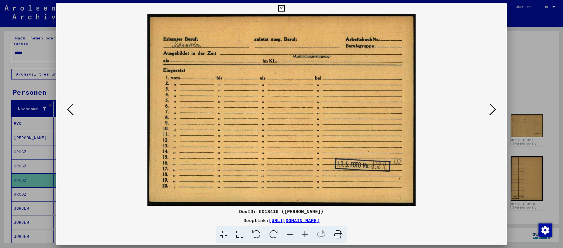
click at [546, 189] on div at bounding box center [281, 124] width 563 height 248
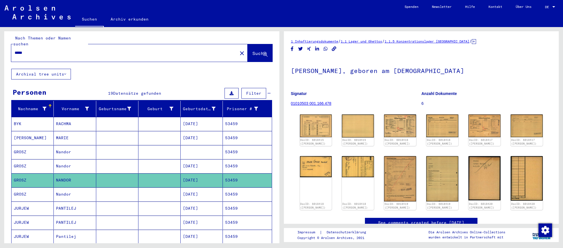
click at [148, 51] on input "*****" at bounding box center [125, 53] width 220 height 6
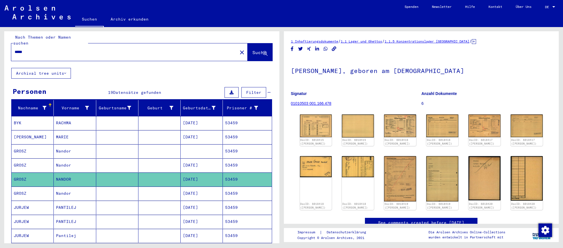
click at [148, 51] on input "*****" at bounding box center [125, 52] width 220 height 6
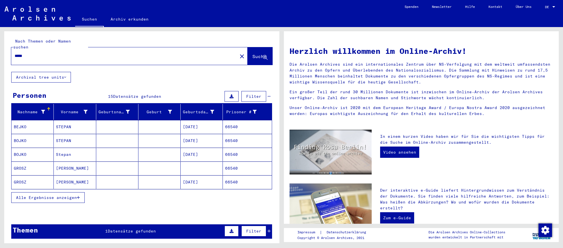
click at [213, 175] on mat-cell "03/06/1912" at bounding box center [202, 182] width 42 height 14
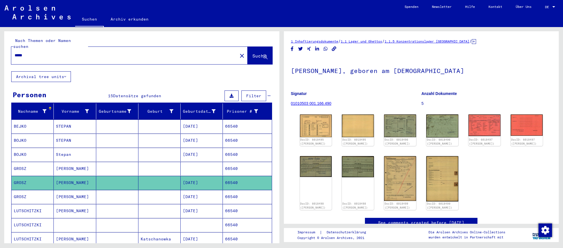
scroll to position [1, 0]
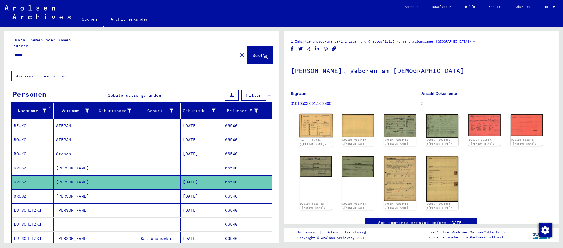
click at [323, 127] on img at bounding box center [316, 125] width 34 height 24
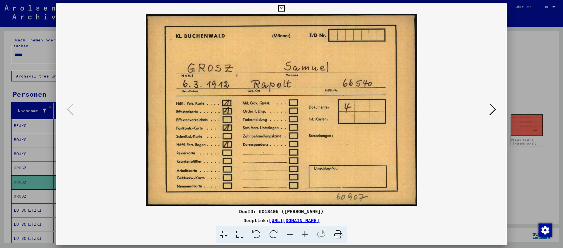
click at [493, 112] on icon at bounding box center [492, 109] width 7 height 14
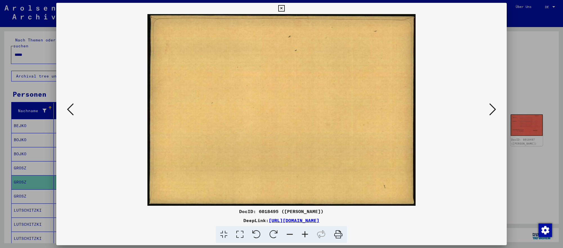
click at [493, 112] on icon at bounding box center [492, 109] width 7 height 14
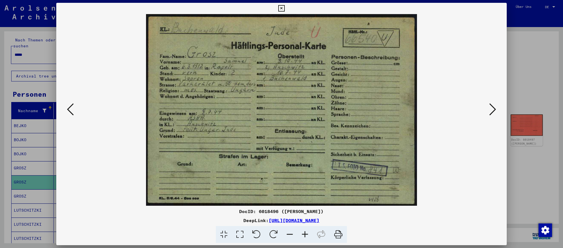
click at [493, 112] on icon at bounding box center [492, 109] width 7 height 14
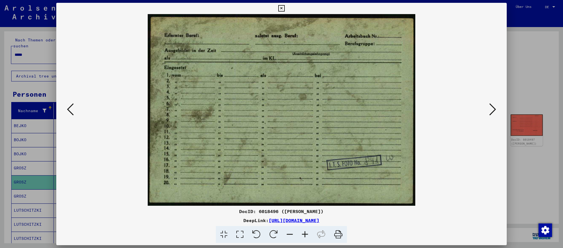
click at [496, 111] on button at bounding box center [493, 110] width 10 height 16
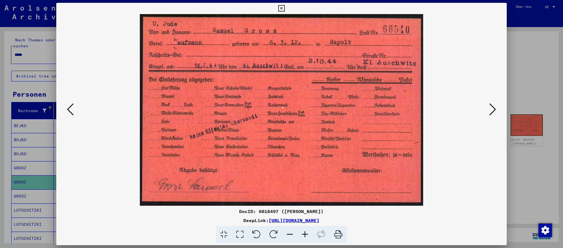
click at [524, 178] on div at bounding box center [281, 124] width 563 height 248
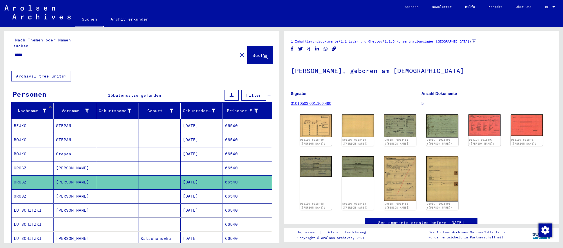
click at [121, 54] on input "*****" at bounding box center [125, 55] width 220 height 6
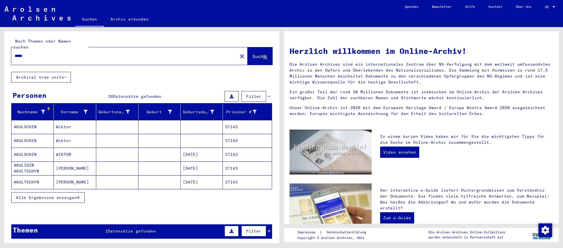
click at [173, 178] on mat-cell at bounding box center [159, 182] width 42 height 14
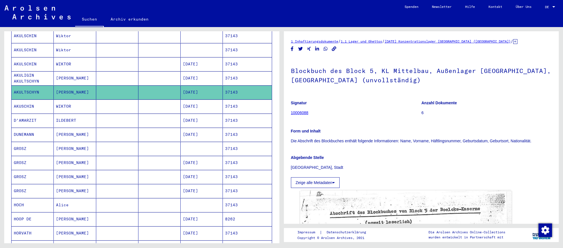
scroll to position [92, 0]
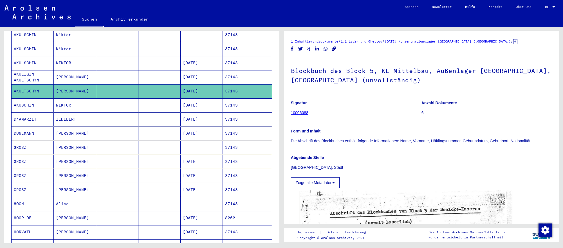
click at [192, 161] on mat-cell "02/03/1903" at bounding box center [202, 162] width 42 height 14
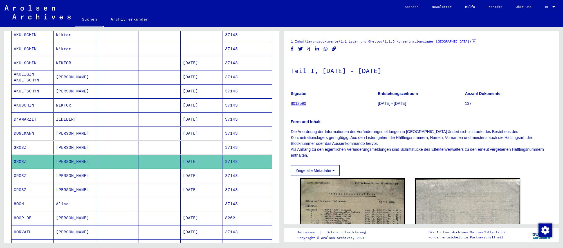
click at [215, 177] on mat-cell "02/03/1903" at bounding box center [202, 176] width 42 height 14
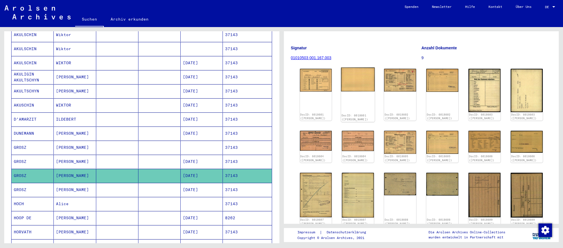
scroll to position [59, 0]
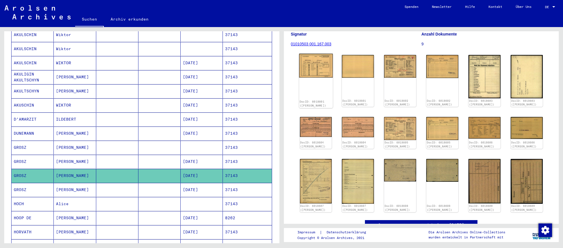
click at [310, 66] on img at bounding box center [316, 66] width 34 height 24
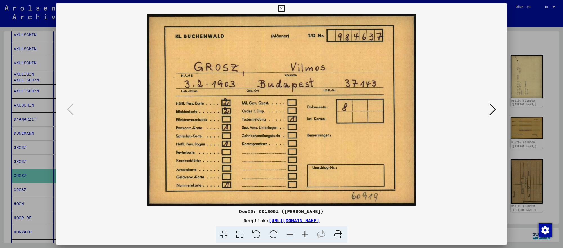
click at [494, 109] on icon at bounding box center [492, 109] width 7 height 14
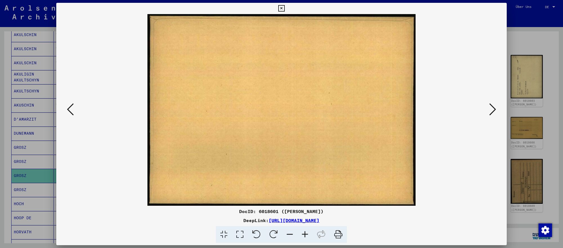
click at [494, 109] on icon at bounding box center [492, 109] width 7 height 14
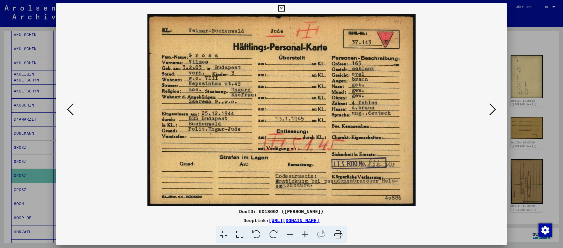
click at [494, 109] on icon at bounding box center [492, 109] width 7 height 14
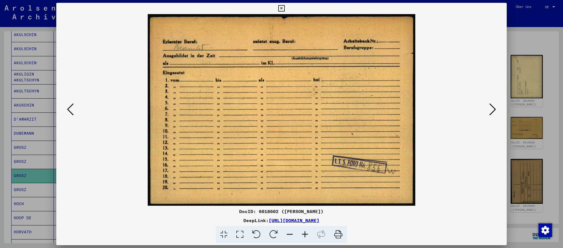
drag, startPoint x: 491, startPoint y: 110, endPoint x: 488, endPoint y: 112, distance: 3.2
click at [491, 110] on icon at bounding box center [492, 109] width 7 height 14
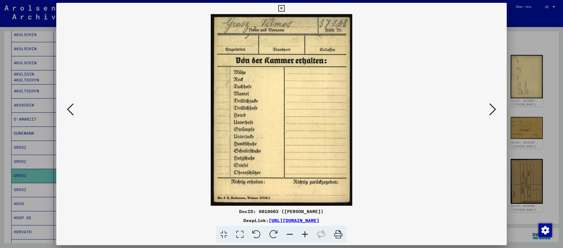
click at [491, 107] on icon at bounding box center [492, 109] width 7 height 14
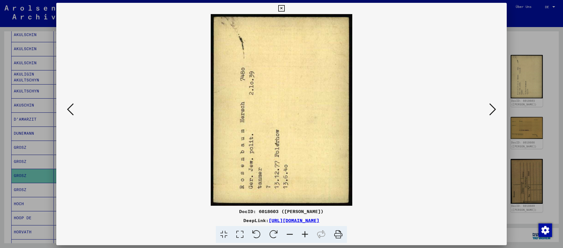
click at [491, 107] on icon at bounding box center [492, 109] width 7 height 14
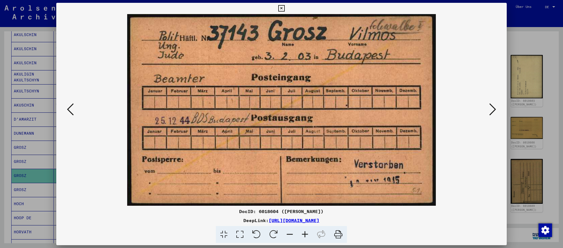
click at [529, 198] on div at bounding box center [281, 124] width 563 height 248
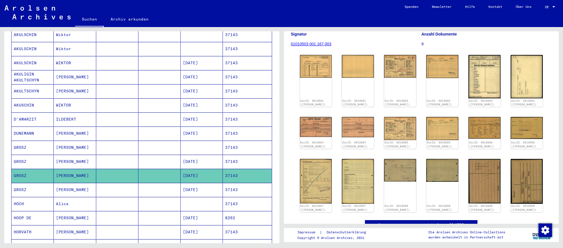
scroll to position [0, 0]
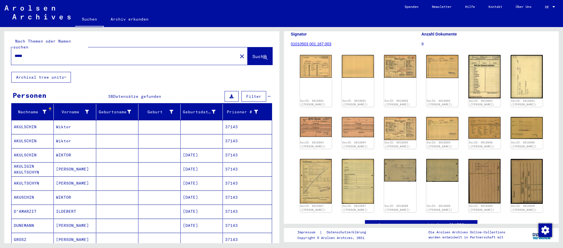
click at [131, 56] on input "*****" at bounding box center [125, 56] width 220 height 6
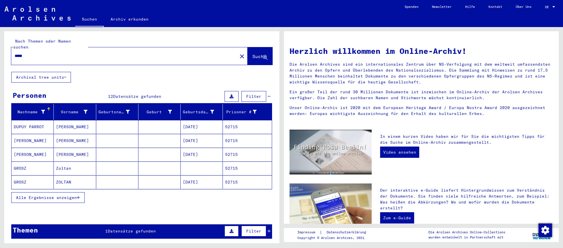
click at [206, 179] on mat-cell "08/27/1916" at bounding box center [202, 182] width 42 height 14
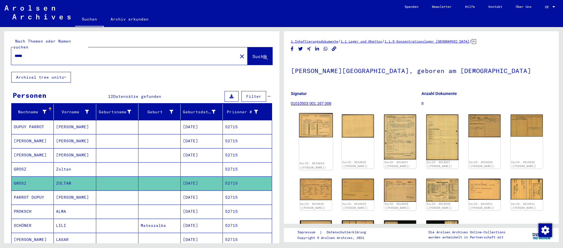
click at [316, 128] on img at bounding box center [316, 125] width 34 height 24
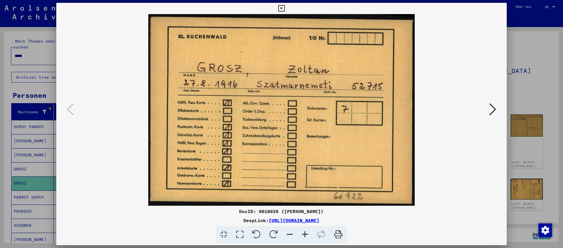
click at [491, 109] on icon at bounding box center [492, 109] width 7 height 14
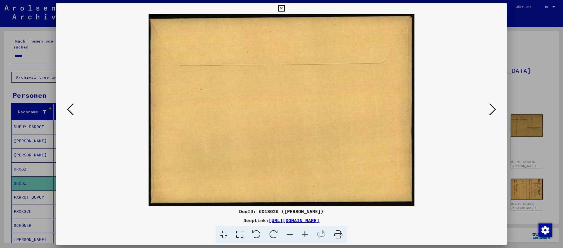
click at [491, 109] on icon at bounding box center [492, 109] width 7 height 14
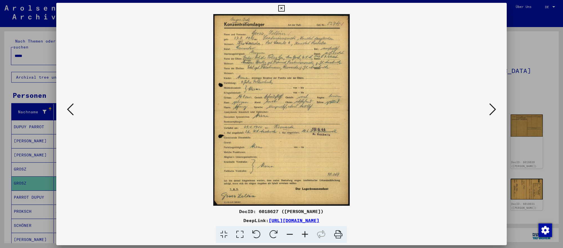
click at [538, 111] on div at bounding box center [281, 124] width 563 height 248
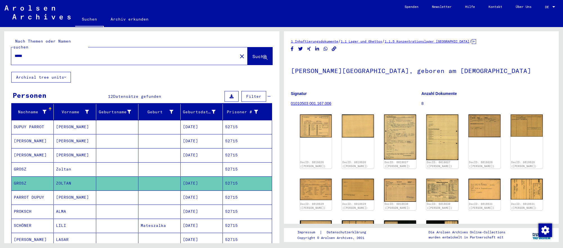
click at [148, 53] on input "*****" at bounding box center [125, 56] width 220 height 6
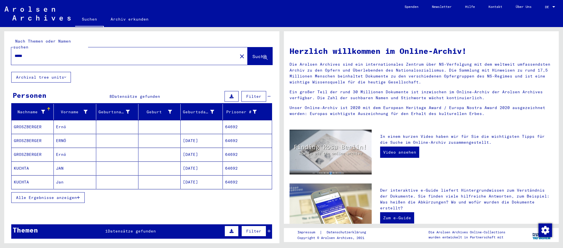
click at [196, 179] on mat-cell "11/20/1904" at bounding box center [202, 182] width 42 height 14
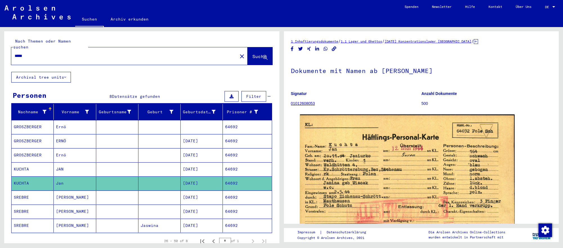
click at [200, 156] on mat-cell "[DATE]" at bounding box center [202, 155] width 42 height 14
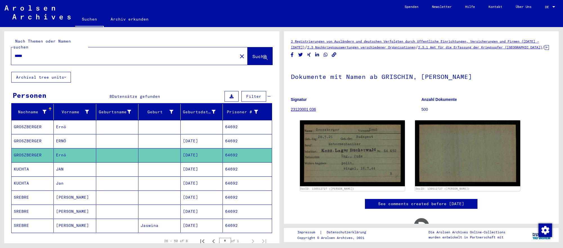
click at [63, 138] on mat-cell "ERNÖ" at bounding box center [75, 141] width 42 height 14
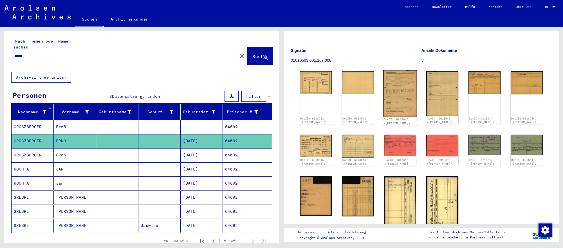
scroll to position [43, 0]
click at [318, 87] on img at bounding box center [316, 82] width 34 height 24
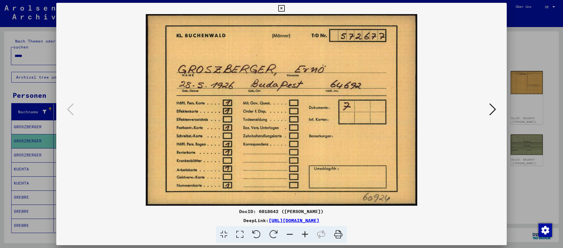
click at [490, 108] on icon at bounding box center [492, 109] width 7 height 14
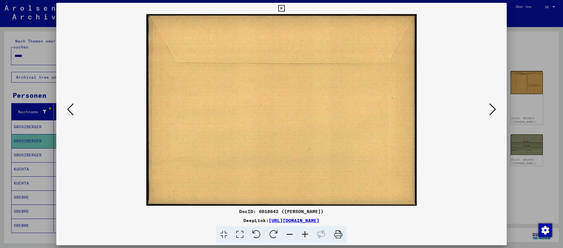
click at [490, 108] on icon at bounding box center [492, 109] width 7 height 14
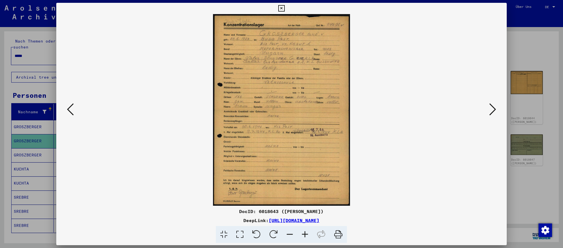
click at [490, 108] on icon at bounding box center [492, 109] width 7 height 14
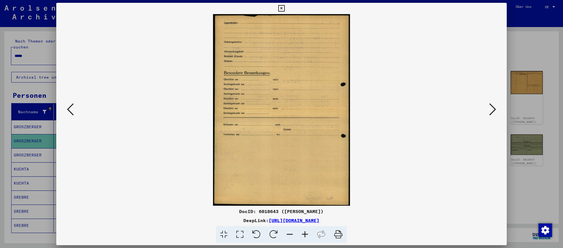
click at [490, 108] on icon at bounding box center [492, 109] width 7 height 14
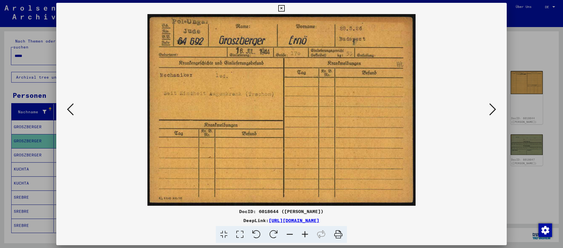
click at [70, 111] on icon at bounding box center [70, 109] width 7 height 14
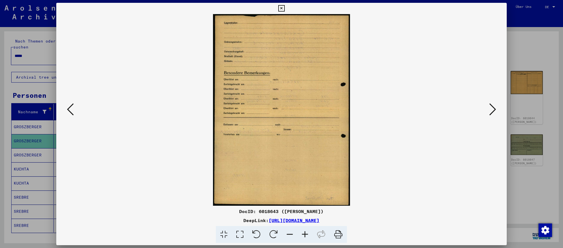
click at [70, 111] on icon at bounding box center [70, 109] width 7 height 14
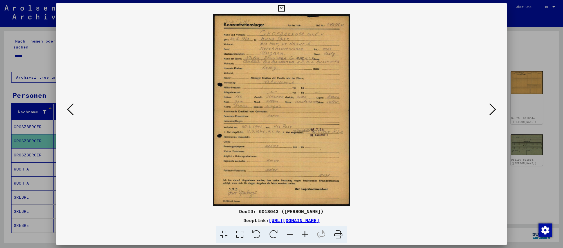
click at [545, 174] on div at bounding box center [281, 124] width 563 height 248
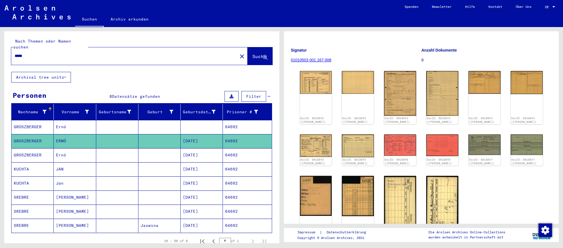
click at [56, 54] on input "*****" at bounding box center [125, 56] width 220 height 6
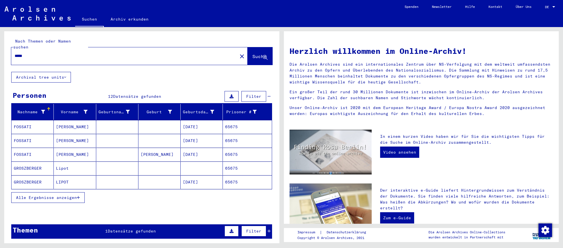
click at [203, 184] on mat-cell "05/12/1905" at bounding box center [202, 182] width 42 height 14
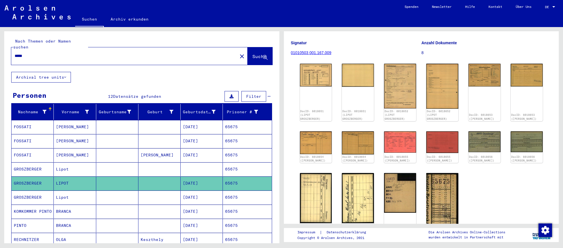
scroll to position [52, 0]
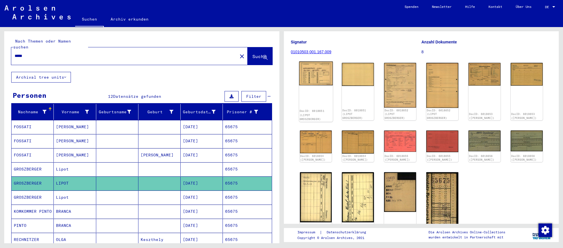
click at [316, 71] on img at bounding box center [316, 73] width 34 height 24
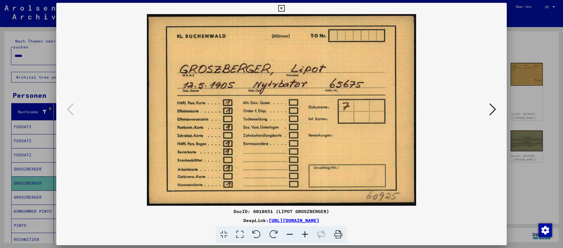
click at [489, 109] on icon at bounding box center [492, 109] width 7 height 14
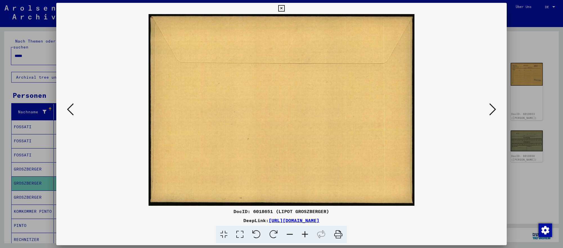
click at [489, 109] on icon at bounding box center [492, 109] width 7 height 14
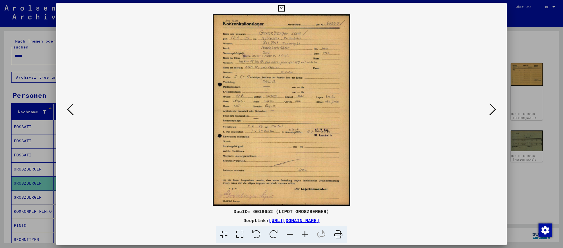
click at [489, 109] on icon at bounding box center [492, 109] width 7 height 14
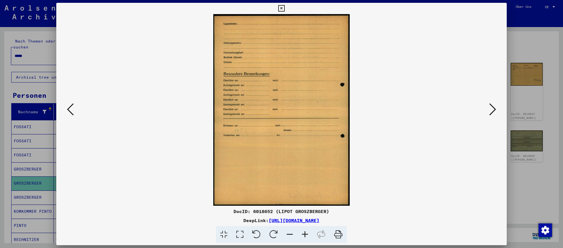
click at [489, 109] on icon at bounding box center [492, 109] width 7 height 14
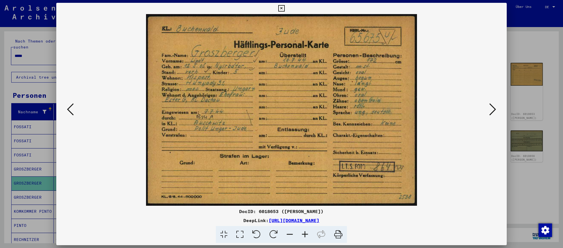
click at [489, 109] on icon at bounding box center [492, 109] width 7 height 14
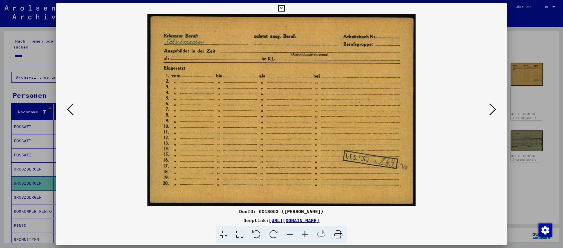
click at [70, 109] on icon at bounding box center [70, 109] width 7 height 14
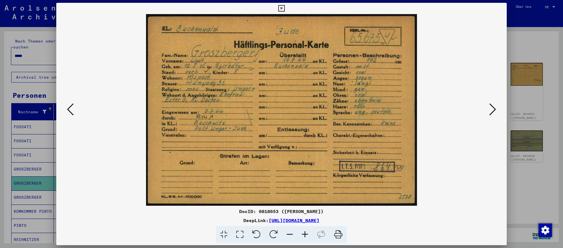
click at [70, 109] on icon at bounding box center [70, 109] width 7 height 14
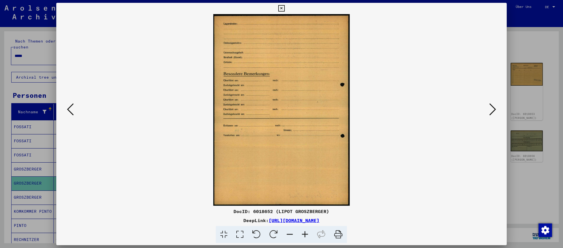
click at [70, 109] on icon at bounding box center [70, 109] width 7 height 14
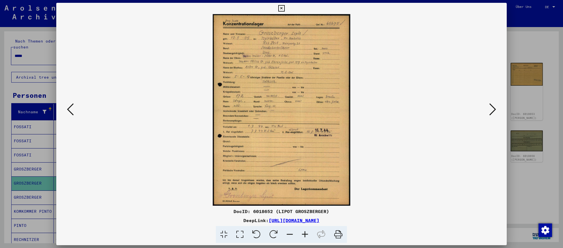
click at [535, 181] on div at bounding box center [281, 124] width 563 height 248
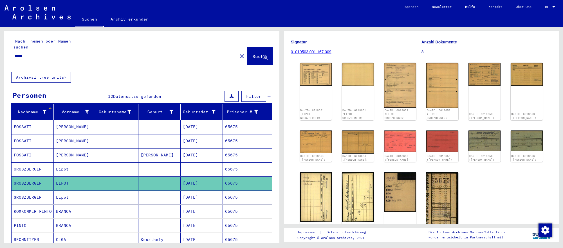
scroll to position [51, 0]
click at [32, 55] on input "*****" at bounding box center [125, 56] width 220 height 6
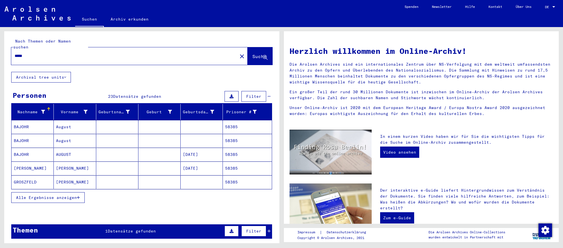
click at [205, 182] on mat-cell at bounding box center [202, 182] width 42 height 14
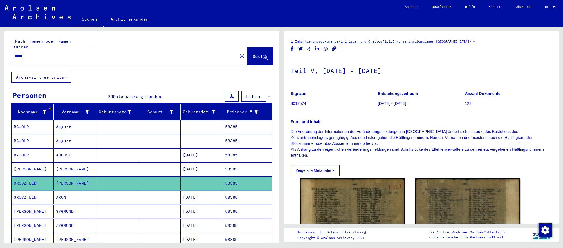
click at [209, 197] on mat-cell "06/21/1898" at bounding box center [202, 197] width 42 height 14
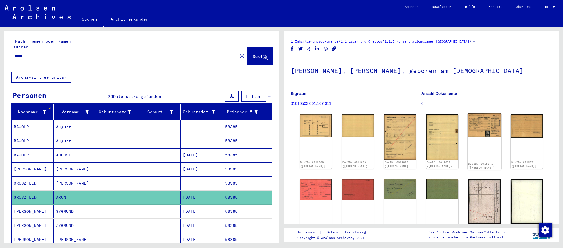
click at [475, 128] on img at bounding box center [485, 125] width 34 height 24
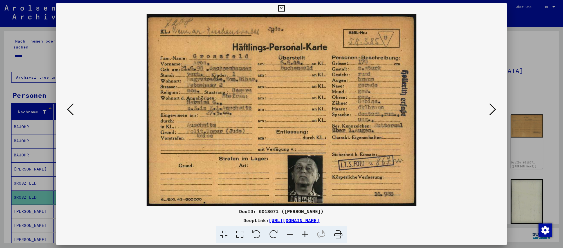
click at [494, 110] on icon at bounding box center [492, 109] width 7 height 14
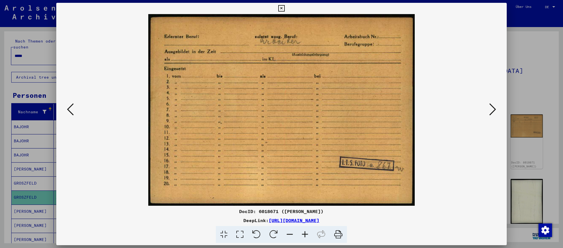
click at [536, 168] on div at bounding box center [281, 124] width 563 height 248
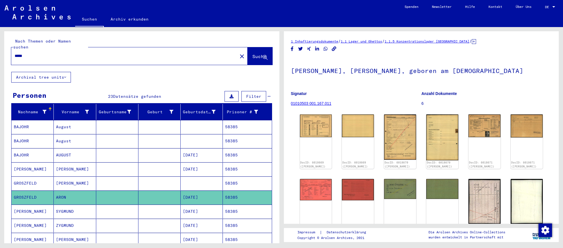
click at [84, 55] on input "*****" at bounding box center [125, 56] width 220 height 6
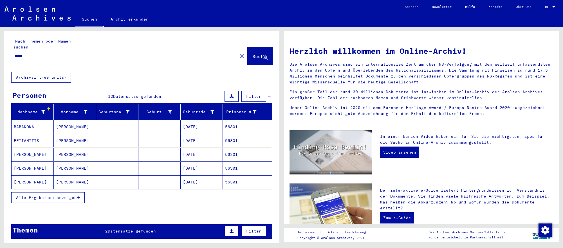
click at [199, 176] on mat-cell "01/10/1926" at bounding box center [202, 182] width 42 height 14
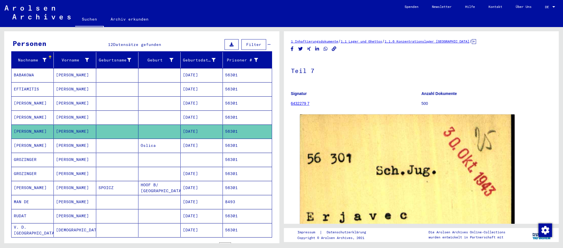
click at [202, 173] on mat-cell "12/27/1927" at bounding box center [202, 174] width 42 height 14
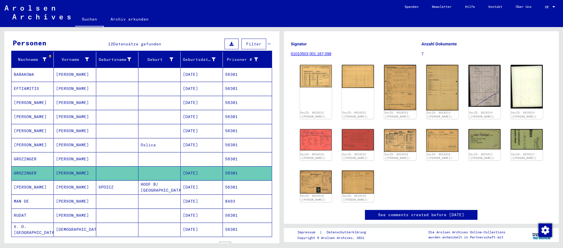
scroll to position [58, 0]
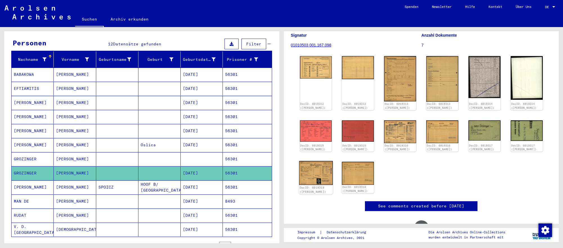
click at [312, 171] on img at bounding box center [316, 173] width 34 height 24
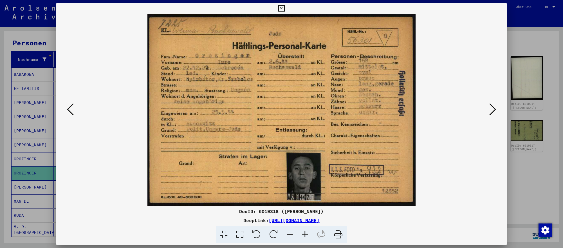
click at [493, 106] on icon at bounding box center [492, 109] width 7 height 14
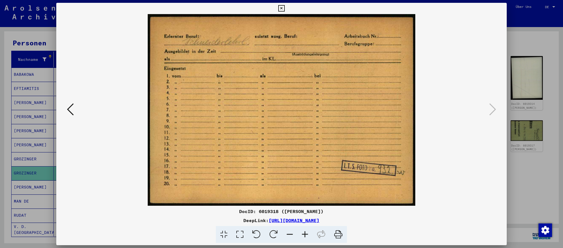
click at [552, 191] on div at bounding box center [281, 124] width 563 height 248
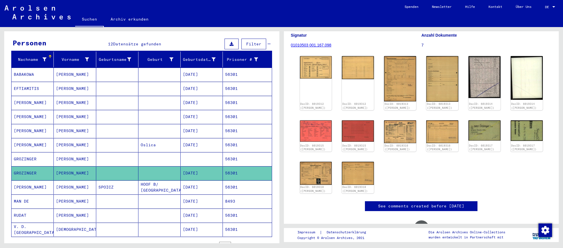
click at [536, 36] on figure "Anzahl Dokumente 7" at bounding box center [487, 40] width 130 height 25
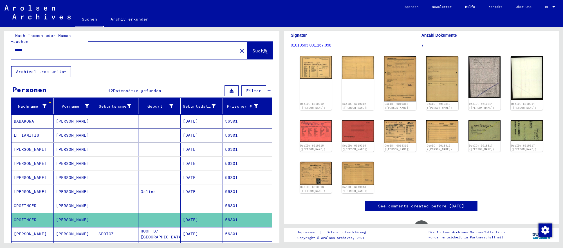
scroll to position [0, 0]
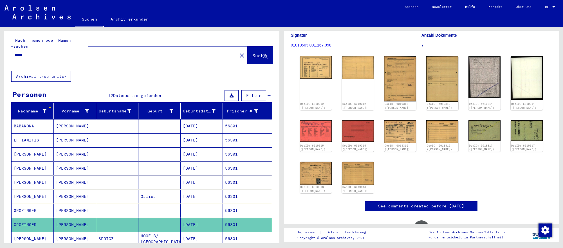
click at [41, 53] on input "*****" at bounding box center [125, 55] width 220 height 6
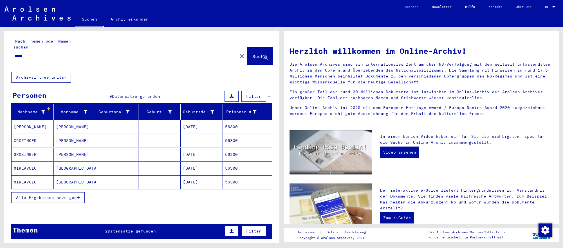
click at [156, 175] on mat-cell at bounding box center [159, 182] width 42 height 14
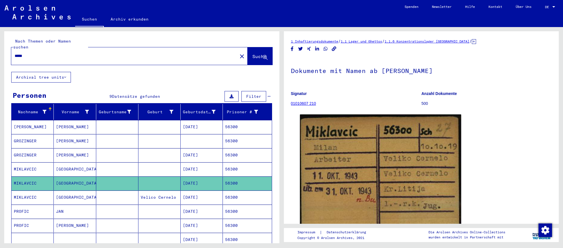
click at [173, 150] on mat-cell at bounding box center [159, 155] width 42 height 14
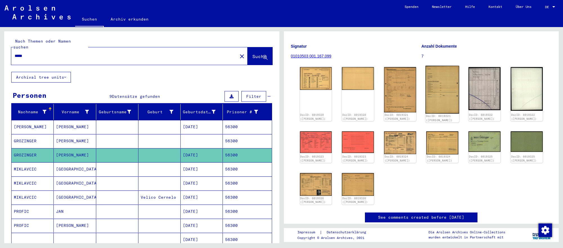
scroll to position [55, 0]
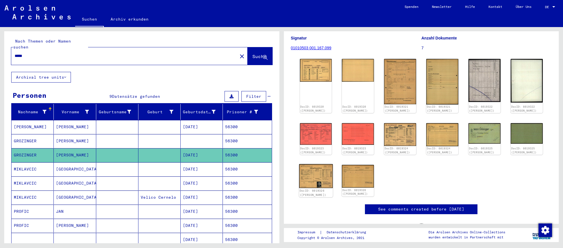
click at [320, 171] on img at bounding box center [316, 176] width 34 height 24
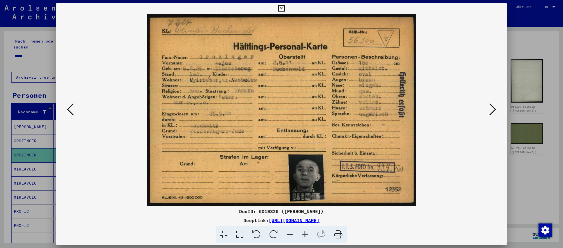
click at [493, 109] on icon at bounding box center [492, 109] width 7 height 14
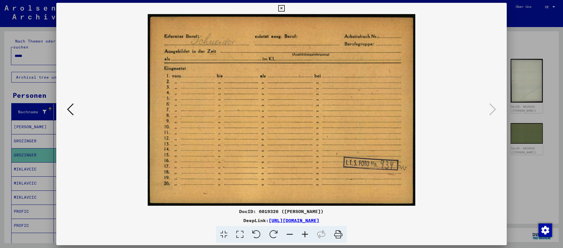
click at [40, 55] on div at bounding box center [281, 124] width 563 height 248
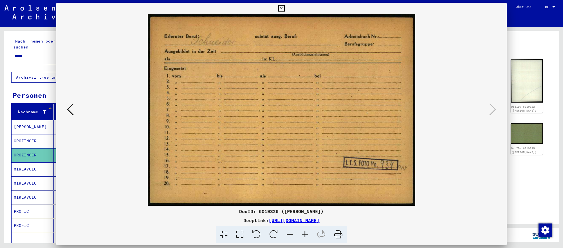
click at [40, 55] on input "*****" at bounding box center [125, 56] width 220 height 6
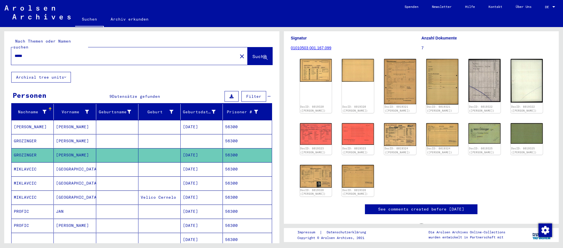
click at [40, 55] on input "*****" at bounding box center [125, 56] width 220 height 6
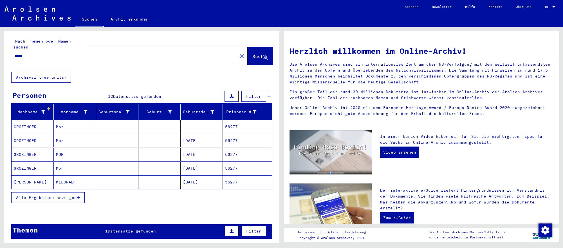
click at [181, 156] on mat-cell "05/26/1892" at bounding box center [202, 154] width 42 height 14
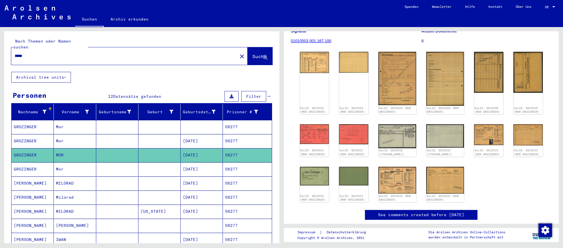
scroll to position [52, 0]
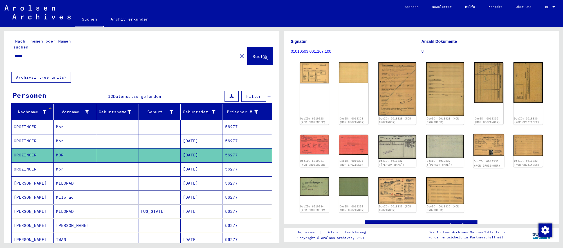
click at [489, 139] on img at bounding box center [489, 145] width 31 height 22
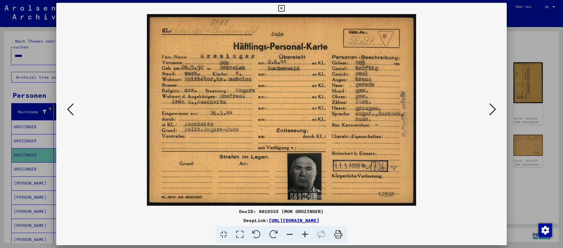
click at [494, 107] on icon at bounding box center [492, 109] width 7 height 14
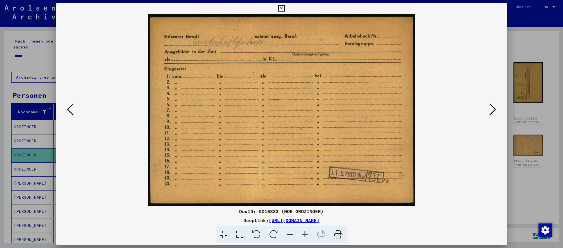
click at [544, 160] on div at bounding box center [281, 124] width 563 height 248
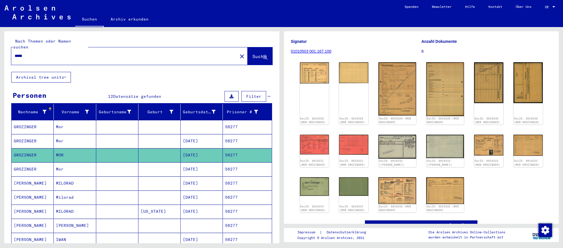
click at [540, 173] on div "DocID: 6019328 (MOR GROZINGER) DocID: 6019328 (MOR GROZINGER) DocID: 6019329 (M…" at bounding box center [422, 137] width 248 height 155
click at [55, 53] on input "*****" at bounding box center [125, 56] width 220 height 6
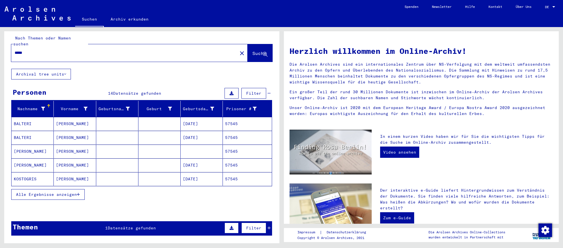
scroll to position [3, 0]
click at [205, 170] on mat-cell "[DATE]" at bounding box center [202, 165] width 42 height 14
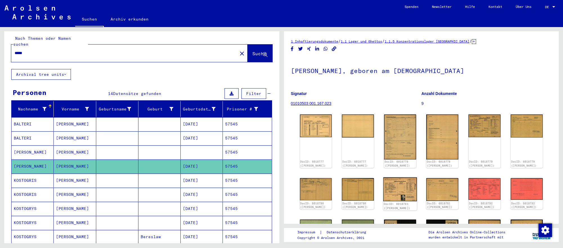
click at [390, 184] on img at bounding box center [400, 189] width 34 height 24
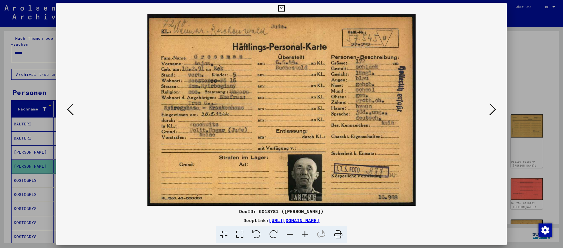
click at [492, 111] on icon at bounding box center [492, 109] width 7 height 14
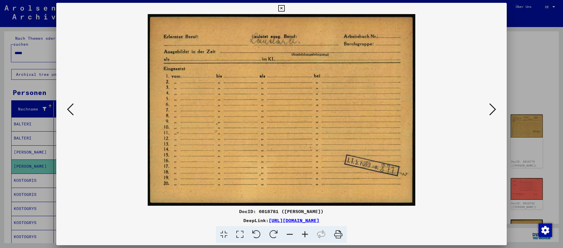
click at [534, 197] on div at bounding box center [281, 124] width 563 height 248
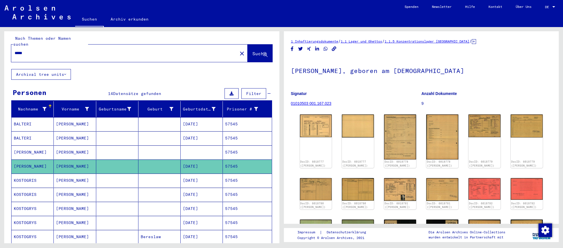
click at [66, 52] on input "*****" at bounding box center [125, 53] width 220 height 6
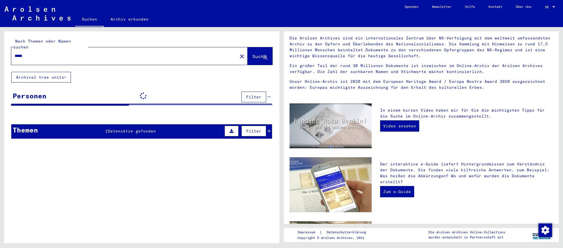
scroll to position [28, 0]
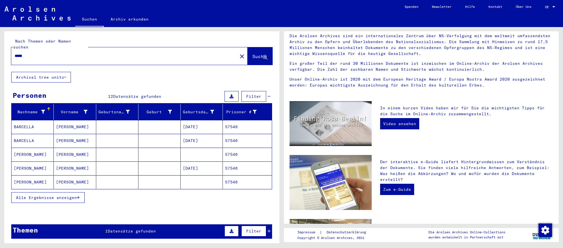
click at [203, 166] on mat-cell "03/11/1926" at bounding box center [202, 168] width 42 height 14
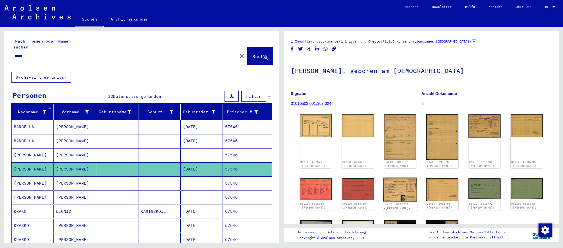
click at [404, 190] on img at bounding box center [400, 189] width 34 height 24
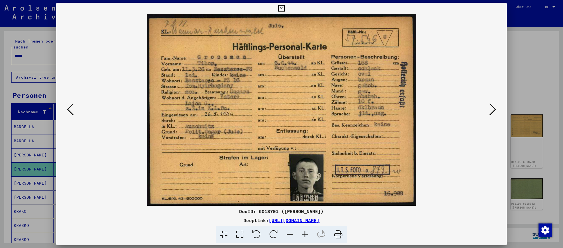
click at [493, 108] on icon at bounding box center [492, 109] width 7 height 14
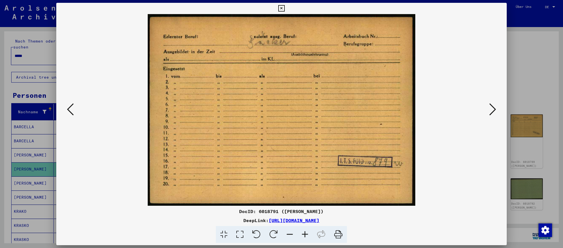
click at [493, 108] on icon at bounding box center [492, 109] width 7 height 14
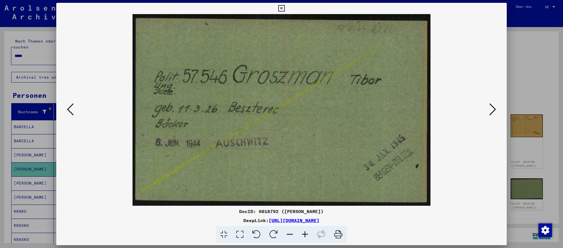
click at [538, 207] on div at bounding box center [281, 124] width 563 height 248
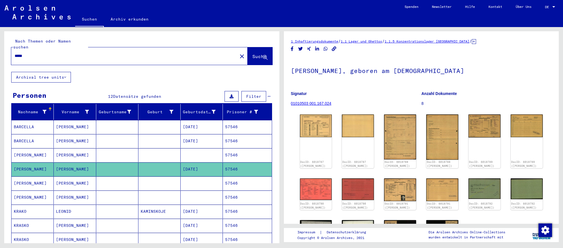
click at [188, 55] on input "*****" at bounding box center [125, 56] width 220 height 6
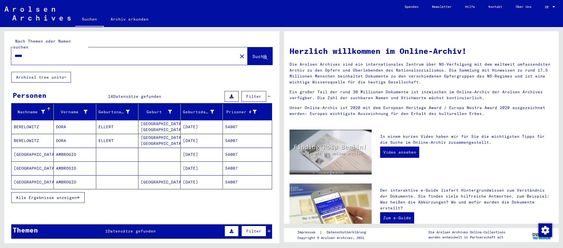
click at [198, 180] on mat-cell "08/25/1920" at bounding box center [202, 182] width 42 height 14
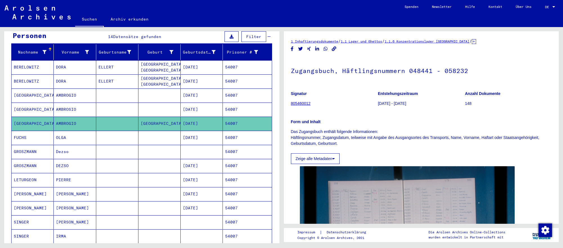
scroll to position [70, 0]
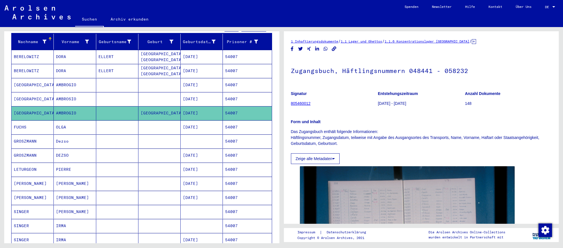
click at [202, 159] on mat-cell "12/31/1911" at bounding box center [202, 155] width 42 height 14
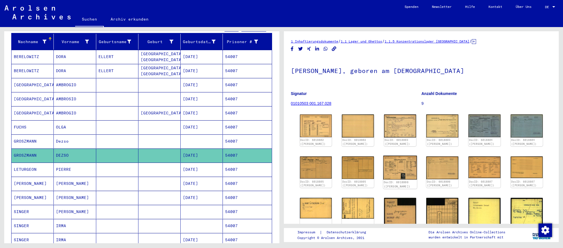
click at [397, 165] on img at bounding box center [400, 167] width 34 height 24
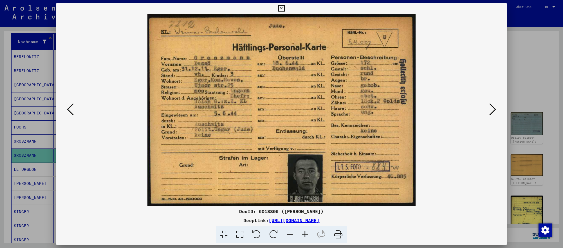
click at [491, 109] on icon at bounding box center [492, 109] width 7 height 14
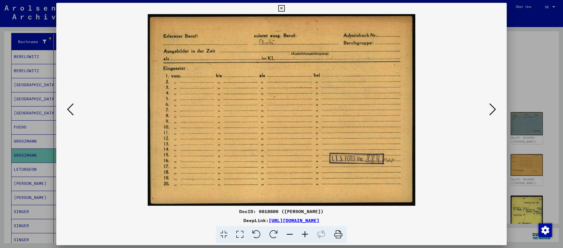
click at [490, 109] on icon at bounding box center [492, 109] width 7 height 14
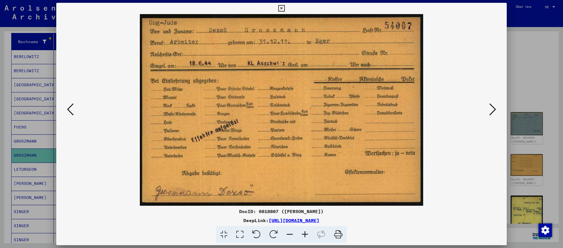
click at [37, 155] on div at bounding box center [281, 124] width 563 height 248
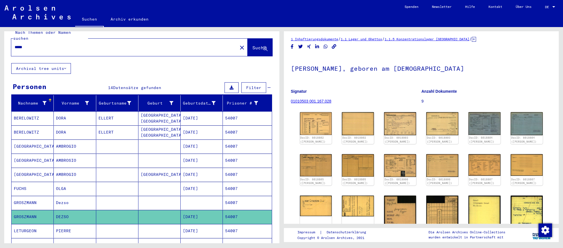
scroll to position [0, 0]
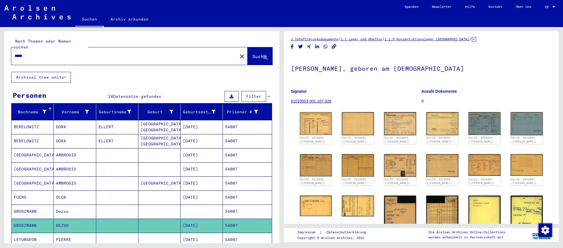
click at [57, 53] on input "*****" at bounding box center [125, 56] width 220 height 6
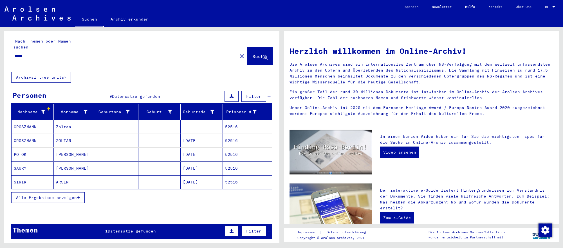
click at [217, 143] on mat-cell "05/10/1908" at bounding box center [202, 141] width 42 height 14
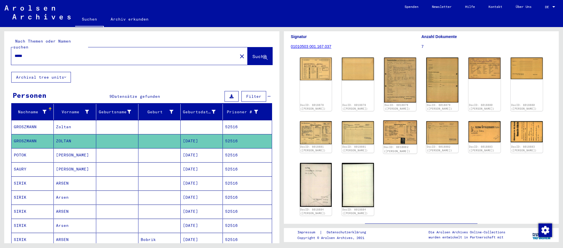
scroll to position [70, 0]
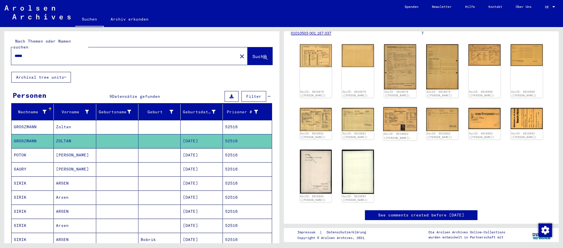
click at [392, 121] on img at bounding box center [400, 119] width 34 height 24
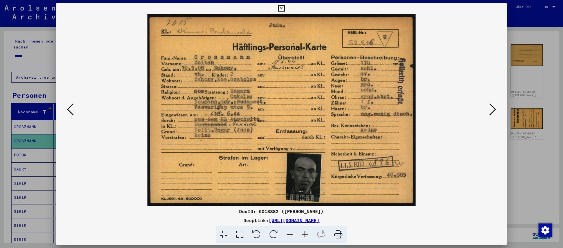
click at [494, 109] on icon at bounding box center [492, 109] width 7 height 14
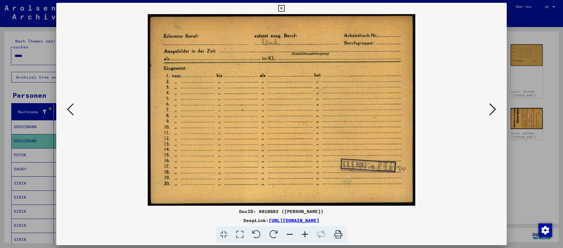
click at [494, 109] on icon at bounding box center [492, 109] width 7 height 14
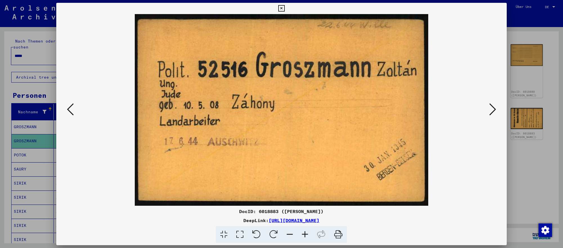
click at [68, 111] on icon at bounding box center [70, 109] width 7 height 14
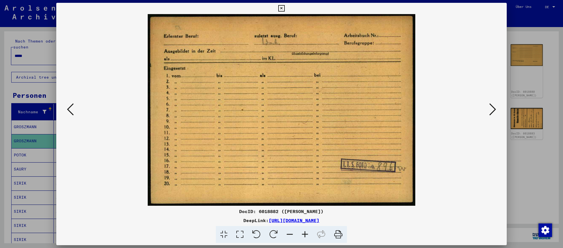
click at [68, 111] on icon at bounding box center [70, 109] width 7 height 14
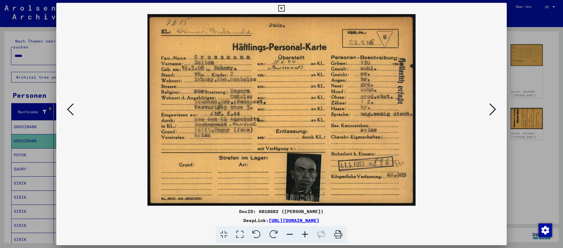
click at [545, 153] on div at bounding box center [281, 124] width 563 height 248
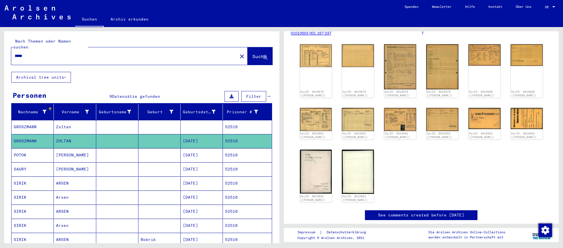
click at [39, 55] on input "*****" at bounding box center [125, 56] width 220 height 6
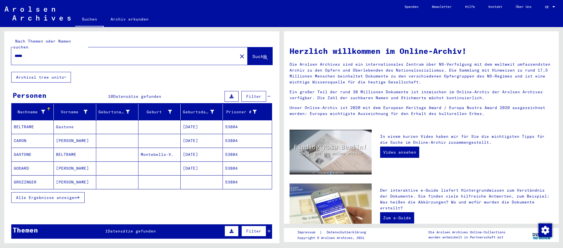
click at [202, 180] on mat-cell at bounding box center [202, 182] width 42 height 14
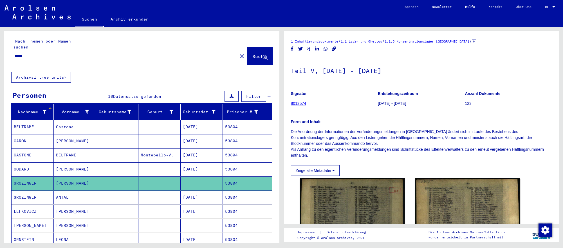
click at [202, 196] on mat-cell "07/31/1897" at bounding box center [202, 197] width 42 height 14
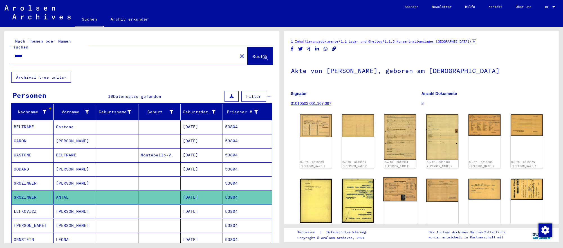
click at [397, 190] on img at bounding box center [400, 189] width 34 height 24
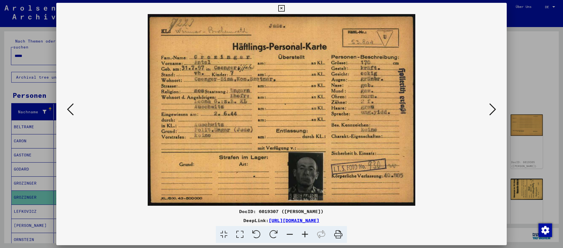
click at [494, 108] on icon at bounding box center [492, 109] width 7 height 14
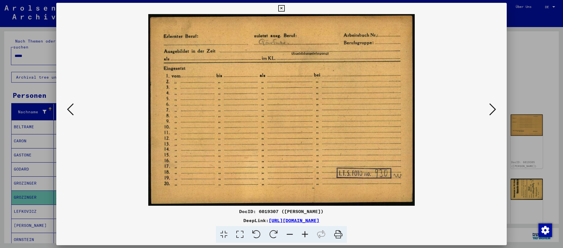
click at [39, 51] on div at bounding box center [281, 124] width 563 height 248
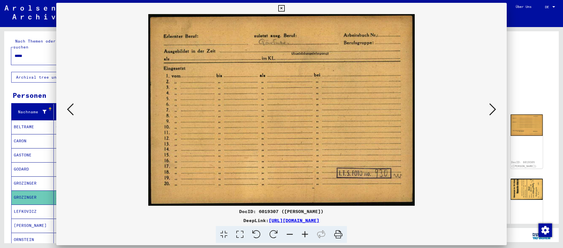
click at [39, 51] on div "*****" at bounding box center [122, 56] width 223 height 13
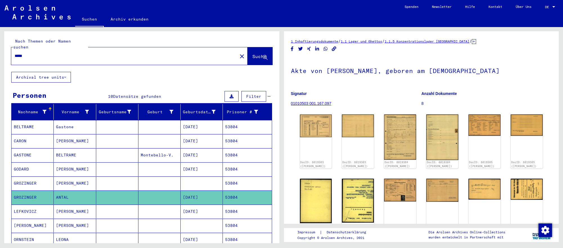
click at [39, 53] on input "*****" at bounding box center [125, 56] width 220 height 6
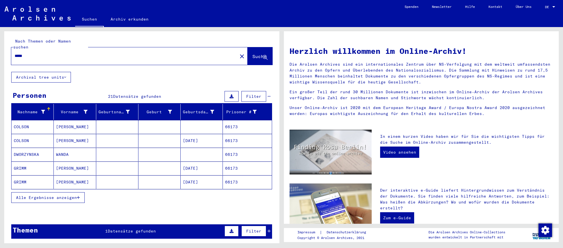
click at [201, 182] on mat-cell "01/06/1894" at bounding box center [202, 182] width 42 height 14
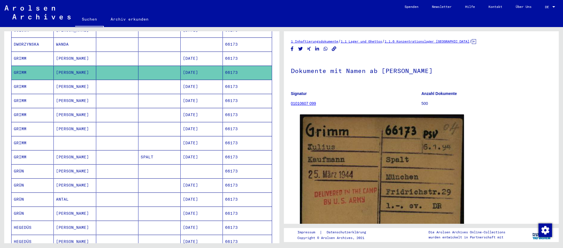
scroll to position [112, 0]
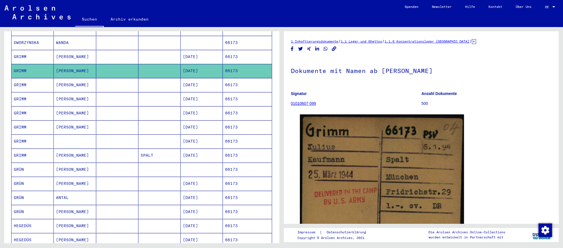
click at [180, 184] on mat-cell at bounding box center [159, 183] width 42 height 14
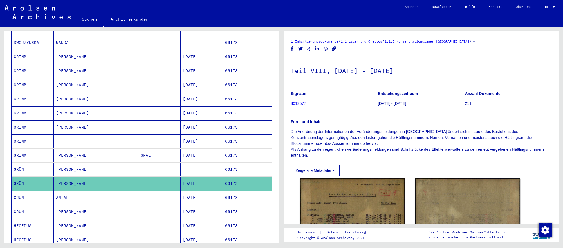
click at [213, 202] on mat-cell "10/09/1928" at bounding box center [202, 198] width 42 height 14
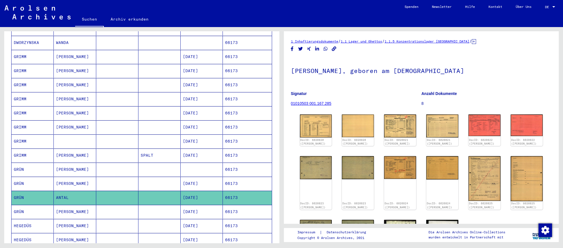
scroll to position [55, 0]
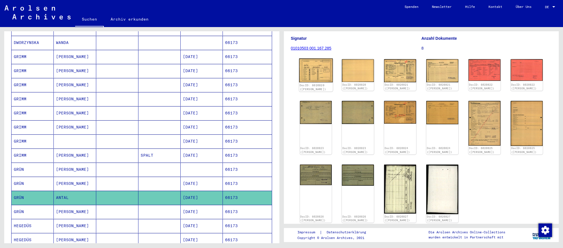
click at [318, 79] on img at bounding box center [316, 70] width 34 height 24
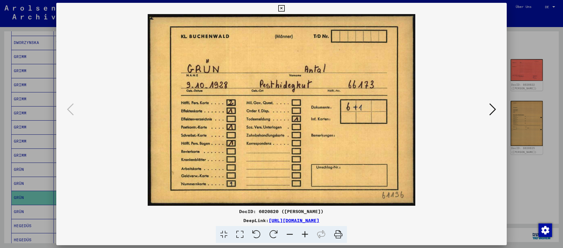
click at [489, 109] on icon at bounding box center [492, 109] width 7 height 14
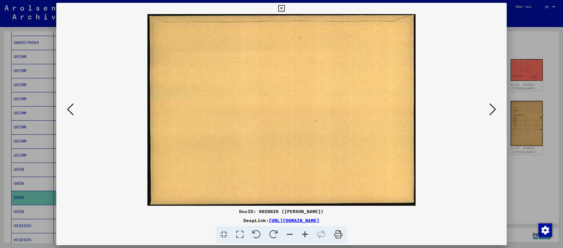
click at [489, 109] on icon at bounding box center [492, 109] width 7 height 14
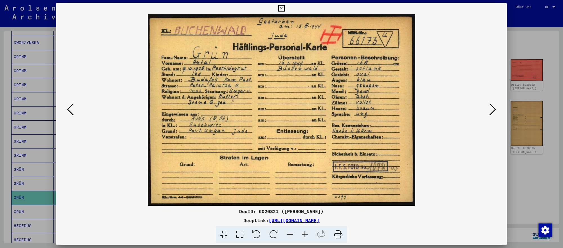
click at [489, 109] on icon at bounding box center [492, 109] width 7 height 14
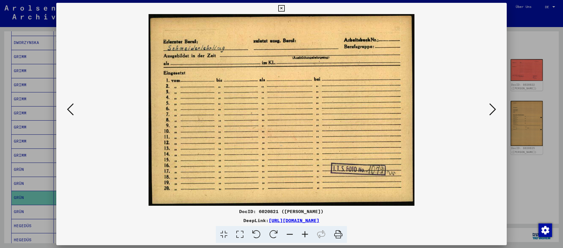
click at [547, 196] on div at bounding box center [281, 124] width 563 height 248
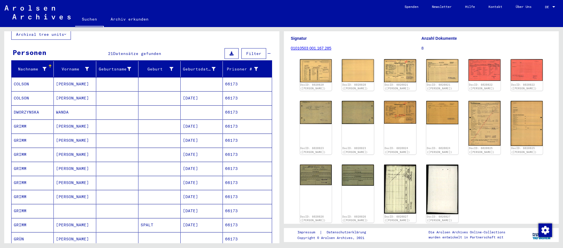
scroll to position [0, 0]
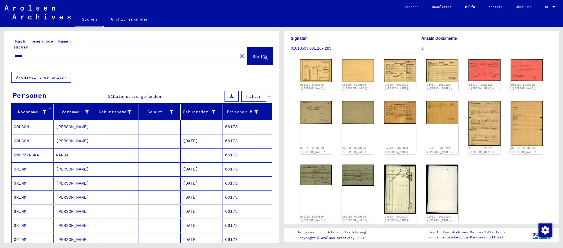
click at [161, 56] on input "*****" at bounding box center [125, 56] width 220 height 6
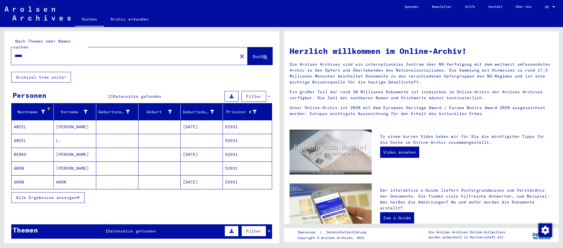
click at [208, 170] on mat-cell at bounding box center [202, 168] width 42 height 14
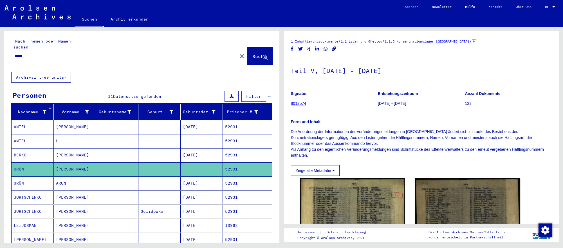
click at [206, 184] on mat-cell "02/22/1924" at bounding box center [202, 183] width 42 height 14
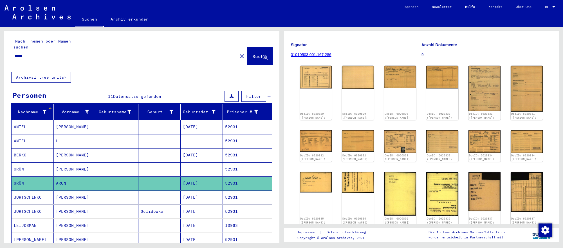
scroll to position [76, 0]
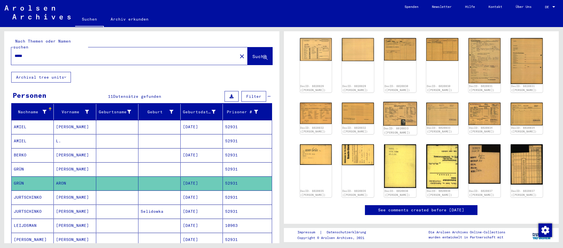
click at [397, 112] on img at bounding box center [400, 114] width 34 height 24
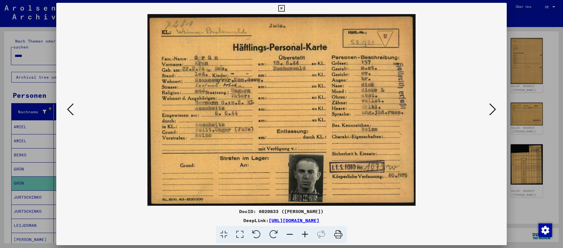
click at [492, 108] on icon at bounding box center [492, 109] width 7 height 14
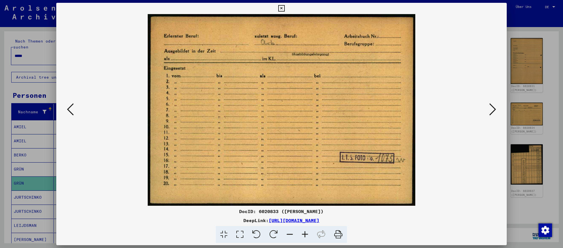
click at [547, 194] on div at bounding box center [281, 124] width 563 height 248
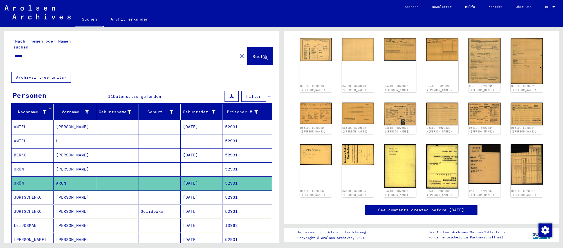
click at [98, 57] on input "*****" at bounding box center [125, 56] width 220 height 6
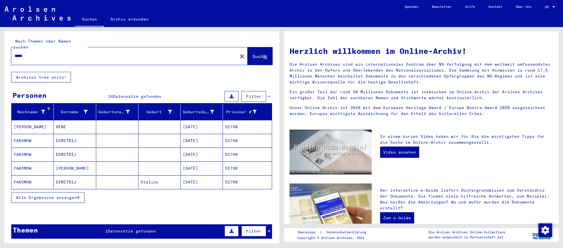
click at [202, 164] on mat-cell "06/21/1906" at bounding box center [202, 168] width 42 height 14
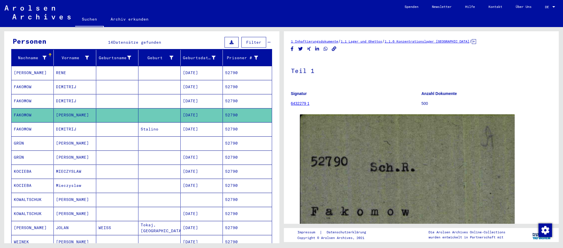
scroll to position [60, 0]
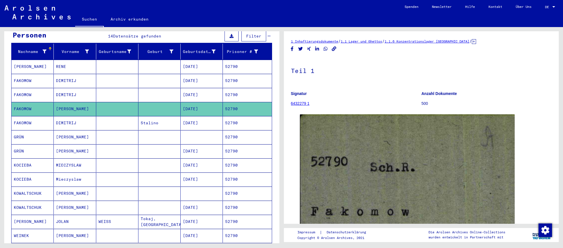
click at [199, 151] on mat-cell "05/09/1921" at bounding box center [202, 151] width 42 height 14
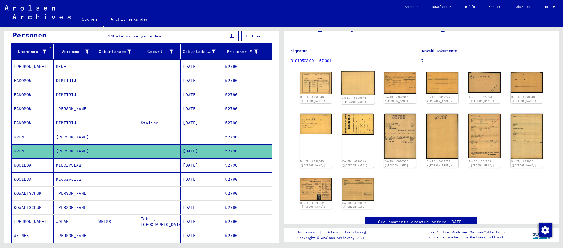
scroll to position [56, 0]
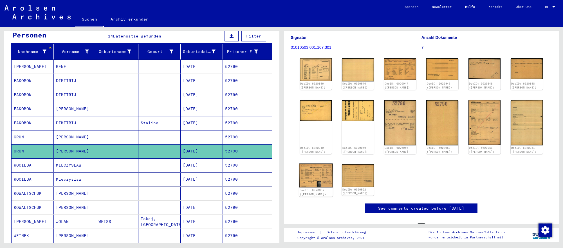
click at [325, 169] on img at bounding box center [316, 175] width 34 height 24
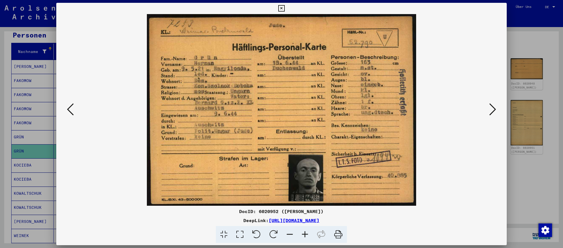
click at [489, 108] on icon at bounding box center [492, 109] width 7 height 14
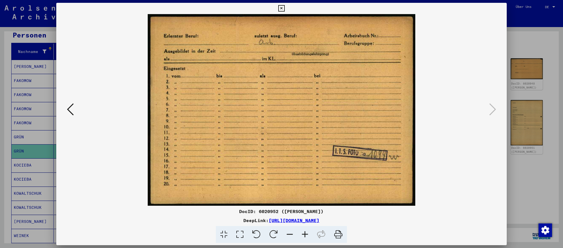
click at [31, 128] on div at bounding box center [281, 124] width 563 height 248
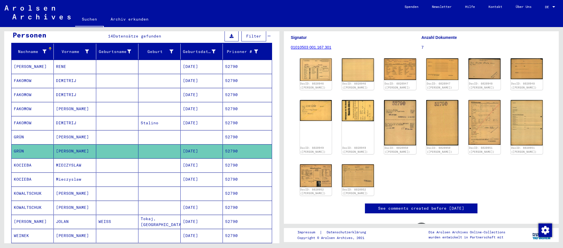
scroll to position [0, 0]
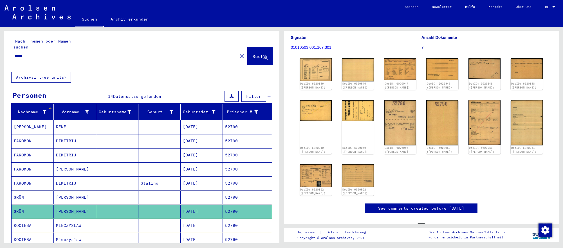
click at [50, 56] on input "*****" at bounding box center [125, 56] width 220 height 6
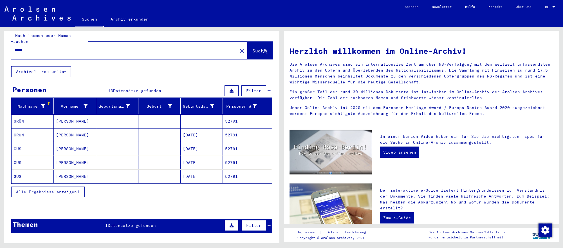
scroll to position [6, 0]
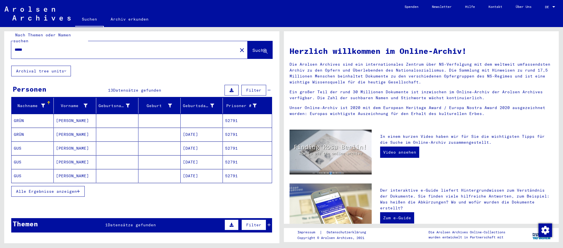
click at [211, 136] on mat-cell "01/06/1919" at bounding box center [202, 135] width 42 height 14
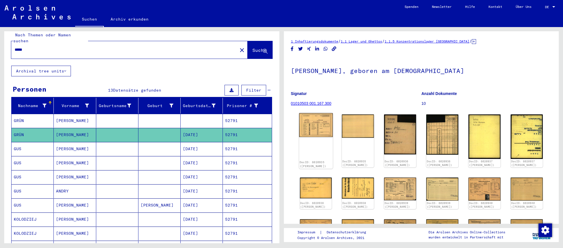
click at [321, 131] on img at bounding box center [316, 125] width 34 height 24
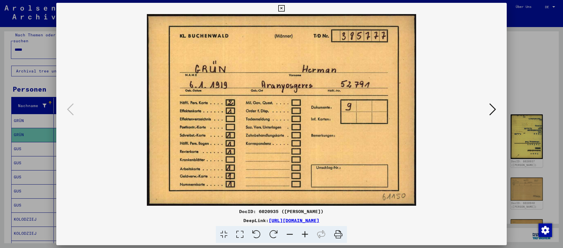
click at [490, 110] on icon at bounding box center [492, 109] width 7 height 14
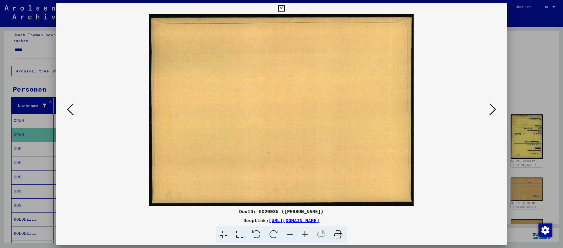
click at [490, 110] on icon at bounding box center [492, 109] width 7 height 14
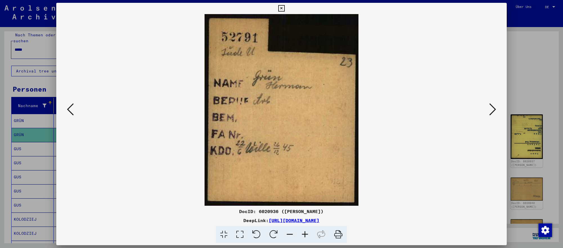
click at [546, 170] on div at bounding box center [281, 124] width 563 height 248
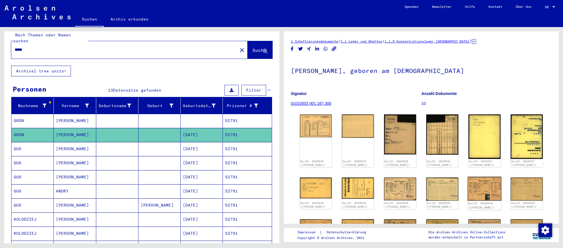
click at [486, 190] on img at bounding box center [485, 188] width 34 height 24
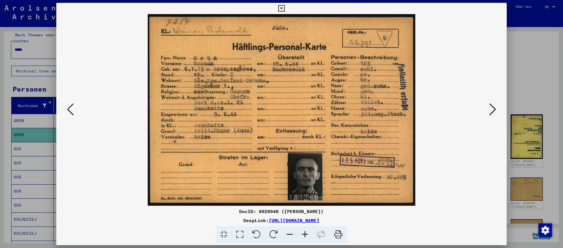
click at [521, 175] on div at bounding box center [281, 124] width 563 height 248
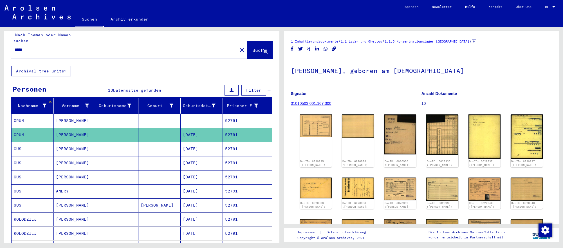
click at [167, 43] on div "*****" at bounding box center [122, 49] width 223 height 13
click at [167, 44] on div "*****" at bounding box center [122, 49] width 223 height 13
click at [165, 51] on input "*****" at bounding box center [125, 50] width 220 height 6
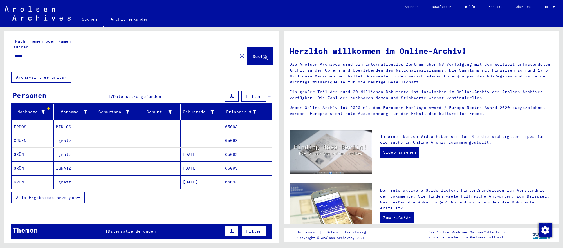
click at [151, 152] on mat-cell at bounding box center [159, 154] width 42 height 14
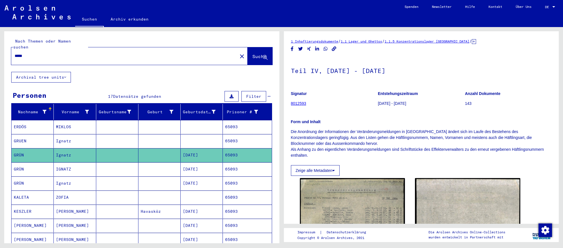
click at [214, 168] on mat-cell "10/10/1899" at bounding box center [202, 169] width 42 height 14
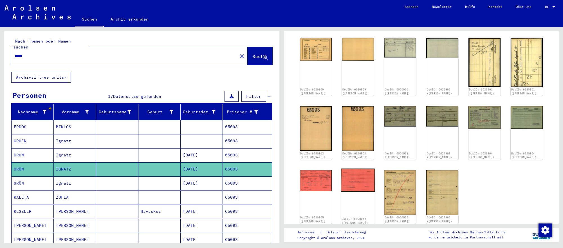
scroll to position [79, 0]
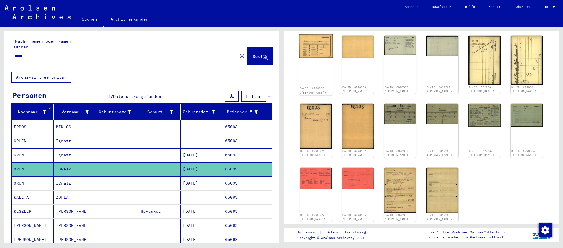
click at [328, 46] on img at bounding box center [316, 46] width 34 height 24
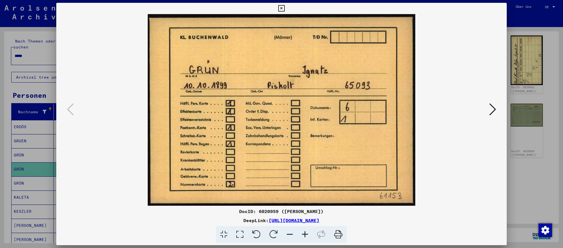
click at [489, 109] on icon at bounding box center [492, 109] width 7 height 14
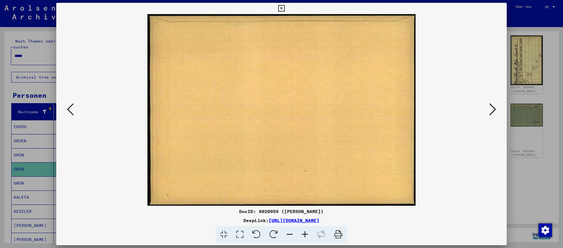
click at [489, 109] on icon at bounding box center [492, 109] width 7 height 14
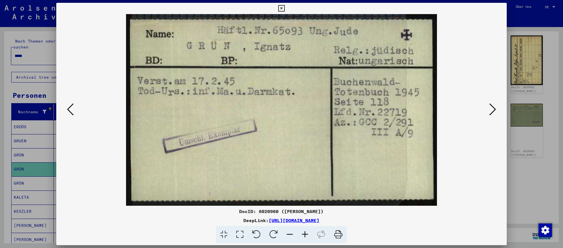
click at [489, 109] on icon at bounding box center [492, 109] width 7 height 14
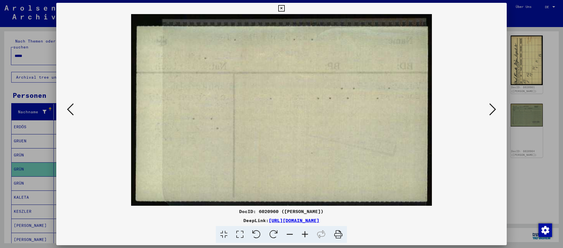
click at [489, 109] on icon at bounding box center [492, 109] width 7 height 14
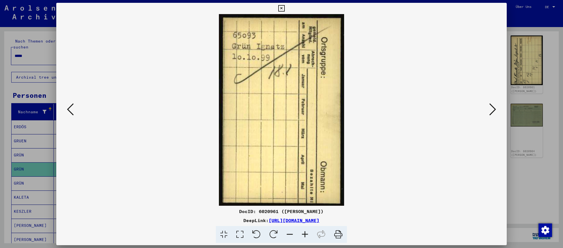
click at [489, 109] on icon at bounding box center [492, 109] width 7 height 14
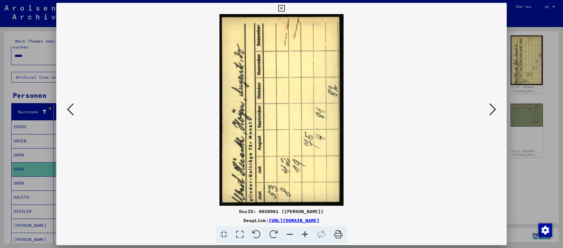
click at [489, 109] on icon at bounding box center [492, 109] width 7 height 14
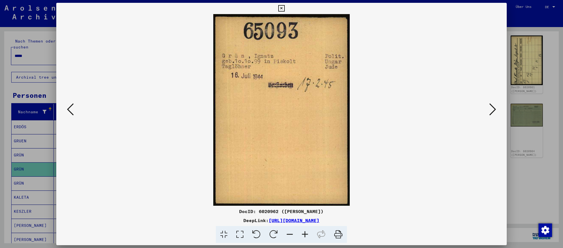
click at [555, 181] on div at bounding box center [281, 124] width 563 height 248
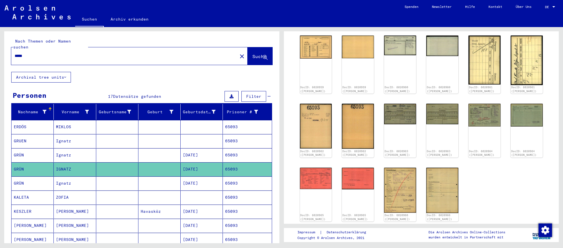
click at [180, 55] on input "*****" at bounding box center [125, 56] width 220 height 6
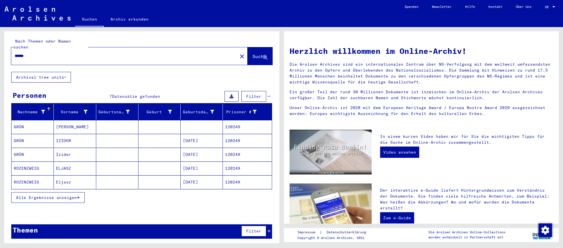
click at [218, 141] on mat-cell "03/30/1916" at bounding box center [202, 141] width 42 height 14
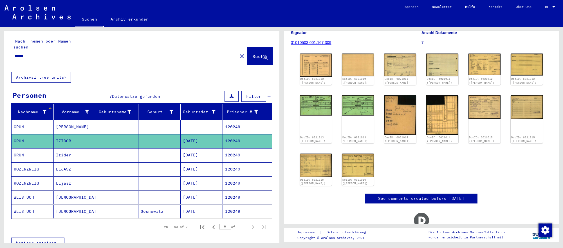
scroll to position [59, 0]
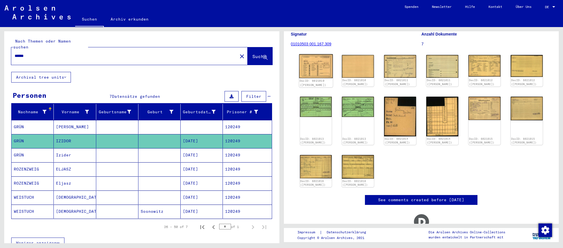
click at [312, 76] on img at bounding box center [316, 66] width 34 height 24
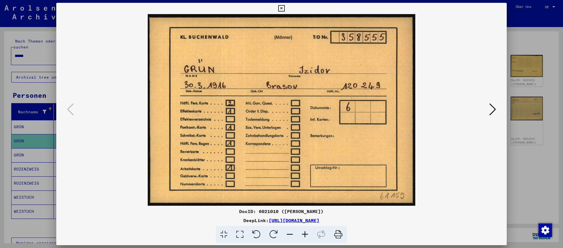
click at [496, 109] on button at bounding box center [493, 110] width 10 height 16
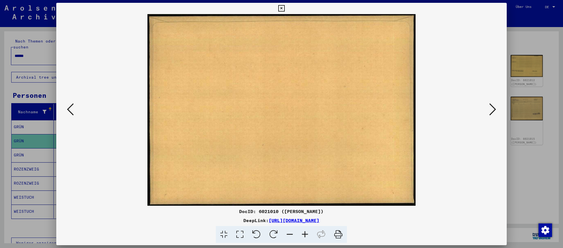
click at [496, 109] on button at bounding box center [493, 110] width 10 height 16
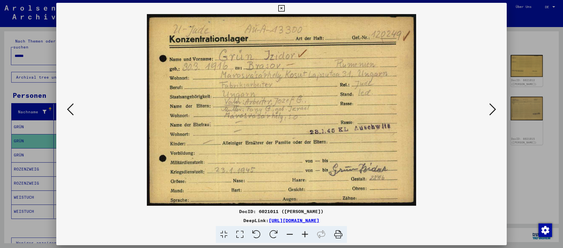
click at [525, 178] on div at bounding box center [281, 124] width 563 height 248
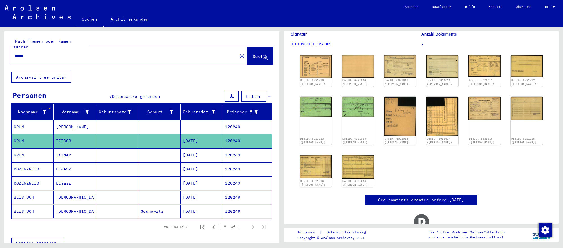
click at [38, 53] on input "******" at bounding box center [125, 56] width 220 height 6
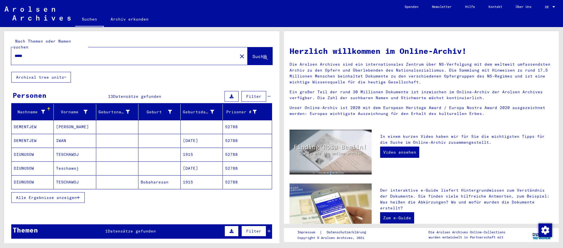
click at [189, 169] on mat-cell "06/01/1915" at bounding box center [202, 168] width 42 height 14
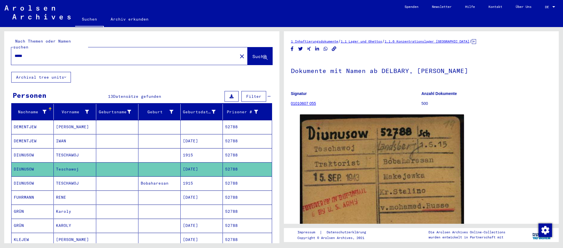
click at [208, 225] on mat-cell "08/18/1903" at bounding box center [202, 225] width 42 height 14
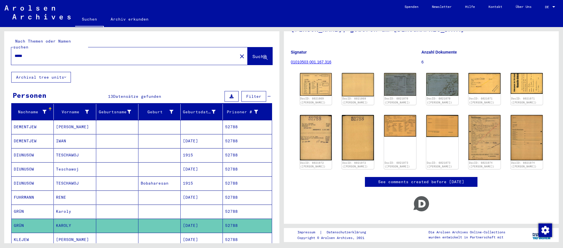
scroll to position [47, 0]
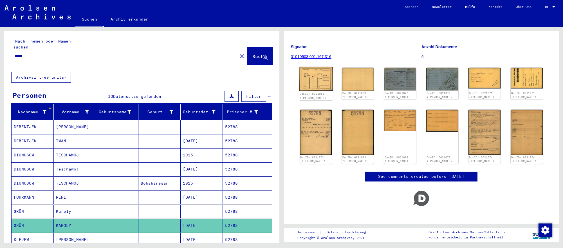
click at [321, 86] on img at bounding box center [316, 79] width 34 height 24
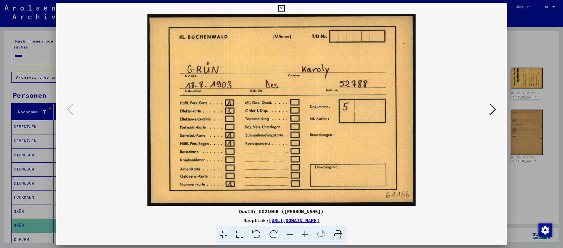
click at [493, 106] on icon at bounding box center [492, 109] width 7 height 14
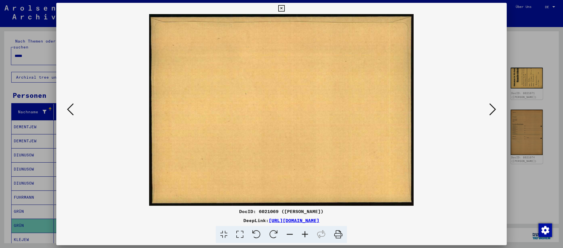
click at [493, 106] on icon at bounding box center [492, 109] width 7 height 14
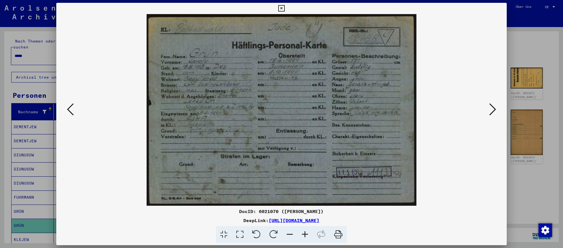
click at [493, 106] on icon at bounding box center [492, 109] width 7 height 14
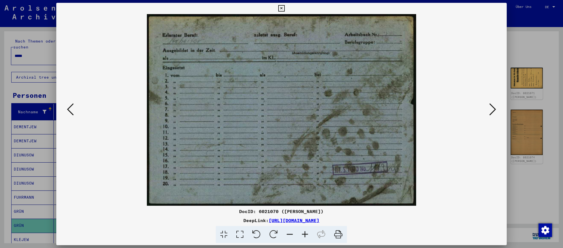
click at [550, 196] on div at bounding box center [281, 124] width 563 height 248
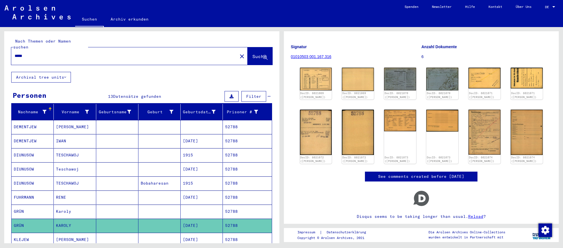
click at [167, 51] on div "*****" at bounding box center [122, 56] width 223 height 13
click at [166, 55] on input "*****" at bounding box center [125, 56] width 220 height 6
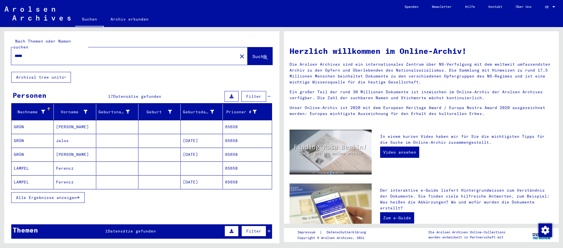
click at [214, 150] on mat-cell "06/20/1894" at bounding box center [202, 154] width 42 height 14
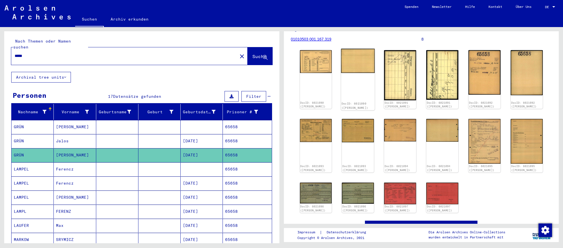
scroll to position [68, 0]
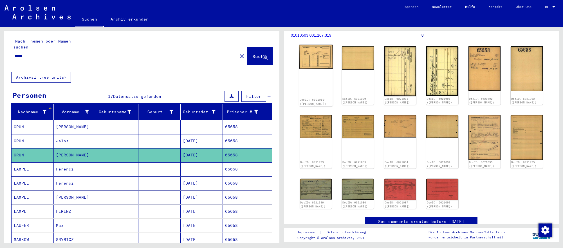
click at [317, 63] on img at bounding box center [316, 57] width 34 height 24
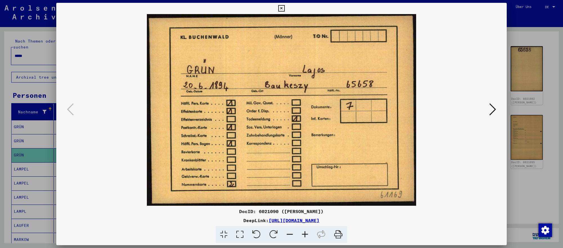
click at [491, 109] on icon at bounding box center [492, 109] width 7 height 14
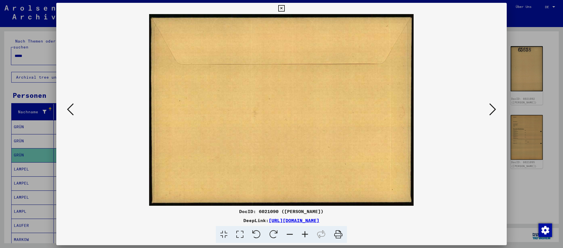
click at [491, 109] on icon at bounding box center [492, 109] width 7 height 14
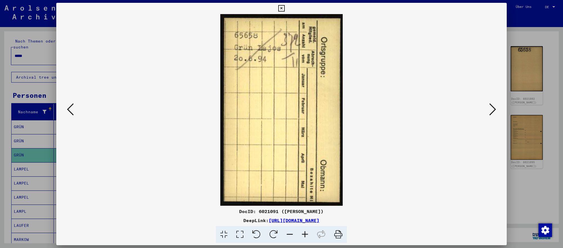
click at [491, 109] on icon at bounding box center [492, 109] width 7 height 14
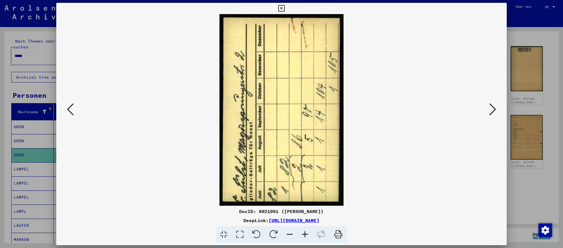
click at [491, 109] on icon at bounding box center [492, 109] width 7 height 14
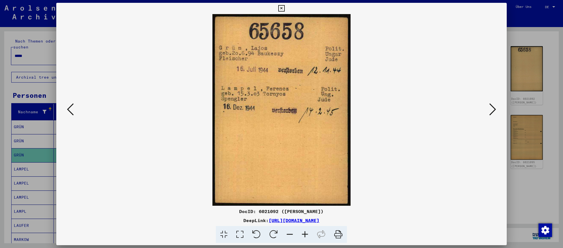
click at [543, 200] on div at bounding box center [281, 124] width 563 height 248
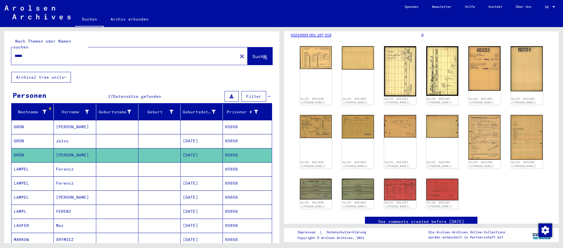
click at [196, 55] on input "*****" at bounding box center [125, 56] width 220 height 6
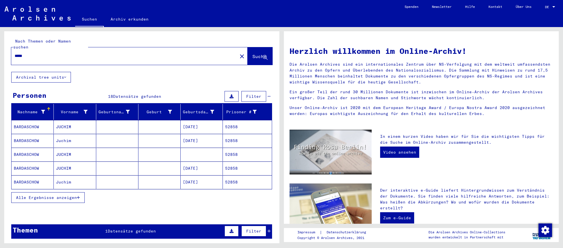
click at [206, 149] on mat-cell at bounding box center [202, 154] width 42 height 14
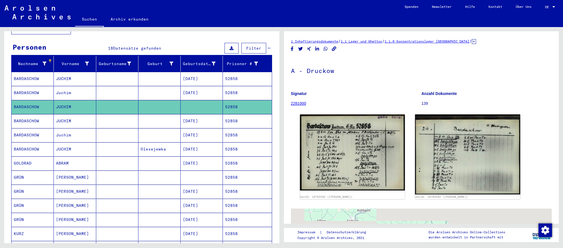
scroll to position [75, 0]
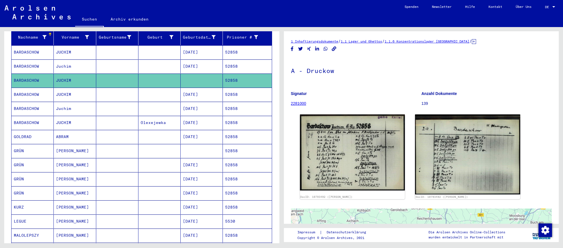
click at [193, 162] on mat-cell "10/10/1897" at bounding box center [202, 165] width 42 height 14
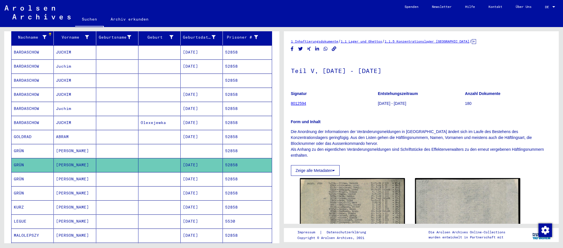
click at [215, 174] on mat-cell "10/10/1897" at bounding box center [202, 179] width 42 height 14
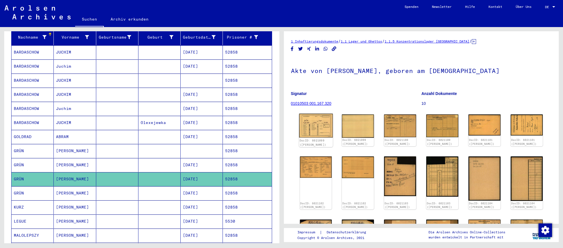
click at [318, 134] on img at bounding box center [316, 125] width 34 height 24
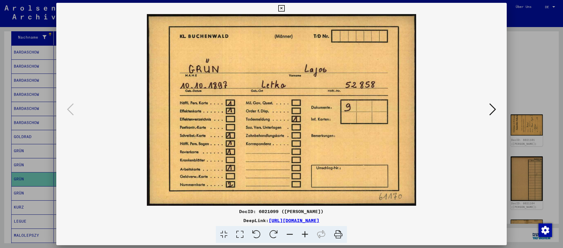
click at [496, 110] on icon at bounding box center [492, 109] width 7 height 14
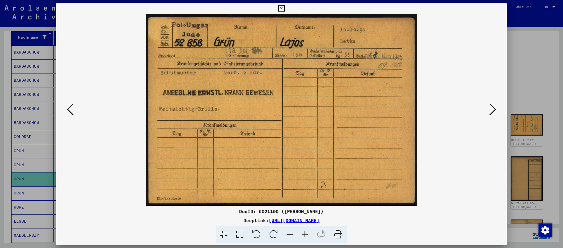
click at [540, 165] on div at bounding box center [281, 124] width 563 height 248
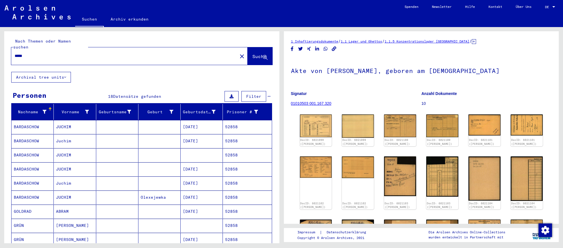
click at [134, 53] on input "*****" at bounding box center [125, 56] width 220 height 6
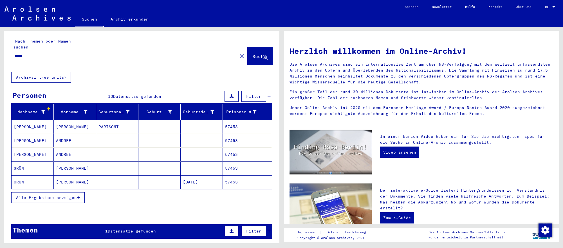
click at [205, 179] on mat-cell "03/09/1899" at bounding box center [202, 182] width 42 height 14
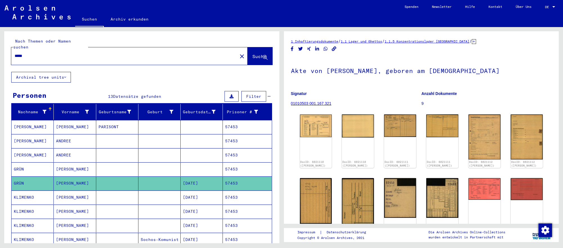
scroll to position [77, 0]
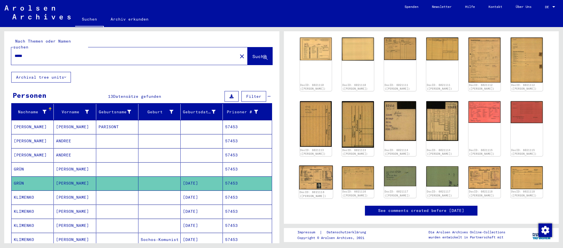
click at [314, 171] on img at bounding box center [316, 178] width 34 height 24
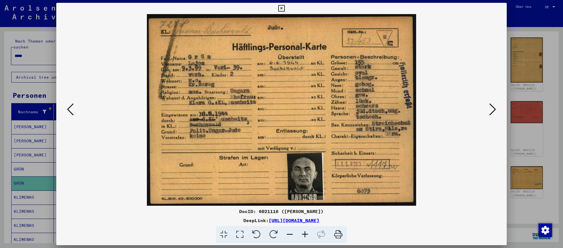
click at [493, 109] on icon at bounding box center [492, 109] width 7 height 14
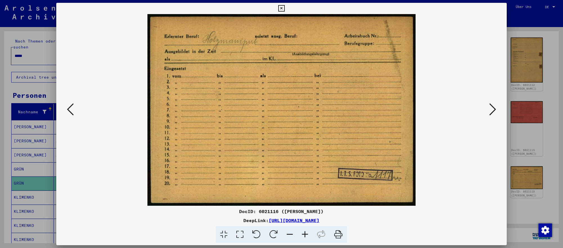
click at [540, 192] on div at bounding box center [281, 124] width 563 height 248
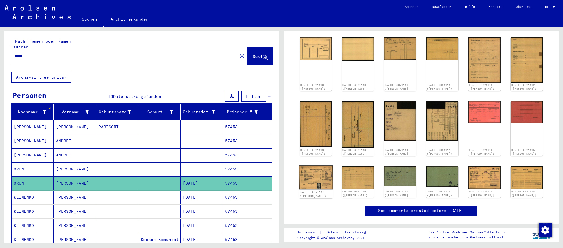
click at [328, 178] on img at bounding box center [316, 178] width 34 height 24
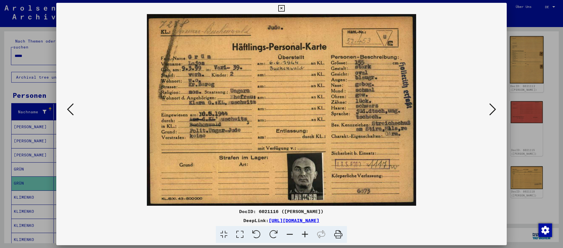
drag, startPoint x: 529, startPoint y: 148, endPoint x: 524, endPoint y: 77, distance: 71.1
click at [529, 147] on div at bounding box center [281, 124] width 563 height 248
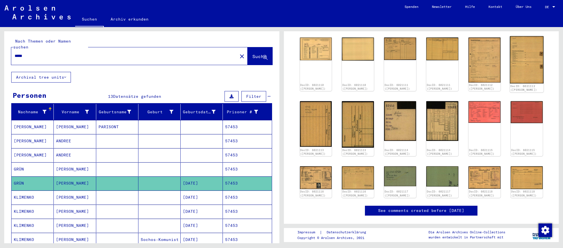
click at [530, 50] on img at bounding box center [527, 59] width 34 height 47
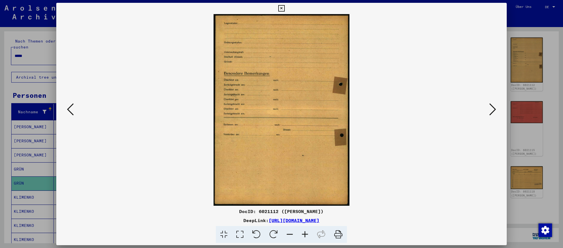
click at [529, 174] on div at bounding box center [281, 124] width 563 height 248
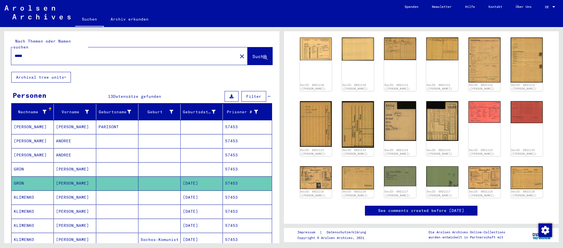
click at [544, 207] on div "1 Inhaftierungsdokumente / 1.1 Lager und Ghettos / 1.1.5 Konzentrationslager Bu…" at bounding box center [421, 113] width 261 height 305
click at [166, 54] on input "*****" at bounding box center [125, 56] width 220 height 6
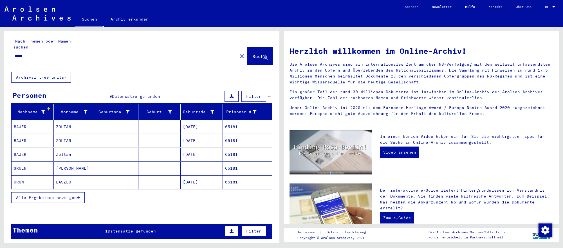
click at [203, 176] on mat-cell "08/28/1927" at bounding box center [202, 182] width 42 height 14
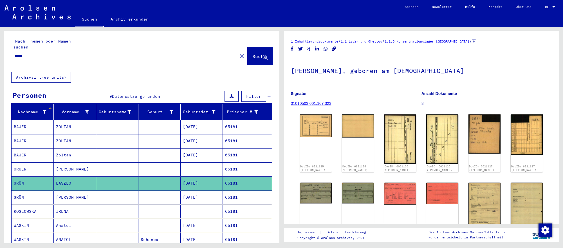
click at [202, 193] on mat-cell "08/28/1927" at bounding box center [202, 197] width 42 height 14
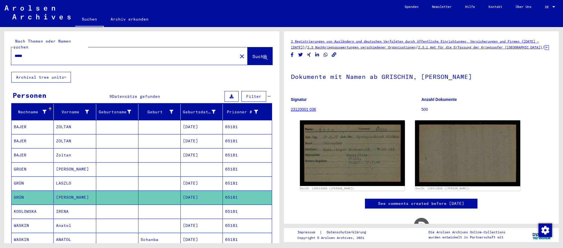
click at [205, 185] on mat-cell "08/28/1927" at bounding box center [202, 183] width 42 height 14
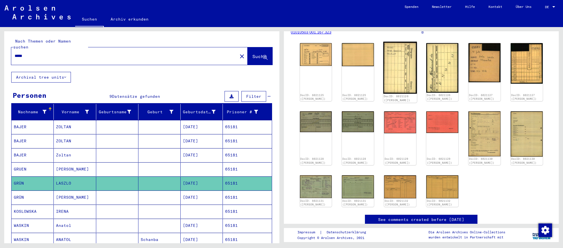
scroll to position [99, 0]
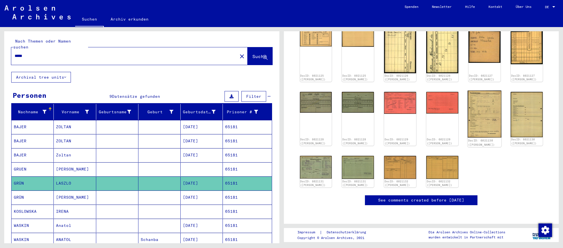
click at [480, 118] on img at bounding box center [485, 114] width 34 height 47
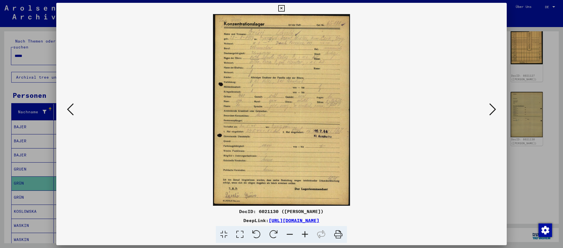
click at [540, 178] on div at bounding box center [281, 124] width 563 height 248
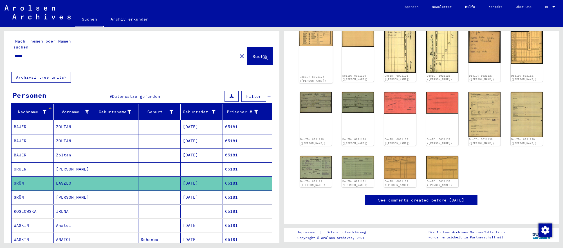
click at [322, 41] on div "DocID: 6021125 (LASZLO GRÜN)" at bounding box center [316, 52] width 34 height 61
click at [325, 37] on img at bounding box center [316, 34] width 34 height 24
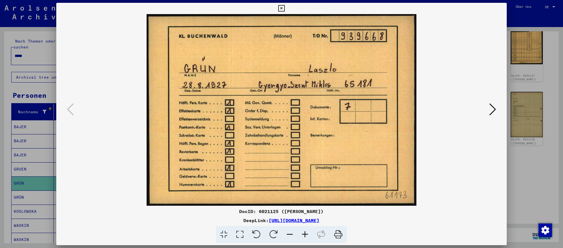
click at [495, 113] on icon at bounding box center [492, 109] width 7 height 14
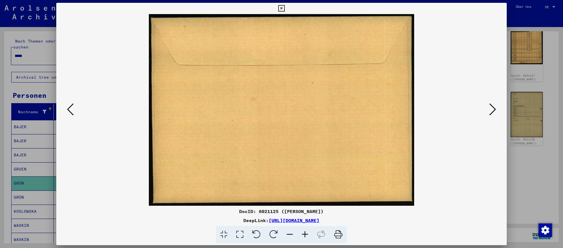
click at [495, 113] on icon at bounding box center [492, 109] width 7 height 14
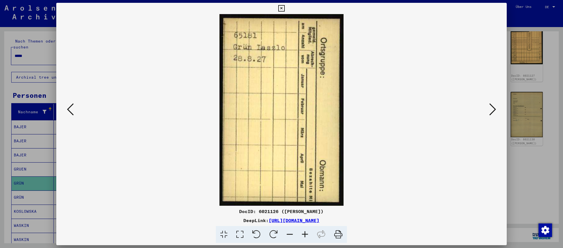
click at [495, 113] on icon at bounding box center [492, 109] width 7 height 14
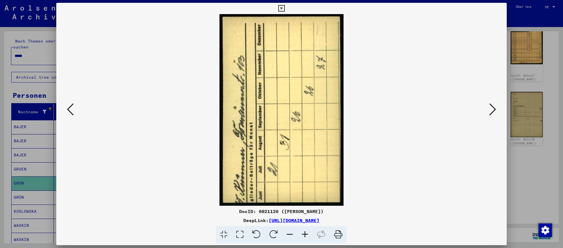
click at [495, 113] on icon at bounding box center [492, 109] width 7 height 14
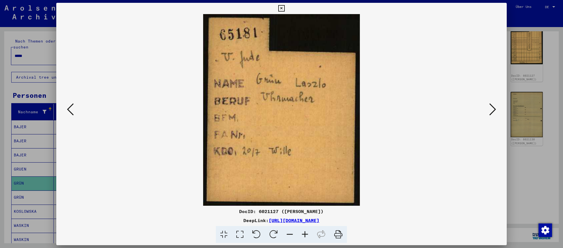
drag, startPoint x: 372, startPoint y: 247, endPoint x: 531, endPoint y: 201, distance: 166.1
click at [531, 201] on div at bounding box center [281, 124] width 563 height 248
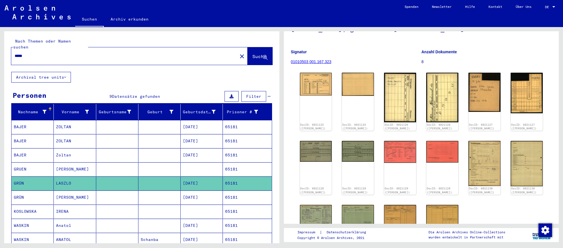
scroll to position [41, 0]
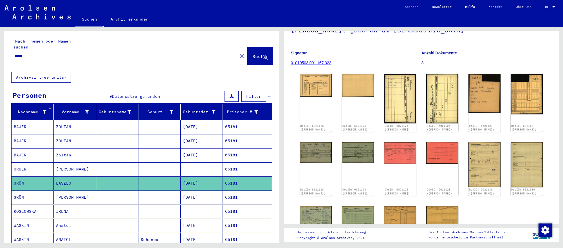
click at [93, 53] on input "*****" at bounding box center [125, 56] width 220 height 6
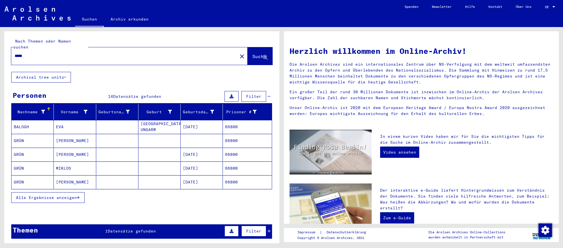
scroll to position [2, 0]
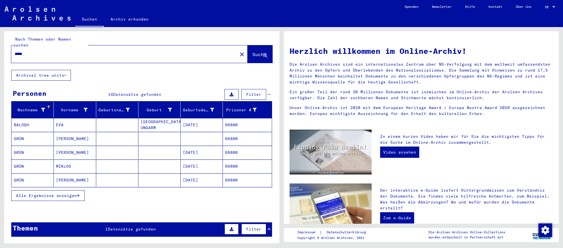
click at [199, 154] on mat-cell "04/18/1902" at bounding box center [202, 153] width 42 height 14
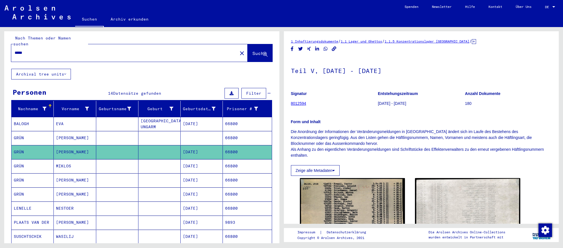
click at [229, 165] on mat-cell "66800" at bounding box center [247, 166] width 49 height 14
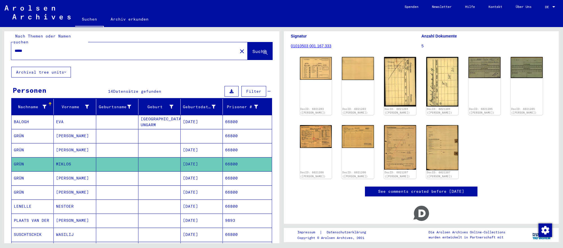
scroll to position [63, 0]
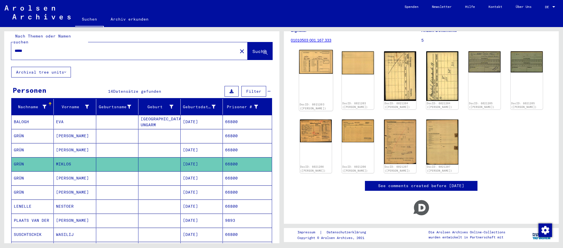
click at [325, 67] on img at bounding box center [316, 62] width 34 height 24
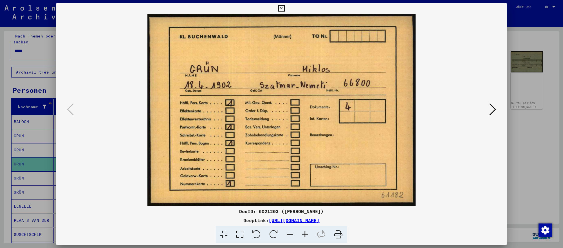
click at [491, 110] on icon at bounding box center [492, 109] width 7 height 14
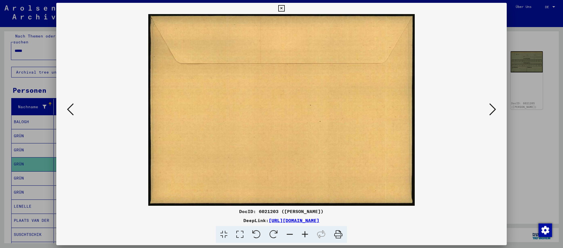
click at [491, 110] on icon at bounding box center [492, 109] width 7 height 14
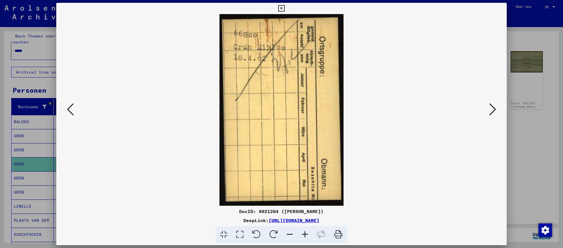
click at [491, 110] on icon at bounding box center [492, 109] width 7 height 14
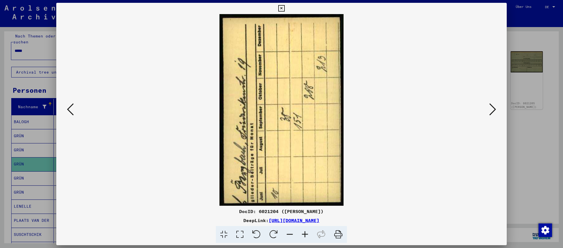
click at [491, 110] on icon at bounding box center [492, 109] width 7 height 14
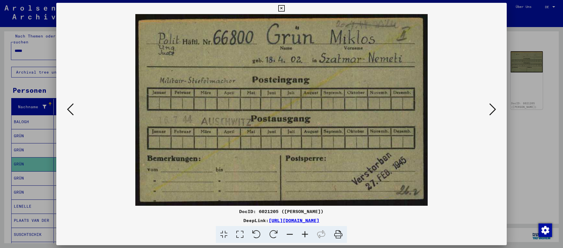
click at [533, 207] on div at bounding box center [281, 124] width 563 height 248
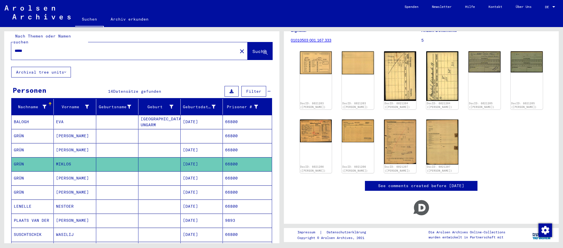
click at [187, 50] on input "*****" at bounding box center [125, 51] width 220 height 6
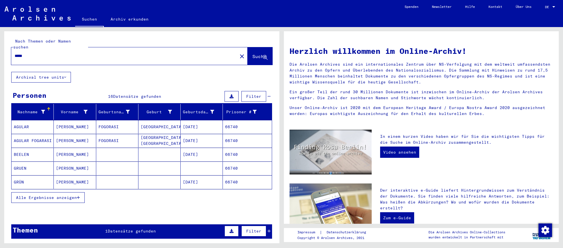
click at [218, 184] on mat-cell "03/02/1904" at bounding box center [202, 182] width 42 height 14
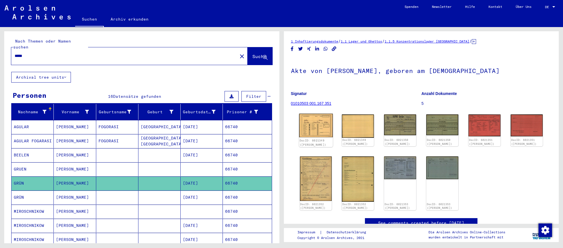
click at [314, 123] on img at bounding box center [316, 125] width 34 height 24
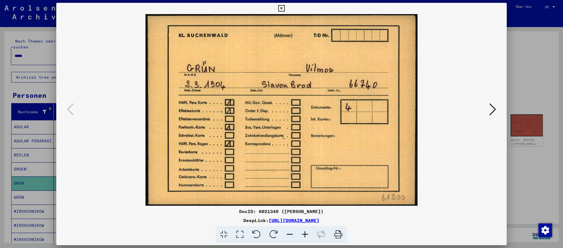
click at [492, 111] on icon at bounding box center [492, 109] width 7 height 14
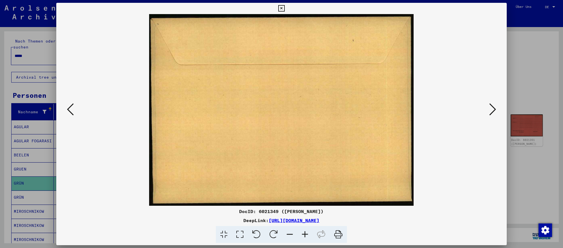
click at [492, 111] on icon at bounding box center [492, 109] width 7 height 14
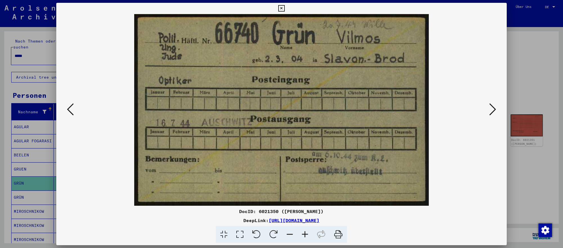
click at [545, 201] on div at bounding box center [281, 124] width 563 height 248
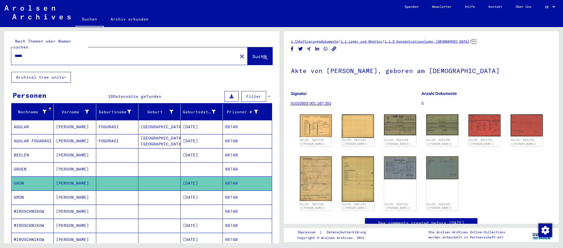
click at [188, 56] on input "*****" at bounding box center [125, 56] width 220 height 6
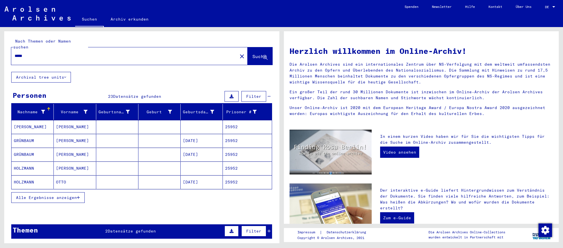
click at [208, 140] on mat-cell "01/24/1890" at bounding box center [202, 141] width 42 height 14
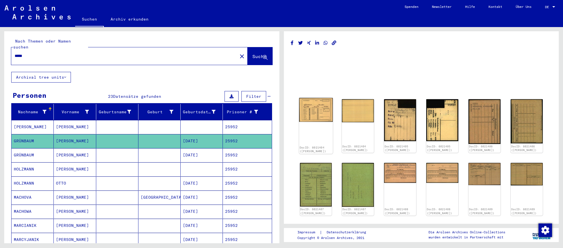
click at [319, 116] on img at bounding box center [316, 110] width 34 height 24
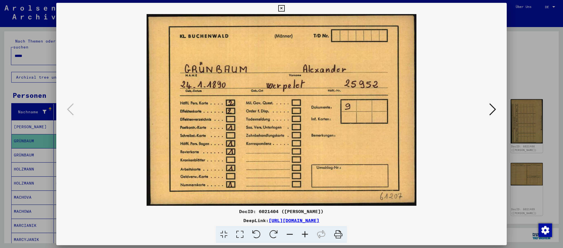
click at [493, 111] on icon at bounding box center [492, 109] width 7 height 14
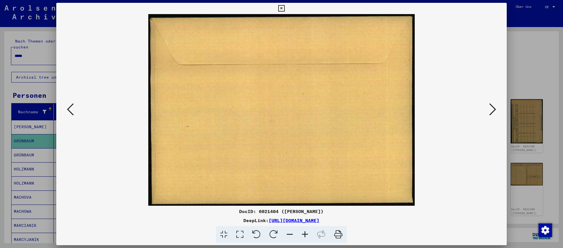
click at [493, 111] on icon at bounding box center [492, 109] width 7 height 14
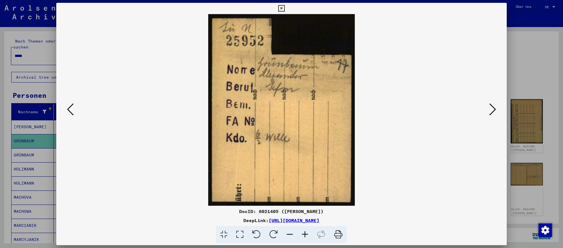
click at [493, 111] on icon at bounding box center [492, 109] width 7 height 14
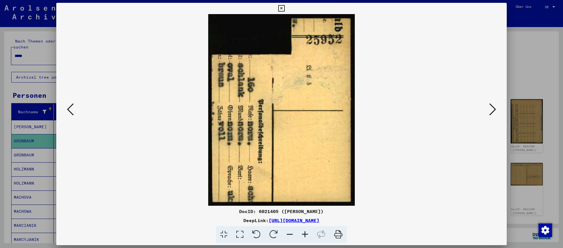
click at [493, 111] on icon at bounding box center [492, 109] width 7 height 14
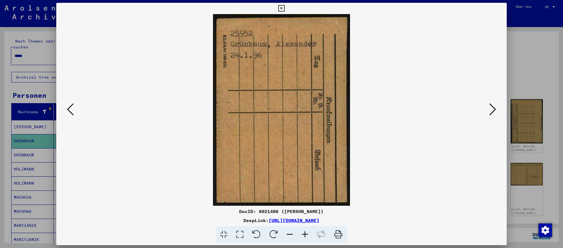
click at [493, 111] on icon at bounding box center [492, 109] width 7 height 14
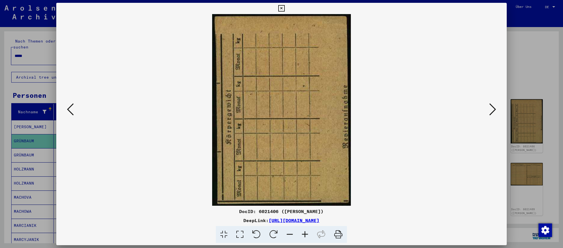
click at [493, 111] on icon at bounding box center [492, 109] width 7 height 14
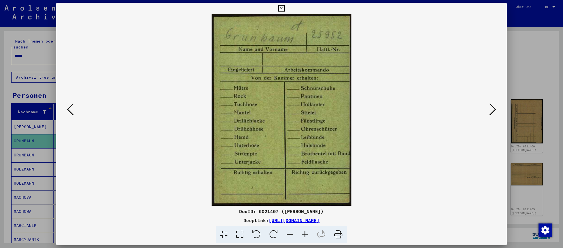
click at [493, 111] on icon at bounding box center [492, 109] width 7 height 14
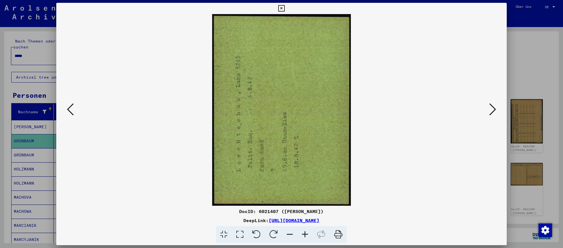
click at [493, 111] on icon at bounding box center [492, 109] width 7 height 14
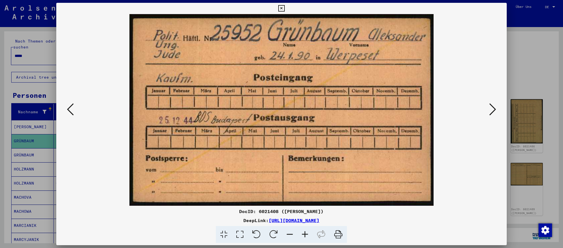
click at [548, 210] on div at bounding box center [281, 124] width 563 height 248
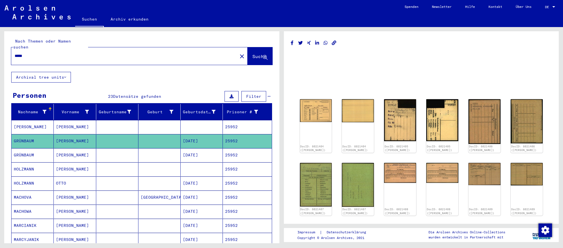
click at [184, 55] on input "*****" at bounding box center [125, 56] width 220 height 6
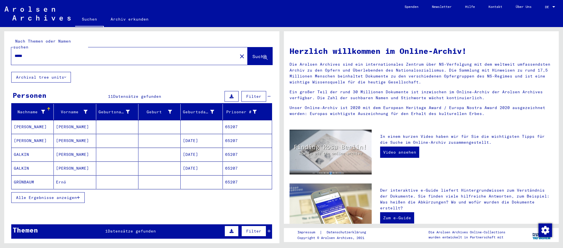
click at [197, 178] on mat-cell at bounding box center [202, 182] width 42 height 14
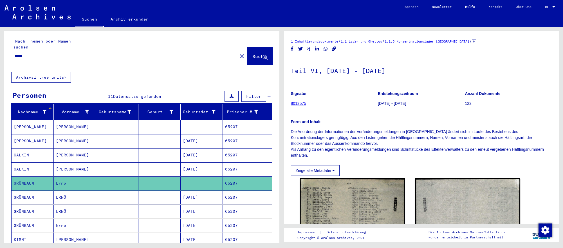
click at [235, 197] on mat-cell "65207" at bounding box center [247, 197] width 49 height 14
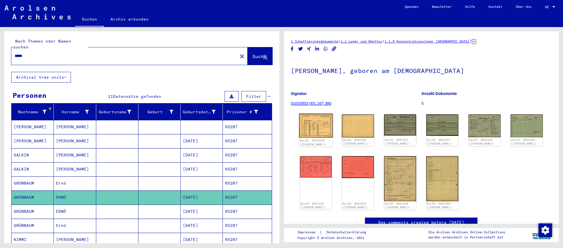
click at [317, 124] on img at bounding box center [316, 125] width 34 height 24
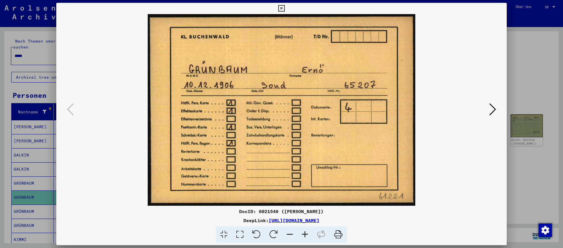
click at [490, 111] on icon at bounding box center [492, 109] width 7 height 14
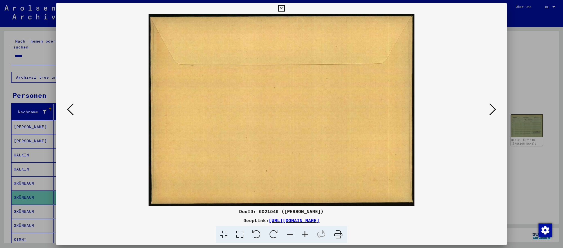
click at [490, 111] on icon at bounding box center [492, 109] width 7 height 14
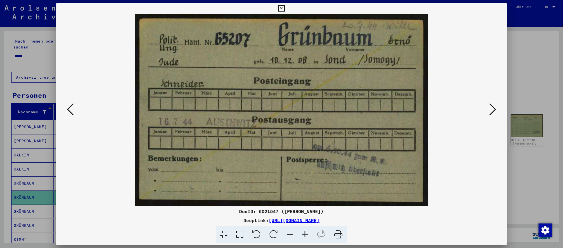
click at [538, 201] on div at bounding box center [281, 124] width 563 height 248
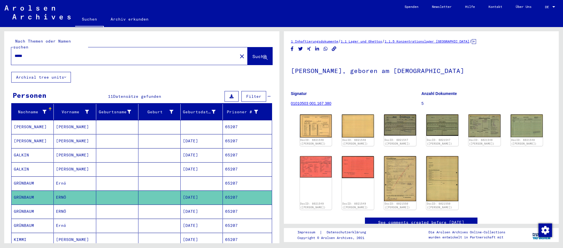
click at [199, 56] on input "*****" at bounding box center [125, 56] width 220 height 6
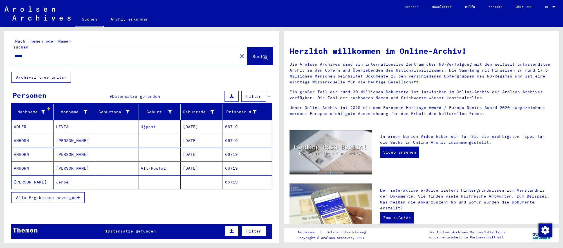
click at [106, 181] on mat-cell at bounding box center [117, 182] width 42 height 14
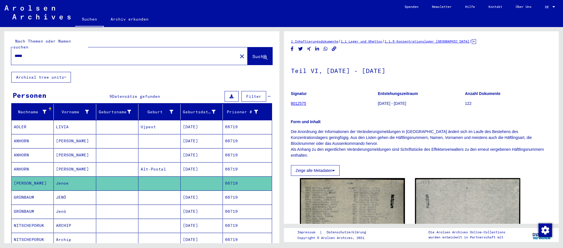
click at [224, 200] on mat-cell "66719" at bounding box center [247, 197] width 49 height 14
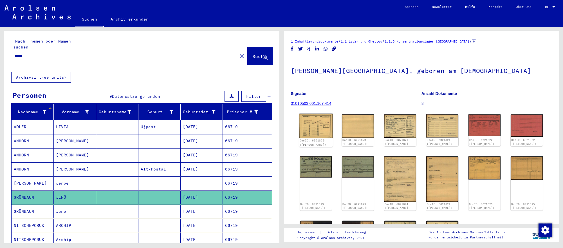
click at [322, 124] on img at bounding box center [316, 125] width 34 height 24
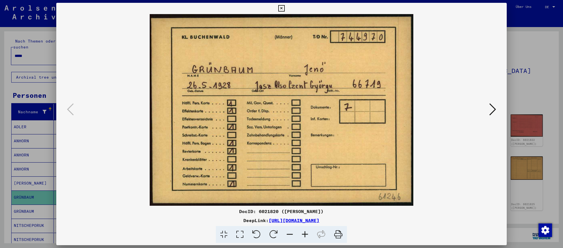
click at [496, 111] on button at bounding box center [493, 110] width 10 height 16
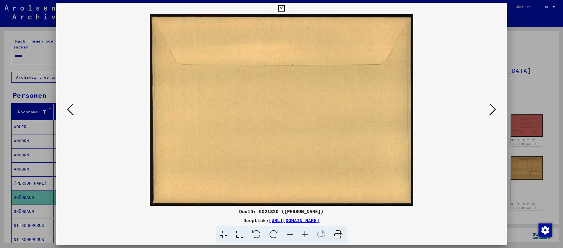
click at [496, 111] on button at bounding box center [493, 110] width 10 height 16
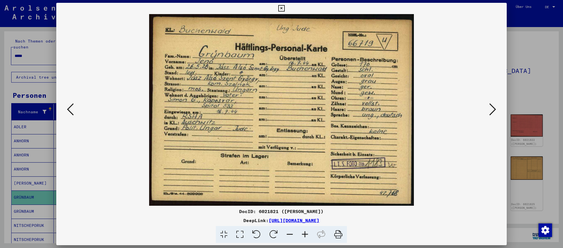
click at [496, 111] on button at bounding box center [493, 110] width 10 height 16
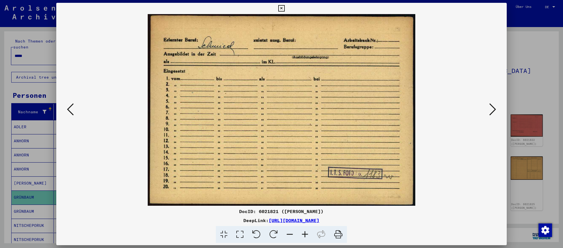
click at [493, 108] on icon at bounding box center [492, 109] width 7 height 14
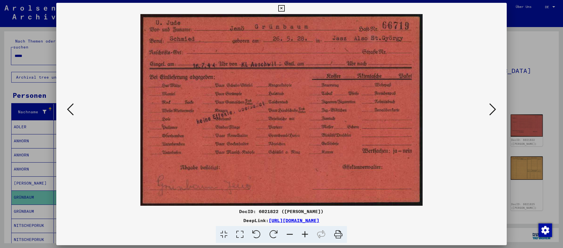
click at [493, 108] on icon at bounding box center [492, 109] width 7 height 14
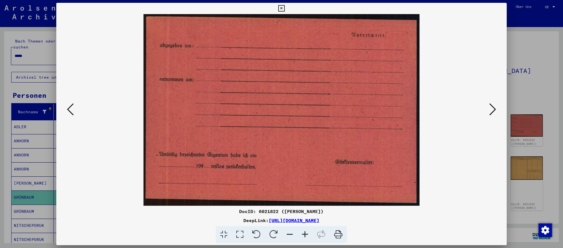
click at [71, 111] on icon at bounding box center [70, 109] width 7 height 14
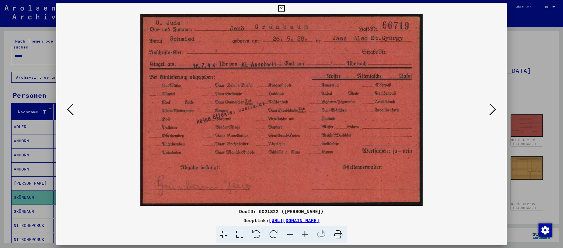
click at [492, 110] on icon at bounding box center [492, 109] width 7 height 14
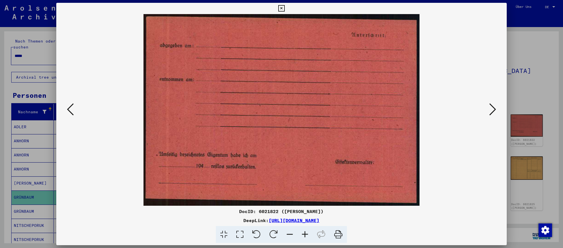
click at [492, 110] on icon at bounding box center [492, 109] width 7 height 14
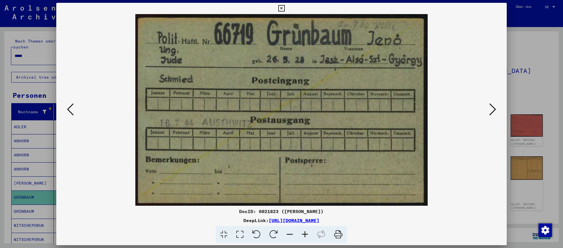
click at [492, 110] on icon at bounding box center [492, 109] width 7 height 14
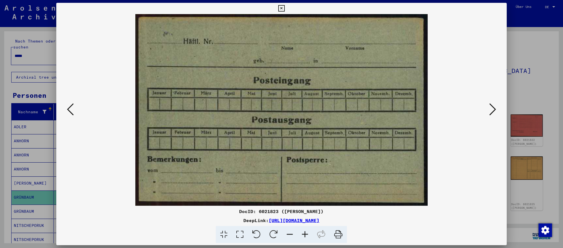
click at [492, 110] on icon at bounding box center [492, 109] width 7 height 14
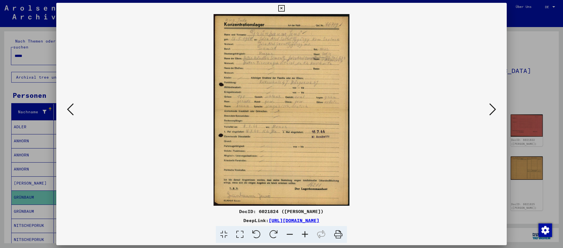
click at [525, 188] on div at bounding box center [281, 124] width 563 height 248
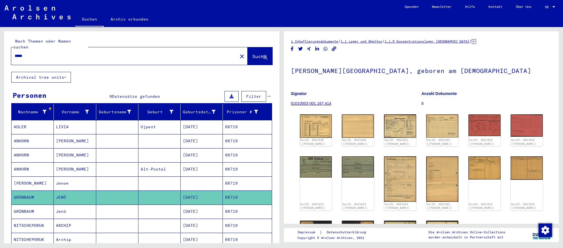
click at [35, 54] on input "*****" at bounding box center [125, 56] width 220 height 6
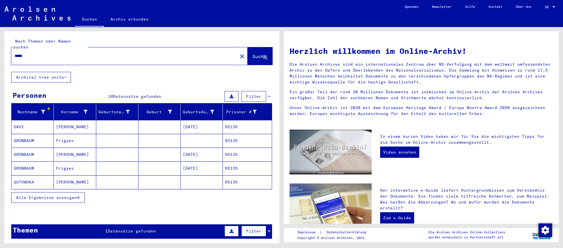
click at [170, 153] on mat-cell at bounding box center [159, 154] width 42 height 14
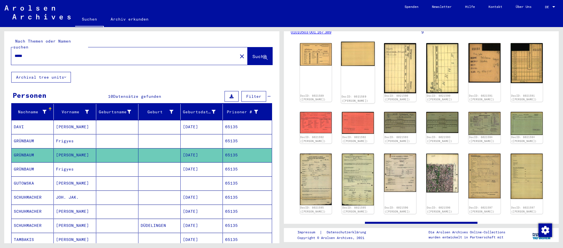
scroll to position [72, 0]
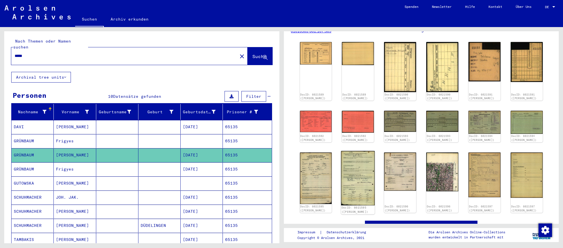
click at [353, 185] on img at bounding box center [358, 178] width 34 height 54
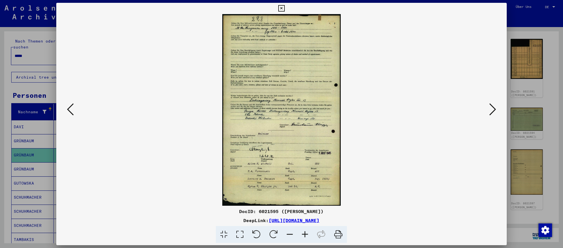
click at [41, 158] on div at bounding box center [281, 124] width 563 height 248
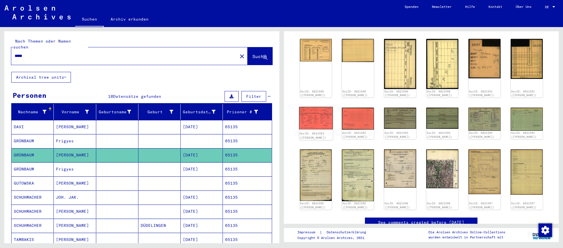
click at [308, 125] on img at bounding box center [316, 118] width 34 height 23
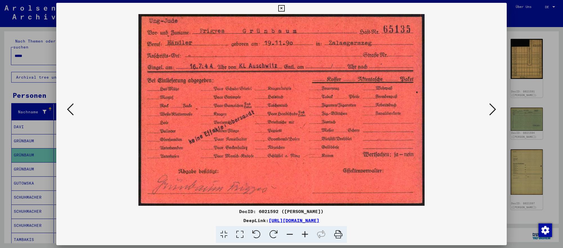
click at [495, 111] on icon at bounding box center [492, 109] width 7 height 14
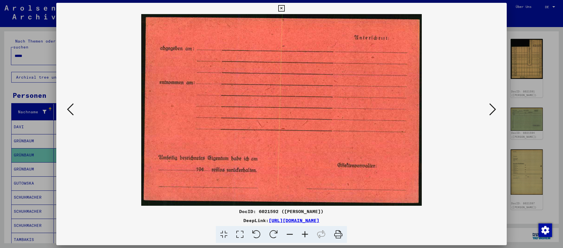
click at [495, 111] on icon at bounding box center [492, 109] width 7 height 14
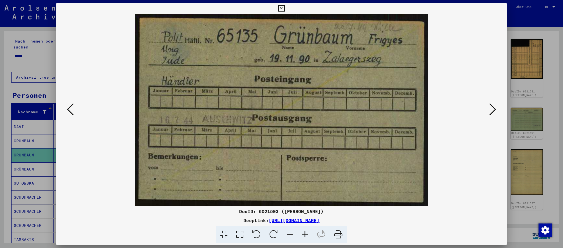
click at [495, 111] on icon at bounding box center [492, 109] width 7 height 14
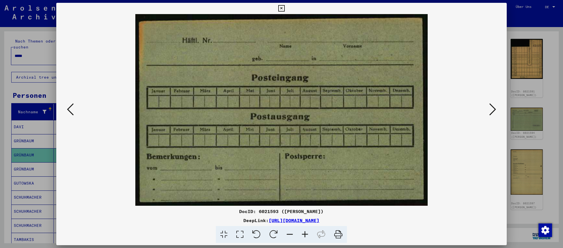
click at [495, 111] on icon at bounding box center [492, 109] width 7 height 14
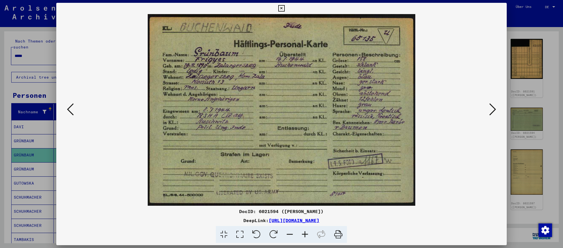
click at [495, 111] on icon at bounding box center [492, 109] width 7 height 14
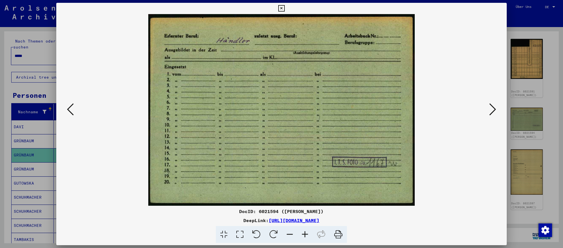
click at [495, 111] on icon at bounding box center [492, 109] width 7 height 14
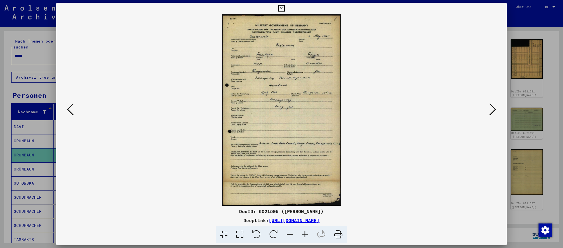
click at [495, 111] on icon at bounding box center [492, 109] width 7 height 14
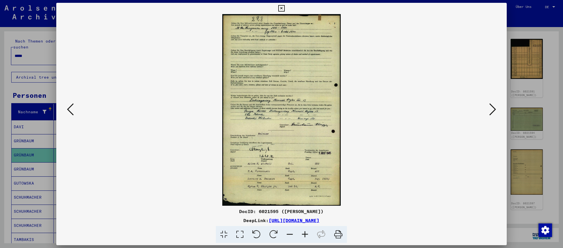
click at [73, 107] on icon at bounding box center [70, 109] width 7 height 14
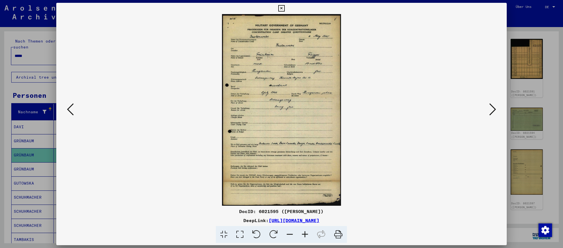
click at [549, 165] on div at bounding box center [281, 124] width 563 height 248
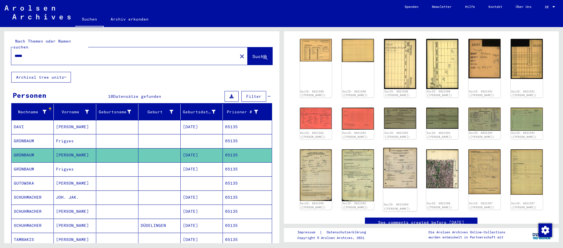
click at [412, 172] on img at bounding box center [400, 168] width 34 height 40
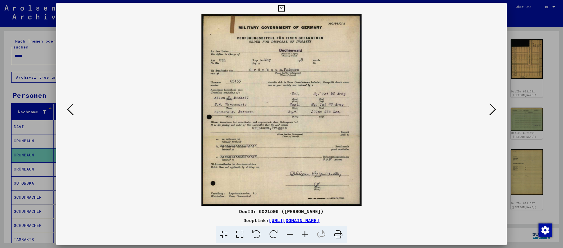
click at [491, 108] on icon at bounding box center [492, 109] width 7 height 14
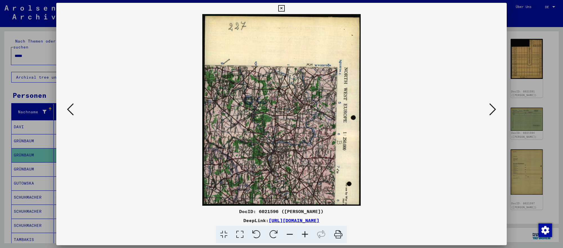
click at [491, 108] on icon at bounding box center [492, 109] width 7 height 14
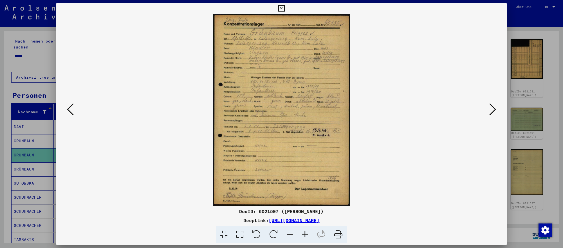
click at [491, 108] on icon at bounding box center [492, 109] width 7 height 14
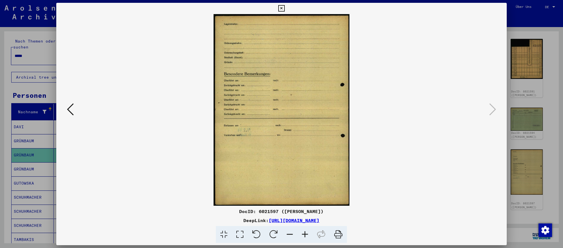
click at [513, 110] on div at bounding box center [281, 124] width 563 height 248
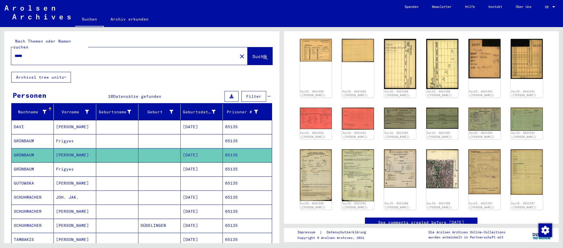
click at [38, 53] on input "*****" at bounding box center [125, 56] width 220 height 6
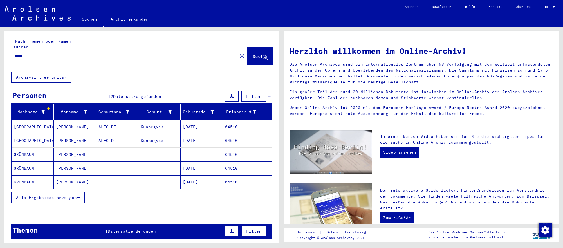
scroll to position [1, 0]
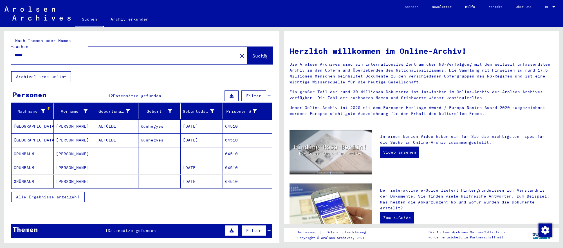
click at [205, 167] on mat-cell "12/13/1927" at bounding box center [202, 168] width 42 height 14
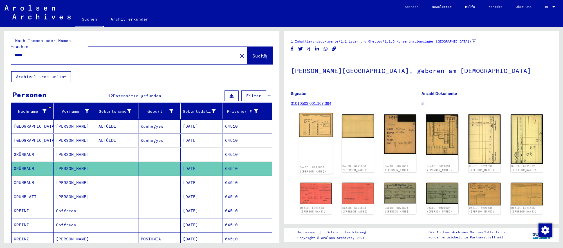
click at [322, 131] on img at bounding box center [316, 125] width 34 height 24
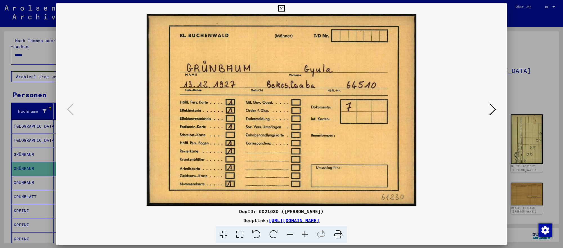
click at [489, 112] on icon at bounding box center [492, 109] width 7 height 14
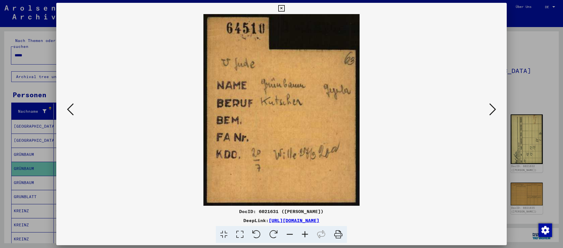
click at [538, 168] on div at bounding box center [281, 124] width 563 height 248
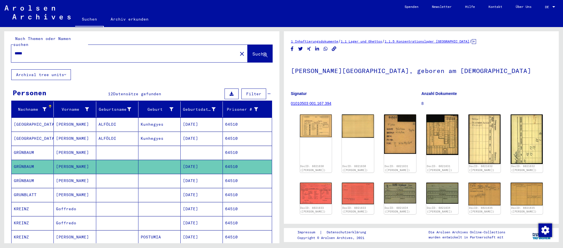
click at [28, 50] on input "*****" at bounding box center [125, 53] width 220 height 6
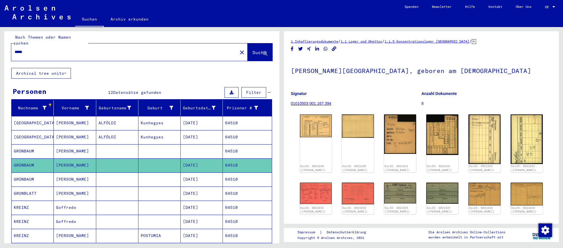
click at [28, 50] on input "*****" at bounding box center [125, 52] width 220 height 6
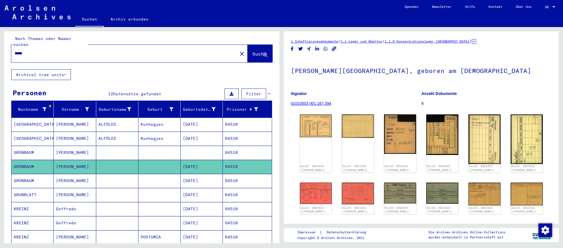
type input "*****"
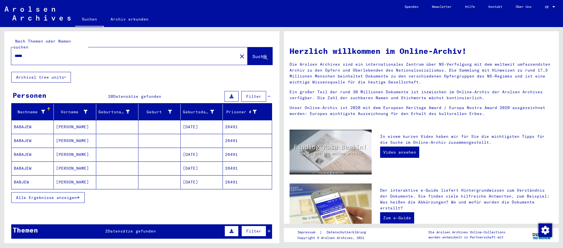
click at [218, 146] on mat-cell at bounding box center [202, 141] width 42 height 14
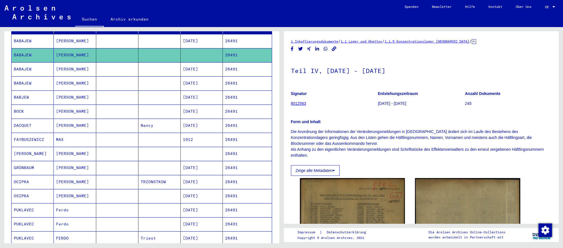
scroll to position [87, 0]
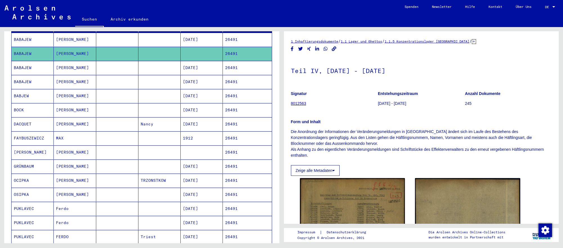
click at [219, 167] on mat-cell "04/04/1880" at bounding box center [202, 166] width 42 height 14
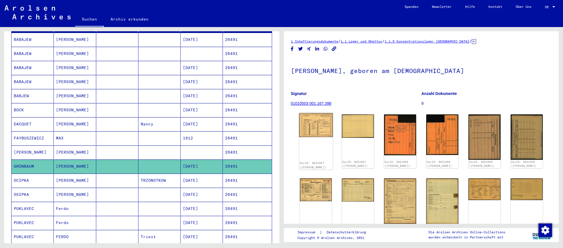
click at [314, 130] on img at bounding box center [316, 125] width 34 height 24
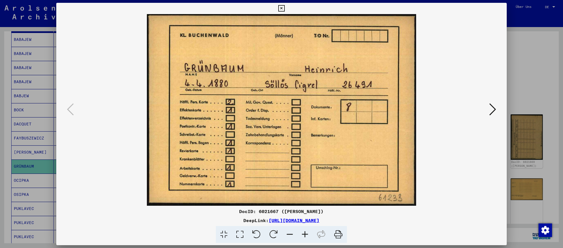
click at [495, 106] on icon at bounding box center [492, 109] width 7 height 14
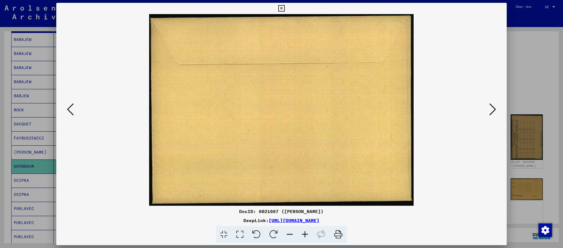
click at [495, 106] on icon at bounding box center [492, 109] width 7 height 14
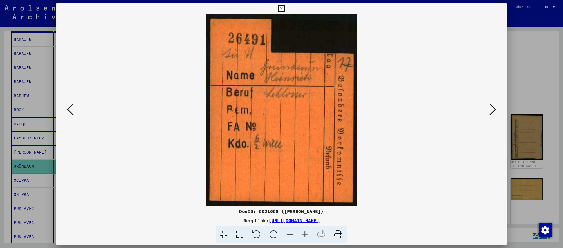
click at [546, 140] on div at bounding box center [281, 124] width 563 height 248
